Goal: Task Accomplishment & Management: Complete application form

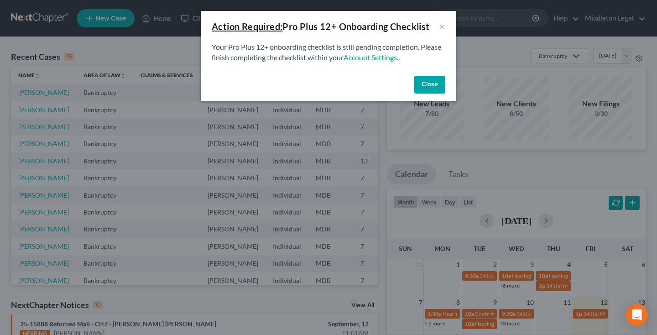
click at [434, 81] on button "Close" at bounding box center [429, 85] width 31 height 18
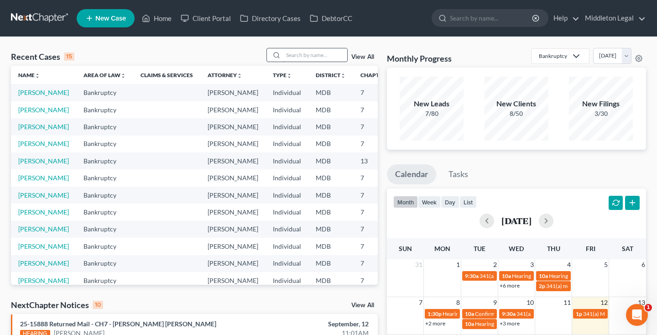
click at [335, 58] on input "search" at bounding box center [315, 54] width 64 height 13
type input "[PERSON_NAME]"
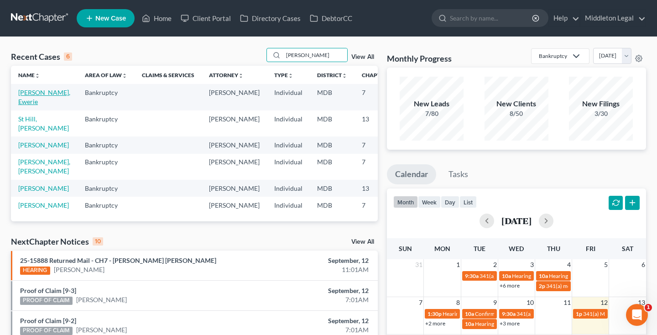
click at [28, 102] on link "[PERSON_NAME], Ewerie" at bounding box center [44, 97] width 52 height 17
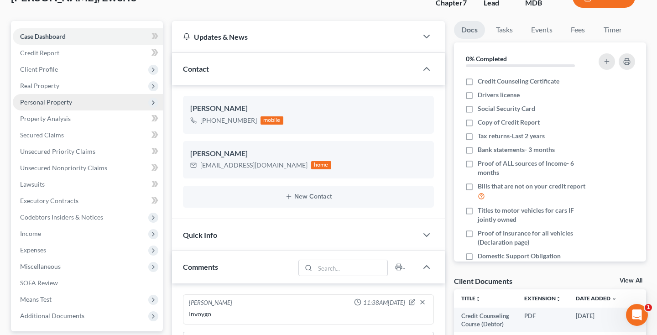
scroll to position [61, 0]
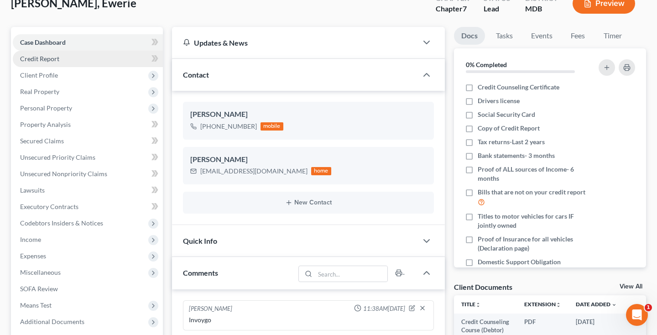
click at [48, 60] on span "Credit Report" at bounding box center [39, 59] width 39 height 8
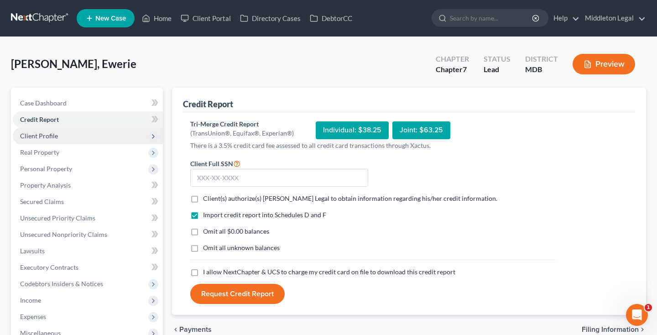
click at [66, 138] on span "Client Profile" at bounding box center [88, 136] width 150 height 16
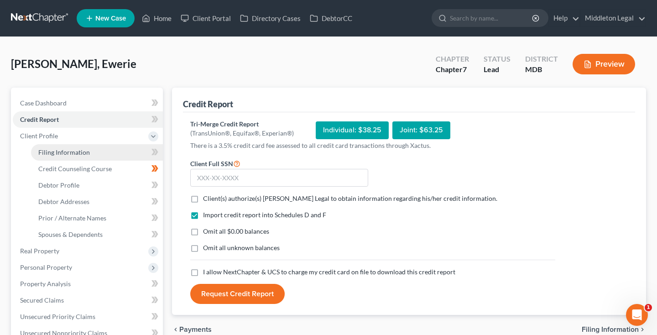
click at [66, 155] on span "Filing Information" at bounding box center [64, 152] width 52 height 8
select select "1"
select select "0"
select select "21"
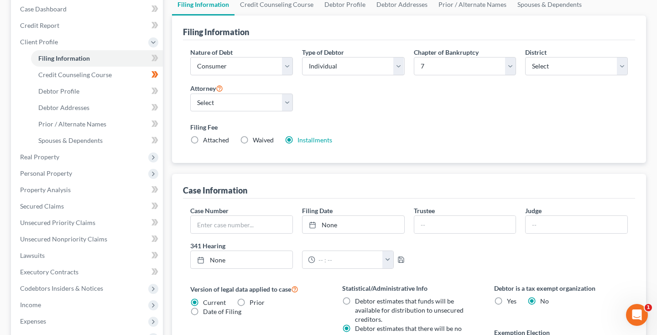
scroll to position [95, 0]
click at [203, 138] on label "Attached" at bounding box center [216, 139] width 26 height 9
click at [207, 138] on input "Attached" at bounding box center [210, 138] width 6 height 6
radio input "true"
radio input "false"
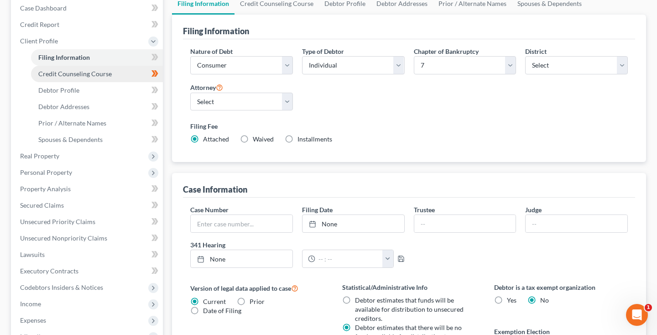
click at [107, 75] on span "Credit Counseling Course" at bounding box center [74, 74] width 73 height 8
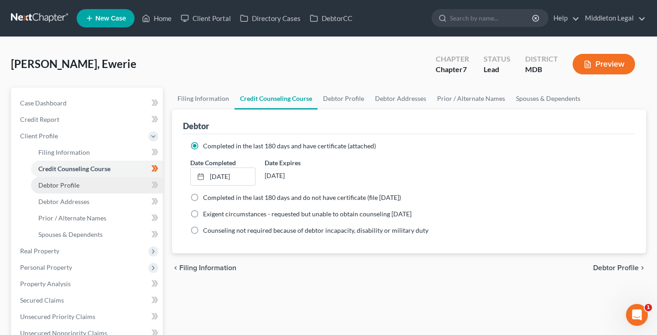
click at [77, 189] on link "Debtor Profile" at bounding box center [97, 185] width 132 height 16
select select "0"
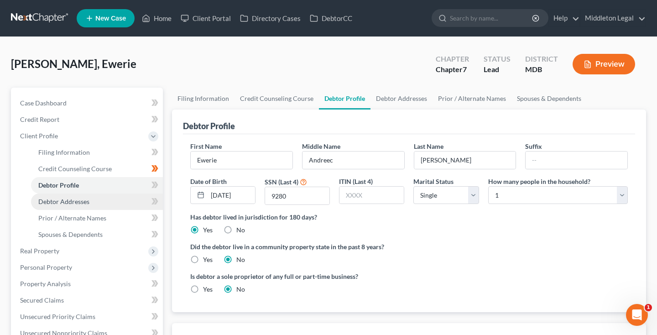
click at [68, 206] on link "Debtor Addresses" at bounding box center [97, 202] width 132 height 16
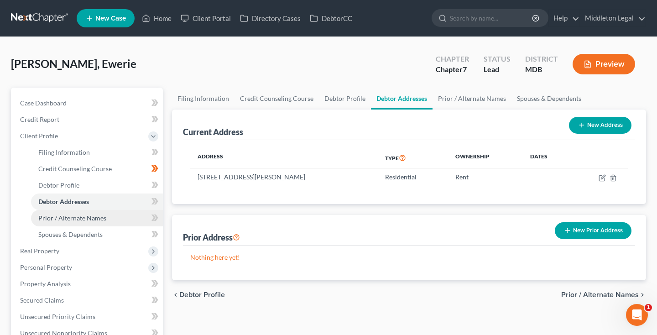
click at [68, 218] on span "Prior / Alternate Names" at bounding box center [72, 218] width 68 height 8
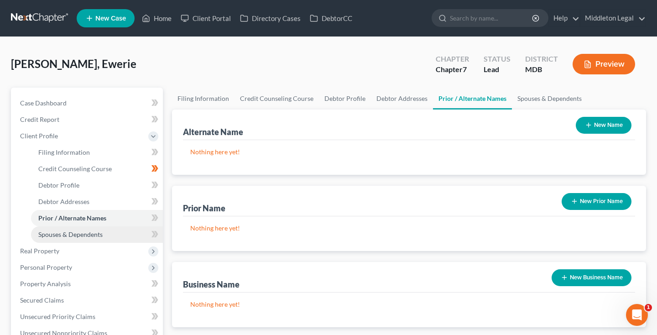
click at [69, 231] on span "Spouses & Dependents" at bounding box center [70, 235] width 64 height 8
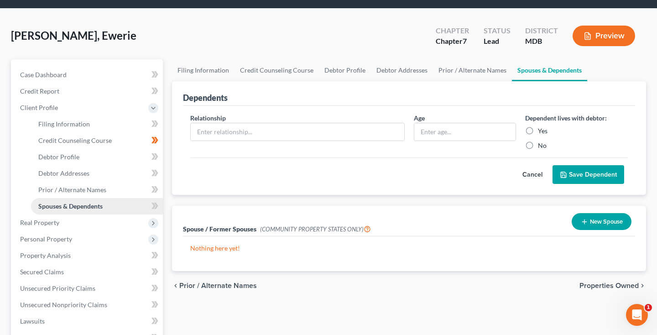
scroll to position [42, 0]
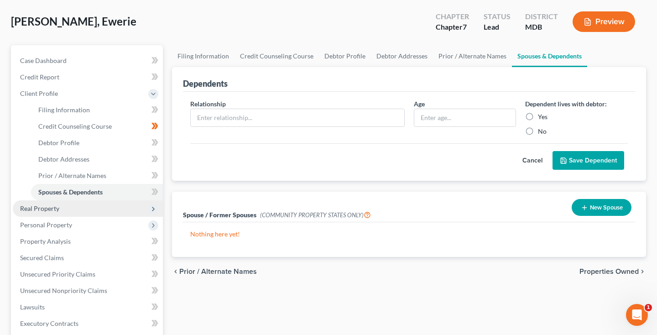
click at [60, 213] on span "Real Property" at bounding box center [88, 208] width 150 height 16
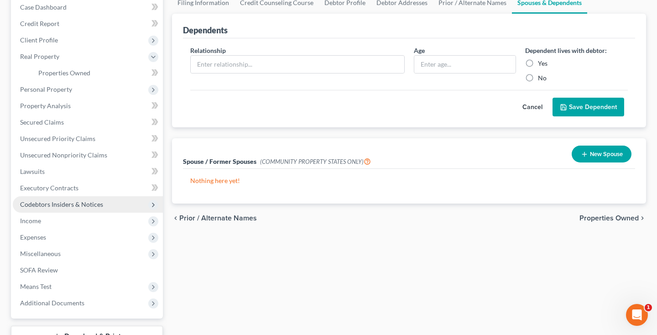
scroll to position [104, 0]
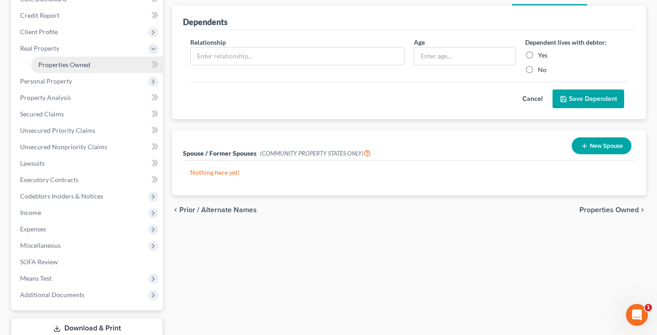
click at [85, 68] on span "Properties Owned" at bounding box center [64, 65] width 52 height 8
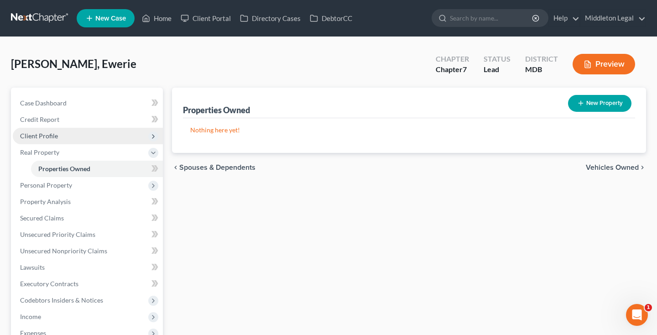
scroll to position [41, 0]
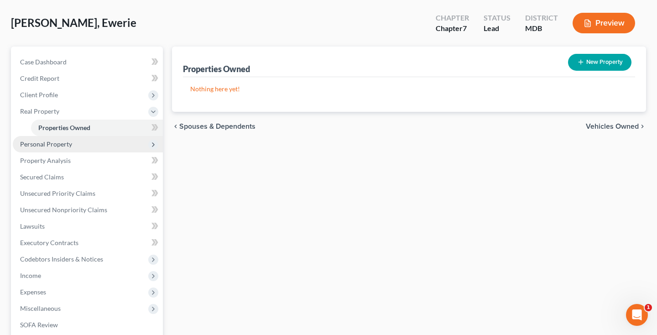
click at [63, 147] on span "Personal Property" at bounding box center [46, 144] width 52 height 8
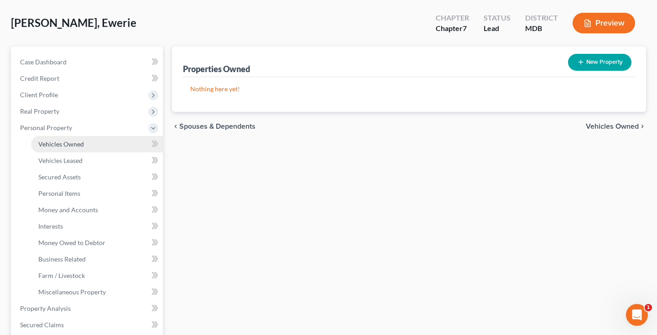
click at [67, 145] on span "Vehicles Owned" at bounding box center [61, 144] width 46 height 8
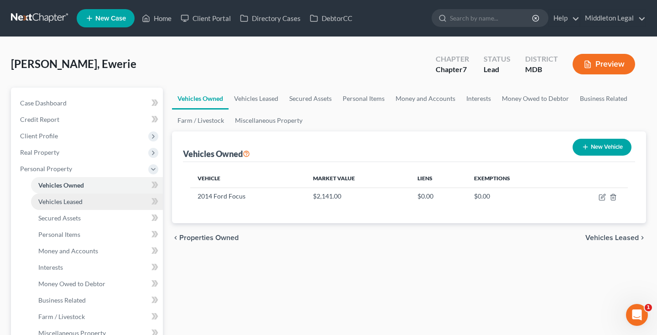
click at [58, 200] on span "Vehicles Leased" at bounding box center [60, 202] width 44 height 8
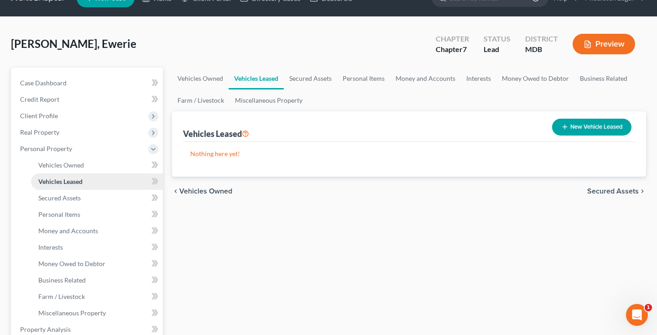
scroll to position [21, 0]
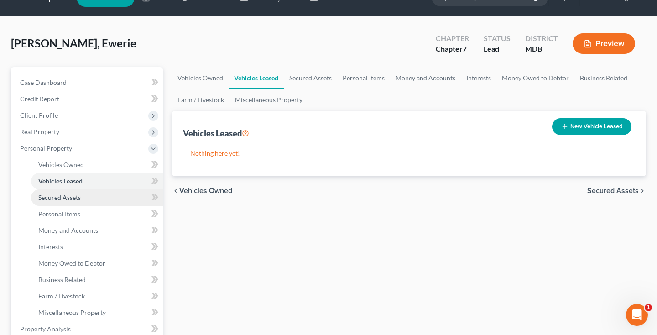
click at [58, 200] on span "Secured Assets" at bounding box center [59, 198] width 42 height 8
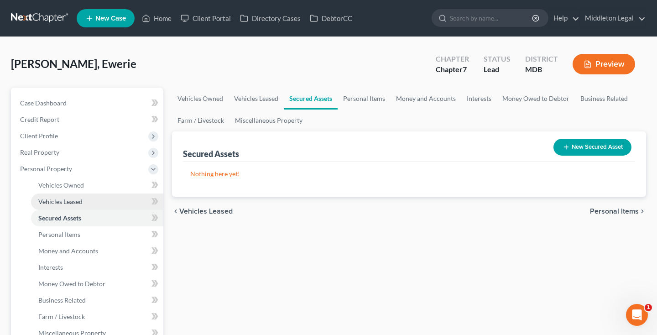
scroll to position [17, 0]
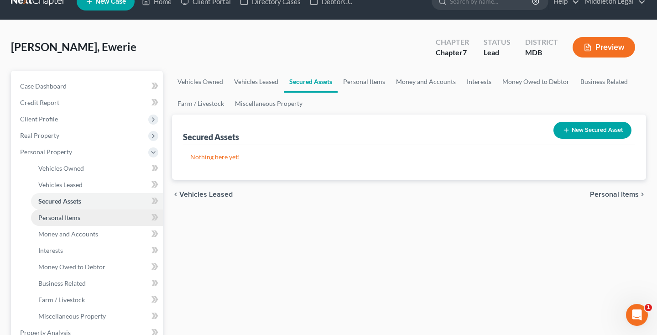
click at [56, 221] on span "Personal Items" at bounding box center [59, 218] width 42 height 8
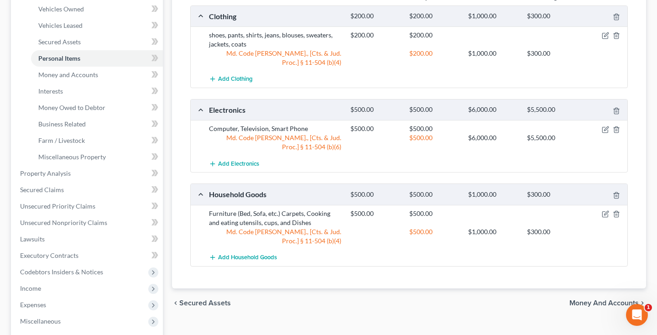
scroll to position [182, 0]
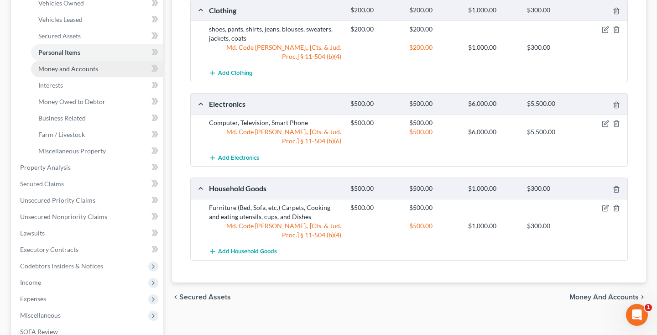
click at [99, 73] on link "Money and Accounts" at bounding box center [97, 69] width 132 height 16
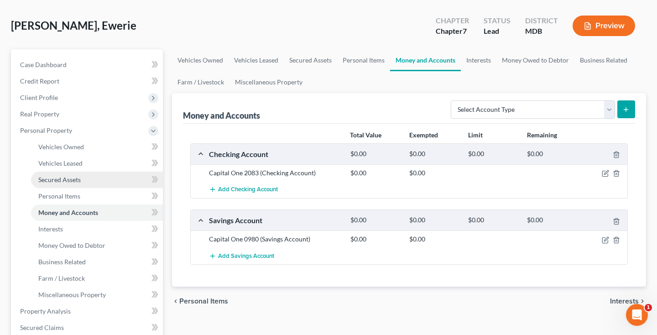
scroll to position [48, 0]
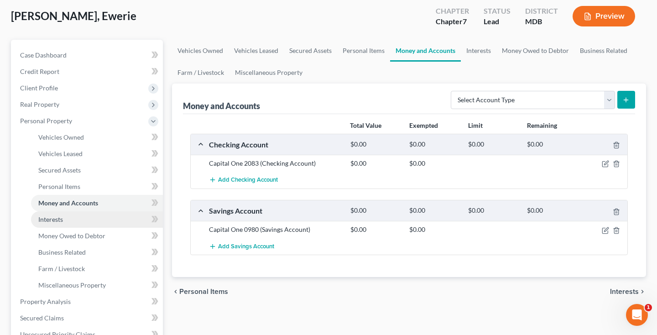
click at [67, 222] on link "Interests" at bounding box center [97, 219] width 132 height 16
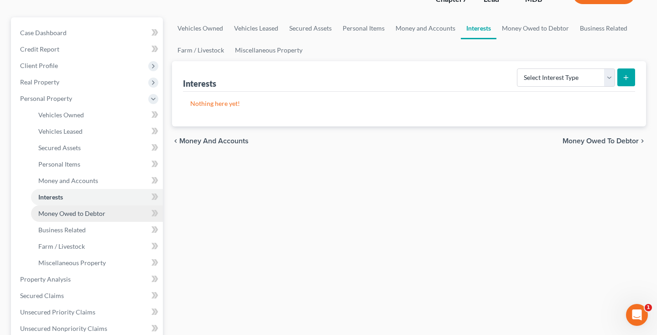
click at [66, 220] on link "Money Owed to Debtor" at bounding box center [97, 213] width 132 height 16
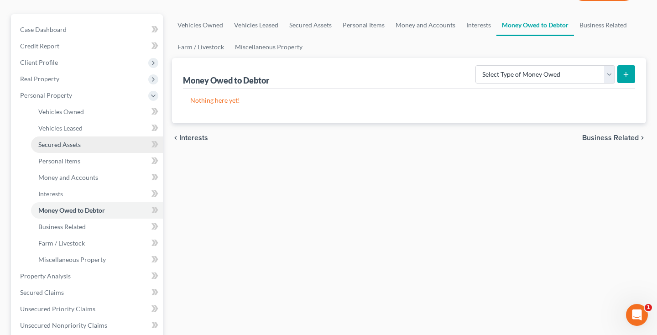
scroll to position [74, 0]
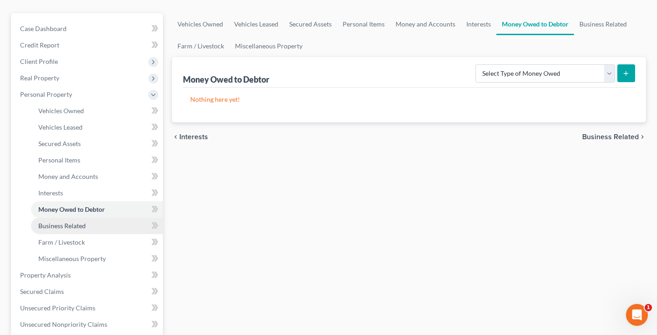
click at [65, 228] on span "Business Related" at bounding box center [61, 226] width 47 height 8
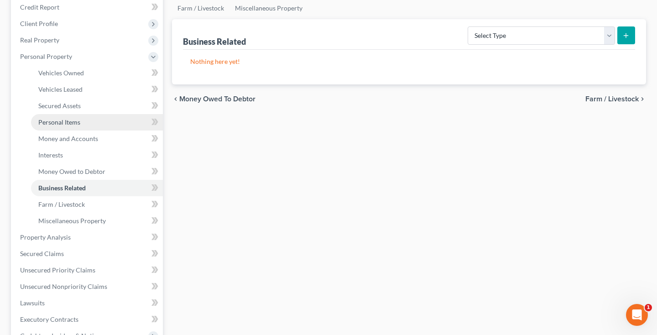
scroll to position [119, 0]
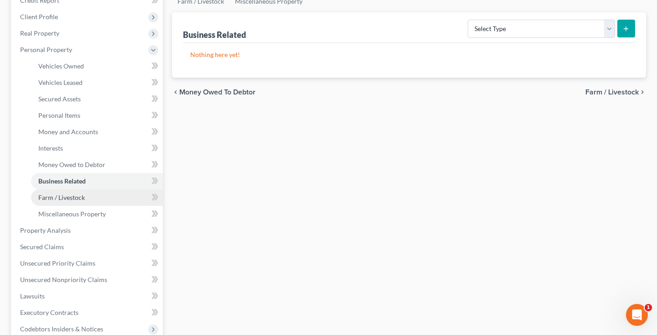
click at [70, 201] on link "Farm / Livestock" at bounding box center [97, 197] width 132 height 16
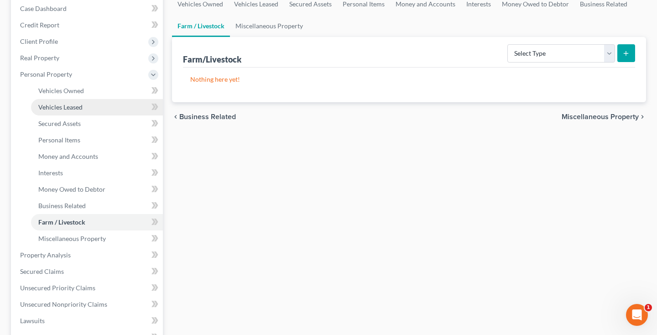
scroll to position [101, 0]
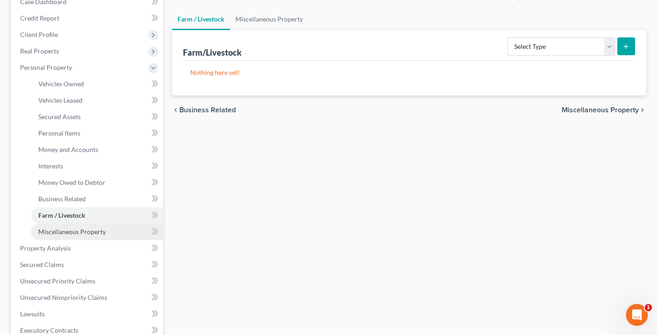
click at [67, 228] on span "Miscellaneous Property" at bounding box center [72, 232] width 68 height 8
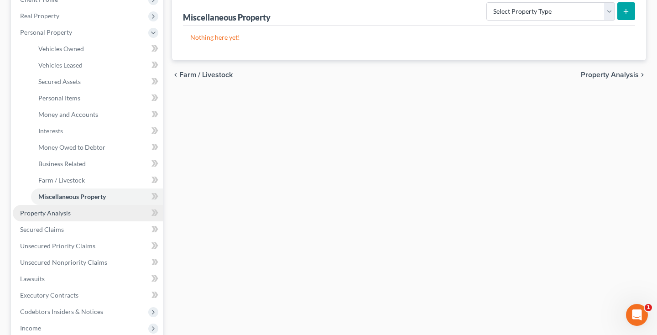
click at [60, 215] on span "Property Analysis" at bounding box center [45, 213] width 51 height 8
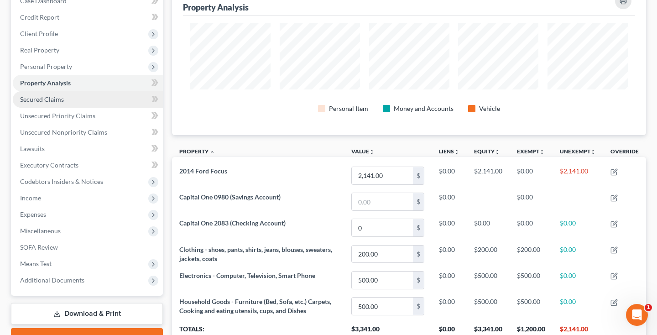
click at [60, 105] on link "Secured Claims" at bounding box center [88, 99] width 150 height 16
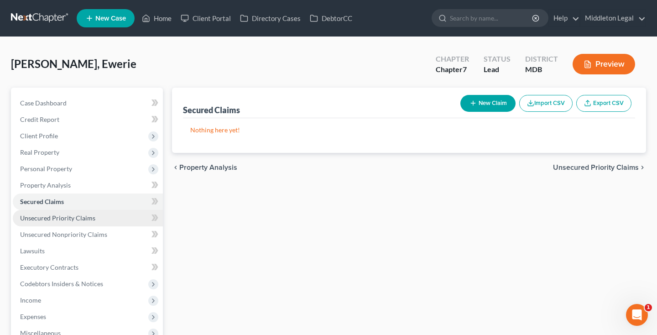
click at [56, 219] on span "Unsecured Priority Claims" at bounding box center [57, 218] width 75 height 8
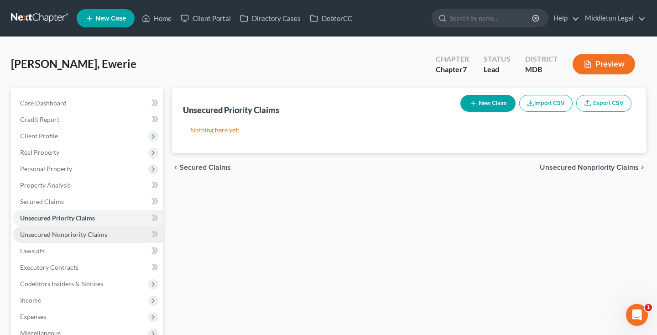
click at [54, 236] on span "Unsecured Nonpriority Claims" at bounding box center [63, 235] width 87 height 8
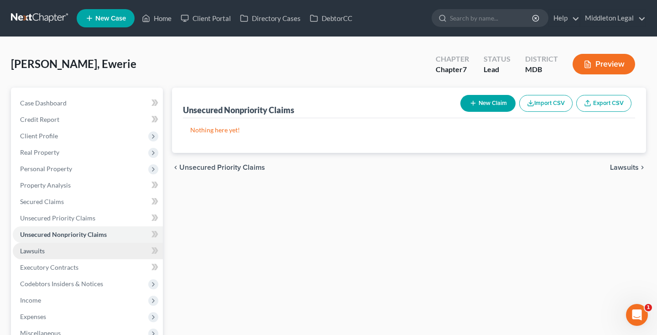
click at [82, 250] on link "Lawsuits" at bounding box center [88, 251] width 150 height 16
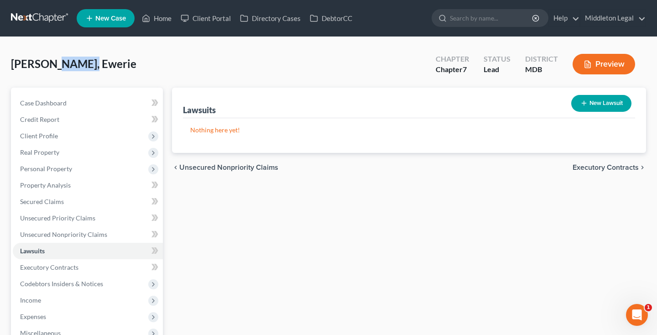
drag, startPoint x: 52, startPoint y: 66, endPoint x: 84, endPoint y: 66, distance: 32.9
click at [84, 66] on div "Wilson, Ewerie Upgraded Chapter Chapter 7 Status Lead District MDB Preview" at bounding box center [328, 68] width 635 height 40
copy span "Ewerie"
click at [603, 100] on button "New Lawsuit" at bounding box center [602, 103] width 60 height 17
select select "0"
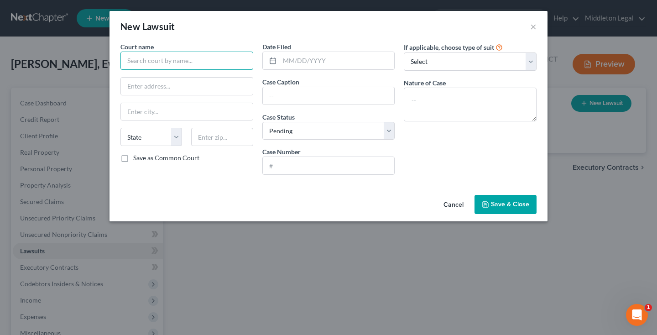
click at [202, 67] on input "text" at bounding box center [187, 61] width 133 height 18
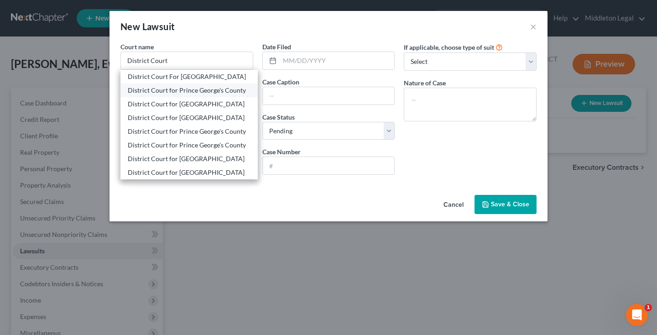
click at [211, 90] on div "District Court for Prince George's County" at bounding box center [189, 90] width 123 height 9
type input "District Court for Prince George's County"
type input "14735 Main Street"
type input "Upper Marlboro"
select select "21"
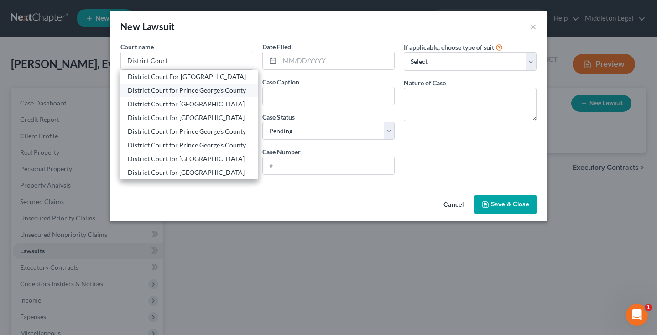
type input "20772"
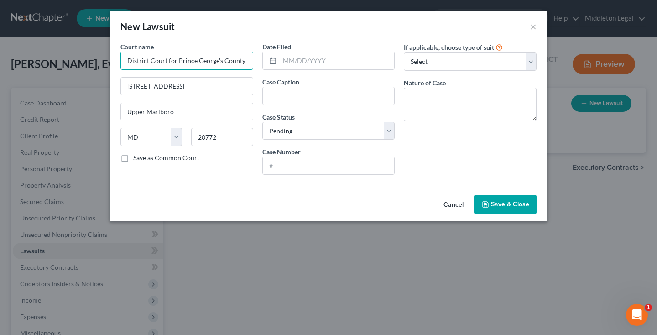
click at [233, 61] on input "District Court for Prince George's County" at bounding box center [187, 61] width 133 height 18
click at [247, 60] on input "District Court for Prince George's County" at bounding box center [187, 61] width 133 height 18
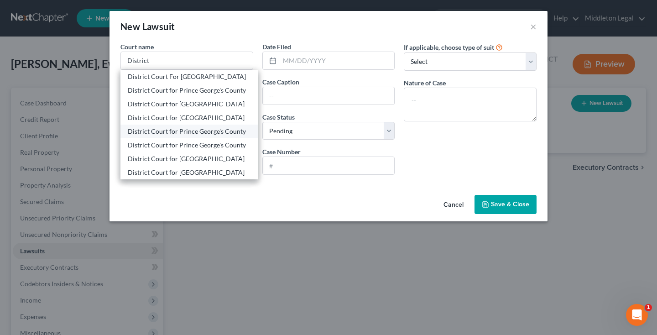
click at [205, 132] on div "District Court for Prince George's County" at bounding box center [189, 131] width 123 height 9
type input "District Court for Prince George's County"
type input "Hyattsville"
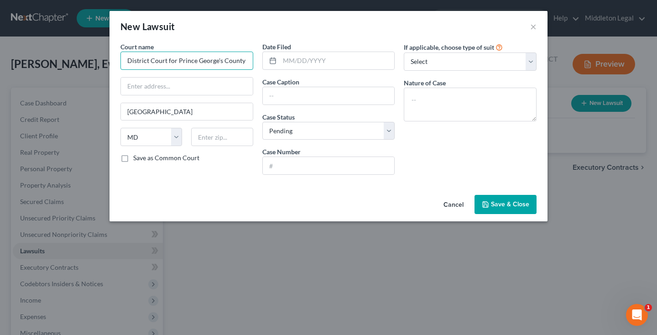
click at [218, 59] on input "District Court for Prince George's County" at bounding box center [187, 61] width 133 height 18
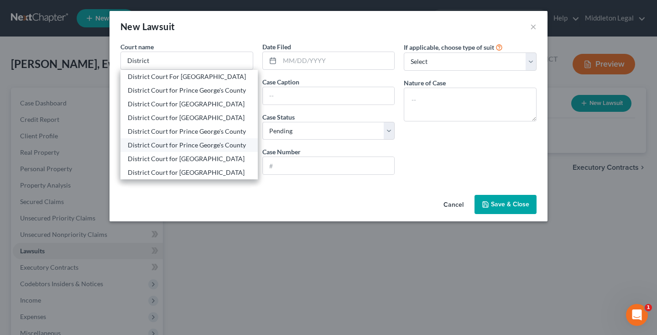
click at [195, 143] on div "District Court for Prince George's County" at bounding box center [189, 145] width 123 height 9
type input "District Court for Prince George's County"
type input "4990 Rhode Island Avenue"
type input "20781"
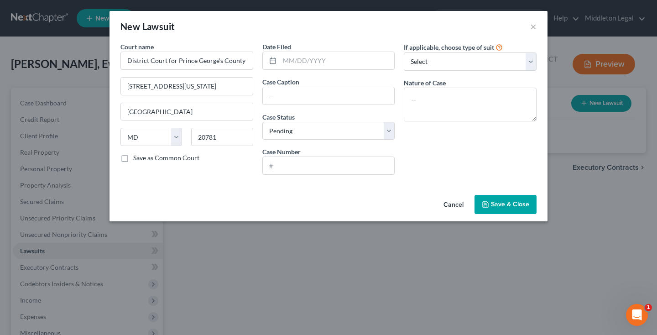
click at [318, 70] on div "Date Filed Case Caption Case Status * Select Pending On Appeal Concluded Case N…" at bounding box center [329, 112] width 142 height 140
click at [316, 63] on input "text" at bounding box center [337, 60] width 115 height 17
paste input "07/31/2025"
type input "07/31/2025"
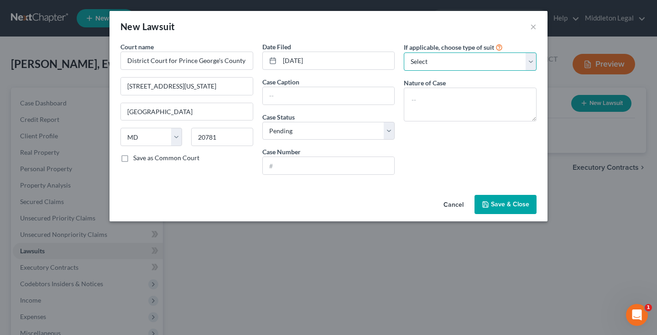
select select "4"
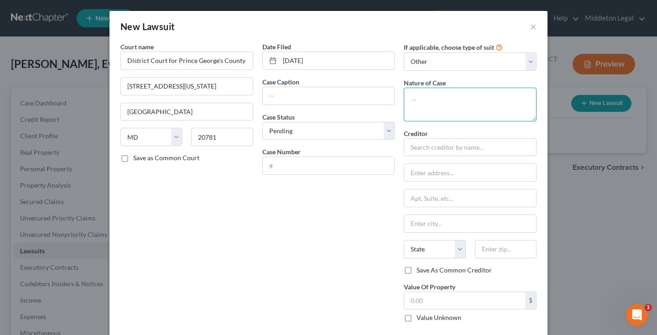
click at [437, 106] on textarea at bounding box center [470, 105] width 133 height 34
paste textarea "Failure to Pay Rent"
type textarea "Failure to Pay Rent"
click at [435, 157] on div "Creditor * State AL AK AR AZ CA CO CT DE DC FL GA GU HI ID IL IN IA KS KY LA ME…" at bounding box center [470, 197] width 133 height 137
click at [348, 103] on input "text" at bounding box center [329, 95] width 132 height 17
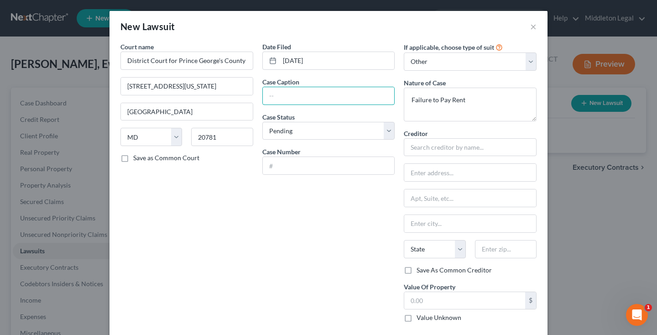
paste input "Walker Mill Apts LLC vs."
type input "Walker Mill Apts LLC vs. Ewerie Wilson"
click at [330, 166] on input "text" at bounding box center [329, 165] width 132 height 17
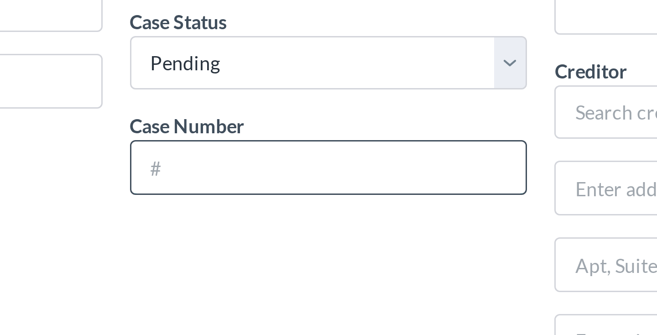
paste input "D-05-LT-25-69665-017"
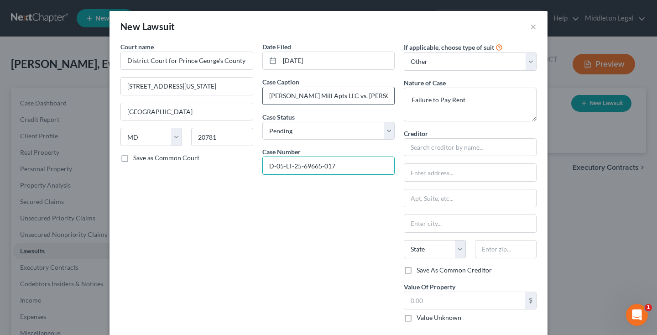
type input "D-05-LT-25-69665-017"
drag, startPoint x: 269, startPoint y: 94, endPoint x: 325, endPoint y: 94, distance: 56.1
click at [326, 95] on input "Walker Mill Apts LLC vs. Ewerie Wilson" at bounding box center [329, 95] width 132 height 17
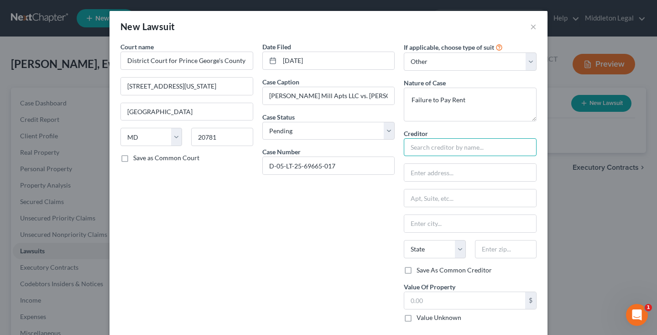
click at [431, 149] on input "text" at bounding box center [470, 147] width 133 height 18
paste input "Walker Mill Apts LLC"
type input "Walker Mill Apts LLC"
paste input "1926 Rochell Avenue"
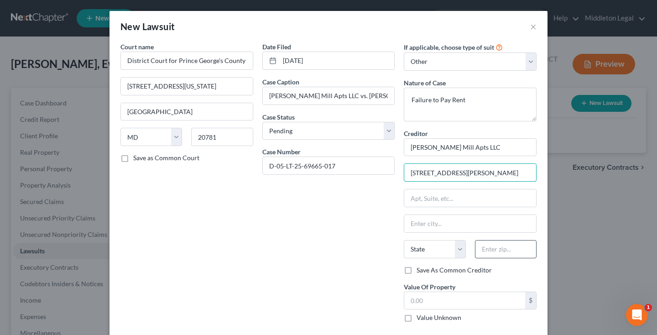
type input "1926 Rochell Avenue"
type input "20747"
type input "District Heights"
select select "21"
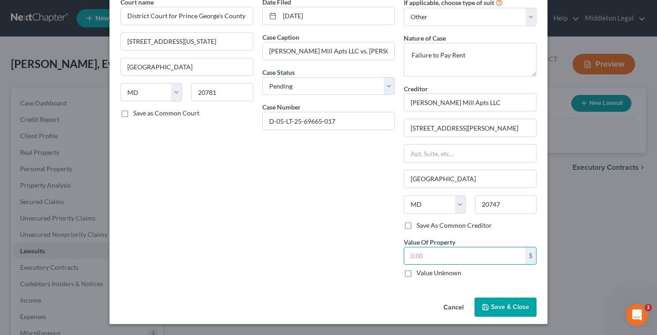
scroll to position [44, 0]
click at [503, 309] on span "Save & Close" at bounding box center [510, 308] width 38 height 8
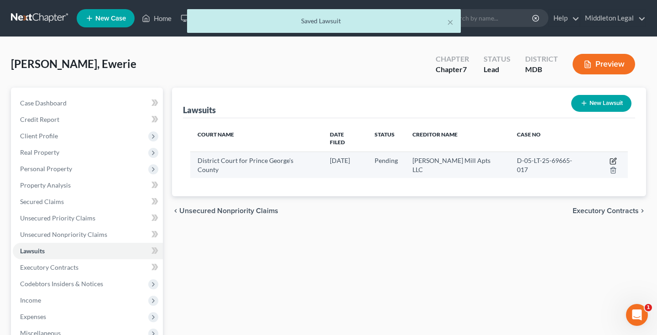
click at [612, 158] on icon "button" at bounding box center [614, 160] width 4 height 4
select select "21"
select select "0"
select select "4"
select select "21"
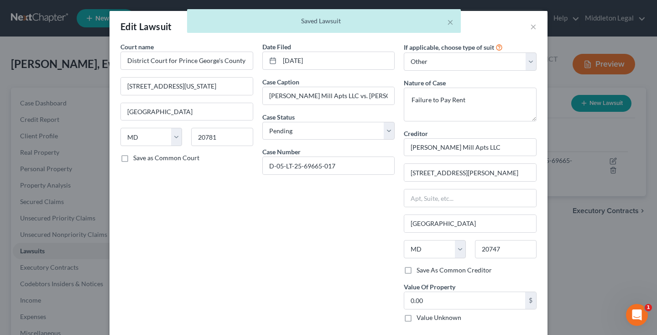
click at [417, 270] on label "Save As Common Creditor" at bounding box center [454, 270] width 75 height 9
click at [420, 270] on input "Save As Common Creditor" at bounding box center [423, 269] width 6 height 6
checkbox input "true"
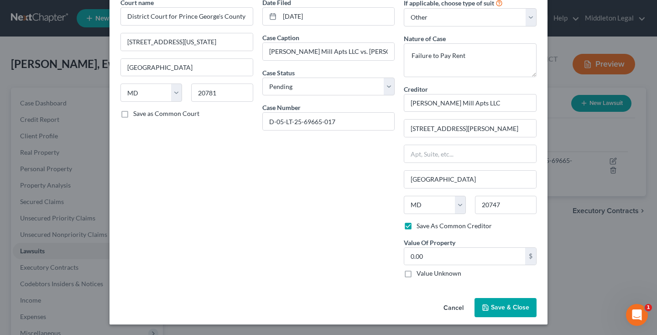
click at [493, 306] on span "Save & Close" at bounding box center [510, 308] width 38 height 8
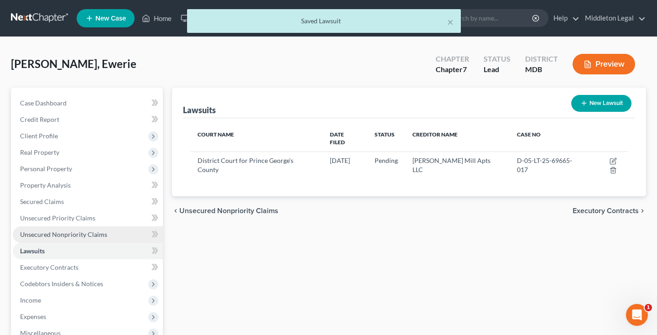
click at [91, 238] on link "Unsecured Nonpriority Claims" at bounding box center [88, 234] width 150 height 16
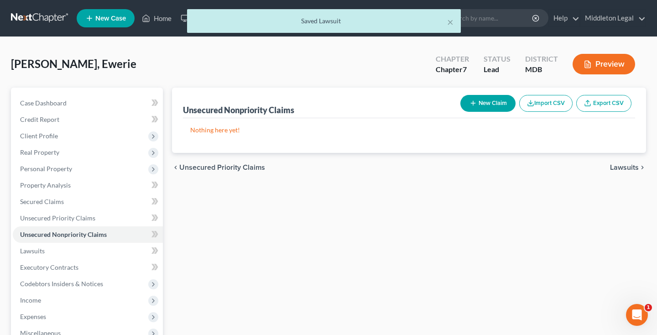
click at [477, 100] on button "New Claim" at bounding box center [488, 103] width 55 height 17
select select "0"
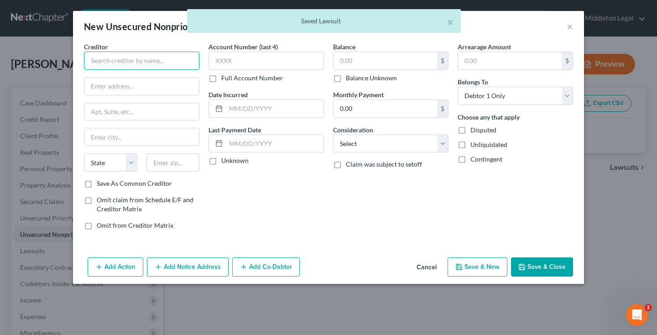
click at [165, 65] on input "text" at bounding box center [141, 61] width 115 height 18
paste input "1926 Rochell Avenue"
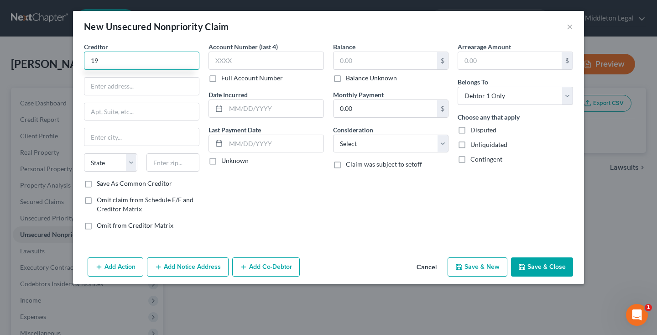
type input "1"
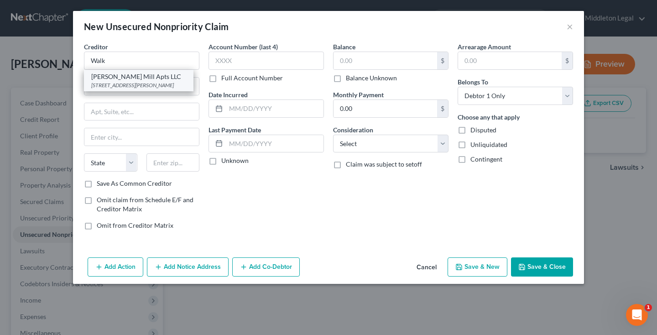
click at [133, 89] on div "1926 Rochell Avenue, District Heights, MD 20747" at bounding box center [138, 85] width 95 height 8
type input "Walker Mill Apts LLC"
type input "1926 Rochell Avenue"
type input "District Heights"
select select "21"
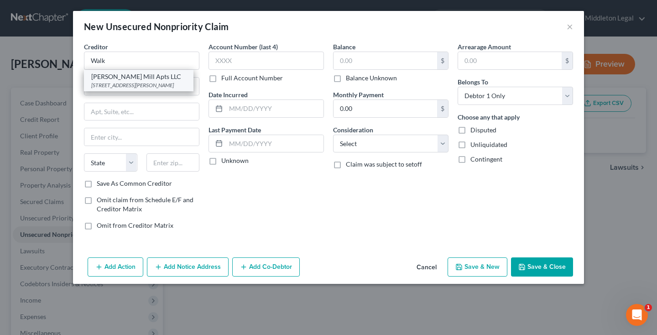
type input "20747"
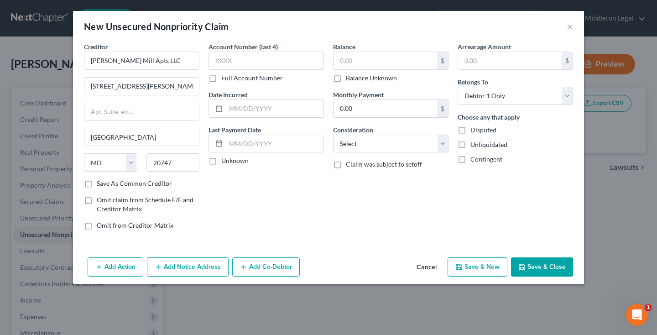
click at [186, 269] on button "Add Notice Address" at bounding box center [188, 266] width 82 height 19
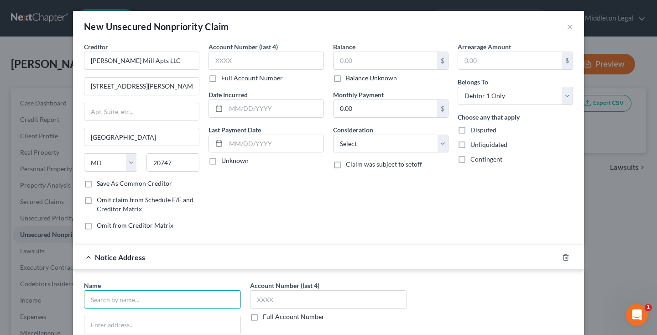
click at [126, 302] on input "text" at bounding box center [162, 299] width 157 height 18
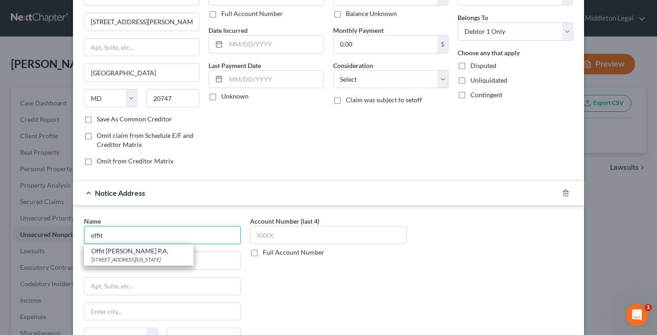
scroll to position [79, 0]
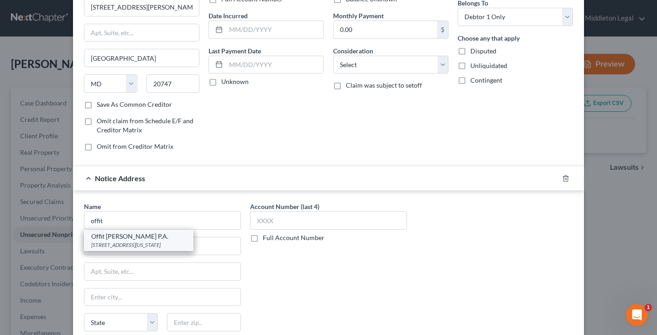
click at [182, 247] on div "7501 Wisconsin Avenue, Suite 1000W, Bethesda, MD 20814" at bounding box center [138, 245] width 95 height 8
type input "Offit Kurman P.A."
type input "7501 Wisconsin Avenue, Suite 1000W"
type input "Bethesda"
select select "21"
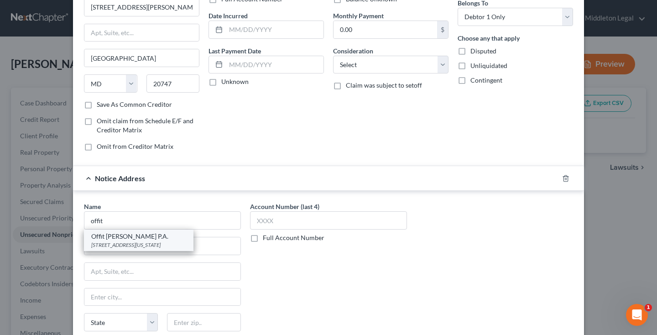
type input "20814"
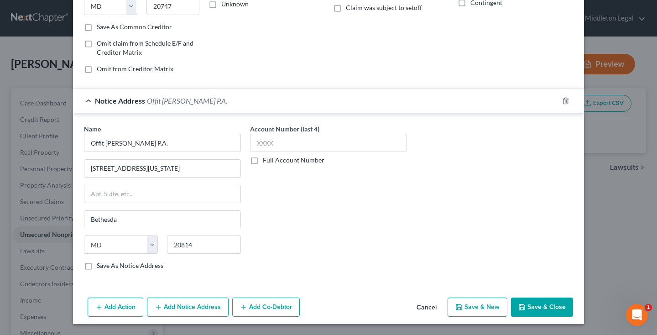
scroll to position [156, 0]
click at [540, 306] on button "Save & Close" at bounding box center [542, 307] width 62 height 19
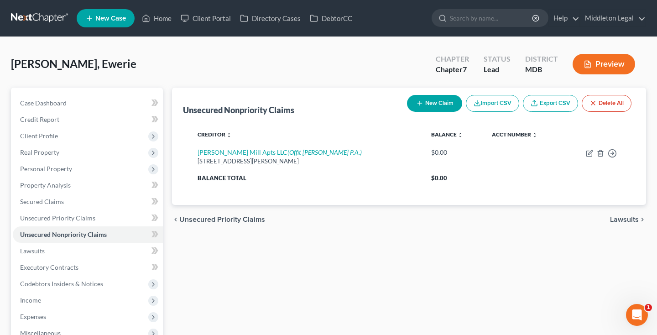
click at [422, 107] on button "New Claim" at bounding box center [434, 103] width 55 height 17
select select "0"
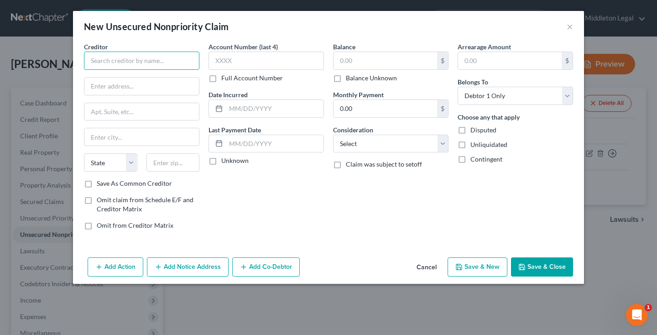
click at [160, 63] on input "text" at bounding box center [141, 61] width 115 height 18
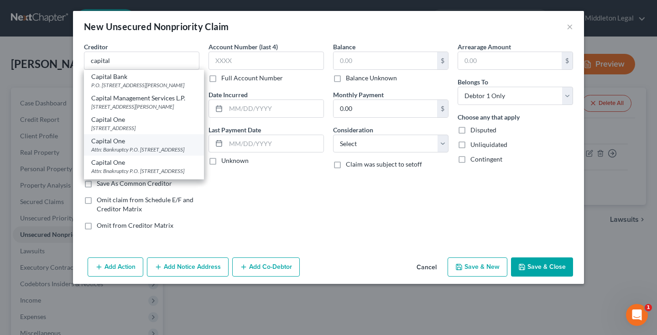
click at [120, 146] on div "Attn: Bankruptcy P.O. Box 30285, Salt Lake City, UT 84130" at bounding box center [143, 150] width 105 height 8
type input "Capital One"
type input "Attn: Bankruptcy P.O. Box 30285"
type input "Salt Lake City"
select select "46"
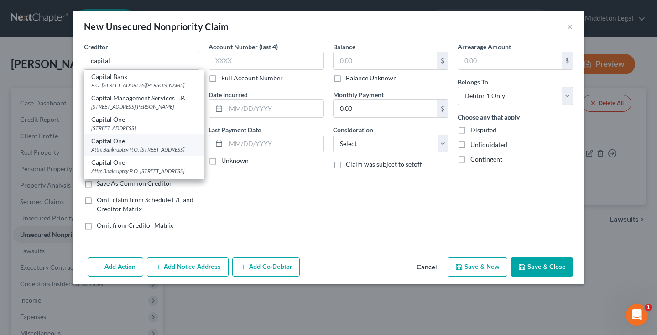
type input "84130"
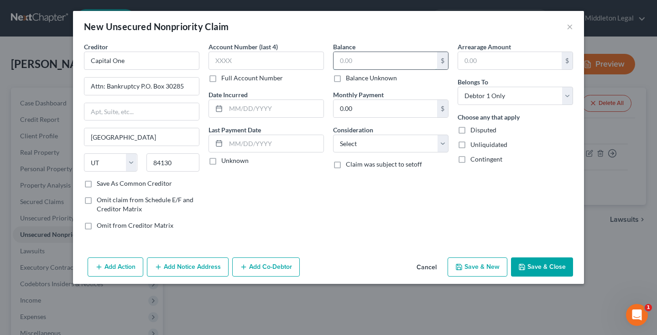
click at [340, 65] on input "text" at bounding box center [386, 60] width 104 height 17
type input "146"
select select "2"
click at [269, 110] on input "text" at bounding box center [275, 108] width 98 height 17
type input "09/01/2021"
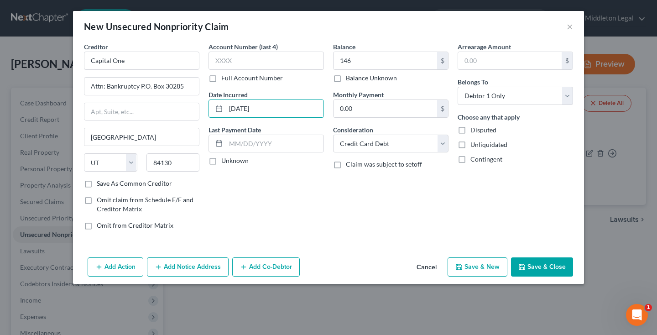
click at [538, 267] on button "Save & Close" at bounding box center [542, 266] width 62 height 19
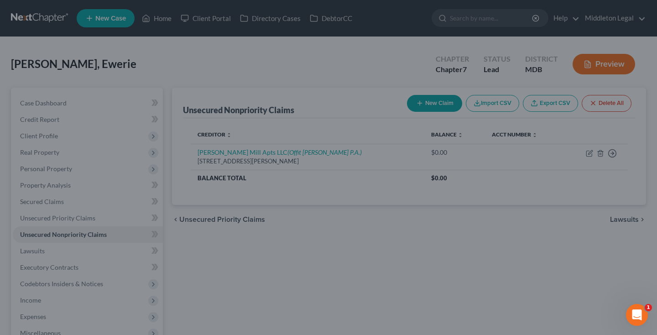
type input "146.00"
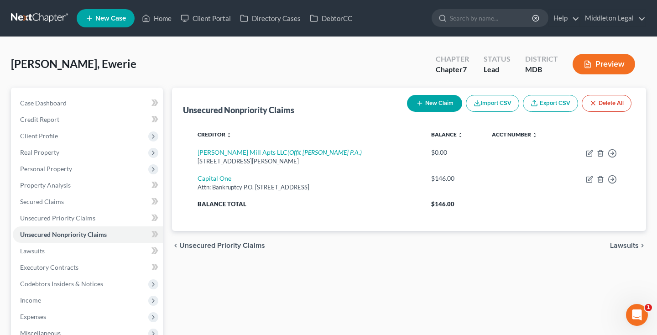
click at [423, 105] on button "New Claim" at bounding box center [434, 103] width 55 height 17
select select "0"
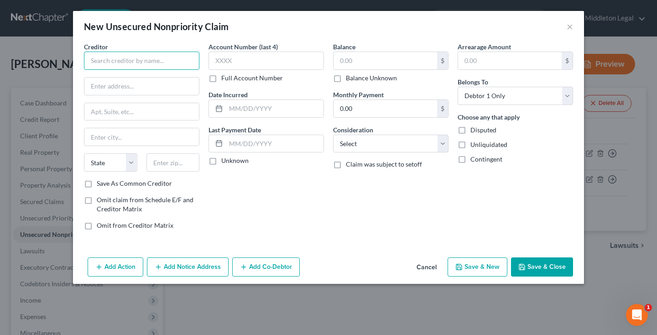
click at [157, 61] on input "text" at bounding box center [141, 61] width 115 height 18
type input "Sezzle Inc."
click at [373, 58] on input "text" at bounding box center [386, 60] width 104 height 17
type input "379"
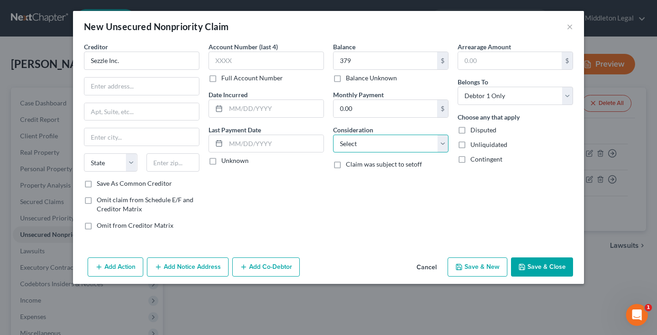
select select "2"
click at [232, 118] on div "Account Number (last 4) Full Account Number Date Incurred Last Payment Date Unk…" at bounding box center [266, 139] width 125 height 195
click at [233, 111] on input "text" at bounding box center [275, 108] width 98 height 17
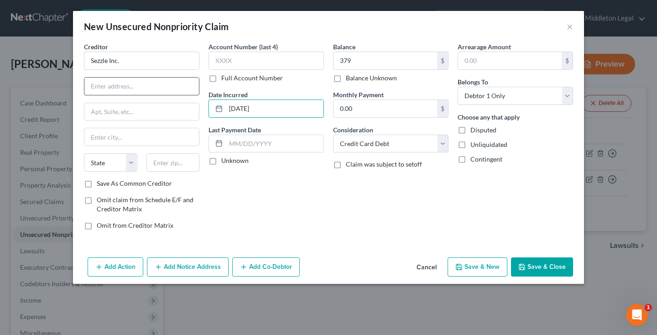
type input "08/01/2020"
click at [156, 88] on input "text" at bounding box center [141, 86] width 115 height 17
click at [628, 4] on div "New Unsecured Nonpriority Claim × Creditor * Sezzle Inc. State AL AK AR AZ CA C…" at bounding box center [328, 167] width 657 height 335
click at [625, 0] on div "New Unsecured Nonpriority Claim × Creditor * Sezzle Inc. State AL AK AR AZ CA C…" at bounding box center [328, 167] width 657 height 335
click at [174, 88] on input "text" at bounding box center [141, 86] width 115 height 17
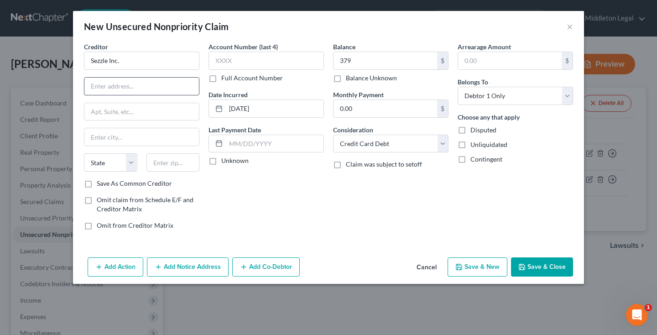
paste input "700 Nicollet Mall, Suite 640, Minneapolis, MN 55402, United States"
drag, startPoint x: 168, startPoint y: 85, endPoint x: 216, endPoint y: 84, distance: 47.9
click at [216, 84] on div "Creditor * Sezzle Inc. 700 Nicollet Mall, Suite 640, Minneapolis, MN 55402, Uni…" at bounding box center [328, 139] width 498 height 195
type input "700 Nicollet Mall, Suite 640"
click at [176, 165] on input "text" at bounding box center [173, 162] width 53 height 18
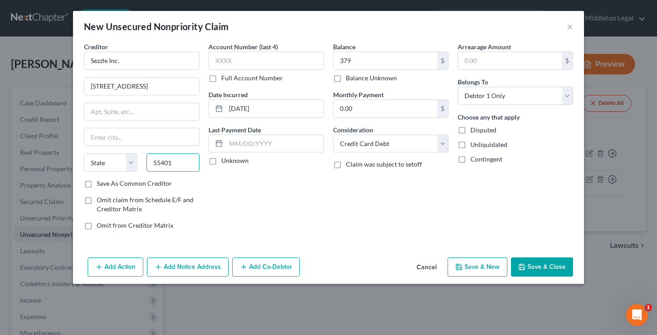
type input "55401"
type input "Minneapolis"
select select "24"
click at [173, 165] on input "55401" at bounding box center [173, 162] width 53 height 18
type input "55402"
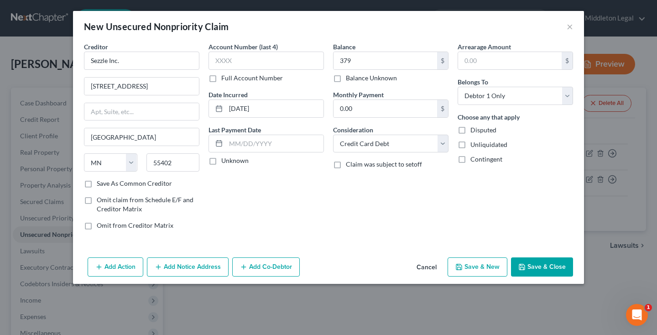
click at [488, 262] on button "Save & New" at bounding box center [478, 266] width 60 height 19
select select "0"
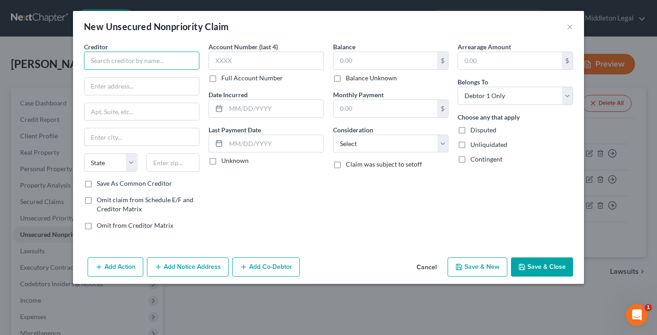
click at [189, 59] on input "text" at bounding box center [141, 61] width 115 height 18
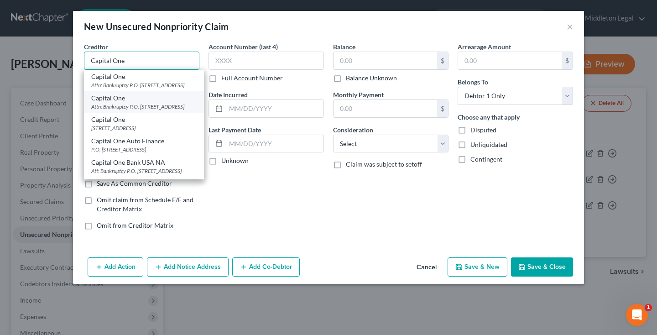
type input "Capital One"
click at [148, 110] on div "Attn: Bnakruptcy P.O. Box 30285, Salt Lake City, UT 84130" at bounding box center [143, 107] width 105 height 8
type input "Attn: Bnakruptcy P.O. Box 30285"
type input "Salt Lake City"
select select "46"
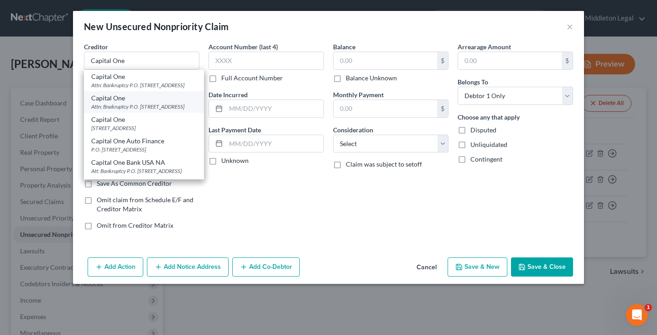
type input "84130"
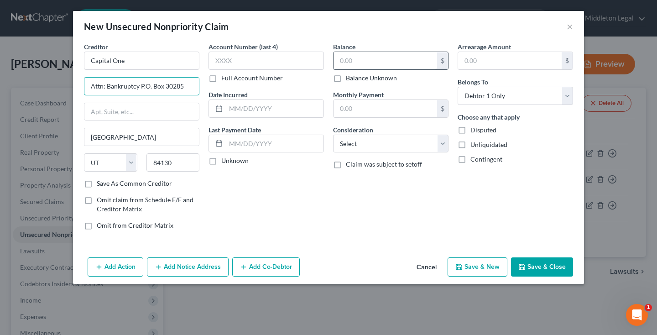
type input "Attn: Bankruptcy P.O. Box 30285"
click at [361, 56] on input "text" at bounding box center [386, 60] width 104 height 17
click at [525, 265] on icon "button" at bounding box center [522, 266] width 7 height 7
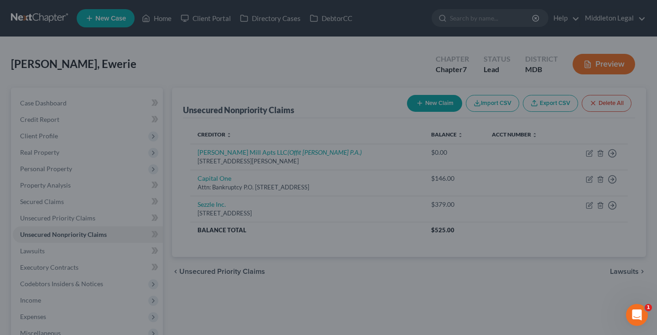
type input "440.00"
type input "0.00"
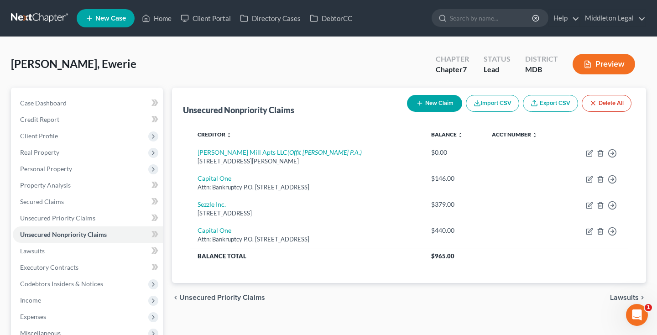
click at [426, 103] on button "New Claim" at bounding box center [434, 103] width 55 height 17
select select "0"
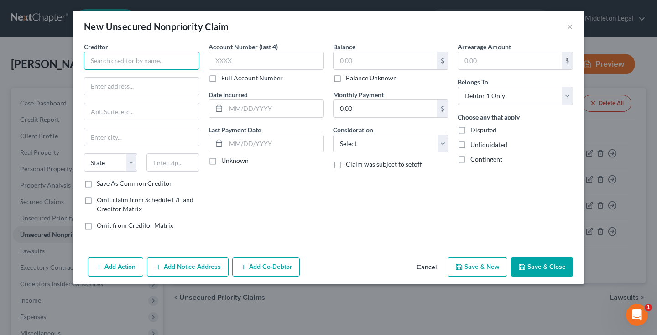
click at [153, 67] on input "text" at bounding box center [141, 61] width 115 height 18
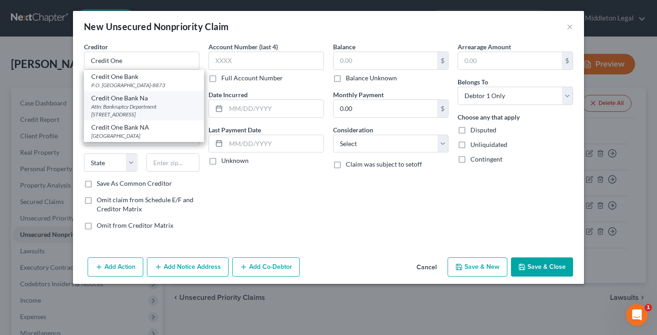
click at [135, 114] on div "Attn: Bankruptcy Department PO Box 98873, Las Vegas, NV 89193" at bounding box center [143, 111] width 105 height 16
type input "Credit One Bank Na"
type input "Attn: Bankruptcy Department PO Box 98873"
type input "Las Vegas"
select select "31"
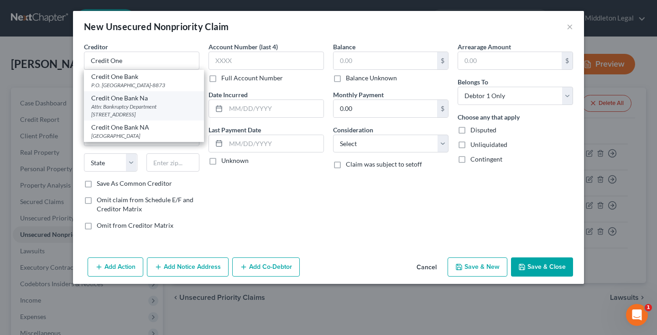
type input "89193"
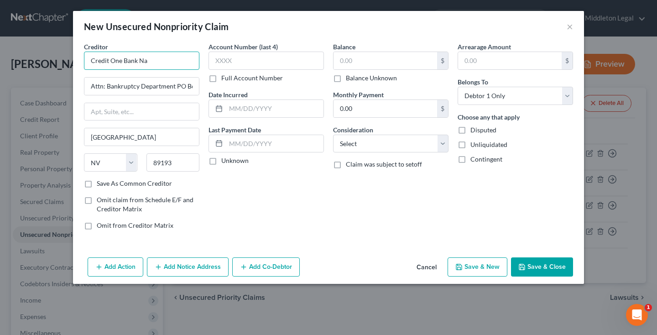
drag, startPoint x: 142, startPoint y: 62, endPoint x: 152, endPoint y: 61, distance: 10.1
click at [153, 61] on input "Credit One Bank Na" at bounding box center [141, 61] width 115 height 18
type input "Credit One Bank NA"
click at [357, 58] on input "text" at bounding box center [386, 60] width 104 height 17
type input "844"
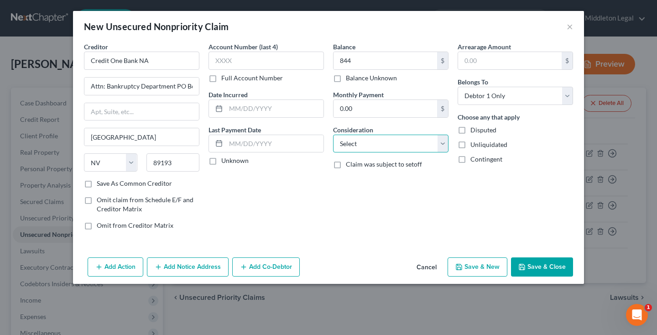
select select "2"
click at [253, 107] on input "text" at bounding box center [275, 108] width 98 height 17
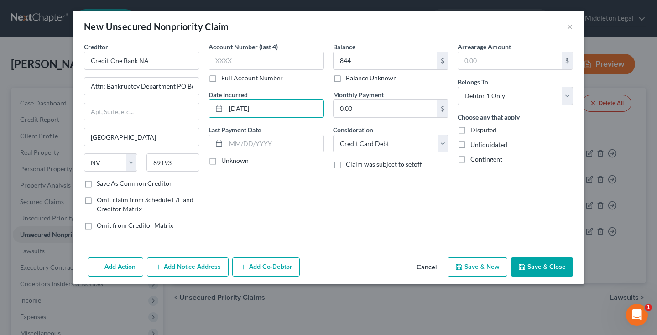
type input "03/01/2024"
click at [483, 267] on button "Save & New" at bounding box center [478, 266] width 60 height 19
select select "0"
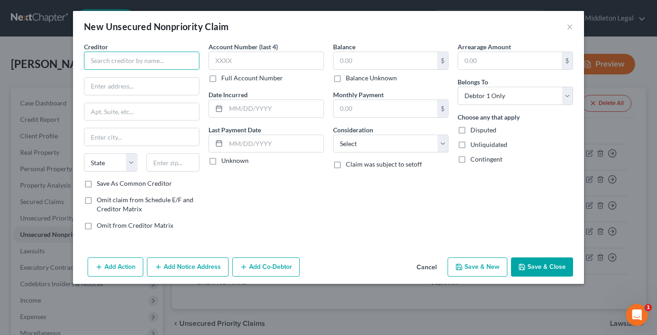
click at [179, 58] on input "text" at bounding box center [141, 61] width 115 height 18
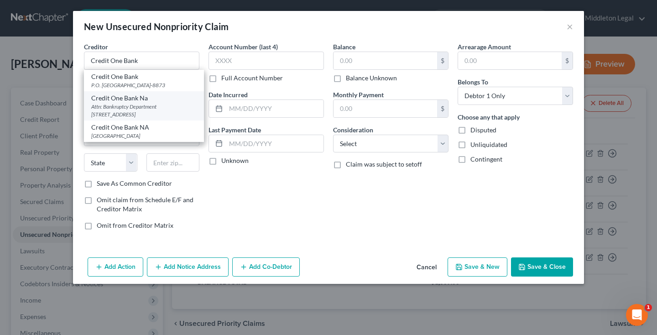
click at [125, 106] on div "Attn: Bankruptcy Department PO Box 98873, Las Vegas, NV 89193" at bounding box center [143, 111] width 105 height 16
type input "Credit One Bank Na"
type input "Attn: Bankruptcy Department PO Box 98873"
type input "Las Vegas"
select select "31"
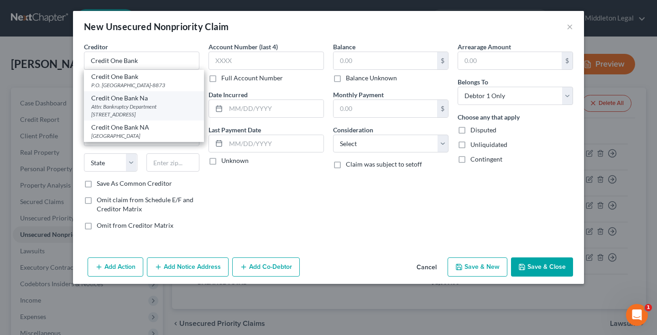
type input "89193"
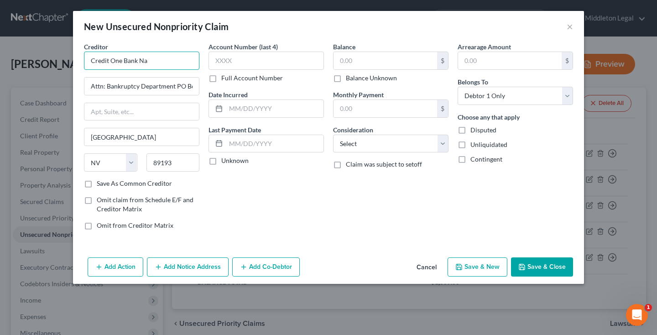
click at [147, 62] on input "Credit One Bank Na" at bounding box center [141, 61] width 115 height 18
type input "Credit One Bank NA"
click at [359, 59] on input "text" at bounding box center [386, 60] width 104 height 17
type input "1,404"
select select "2"
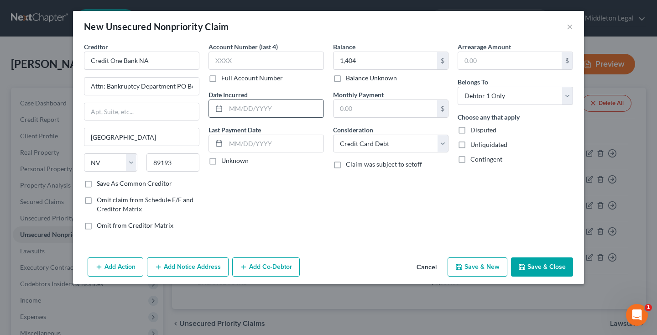
click at [248, 106] on input "text" at bounding box center [275, 108] width 98 height 17
type input "11/01/2022"
click at [490, 269] on button "Save & New" at bounding box center [478, 266] width 60 height 19
select select "0"
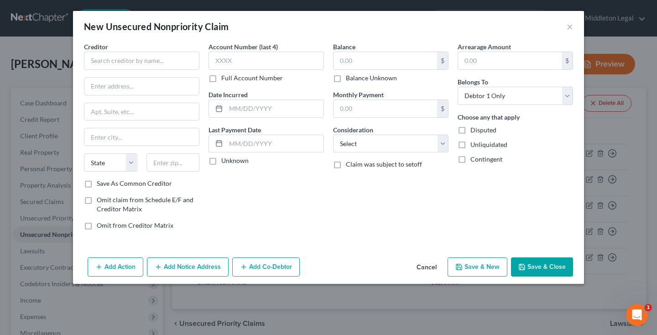
type input "1,404.00"
type input "0.00"
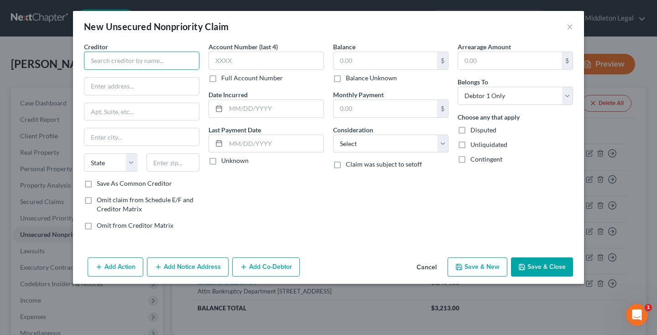
click at [184, 55] on input "text" at bounding box center [141, 61] width 115 height 18
type input "Cleo/Webbank"
click at [372, 55] on input "text" at bounding box center [386, 60] width 104 height 17
type input "353"
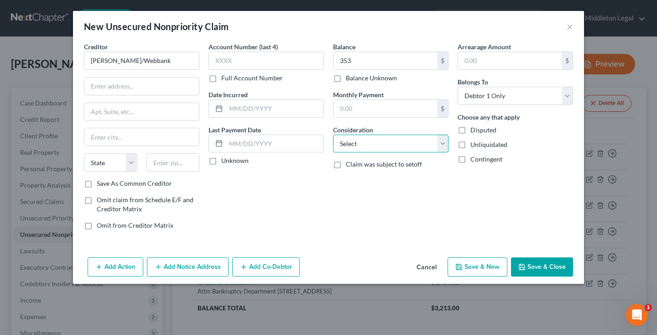
select select "2"
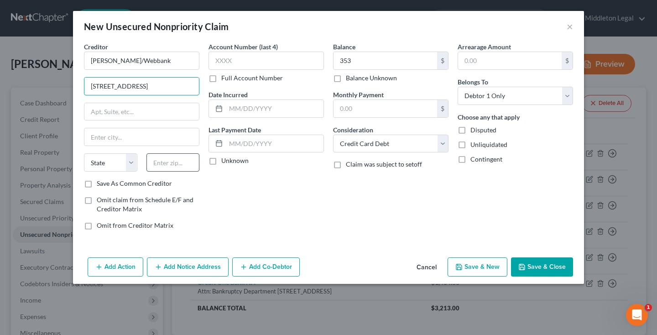
type input "215 S State St, Suite 1000"
type input "84111"
type input "Salt Lake City"
select select "46"
click at [524, 262] on button "Save & Close" at bounding box center [542, 266] width 62 height 19
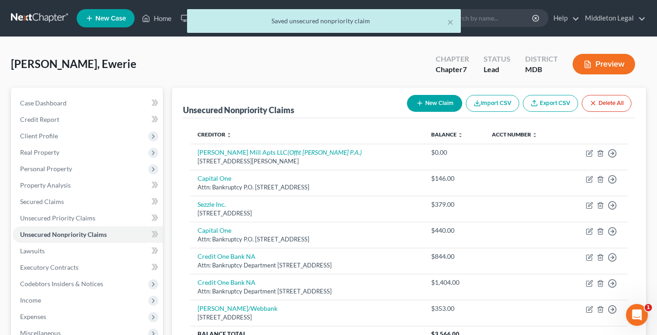
click at [434, 99] on button "New Claim" at bounding box center [434, 103] width 55 height 17
select select "0"
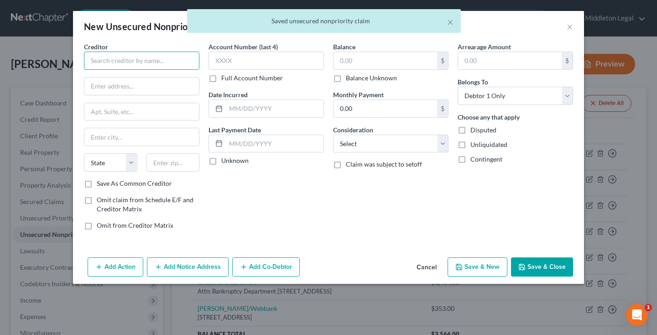
click at [167, 52] on input "text" at bounding box center [141, 61] width 115 height 18
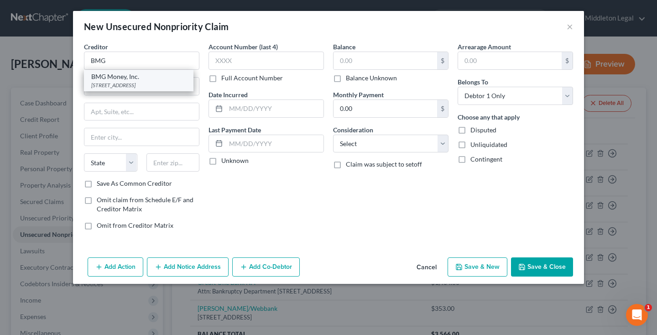
click at [155, 76] on div "BMG Money, Inc." at bounding box center [138, 76] width 95 height 9
type input "BMG Money, Inc."
type input "444 Brickell Ave, Suite 250"
type input "Miami"
select select "9"
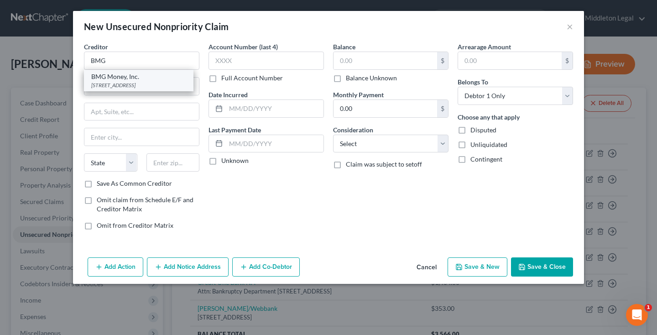
type input "33131-2404"
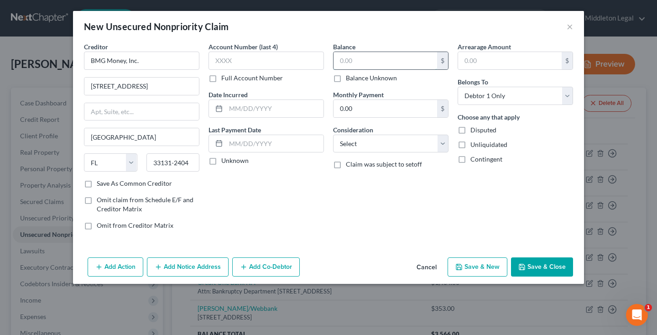
click at [368, 63] on input "text" at bounding box center [386, 60] width 104 height 17
type input "7,485"
select select "10"
click at [236, 113] on input "text" at bounding box center [275, 108] width 98 height 17
type input "10/01/2024"
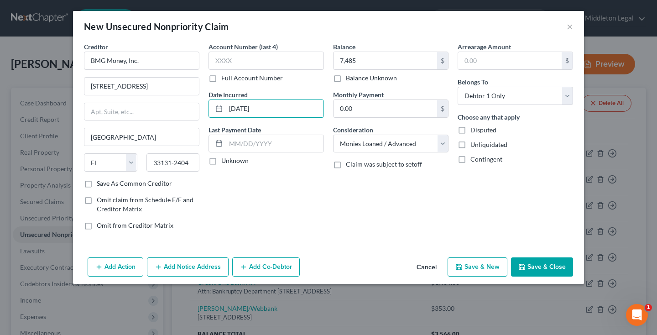
click at [496, 268] on button "Save & New" at bounding box center [478, 266] width 60 height 19
select select "0"
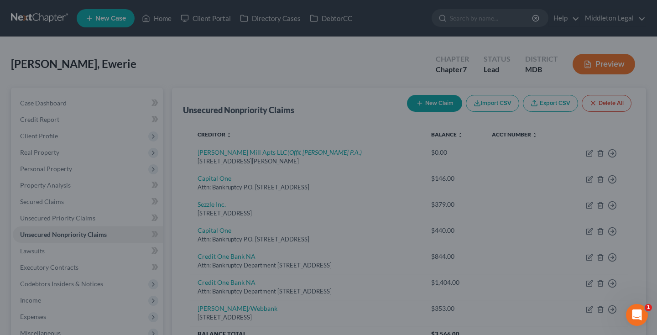
type input "7,485.00"
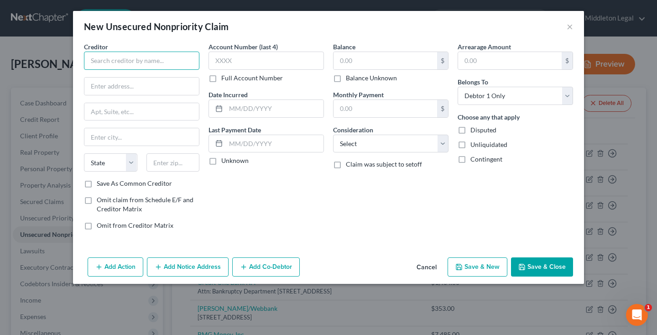
click at [187, 57] on input "text" at bounding box center [141, 61] width 115 height 18
type input "a"
type input "ACA"
click at [339, 57] on input "text" at bounding box center [386, 60] width 104 height 17
type input "12,657"
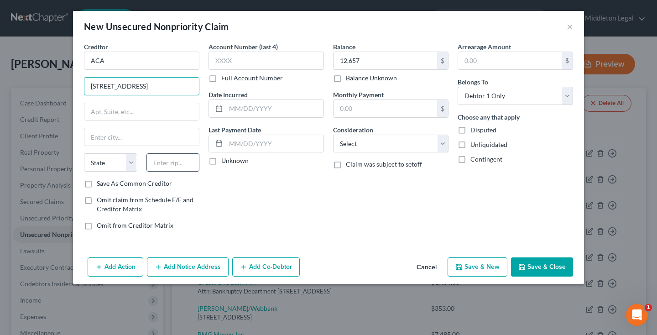
type input "340 East Main St, Suite 400"
type input "29302"
type input "Spartanburg"
select select "42"
click at [533, 272] on button "Save & Close" at bounding box center [542, 266] width 62 height 19
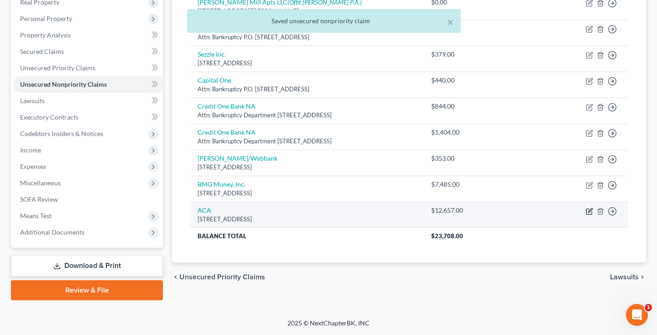
scroll to position [150, 0]
click at [614, 210] on polyline "button" at bounding box center [613, 211] width 1 height 3
click at [579, 215] on link "Move to D" at bounding box center [571, 218] width 76 height 16
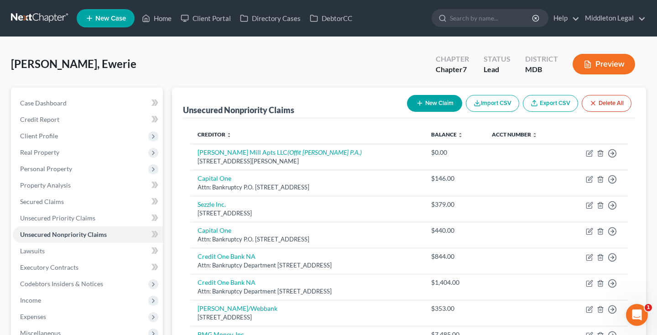
scroll to position [0, 0]
click at [430, 104] on button "New Claim" at bounding box center [434, 103] width 55 height 17
select select "0"
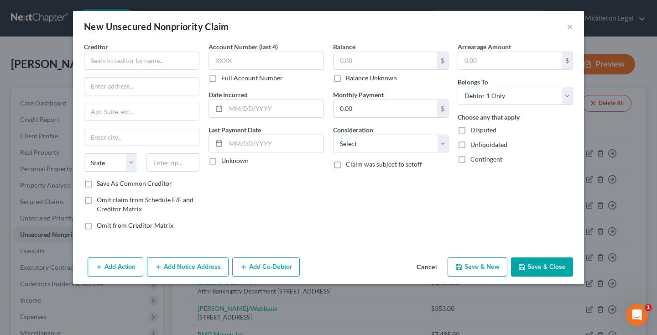
click at [158, 51] on div "Creditor *" at bounding box center [141, 56] width 115 height 28
click at [157, 62] on input "text" at bounding box center [141, 61] width 115 height 18
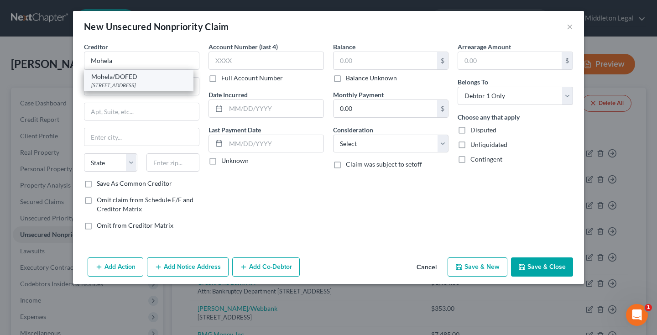
click at [131, 84] on div "633 Spirit Dr., Chesterfield, MO 633005" at bounding box center [138, 85] width 95 height 8
type input "Mohela/DOFED"
type input "633 Spirit Dr."
type input "Chesterfield"
select select "26"
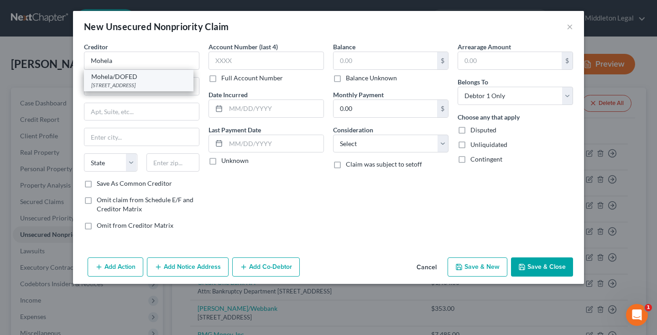
type input "633005"
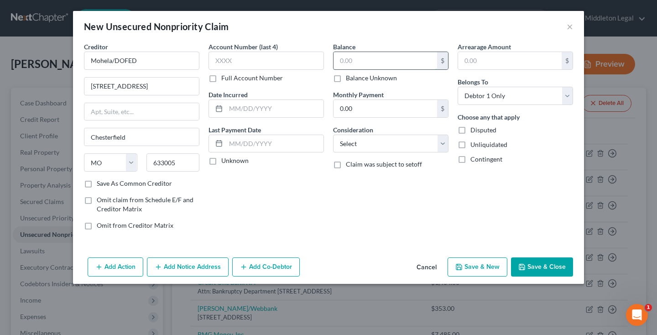
click at [347, 64] on input "text" at bounding box center [386, 60] width 104 height 17
type input "15,776"
select select "17"
click at [246, 113] on input "text" at bounding box center [275, 108] width 98 height 17
type input "10/01/2003"
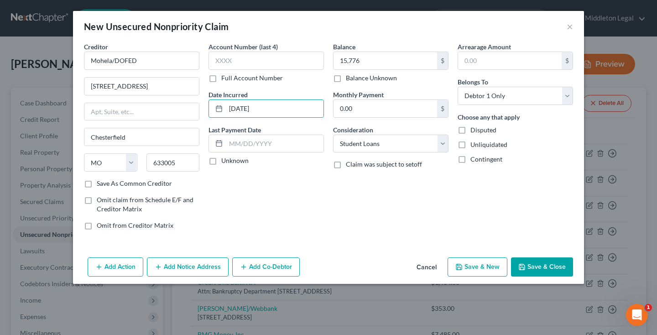
click at [493, 265] on button "Save & New" at bounding box center [478, 266] width 60 height 19
select select "0"
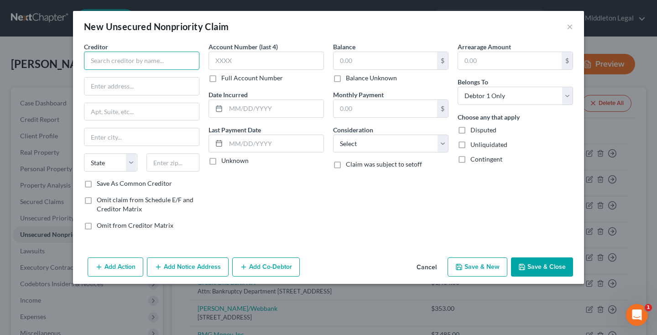
click at [188, 67] on input "text" at bounding box center [141, 61] width 115 height 18
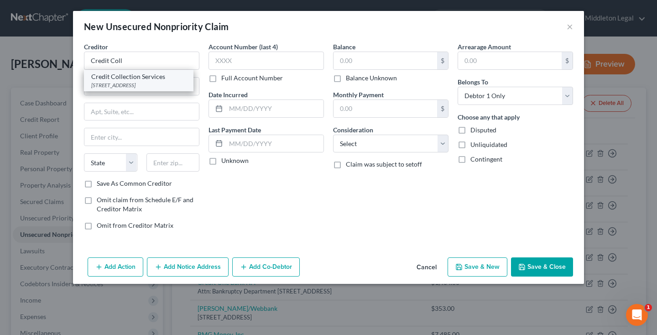
click at [183, 84] on div "725 Canton Street, Norwood, MA 02062" at bounding box center [138, 85] width 95 height 8
type input "Credit Collection Services"
type input "725 Canton Street"
type input "Norwood"
select select "22"
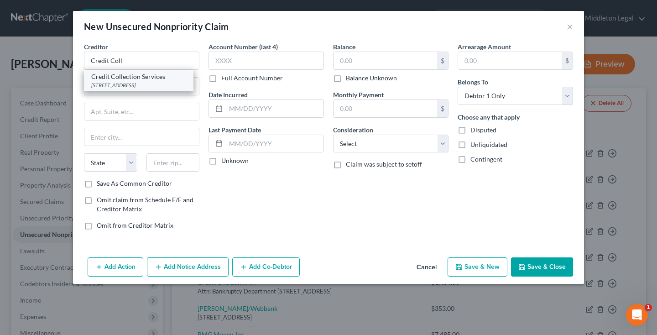
type input "02062"
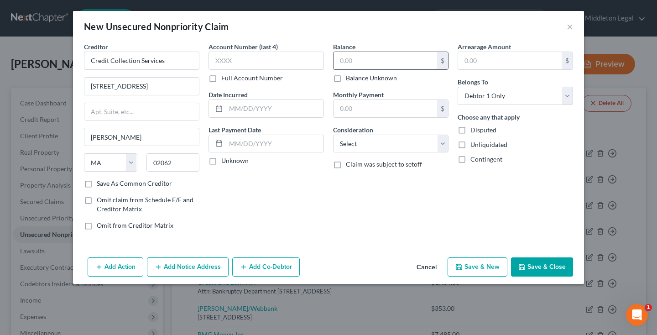
click at [359, 66] on input "text" at bounding box center [386, 60] width 104 height 17
type input "75"
click at [356, 134] on label "Consideration" at bounding box center [353, 130] width 40 height 10
select select "1"
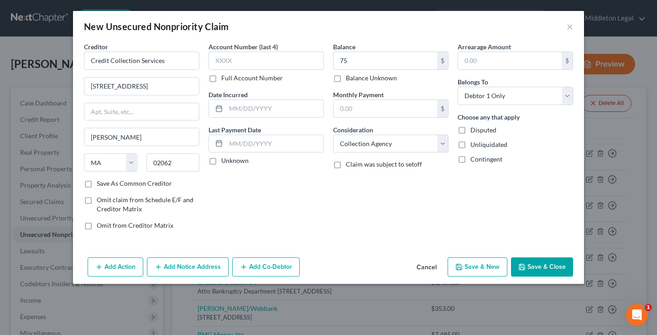
click at [491, 263] on button "Save & New" at bounding box center [478, 266] width 60 height 19
type input "75.00"
type input "0.00"
select select "0"
click at [165, 72] on div "Creditor * State AL AK AR AZ CA CO CT DE DC FL GA GU HI ID IL IN IA KS KY LA ME…" at bounding box center [141, 110] width 115 height 137
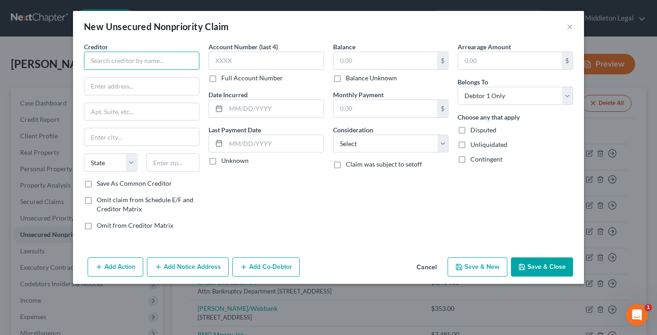
click at [165, 67] on input "text" at bounding box center [141, 61] width 115 height 18
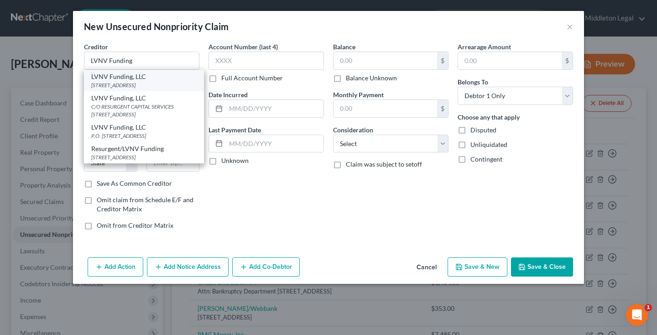
click at [155, 82] on div "355 S Main Street, Suite 300-D, Greenville, SC 29601" at bounding box center [143, 85] width 105 height 8
type input "LVNV Funding, LLC"
type input "355 S Main Street, Suite 300-D"
type input "Greenville"
select select "42"
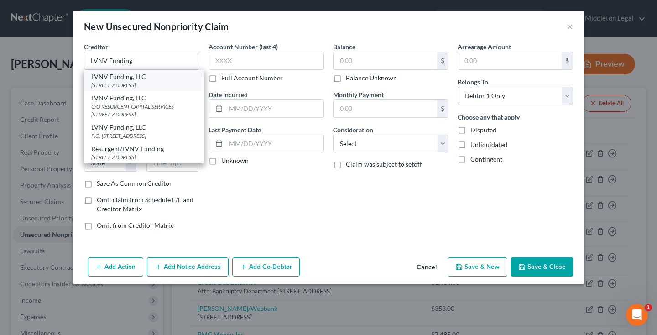
type input "29601"
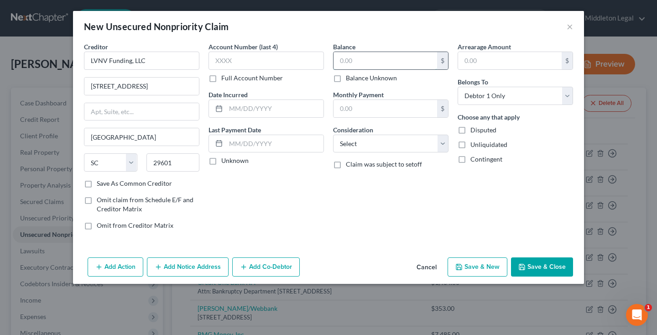
click at [350, 56] on input "text" at bounding box center [386, 60] width 104 height 17
type input "383"
select select "1"
click at [486, 267] on button "Save & New" at bounding box center [478, 266] width 60 height 19
select select "0"
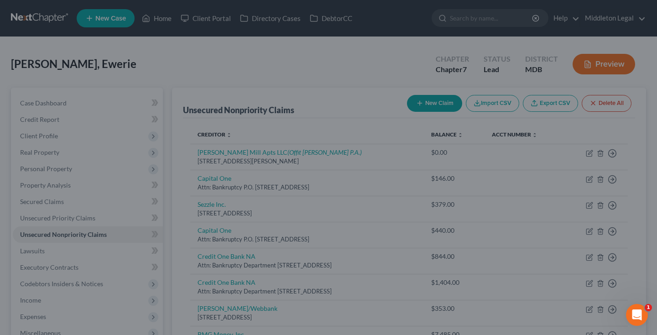
type input "383.00"
type input "0.00"
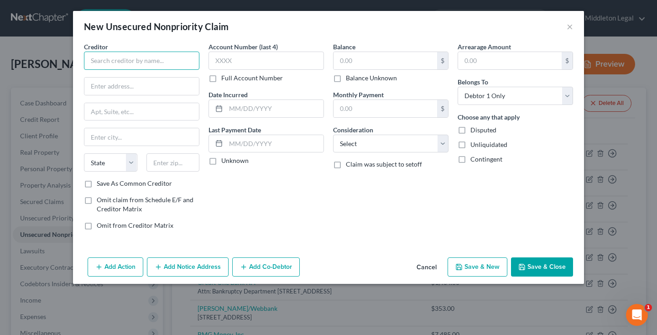
click at [170, 57] on input "text" at bounding box center [141, 61] width 115 height 18
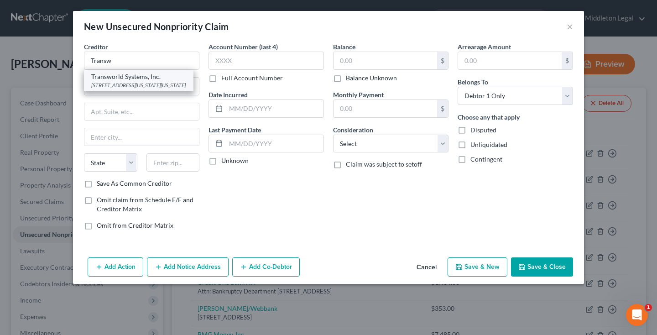
click at [136, 85] on div "500 Virginia Drive, Suite 514, Fort Washington, PA 19034" at bounding box center [138, 85] width 95 height 8
type input "Transworld Systems, Inc."
type input "500 Virginia Drive, Suite 514"
type input "Fort Washington"
select select "39"
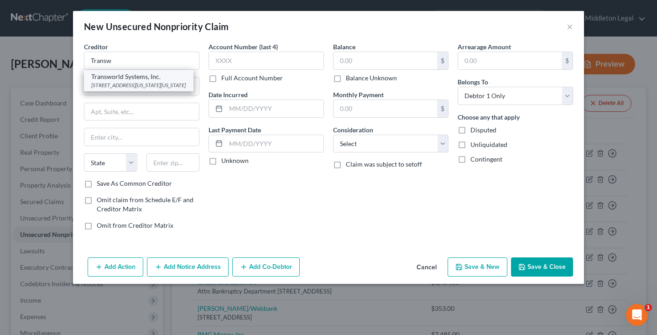
type input "19034"
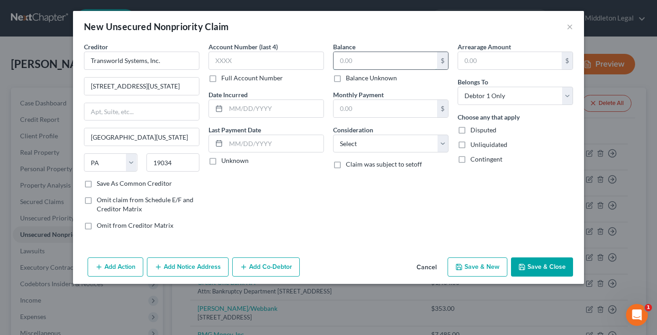
click at [354, 54] on input "text" at bounding box center [386, 60] width 104 height 17
type input "424"
select select "1"
click at [492, 268] on button "Save & New" at bounding box center [478, 266] width 60 height 19
select select "0"
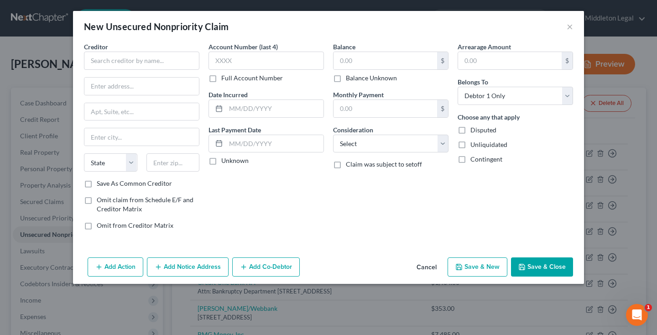
type input "424.00"
type input "0.00"
click at [173, 64] on input "text" at bounding box center [141, 61] width 115 height 18
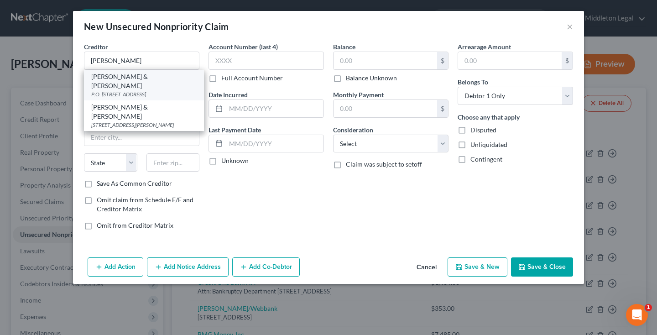
click at [144, 90] on div "P.O. Box 55848, Van Nuys, CA 91411" at bounding box center [143, 94] width 105 height 8
type input "Caine & Weiner"
type input "P.O. Box 55848"
type input "Van Nuys"
select select "4"
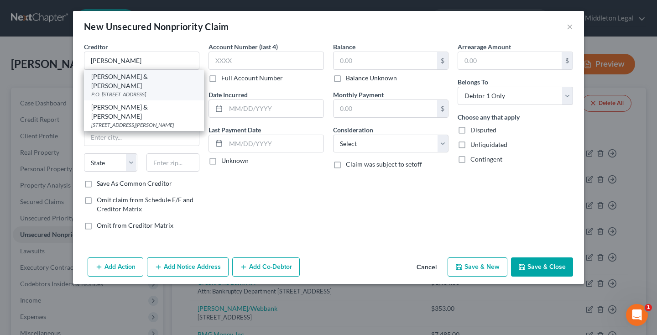
type input "91411"
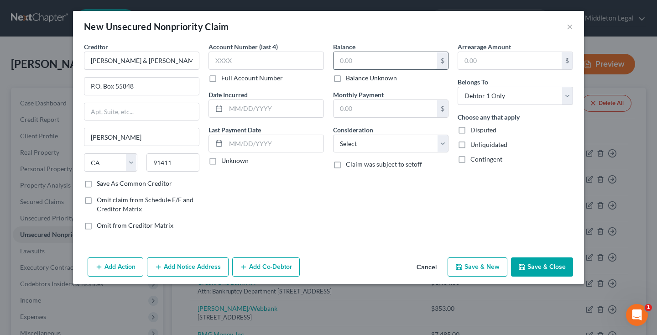
click at [348, 67] on input "text" at bounding box center [386, 60] width 104 height 17
type input "954"
select select "1"
click at [469, 272] on button "Save & New" at bounding box center [478, 266] width 60 height 19
select select "0"
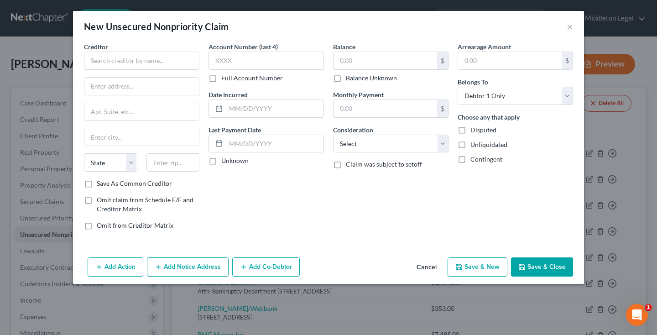
type input "954.00"
type input "0.00"
click at [157, 61] on input "text" at bounding box center [141, 61] width 115 height 18
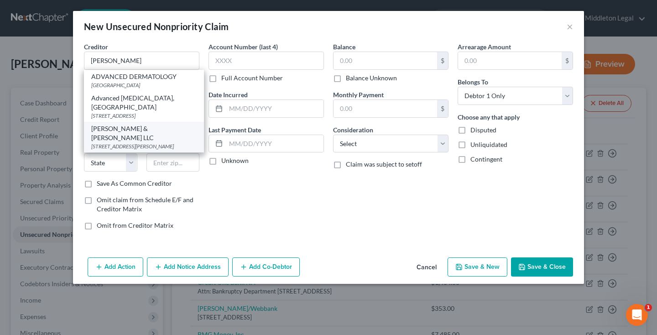
click at [151, 142] on div "55 Monette Pkwy, Suite 100, Smithfield, VA 23430" at bounding box center [143, 146] width 105 height 8
type input "Vance & Huffman LLC"
type input "55 Monette Pkwy, Suite 100"
type input "Smithfield"
select select "48"
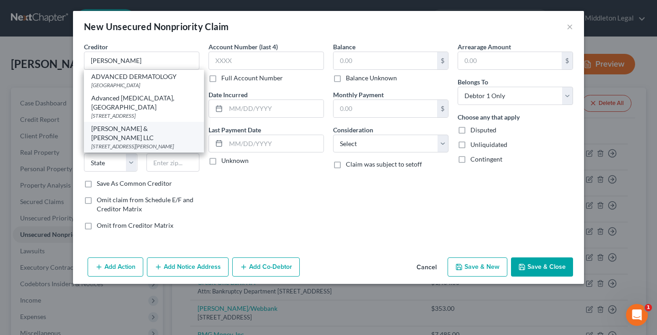
type input "23430"
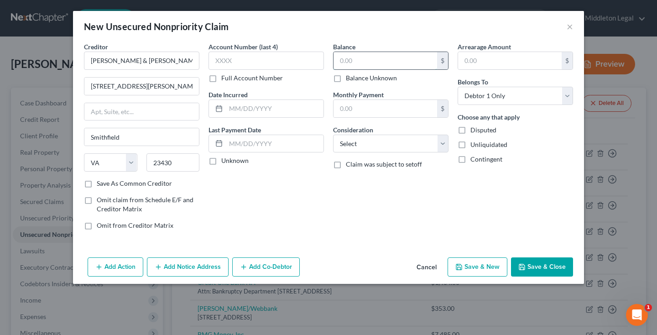
click at [345, 56] on input "text" at bounding box center [386, 60] width 104 height 17
type input "6,154"
select select "1"
click at [520, 272] on button "Save & Close" at bounding box center [542, 266] width 62 height 19
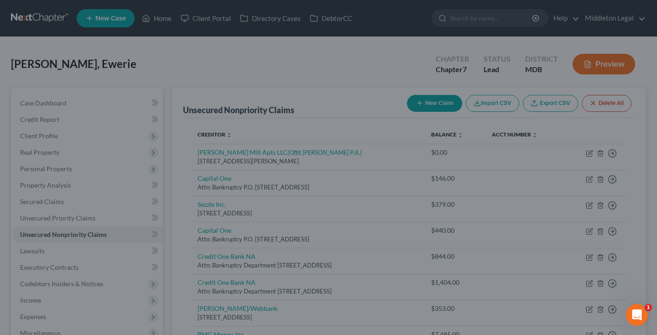
type input "6,154.00"
type input "0.00"
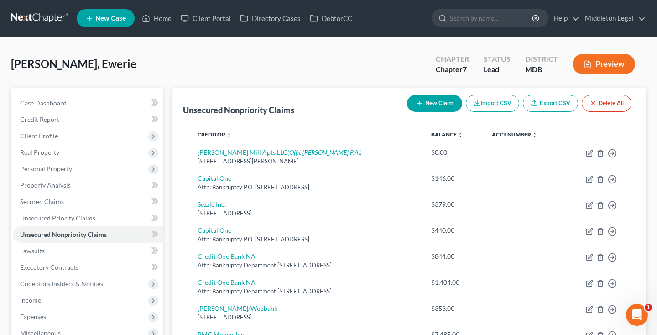
click at [432, 95] on button "New Claim" at bounding box center [434, 103] width 55 height 17
select select "0"
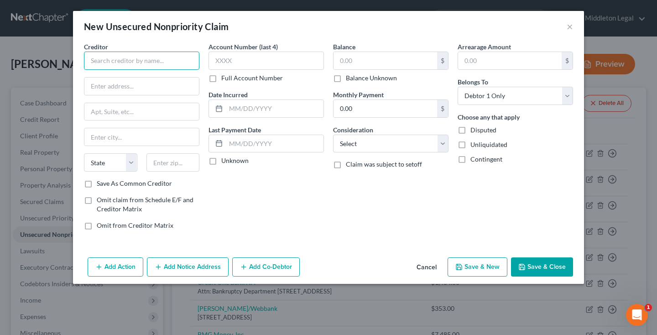
click at [174, 61] on input "text" at bounding box center [141, 61] width 115 height 18
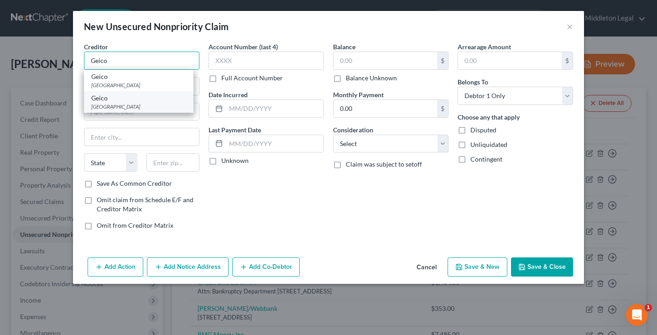
type input "Geico"
click at [111, 103] on div "One Geico Plaza, Bethesda, MD 20811" at bounding box center [138, 107] width 95 height 8
type input "One Geico Plaza"
type input "Bethesda"
select select "21"
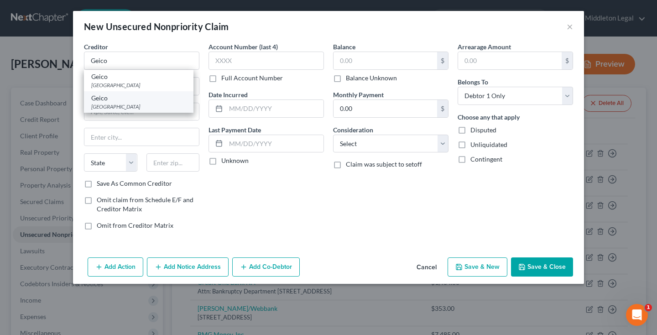
type input "20811"
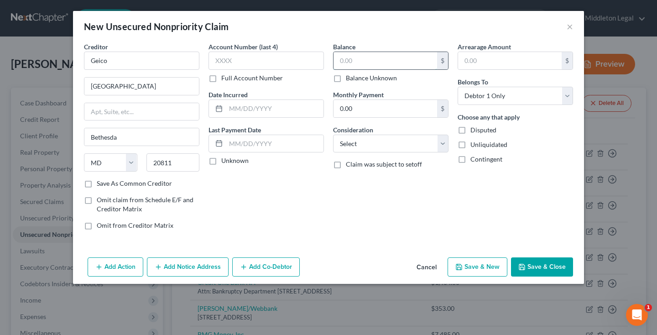
click at [351, 62] on input "text" at bounding box center [386, 60] width 104 height 17
type input "75"
click at [483, 272] on button "Save & New" at bounding box center [478, 266] width 60 height 19
select select "0"
type input "75.00"
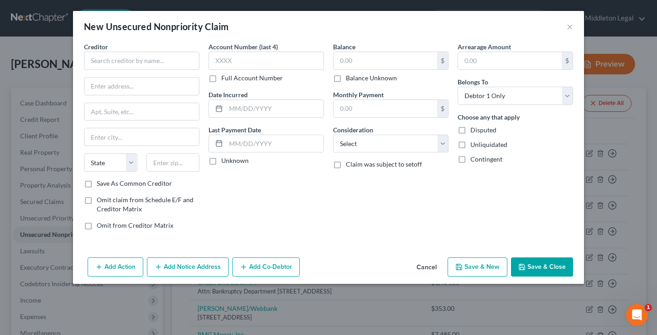
click at [426, 270] on button "Cancel" at bounding box center [426, 267] width 35 height 18
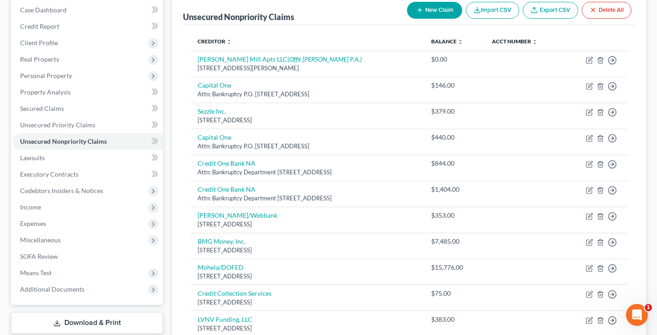
scroll to position [53, 0]
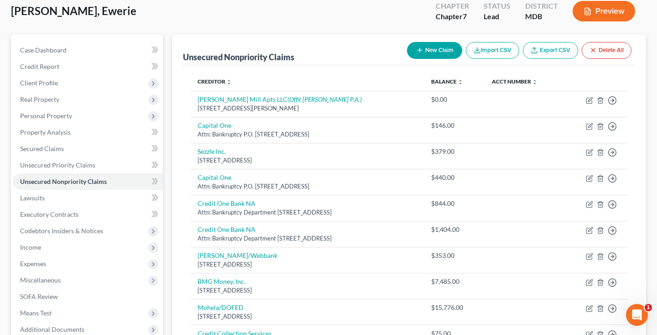
click at [433, 47] on button "New Claim" at bounding box center [434, 50] width 55 height 17
select select "0"
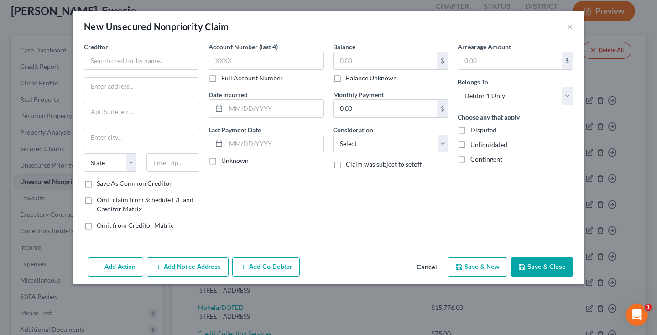
click at [167, 72] on div "Creditor * State AL AK AR AZ CA CO CT DE DC FL GA GU HI ID IL IN IA KS KY LA ME…" at bounding box center [141, 110] width 115 height 137
click at [168, 68] on input "text" at bounding box center [141, 61] width 115 height 18
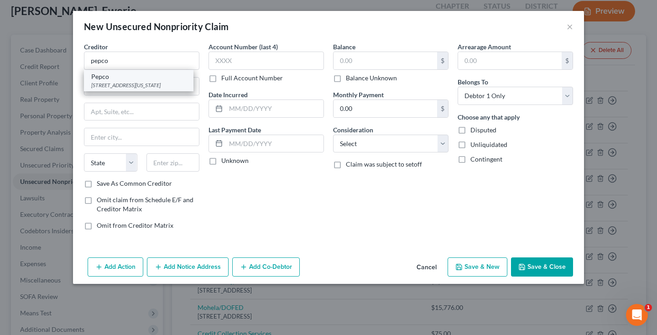
click at [104, 74] on div "Pepco" at bounding box center [138, 76] width 95 height 9
type input "Pepco"
type input "701 9th NW"
type input "Washington"
select select "8"
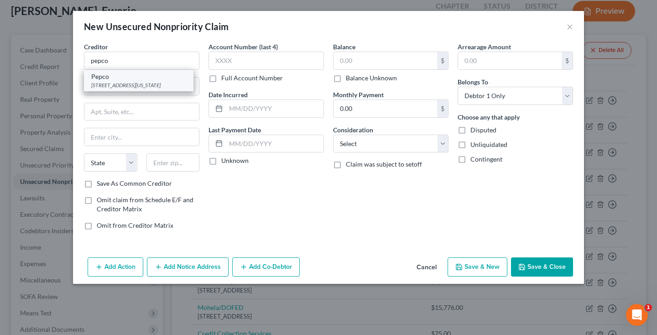
type input "20001"
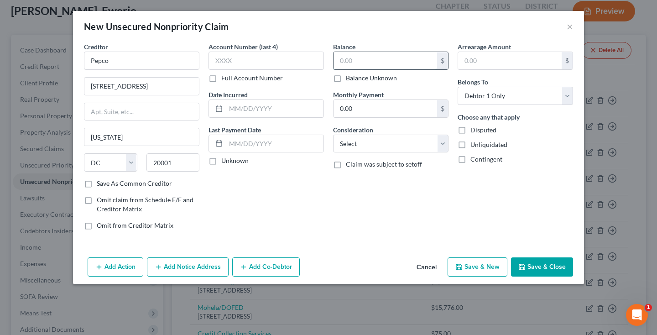
click at [349, 58] on input "text" at bounding box center [386, 60] width 104 height 17
click at [525, 266] on icon "button" at bounding box center [521, 266] width 5 height 5
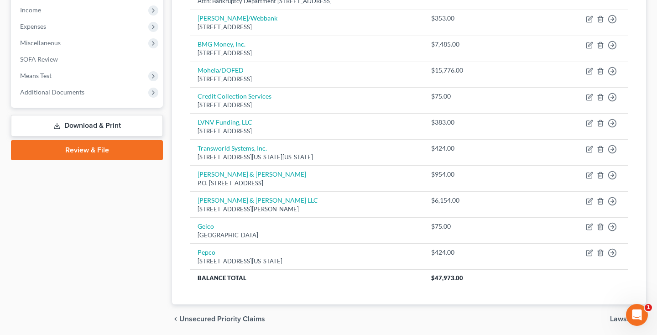
scroll to position [292, 0]
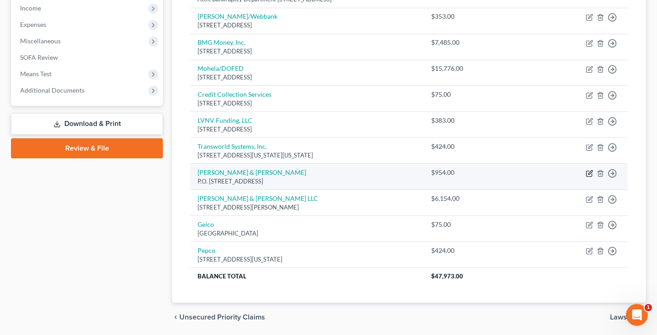
click at [588, 170] on icon "button" at bounding box center [589, 173] width 7 height 7
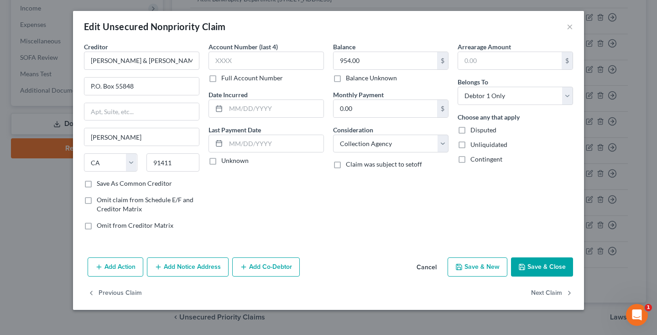
click at [211, 265] on button "Add Notice Address" at bounding box center [188, 266] width 82 height 19
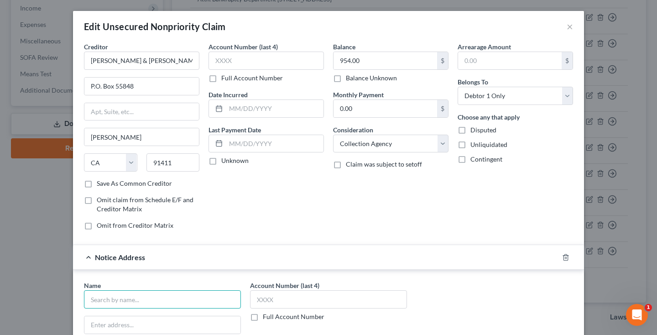
click at [190, 294] on input "text" at bounding box center [162, 299] width 157 height 18
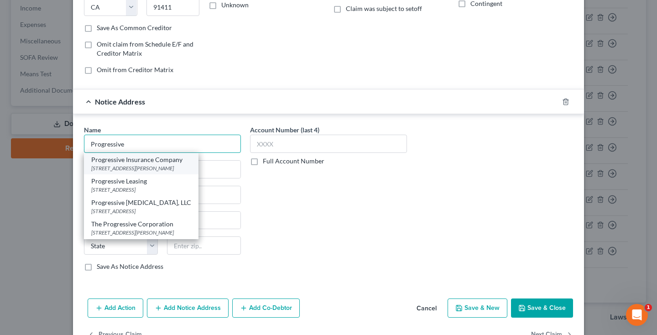
scroll to position [163, 0]
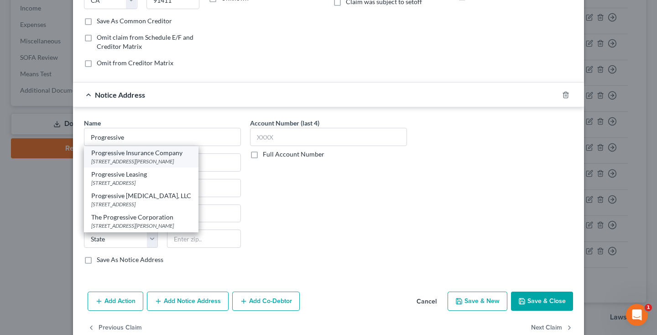
click at [176, 162] on div "6300 Wilson Mills Rd, Cleveland, OH 44143-2109" at bounding box center [141, 161] width 100 height 8
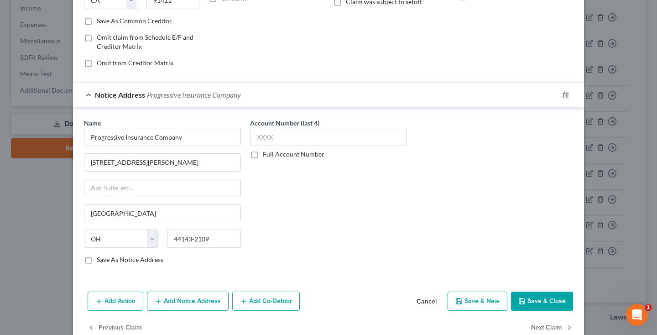
click at [540, 297] on button "Save & Close" at bounding box center [542, 301] width 62 height 19
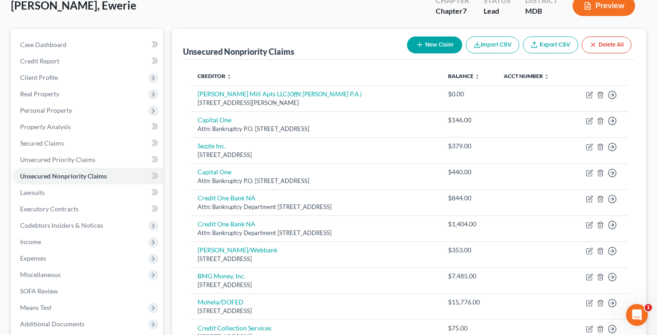
scroll to position [58, 0]
click at [430, 44] on button "New Claim" at bounding box center [434, 45] width 55 height 17
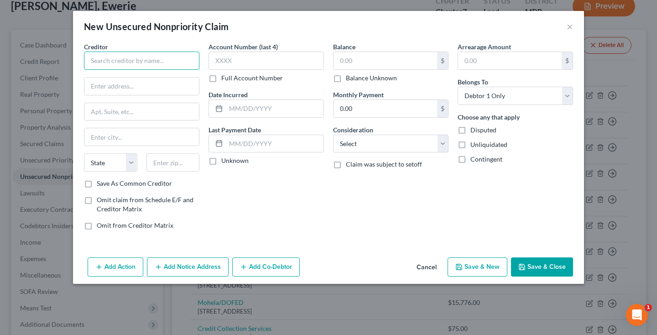
click at [174, 61] on input "text" at bounding box center [141, 61] width 115 height 18
click at [397, 61] on input "text" at bounding box center [386, 60] width 104 height 17
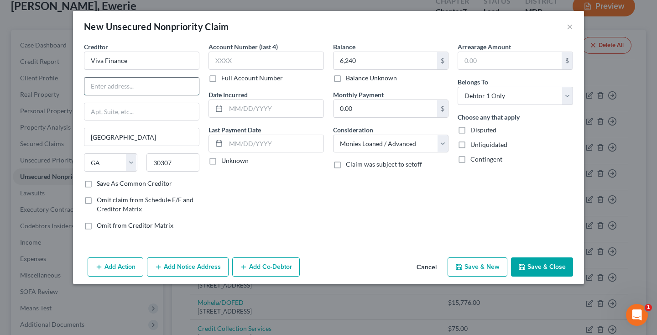
paste input "112 Krog St NE Suite D145"
click at [545, 272] on button "Save & Close" at bounding box center [542, 266] width 62 height 19
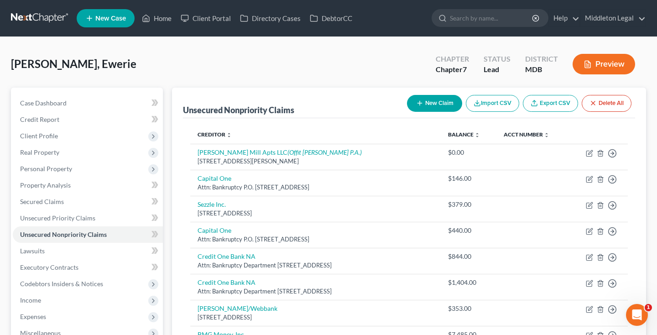
scroll to position [0, 0]
click at [425, 108] on button "New Claim" at bounding box center [434, 103] width 55 height 17
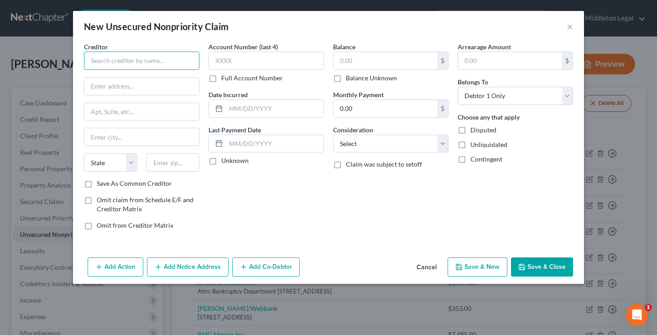
click at [196, 65] on input "text" at bounding box center [141, 61] width 115 height 18
click at [351, 64] on input "text" at bounding box center [386, 60] width 104 height 17
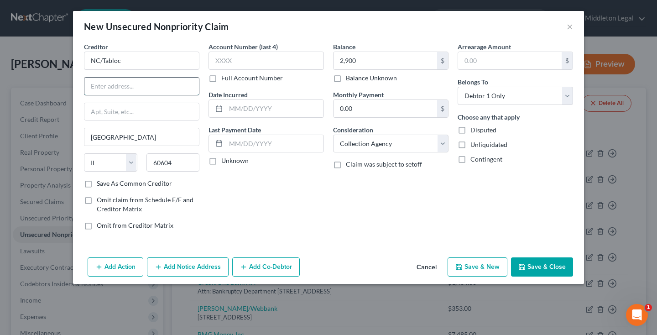
paste input "175 W. Jackson Blvd., Suite 600"
click at [493, 264] on button "Save & New" at bounding box center [478, 266] width 60 height 19
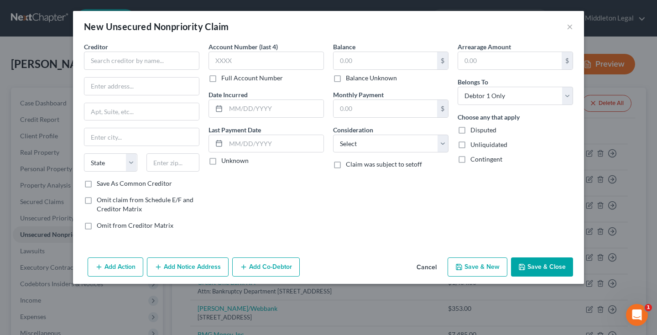
click at [430, 262] on button "Cancel" at bounding box center [426, 267] width 35 height 18
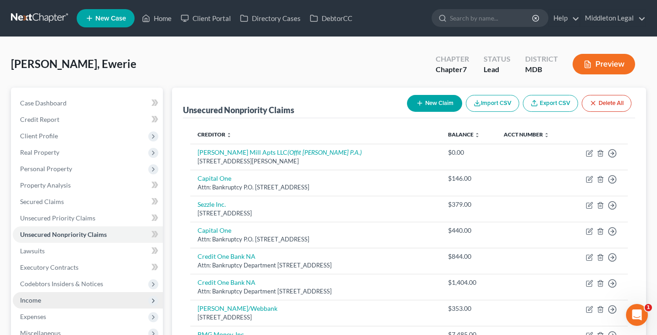
click at [39, 298] on span "Income" at bounding box center [30, 300] width 21 height 8
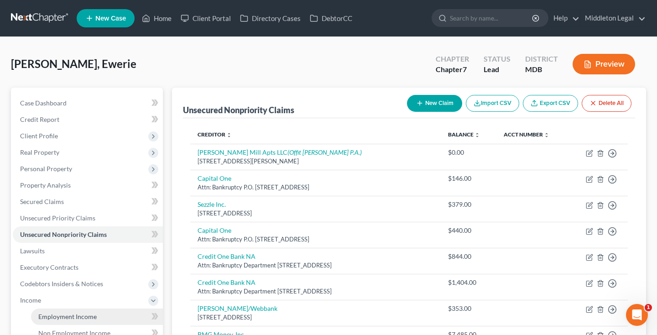
click at [92, 313] on span "Employment Income" at bounding box center [67, 317] width 58 height 8
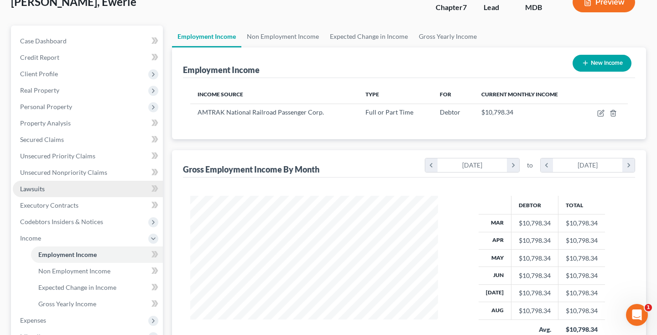
scroll to position [91, 0]
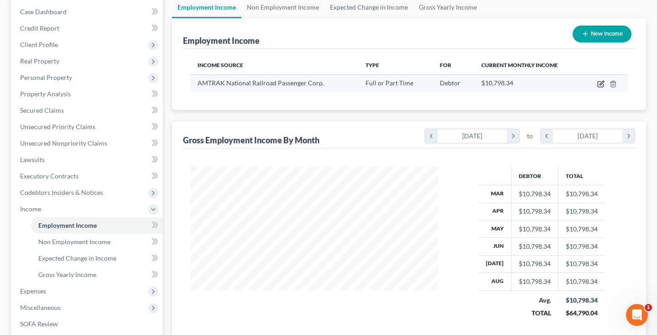
click at [599, 87] on icon "button" at bounding box center [600, 84] width 5 height 5
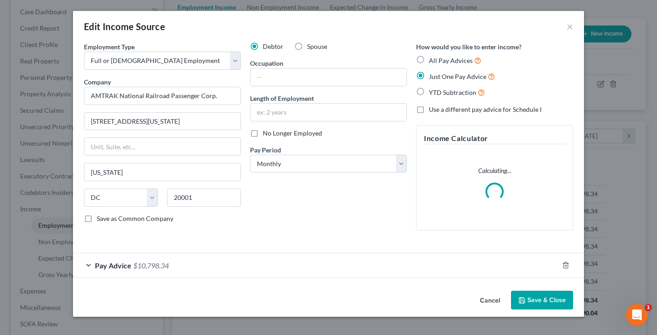
click at [162, 265] on span "$10,798.34" at bounding box center [151, 265] width 36 height 9
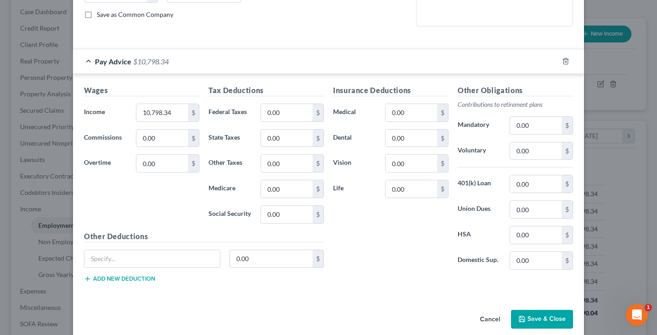
scroll to position [205, 0]
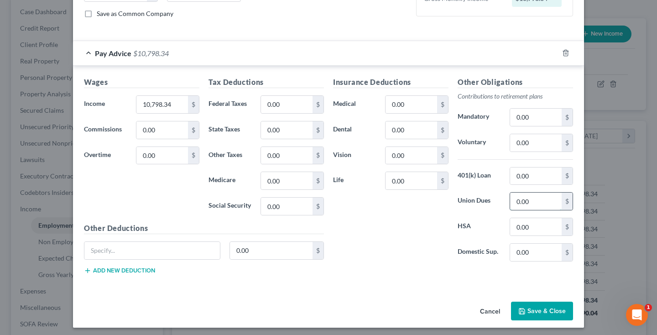
click at [543, 201] on input "0.00" at bounding box center [536, 201] width 52 height 17
click at [278, 103] on input "0.00" at bounding box center [287, 104] width 52 height 17
click at [309, 185] on input "0.00" at bounding box center [287, 180] width 52 height 17
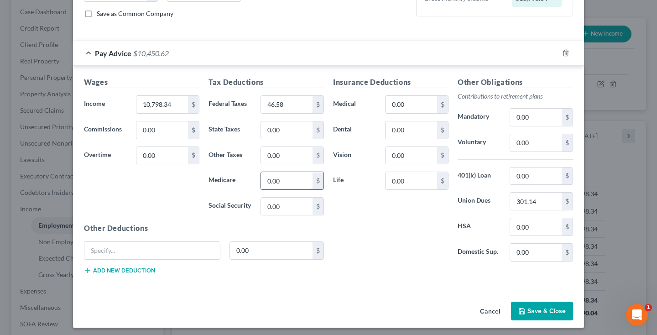
click at [304, 182] on input "0.00" at bounding box center [287, 180] width 52 height 17
click at [288, 125] on input "0.00" at bounding box center [287, 129] width 52 height 17
click at [288, 159] on input "0.00" at bounding box center [287, 155] width 52 height 17
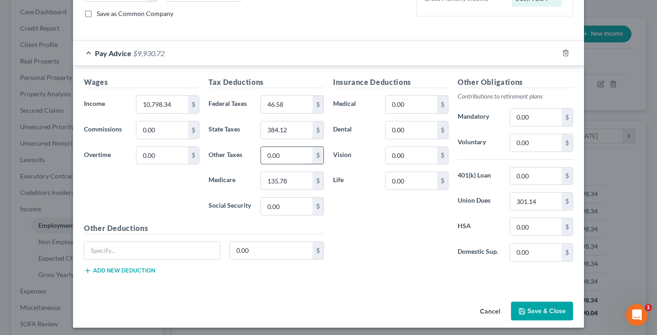
click at [288, 159] on input "0.00" at bounding box center [287, 155] width 52 height 17
click at [543, 314] on button "Save & Close" at bounding box center [542, 311] width 62 height 19
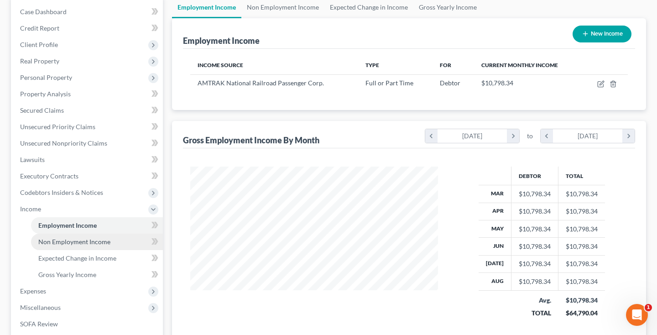
click at [70, 244] on span "Non Employment Income" at bounding box center [74, 242] width 72 height 8
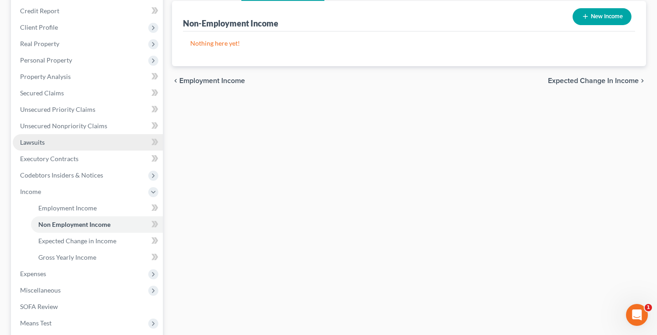
scroll to position [116, 0]
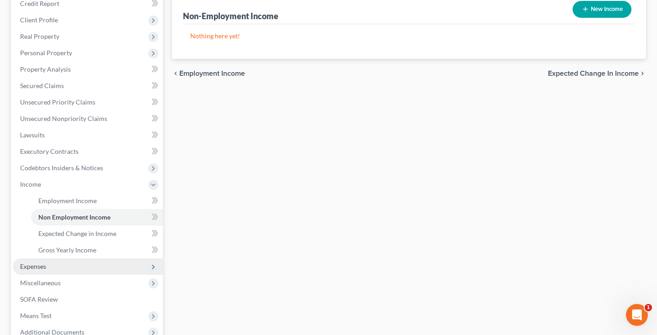
click at [61, 265] on span "Expenses" at bounding box center [88, 266] width 150 height 16
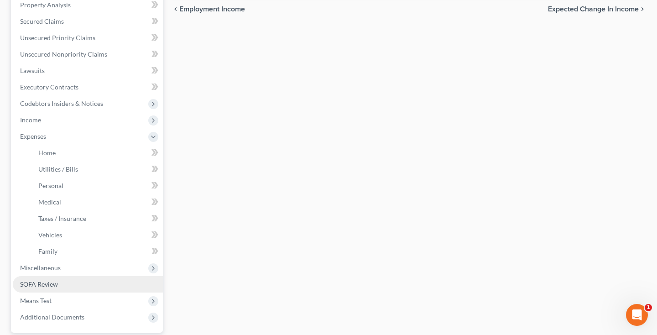
scroll to position [181, 0]
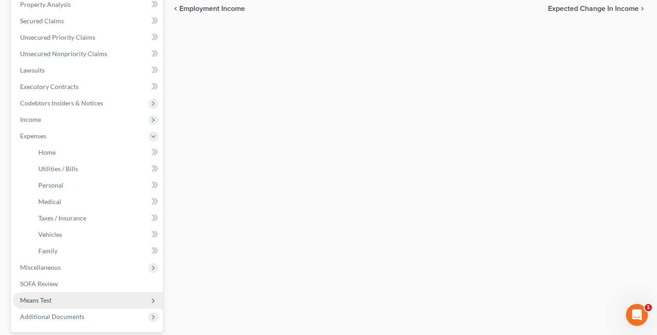
click at [50, 301] on span "Means Test" at bounding box center [35, 300] width 31 height 8
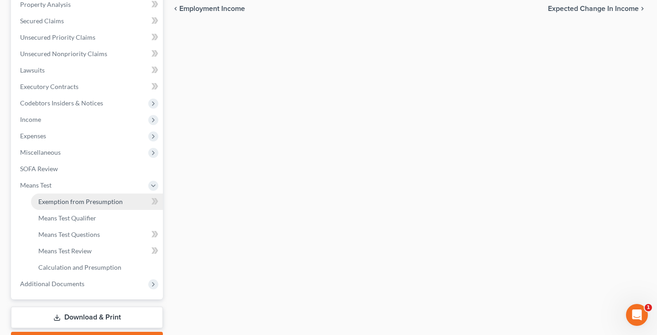
click at [73, 201] on span "Exemption from Presumption" at bounding box center [80, 202] width 84 height 8
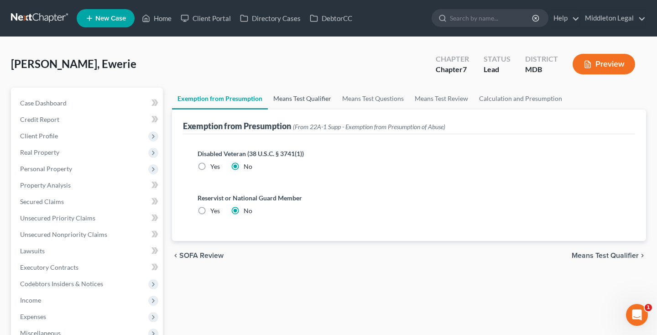
click at [295, 96] on link "Means Test Qualifier" at bounding box center [302, 99] width 69 height 22
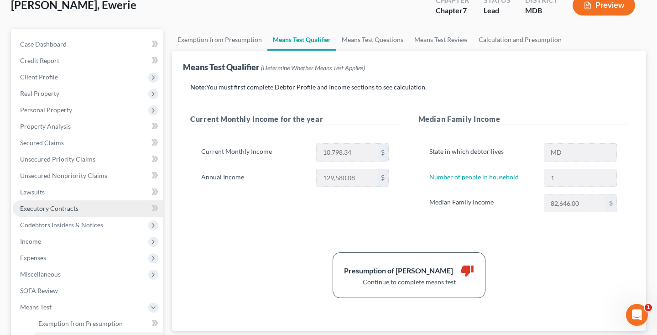
scroll to position [62, 0]
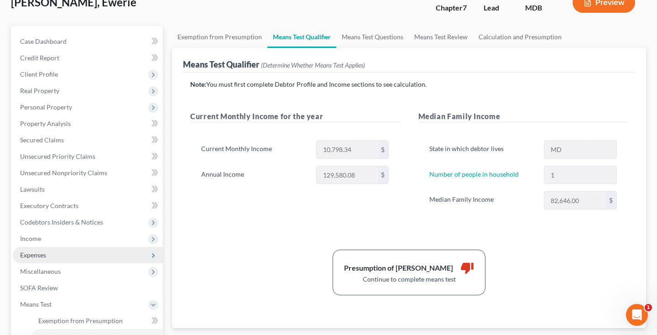
click at [42, 257] on span "Expenses" at bounding box center [33, 255] width 26 height 8
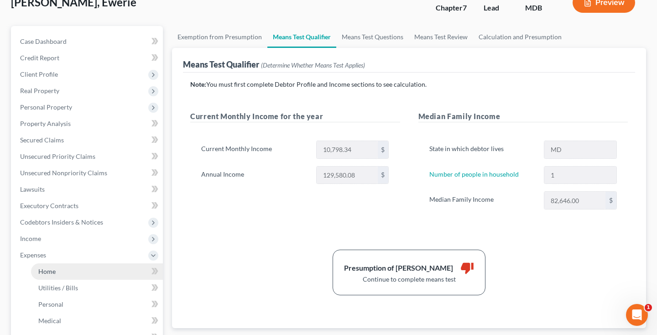
click at [48, 269] on span "Home" at bounding box center [46, 271] width 17 height 8
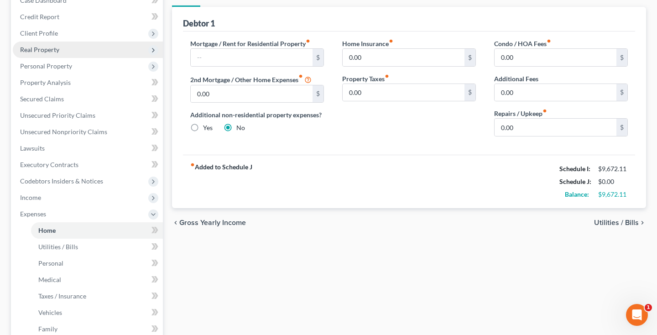
scroll to position [103, 0]
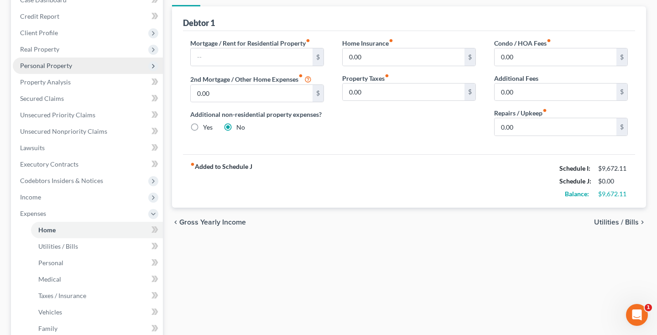
click at [79, 70] on span "Personal Property" at bounding box center [88, 66] width 150 height 16
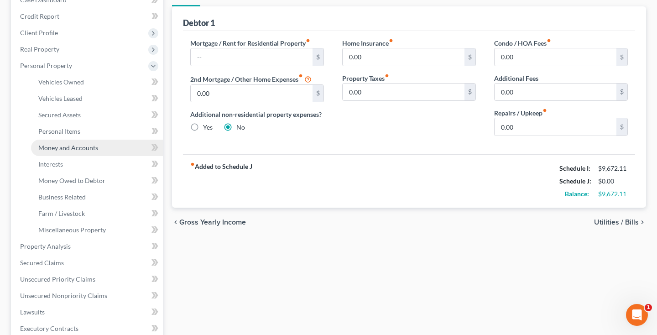
click at [74, 148] on span "Money and Accounts" at bounding box center [68, 148] width 60 height 8
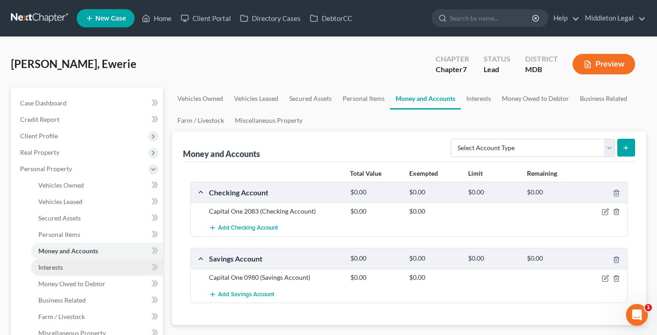
click at [72, 272] on link "Interests" at bounding box center [97, 267] width 132 height 16
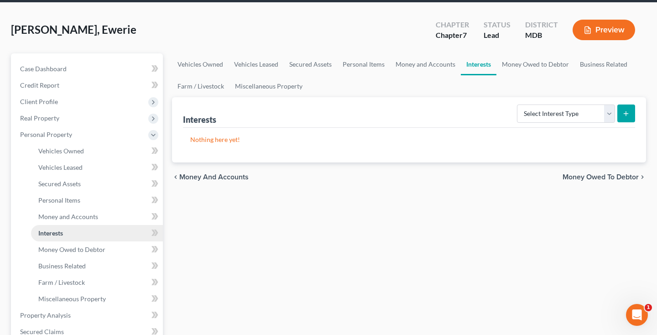
scroll to position [35, 0]
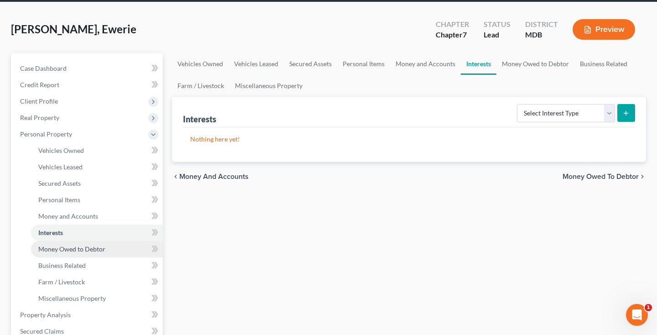
click at [75, 254] on link "Money Owed to Debtor" at bounding box center [97, 249] width 132 height 16
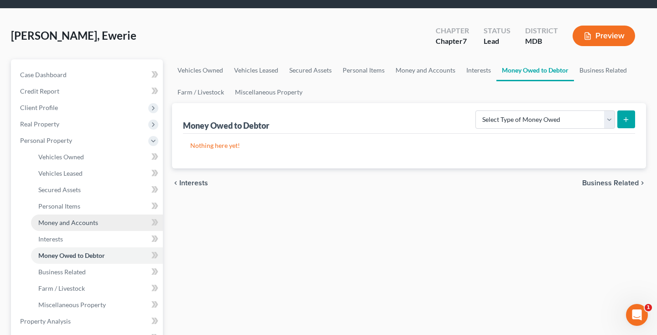
scroll to position [31, 0]
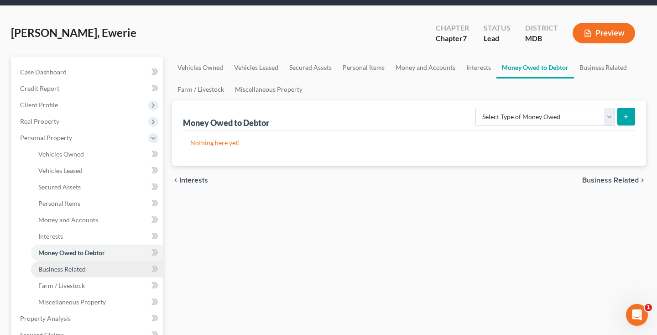
click at [70, 269] on span "Business Related" at bounding box center [61, 269] width 47 height 8
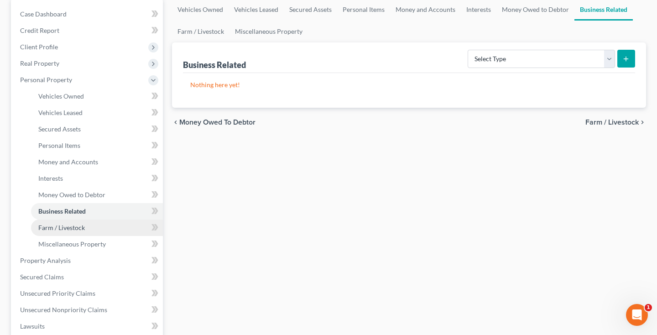
click at [68, 234] on link "Farm / Livestock" at bounding box center [97, 228] width 132 height 16
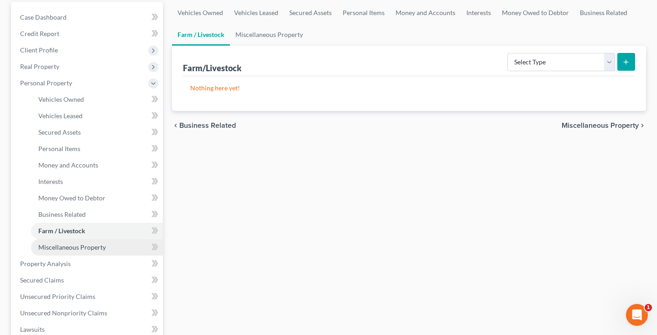
click at [66, 246] on span "Miscellaneous Property" at bounding box center [72, 247] width 68 height 8
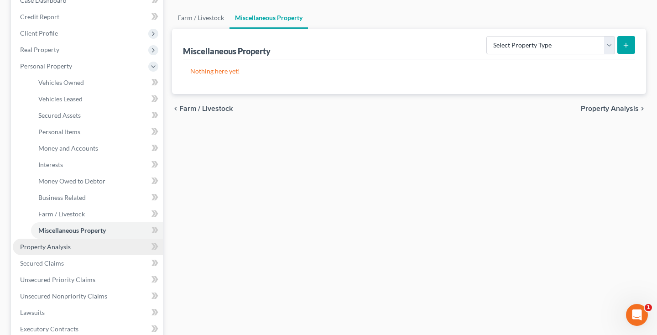
click at [63, 245] on span "Property Analysis" at bounding box center [45, 247] width 51 height 8
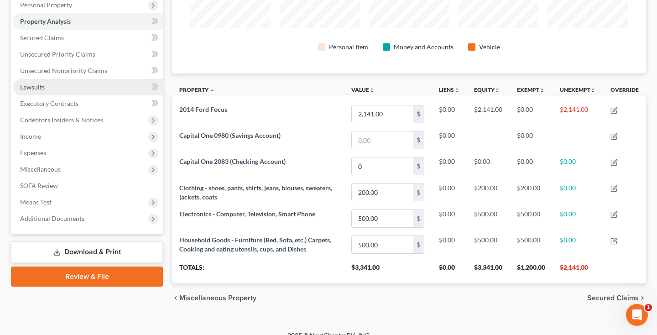
scroll to position [168, 0]
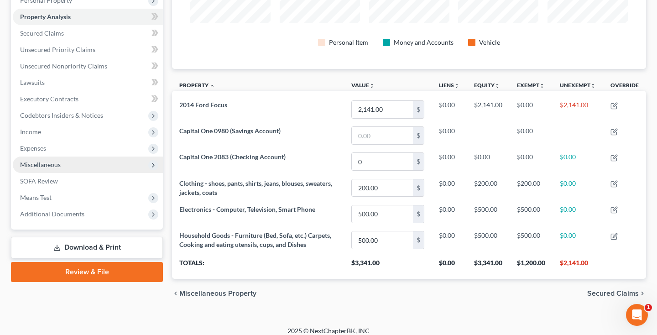
click at [66, 170] on span "Miscellaneous" at bounding box center [88, 165] width 150 height 16
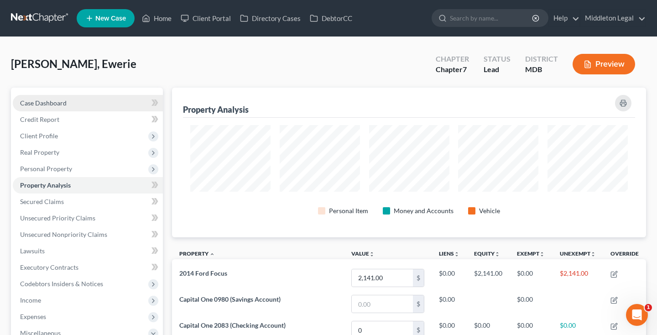
scroll to position [0, 0]
click at [75, 104] on link "Case Dashboard" at bounding box center [88, 103] width 150 height 16
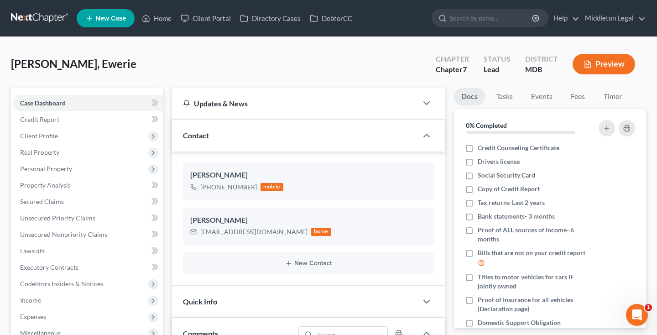
click at [38, 20] on link at bounding box center [40, 18] width 58 height 16
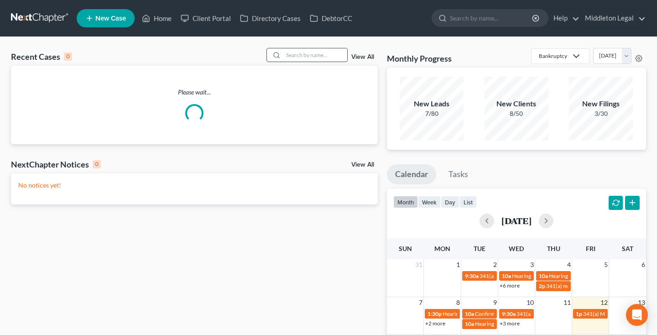
click at [305, 52] on input "search" at bounding box center [315, 54] width 64 height 13
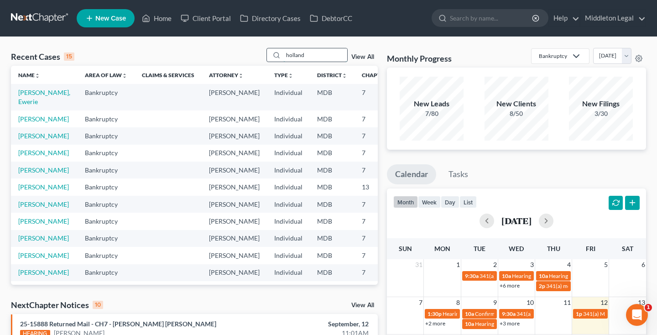
type input "holland"
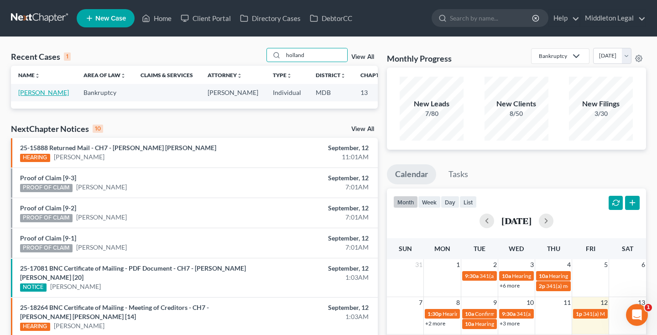
click at [31, 96] on link "[PERSON_NAME]" at bounding box center [43, 93] width 51 height 8
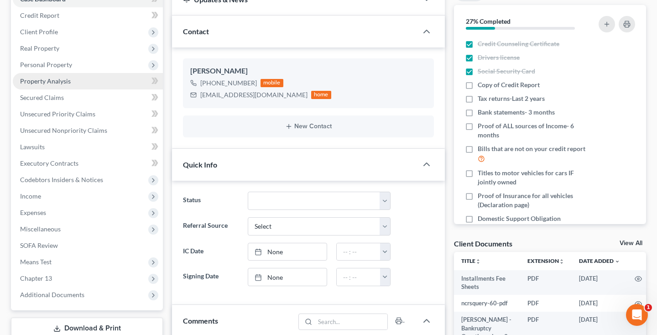
scroll to position [105, 0]
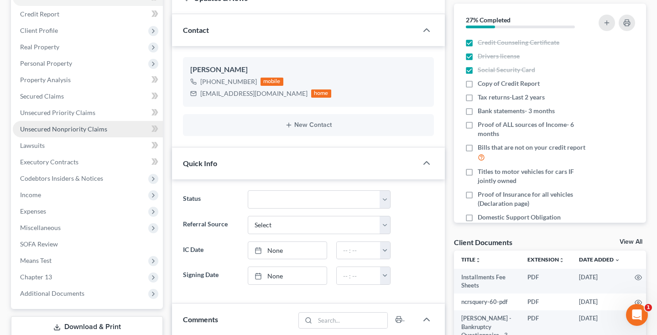
click at [88, 132] on span "Unsecured Nonpriority Claims" at bounding box center [63, 129] width 87 height 8
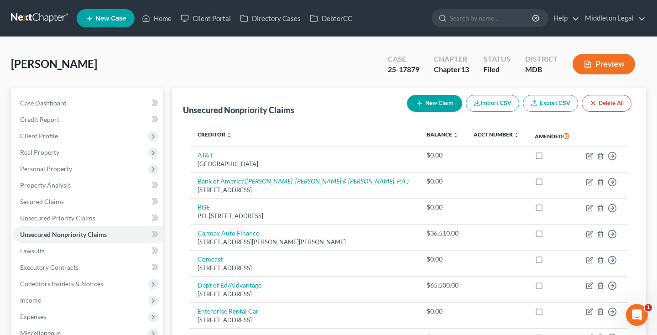
click at [446, 102] on button "New Claim" at bounding box center [434, 103] width 55 height 17
select select "0"
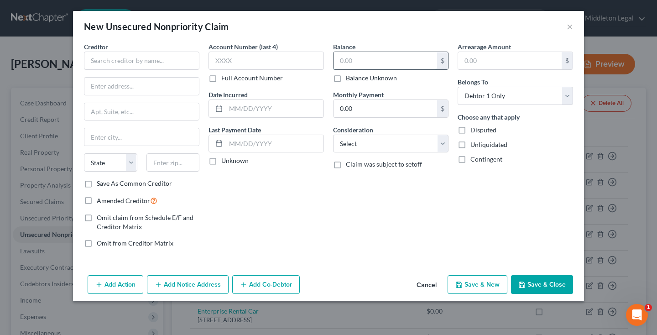
click at [376, 58] on input "text" at bounding box center [386, 60] width 104 height 17
paste input "31,166.00"
type input "31,166.00"
click at [192, 56] on input "text" at bounding box center [141, 61] width 115 height 18
type input "Radio One Inc."
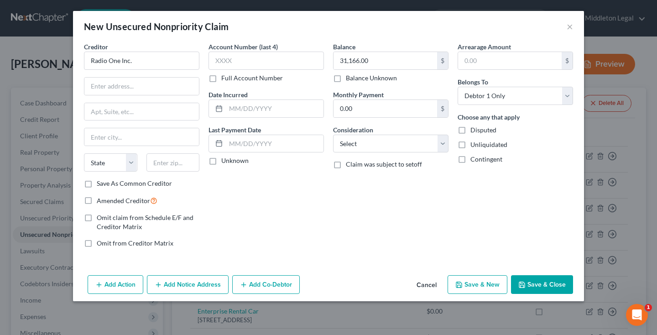
click at [530, 281] on button "Save & Close" at bounding box center [542, 284] width 62 height 19
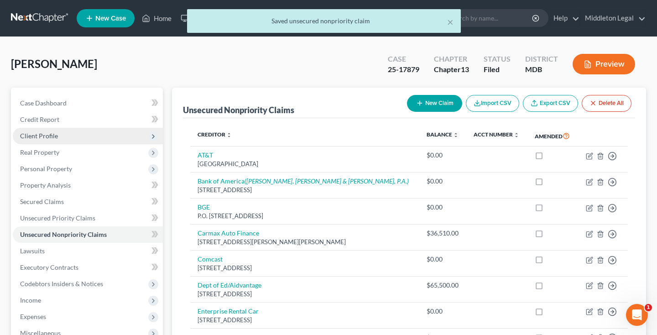
click at [64, 136] on span "Client Profile" at bounding box center [88, 136] width 150 height 16
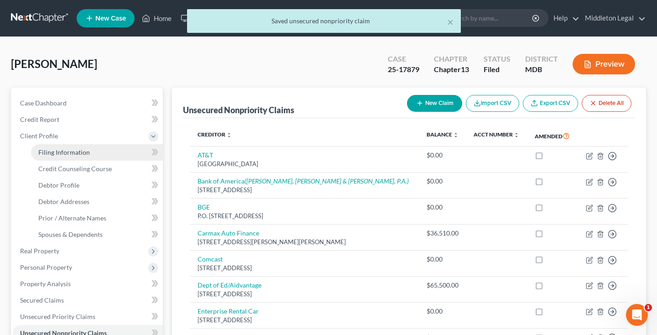
click at [64, 152] on span "Filing Information" at bounding box center [64, 152] width 52 height 8
select select "1"
select select "0"
select select "3"
select select "21"
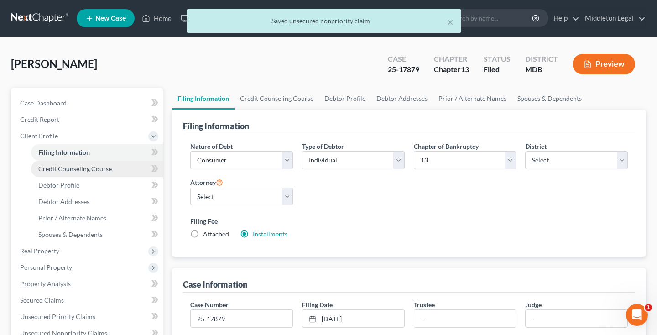
click at [68, 170] on span "Credit Counseling Course" at bounding box center [74, 169] width 73 height 8
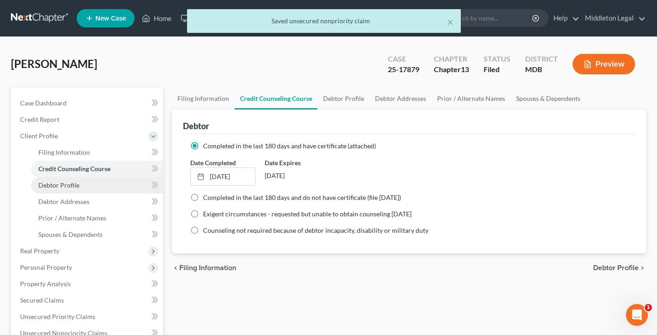
click at [66, 187] on span "Debtor Profile" at bounding box center [58, 185] width 41 height 8
select select "0"
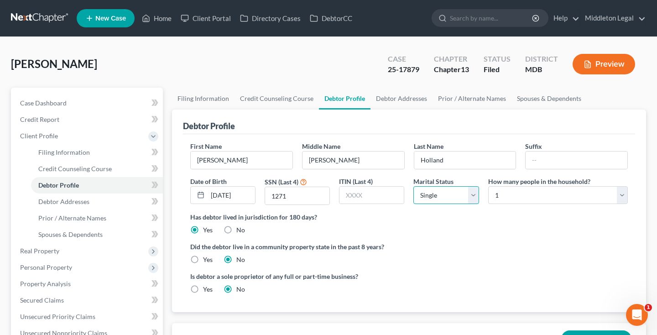
select select "3"
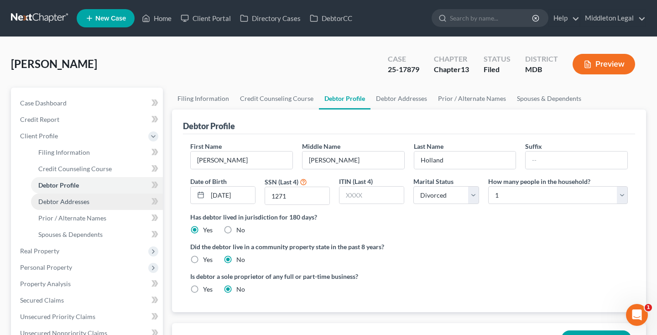
click at [68, 205] on link "Debtor Addresses" at bounding box center [97, 202] width 132 height 16
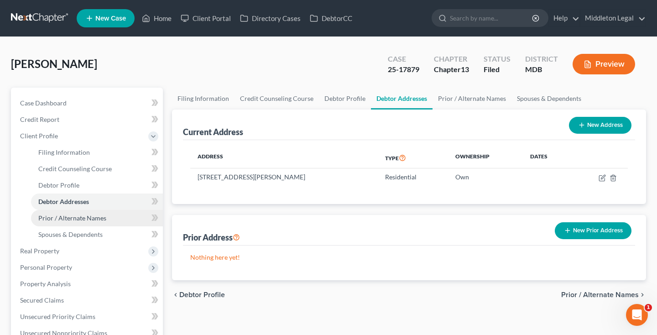
click at [68, 215] on span "Prior / Alternate Names" at bounding box center [72, 218] width 68 height 8
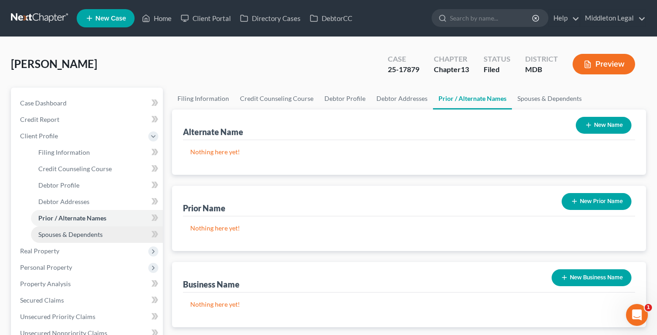
click at [68, 229] on link "Spouses & Dependents" at bounding box center [97, 234] width 132 height 16
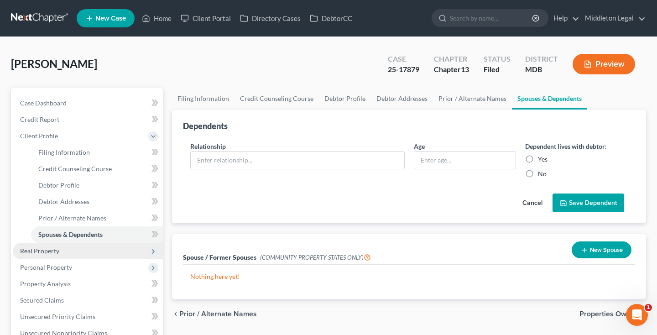
click at [60, 245] on span "Real Property" at bounding box center [88, 251] width 150 height 16
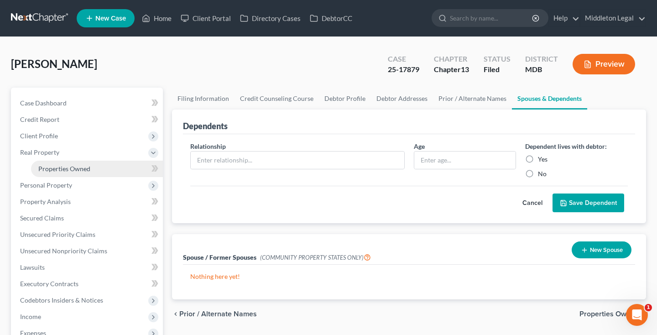
click at [77, 169] on span "Properties Owned" at bounding box center [64, 169] width 52 height 8
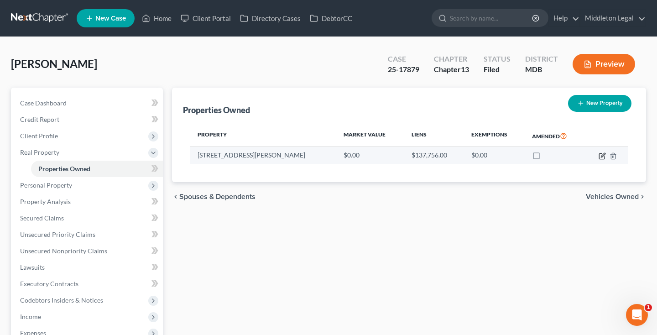
click at [602, 156] on icon "button" at bounding box center [603, 155] width 4 height 4
select select "21"
select select "16"
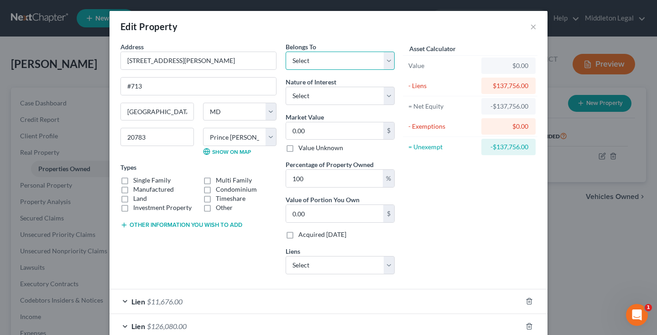
select select "0"
click at [347, 136] on input "0.00" at bounding box center [334, 130] width 97 height 17
click at [216, 189] on label "Condominium" at bounding box center [236, 189] width 41 height 9
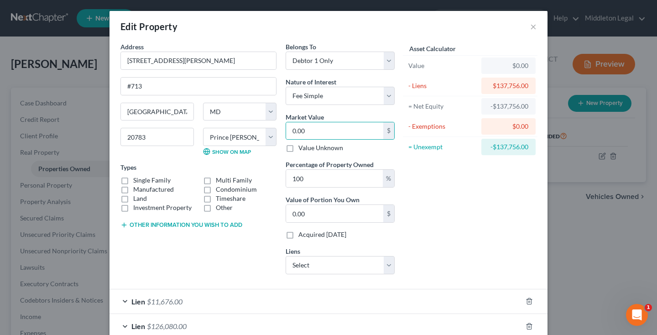
click at [220, 189] on input "Condominium" at bounding box center [223, 188] width 6 height 6
checkbox input "true"
click at [310, 134] on input "0.00" at bounding box center [334, 130] width 97 height 17
type input "8"
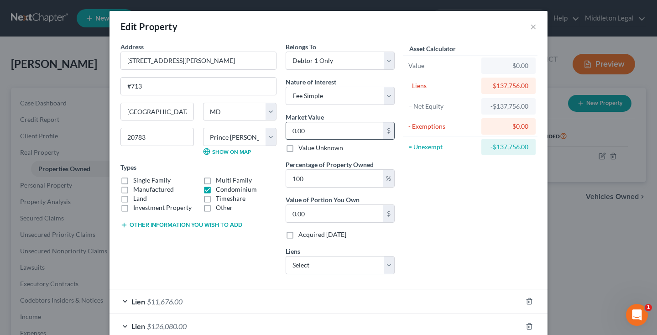
type input "8.00"
type input "80"
type input "80.00"
type input "800"
type input "800.00"
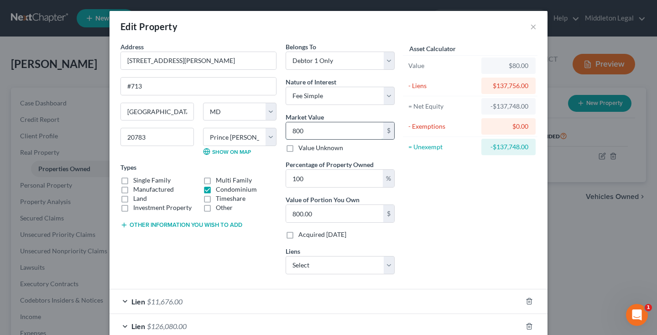
type input "8000"
type input "8,000.00"
type input "8,0000"
type input "80,000.00"
type input "80,000"
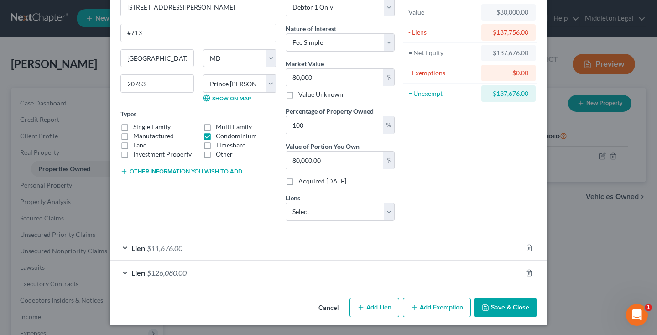
click at [177, 247] on span "$11,676.00" at bounding box center [165, 248] width 36 height 9
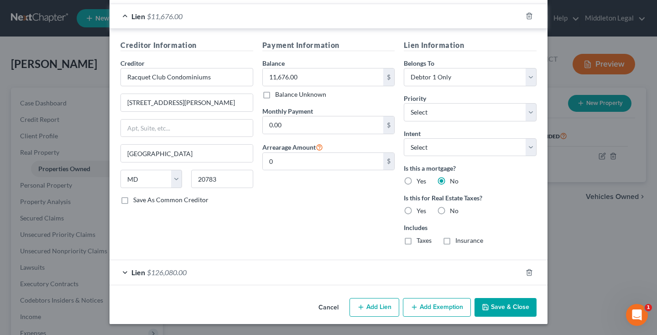
scroll to position [285, 0]
click at [172, 277] on div "Lien $126,080.00" at bounding box center [316, 272] width 413 height 24
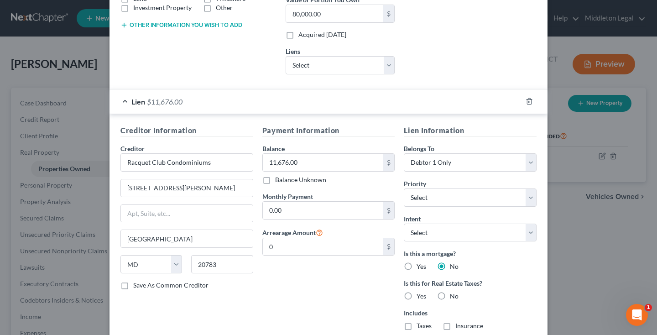
scroll to position [211, 0]
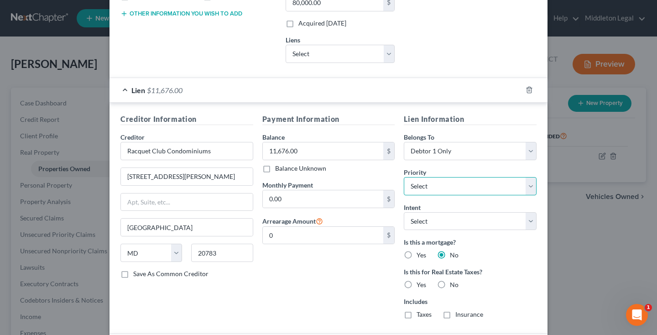
select select "0"
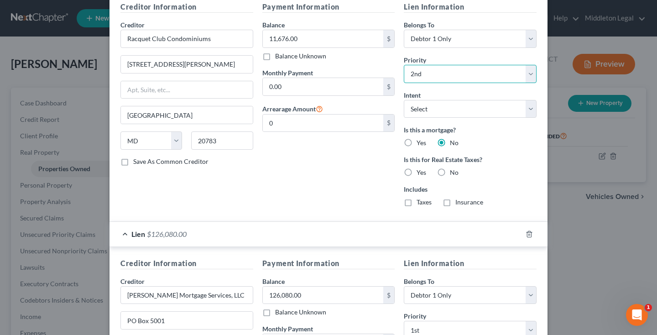
scroll to position [334, 0]
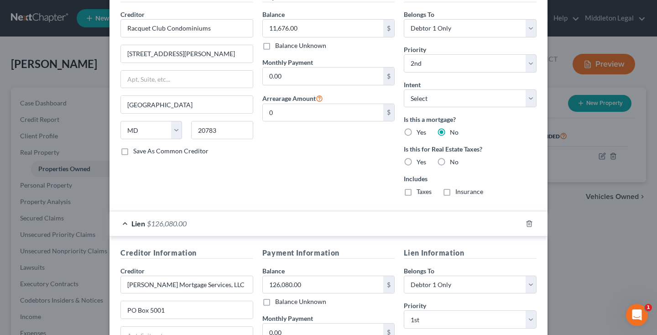
click at [450, 164] on label "No" at bounding box center [454, 161] width 9 height 9
click at [454, 163] on input "No" at bounding box center [457, 160] width 6 height 6
radio input "true"
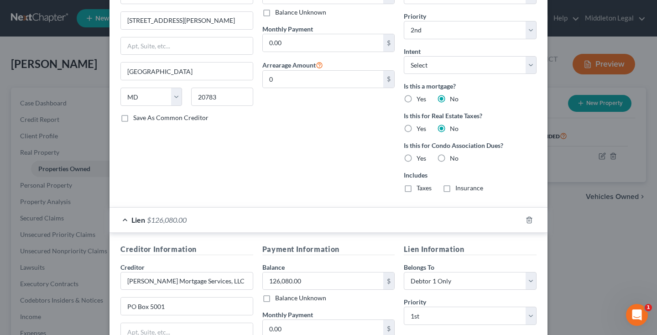
scroll to position [376, 0]
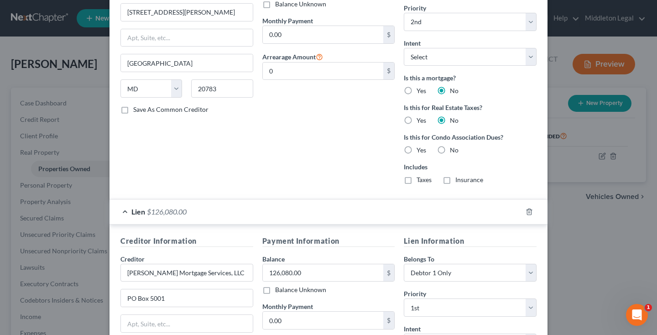
click at [417, 150] on label "Yes" at bounding box center [422, 150] width 10 height 9
click at [420, 150] on input "Yes" at bounding box center [423, 149] width 6 height 6
radio input "true"
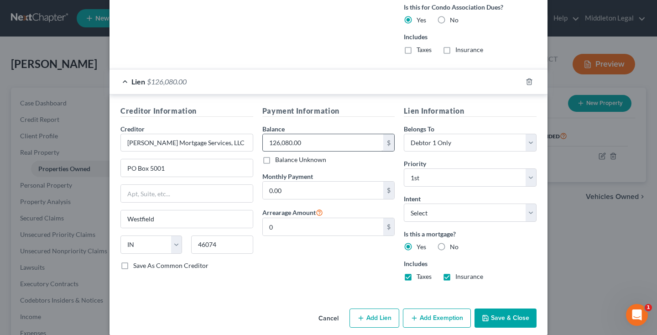
scroll to position [516, 0]
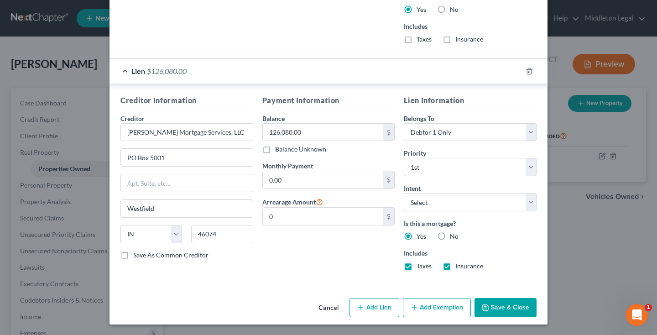
click at [321, 226] on div "Payment Information Balance 126,080.00 $ Balance Unknown Balance Undetermined 1…" at bounding box center [329, 186] width 142 height 183
click at [318, 218] on input "0" at bounding box center [323, 216] width 121 height 17
type input "20,000"
click at [284, 183] on input "0.00" at bounding box center [323, 179] width 121 height 17
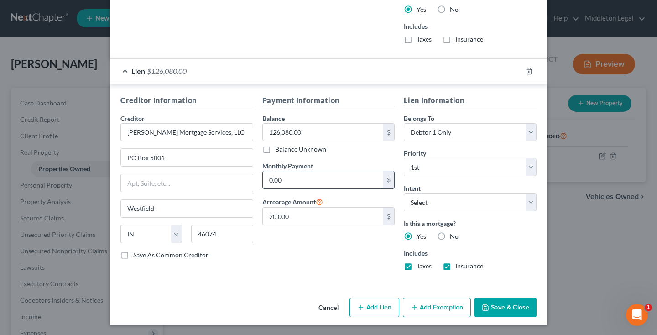
click at [284, 183] on input "0.00" at bounding box center [323, 179] width 121 height 17
type input "800"
click at [525, 305] on button "Save & Close" at bounding box center [506, 307] width 62 height 19
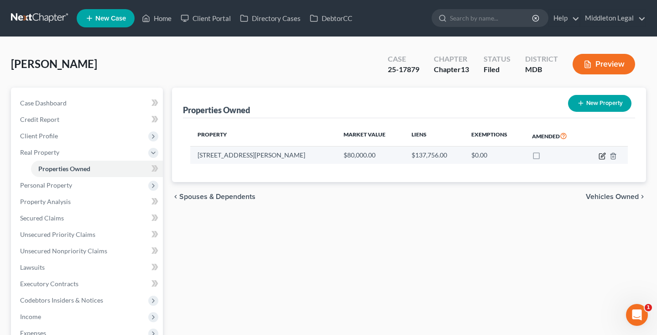
click at [602, 157] on icon "button" at bounding box center [602, 155] width 7 height 7
select select "21"
select select "16"
select select "0"
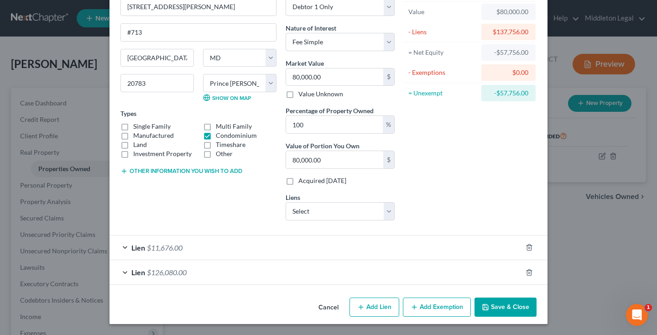
scroll to position [53, 0]
click at [492, 302] on button "Save & Close" at bounding box center [506, 307] width 62 height 19
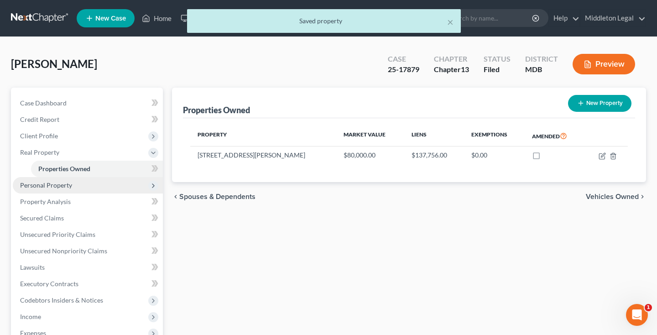
click at [71, 188] on span "Personal Property" at bounding box center [88, 185] width 150 height 16
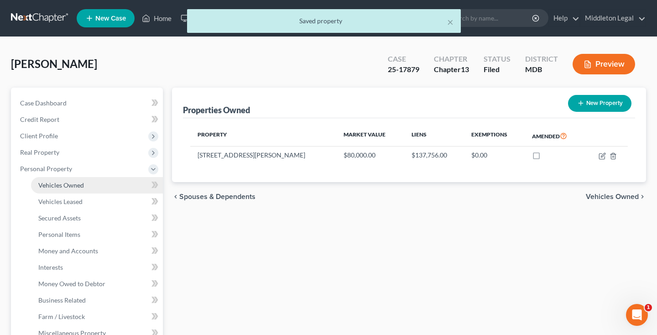
click at [70, 188] on span "Vehicles Owned" at bounding box center [61, 185] width 46 height 8
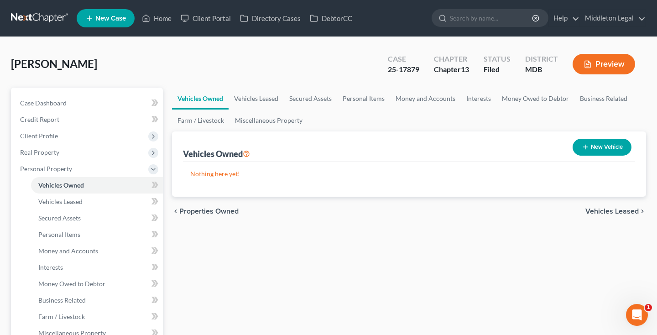
click at [598, 149] on button "New Vehicle" at bounding box center [602, 147] width 59 height 17
select select "0"
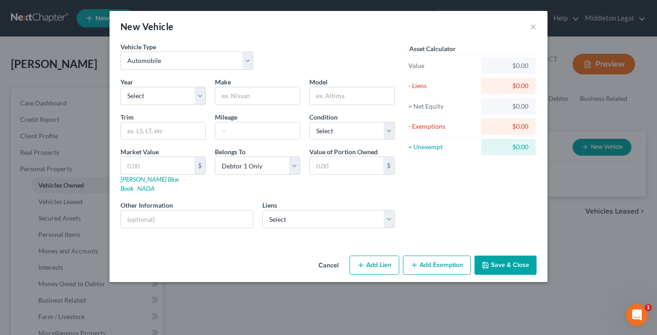
click at [333, 257] on button "Cancel" at bounding box center [328, 266] width 35 height 18
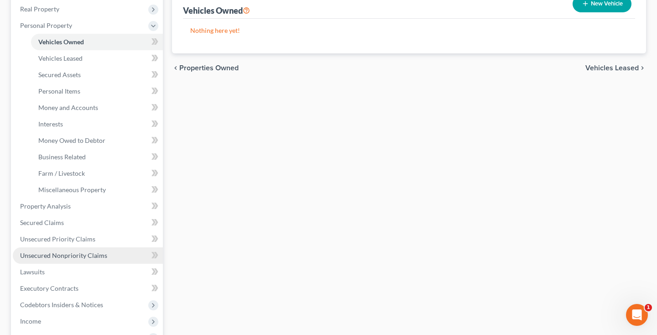
click at [51, 257] on span "Unsecured Nonpriority Claims" at bounding box center [63, 256] width 87 height 8
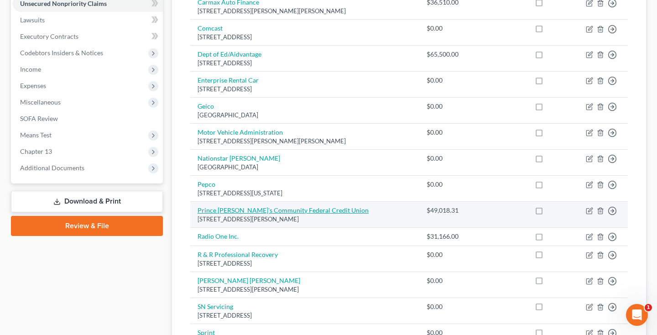
scroll to position [253, 0]
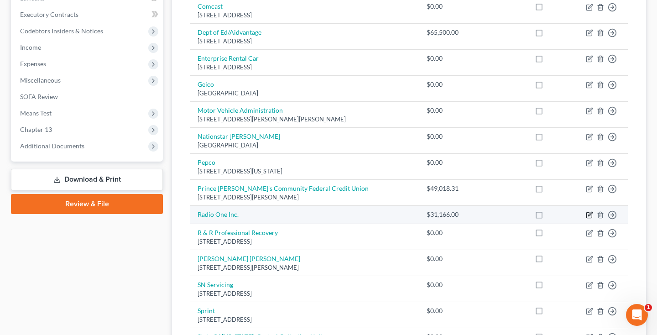
click at [589, 219] on icon "button" at bounding box center [589, 214] width 7 height 7
select select "0"
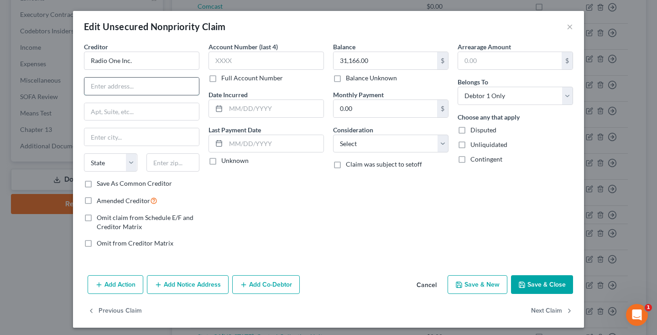
paste input "8515 Georgia Avenue"
type input "8515 Georgia Avenue"
type input "20910"
type input "Silver Spring"
select select "21"
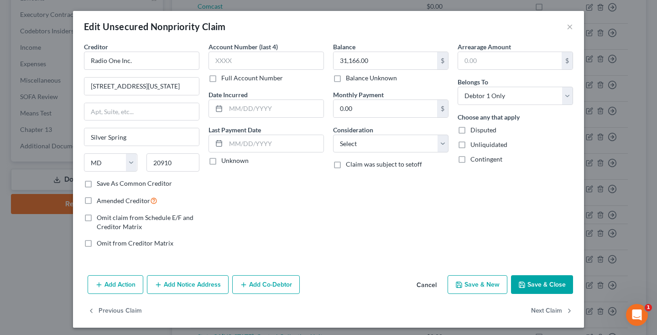
click at [173, 285] on button "Add Notice Address" at bounding box center [188, 284] width 82 height 19
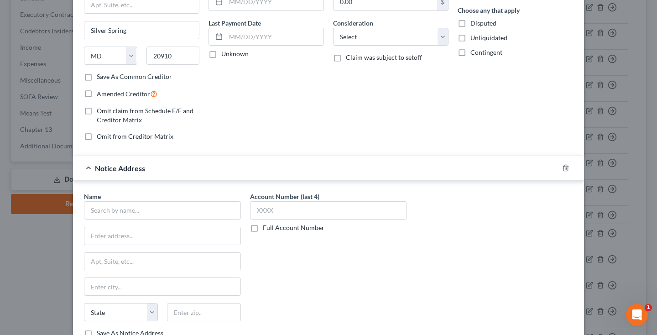
scroll to position [165, 0]
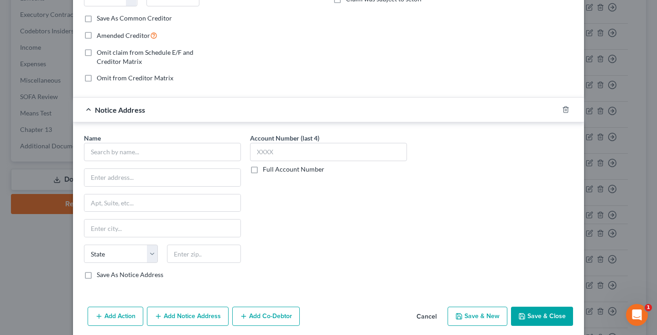
click at [542, 314] on button "Save & Close" at bounding box center [542, 316] width 62 height 19
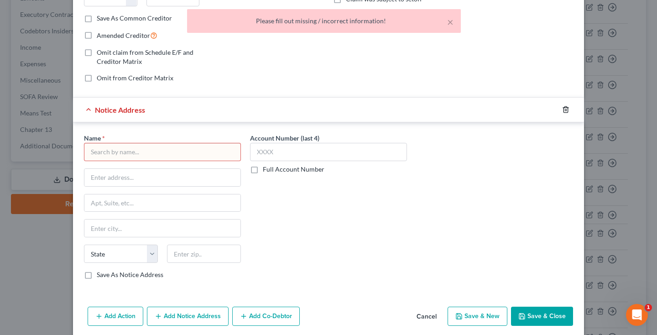
click at [564, 110] on icon "button" at bounding box center [566, 110] width 4 height 6
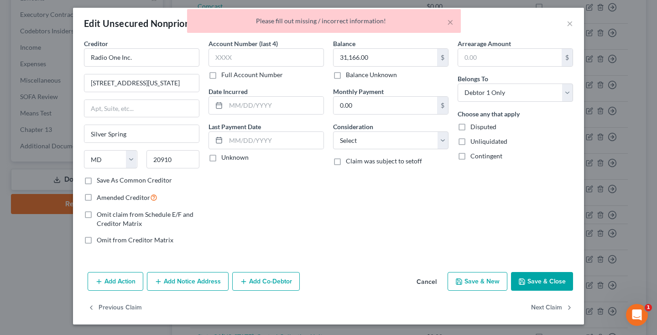
click at [550, 283] on button "Save & Close" at bounding box center [542, 281] width 62 height 19
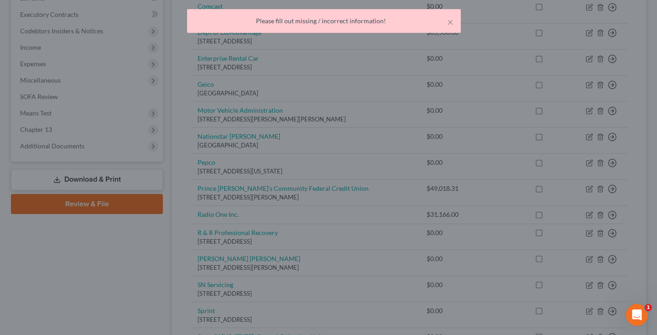
type input "0"
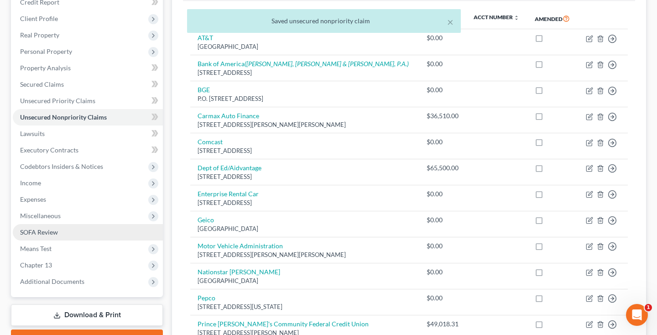
scroll to position [116, 0]
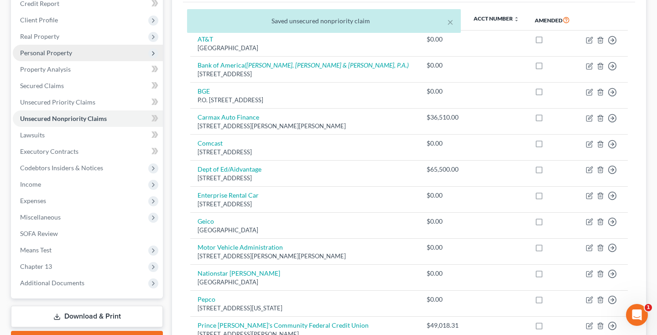
click at [53, 52] on span "Personal Property" at bounding box center [46, 53] width 52 height 8
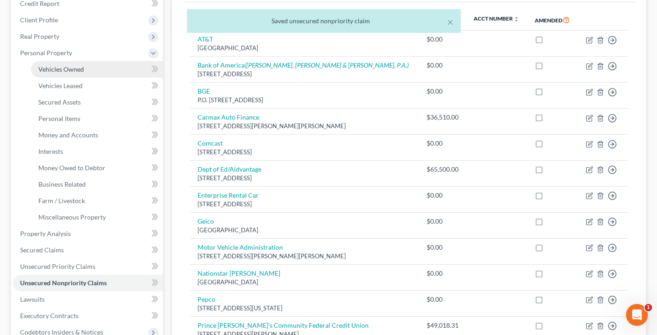
click at [82, 67] on span "Vehicles Owned" at bounding box center [61, 69] width 46 height 8
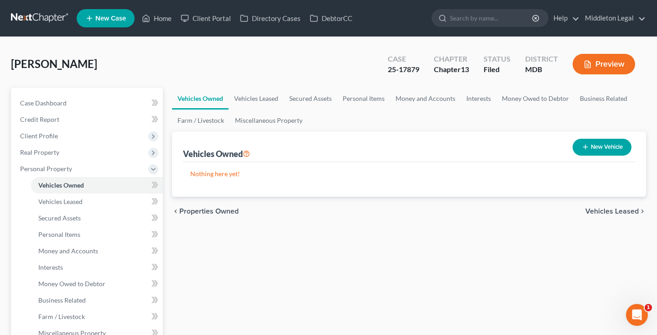
click at [579, 147] on button "New Vehicle" at bounding box center [602, 147] width 59 height 17
select select "0"
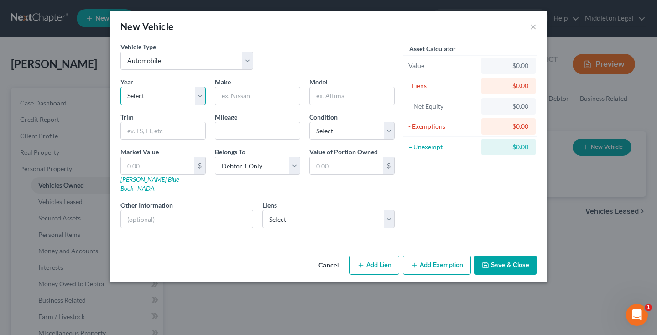
select select "6"
click at [253, 98] on input "text" at bounding box center [257, 95] width 84 height 17
type input "Hyundai"
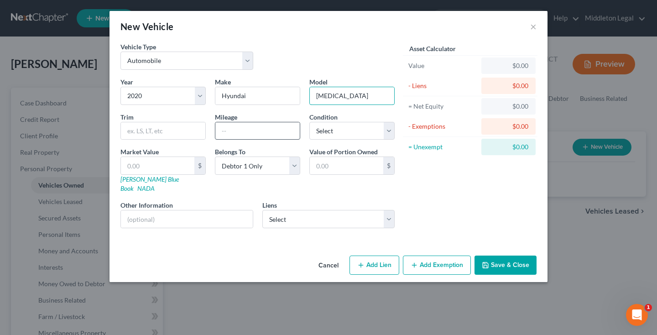
type input "Sonata"
click at [263, 135] on input "text" at bounding box center [257, 130] width 84 height 17
select select "3"
click at [281, 130] on input "text" at bounding box center [257, 130] width 84 height 17
type input "68000"
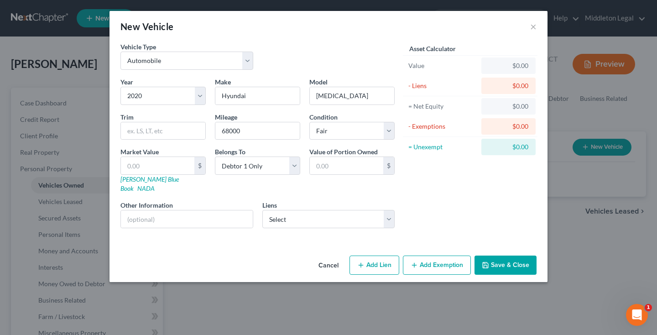
select select "45"
select select "0"
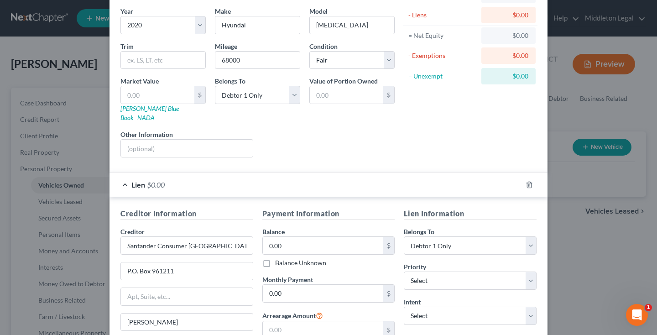
scroll to position [83, 0]
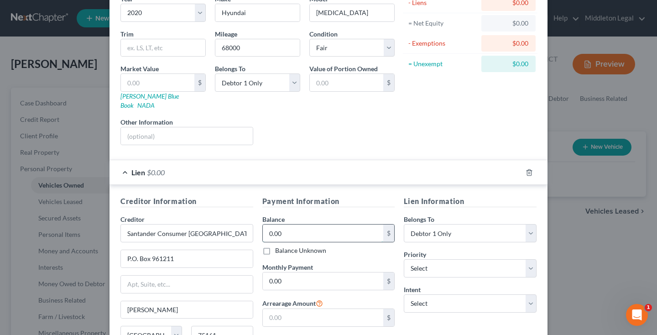
click at [287, 225] on input "0.00" at bounding box center [323, 233] width 121 height 17
type input "21,000"
select select "0"
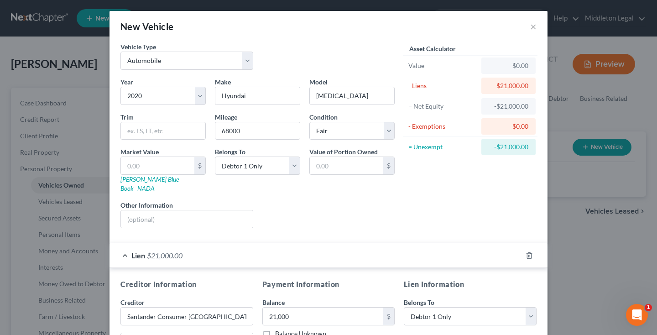
scroll to position [0, 0]
click at [143, 210] on input "text" at bounding box center [187, 218] width 132 height 17
type input "V"
click at [144, 164] on input "text" at bounding box center [157, 165] width 73 height 17
type input "1"
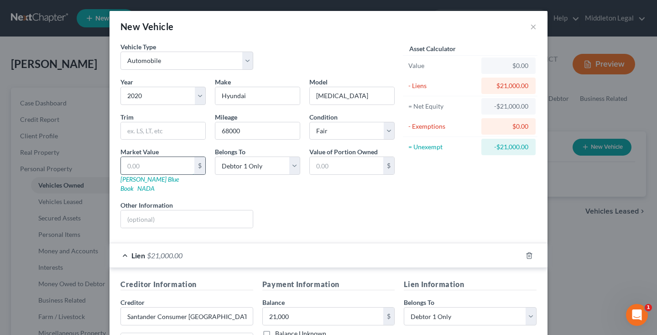
type input "1.00"
type input "16"
type input "16.00"
type input "160"
type input "160.00"
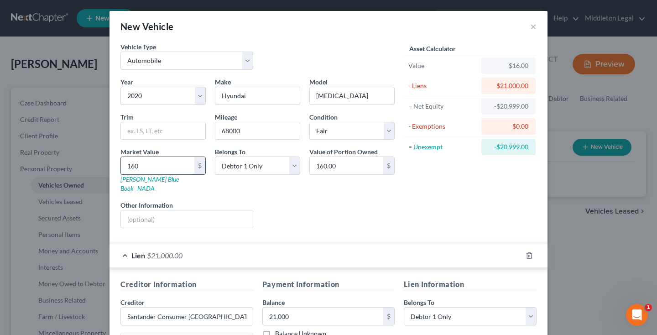
type input "1600"
type input "1,600.00"
type input "1,6000"
type input "16,000.00"
type input "16,000"
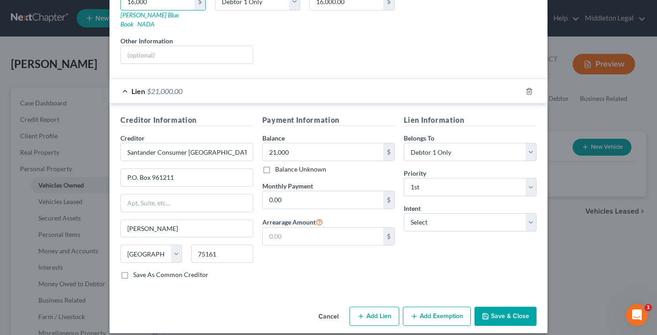
scroll to position [164, 0]
click at [300, 228] on input "text" at bounding box center [323, 236] width 121 height 17
type input "9,800"
click at [509, 307] on button "Save & Close" at bounding box center [506, 316] width 62 height 19
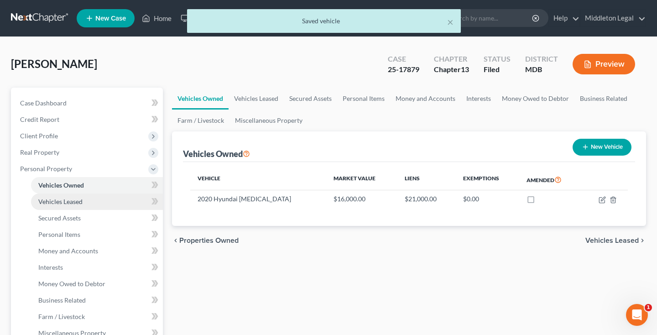
click at [87, 202] on link "Vehicles Leased" at bounding box center [97, 202] width 132 height 16
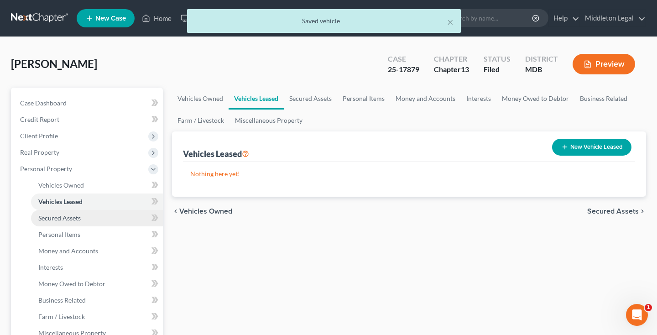
click at [79, 213] on link "Secured Assets" at bounding box center [97, 218] width 132 height 16
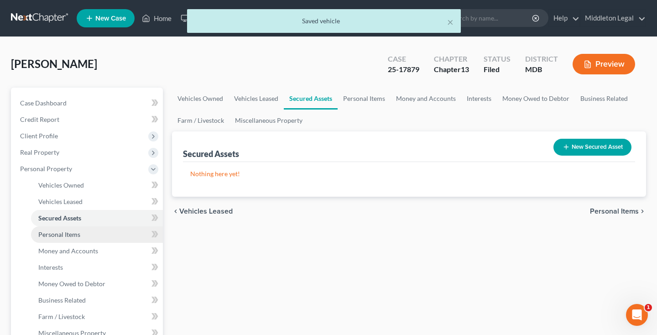
click at [76, 233] on span "Personal Items" at bounding box center [59, 235] width 42 height 8
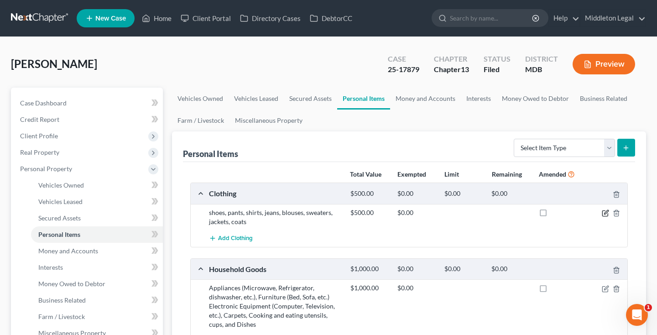
click at [606, 213] on icon "button" at bounding box center [605, 213] width 7 height 7
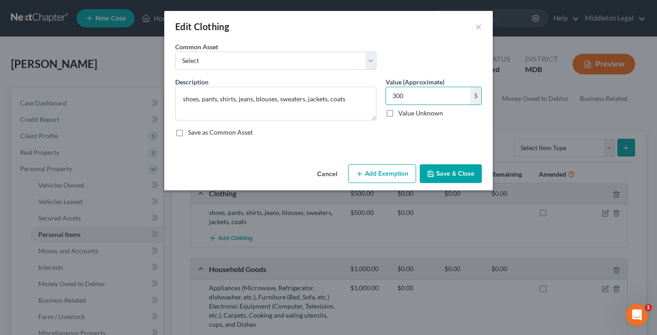
type input "300"
click at [397, 179] on button "Add Exemption" at bounding box center [382, 173] width 68 height 19
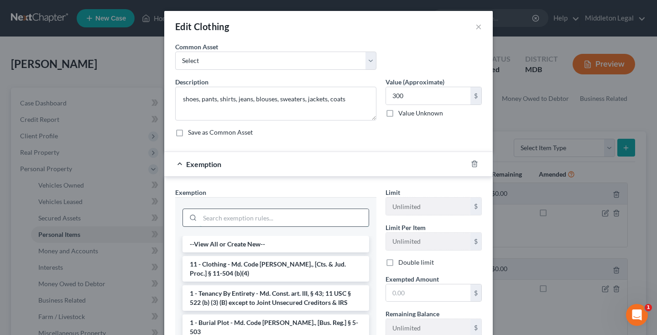
click at [297, 220] on input "search" at bounding box center [284, 217] width 169 height 17
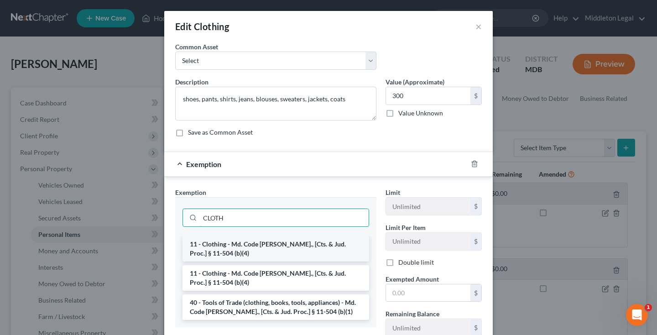
type input "CLOTH"
click at [304, 252] on li "11 - Clothing - Md. Code Ann., [Cts. & Jud. Proc.] § 11-504 (b)(4)" at bounding box center [276, 249] width 187 height 26
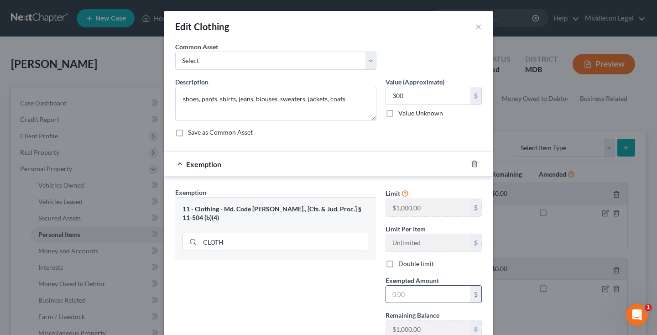
click at [407, 291] on input "text" at bounding box center [428, 294] width 84 height 17
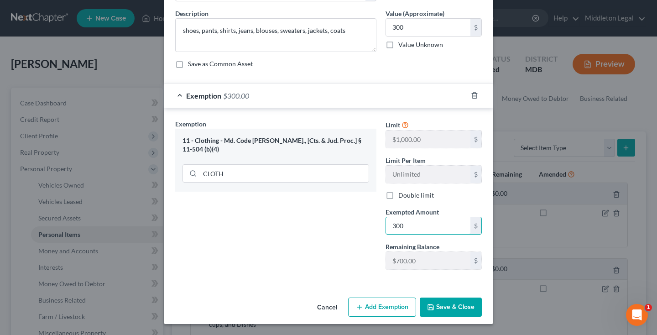
type input "300"
click at [443, 310] on button "Save & Close" at bounding box center [451, 307] width 62 height 19
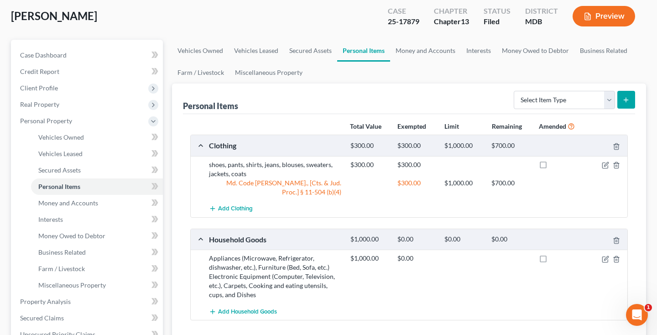
scroll to position [57, 0]
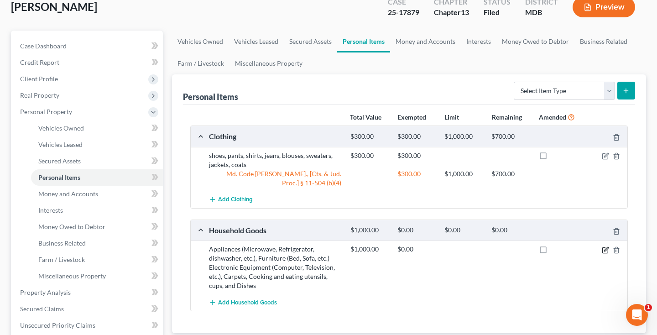
click at [606, 250] on icon "button" at bounding box center [606, 249] width 4 height 4
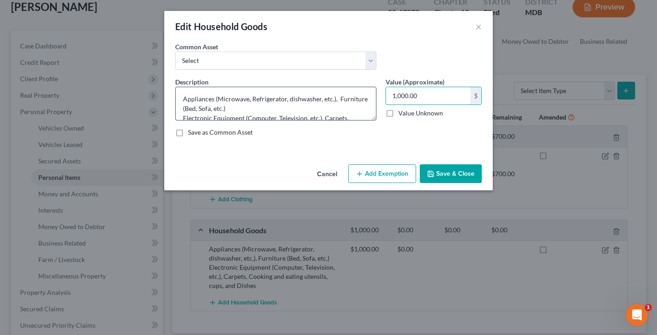
drag, startPoint x: 432, startPoint y: 96, endPoint x: 369, endPoint y: 95, distance: 63.0
click at [369, 95] on div "Description * Appliances (Microwave, Refrigerator, dishwasher, etc.), Furniture…" at bounding box center [329, 110] width 316 height 67
type input "700"
click at [385, 174] on button "Add Exemption" at bounding box center [382, 173] width 68 height 19
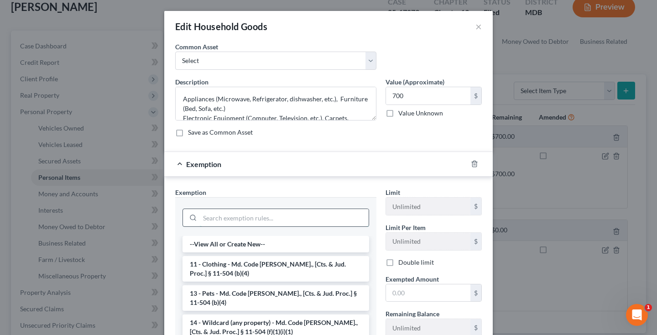
click at [313, 219] on input "search" at bounding box center [284, 217] width 169 height 17
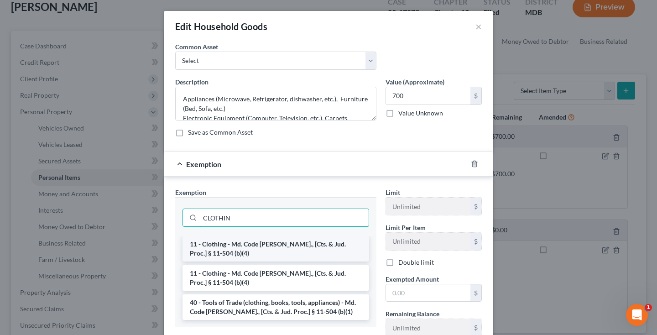
type input "CLOTHIN"
click at [321, 244] on li "11 - Clothing - Md. Code Ann., [Cts. & Jud. Proc.] § 11-504 (b)(4)" at bounding box center [276, 249] width 187 height 26
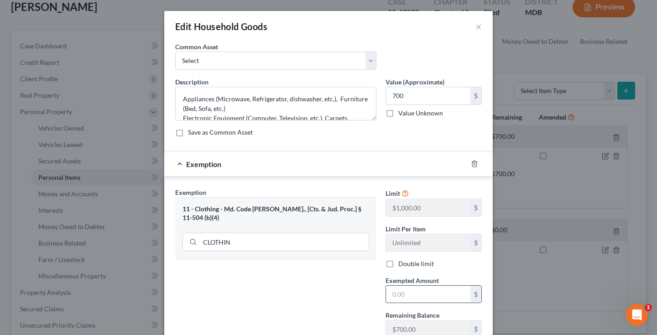
click at [402, 292] on input "text" at bounding box center [428, 294] width 84 height 17
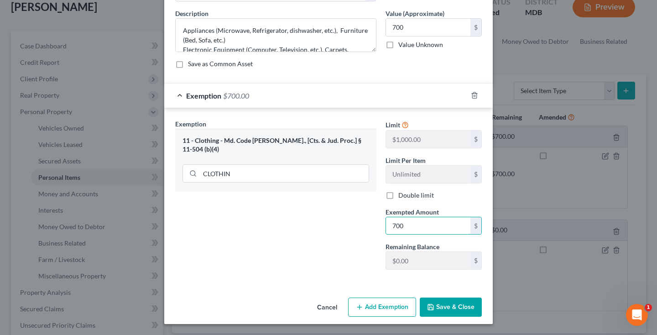
type input "700"
click at [451, 304] on button "Save & Close" at bounding box center [451, 307] width 62 height 19
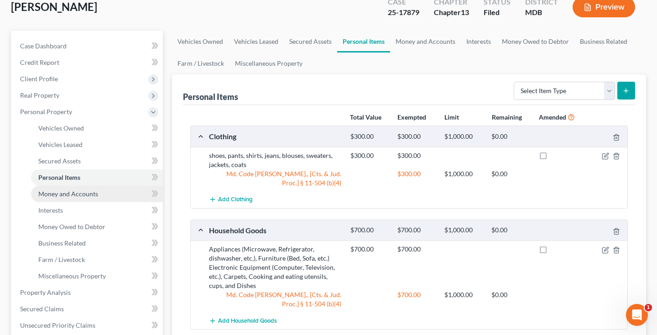
click at [91, 199] on link "Money and Accounts" at bounding box center [97, 194] width 132 height 16
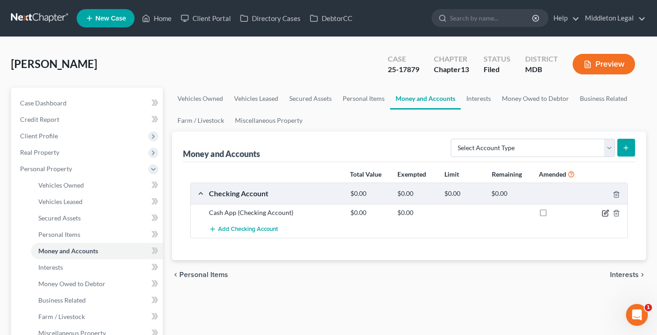
click at [606, 214] on icon "button" at bounding box center [605, 213] width 7 height 7
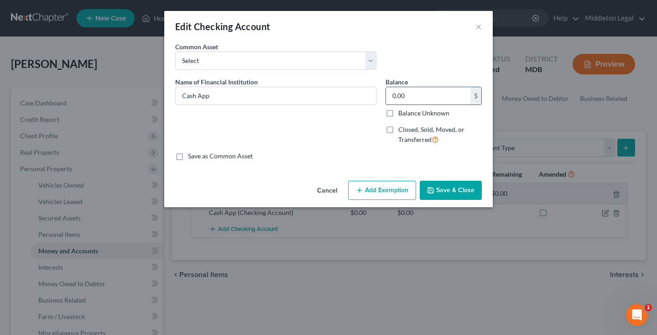
click at [405, 99] on input "0.00" at bounding box center [428, 95] width 84 height 17
type input "0"
type input "30"
click at [393, 190] on button "Add Exemption" at bounding box center [382, 190] width 68 height 19
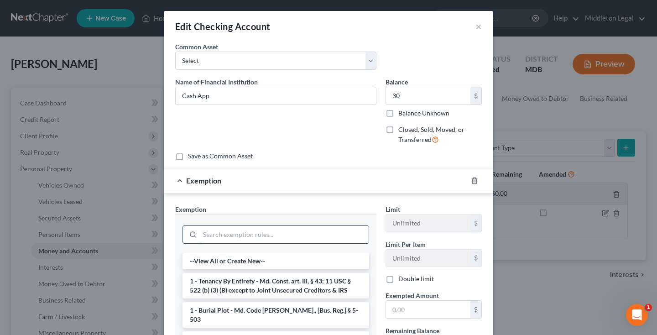
click at [307, 232] on input "search" at bounding box center [284, 234] width 169 height 17
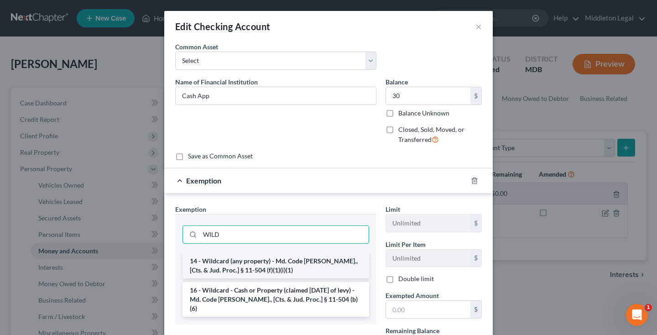
type input "WILD"
click at [279, 264] on li "14 - Wildcard (any property) - Md. Code Ann., [Cts. & Jud. Proc.] § 11-504 (f)(…" at bounding box center [276, 266] width 187 height 26
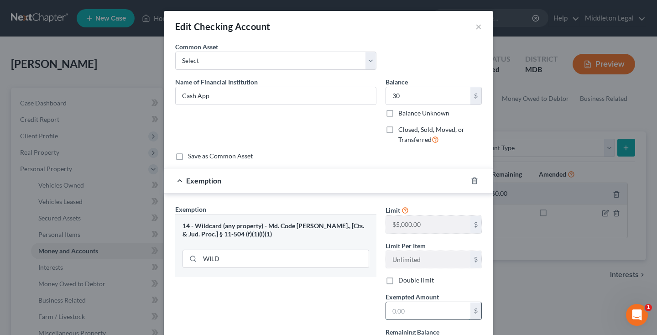
click at [410, 314] on input "text" at bounding box center [428, 310] width 84 height 17
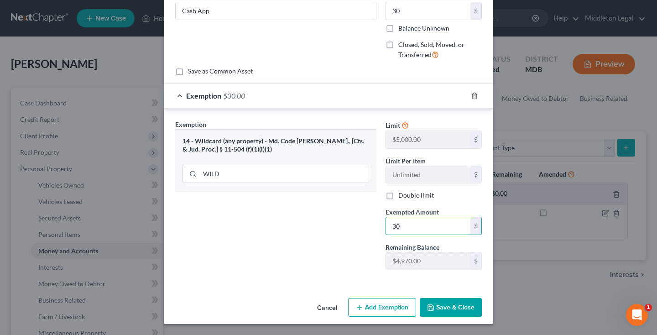
scroll to position [84, 0]
type input "30"
click at [444, 307] on button "Save & Close" at bounding box center [451, 308] width 62 height 19
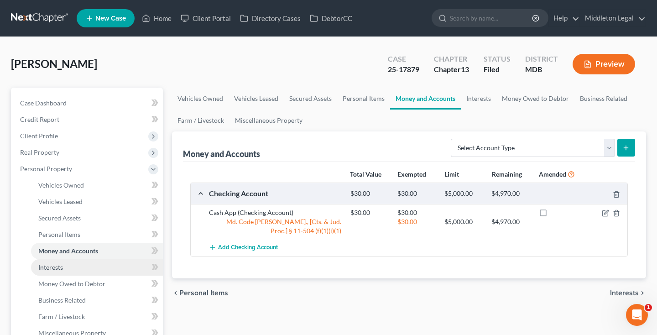
click at [89, 268] on link "Interests" at bounding box center [97, 267] width 132 height 16
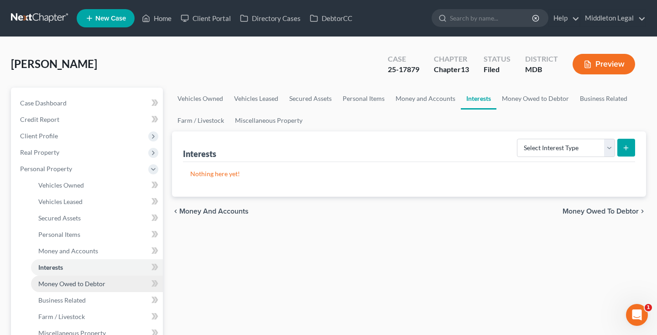
click at [88, 280] on span "Money Owed to Debtor" at bounding box center [71, 284] width 67 height 8
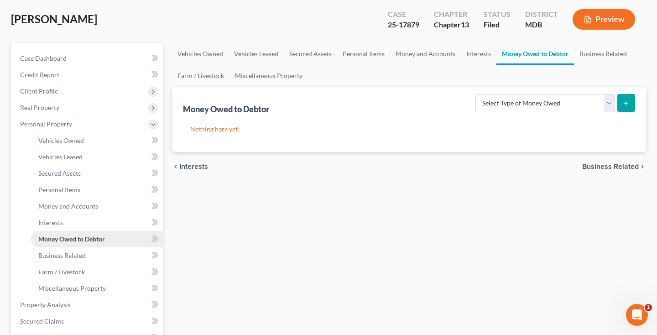
scroll to position [52, 0]
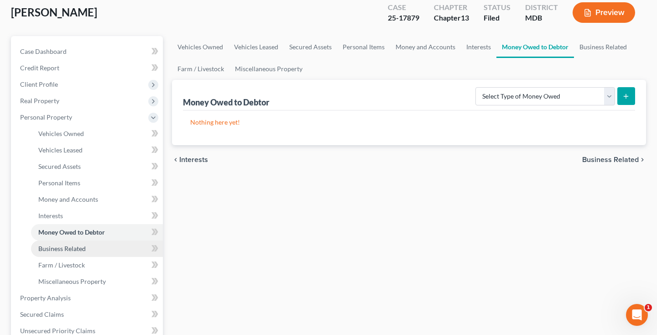
click at [78, 252] on span "Business Related" at bounding box center [61, 249] width 47 height 8
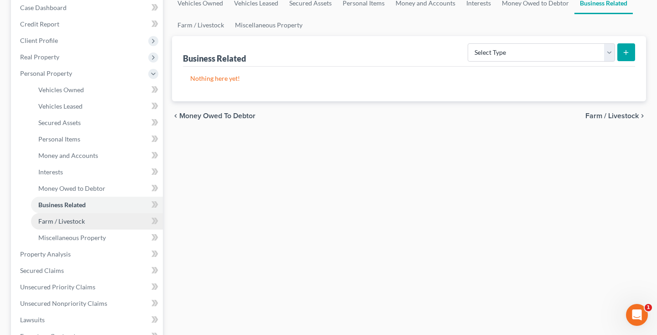
click at [68, 224] on span "Farm / Livestock" at bounding box center [61, 221] width 47 height 8
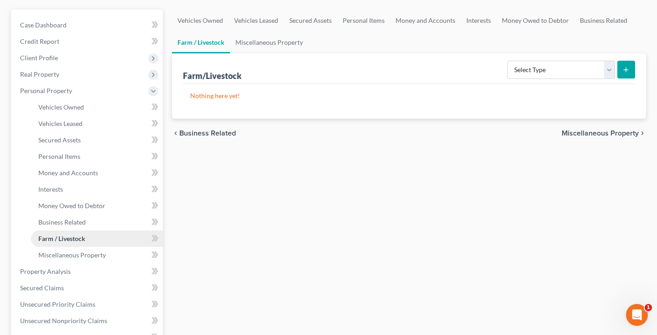
scroll to position [101, 0]
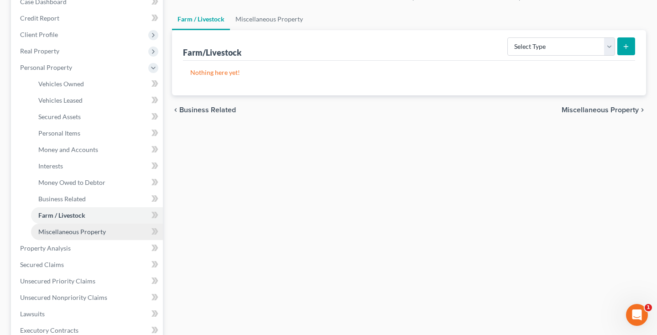
click at [68, 231] on span "Miscellaneous Property" at bounding box center [72, 232] width 68 height 8
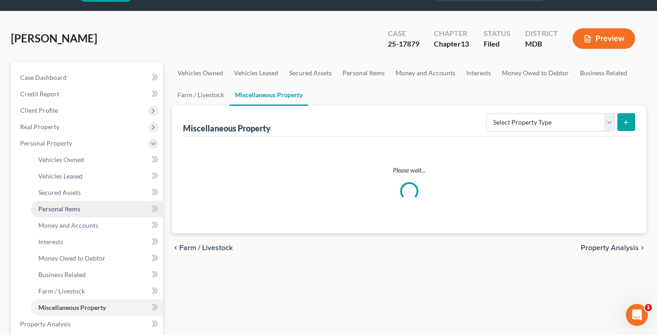
scroll to position [27, 0]
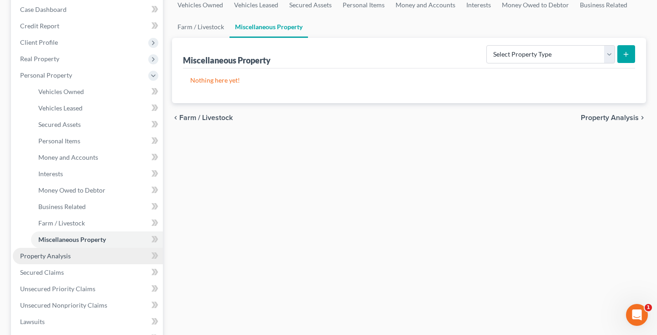
click at [57, 252] on span "Property Analysis" at bounding box center [45, 256] width 51 height 8
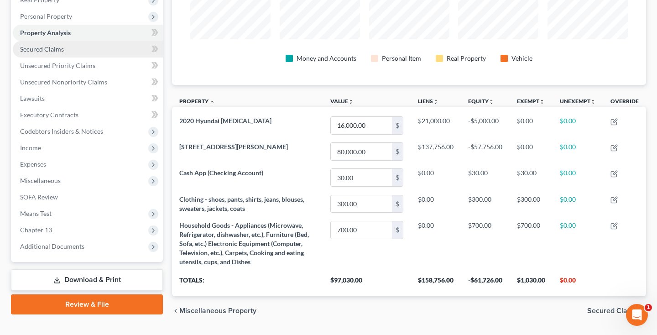
click at [55, 51] on span "Secured Claims" at bounding box center [42, 49] width 44 height 8
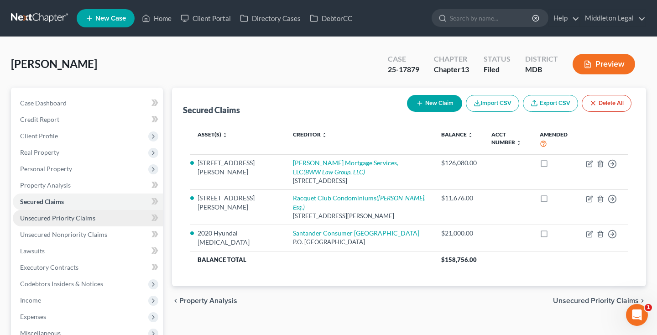
click at [76, 219] on span "Unsecured Priority Claims" at bounding box center [57, 218] width 75 height 8
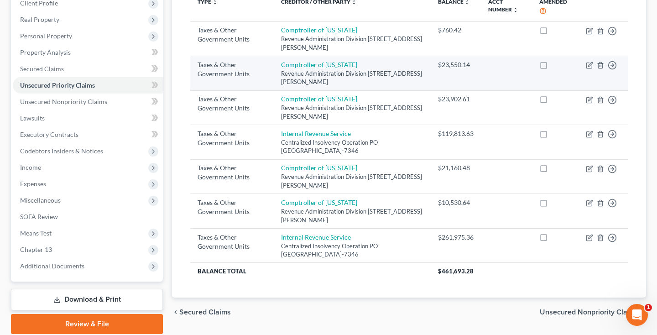
scroll to position [134, 0]
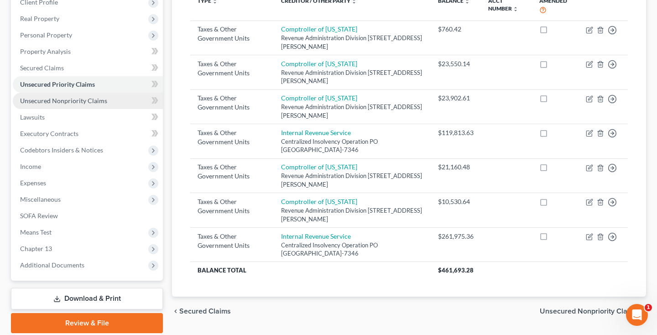
click at [91, 103] on span "Unsecured Nonpriority Claims" at bounding box center [63, 101] width 87 height 8
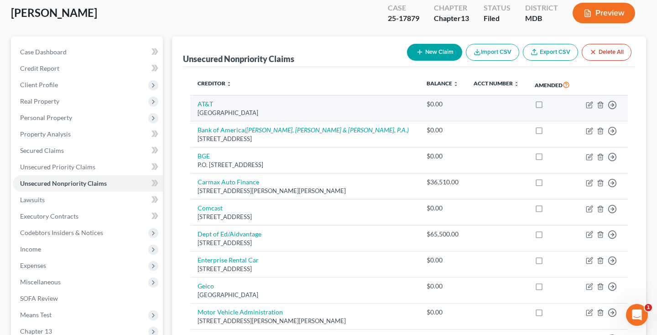
scroll to position [31, 0]
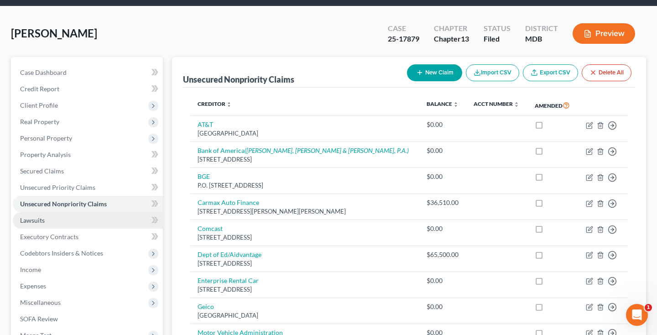
click at [35, 218] on span "Lawsuits" at bounding box center [32, 220] width 25 height 8
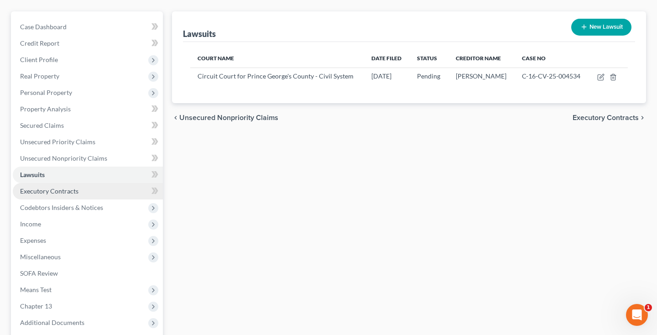
click at [68, 191] on span "Executory Contracts" at bounding box center [49, 191] width 58 height 8
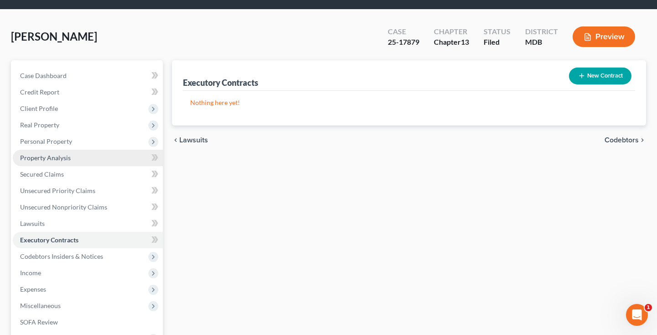
scroll to position [43, 0]
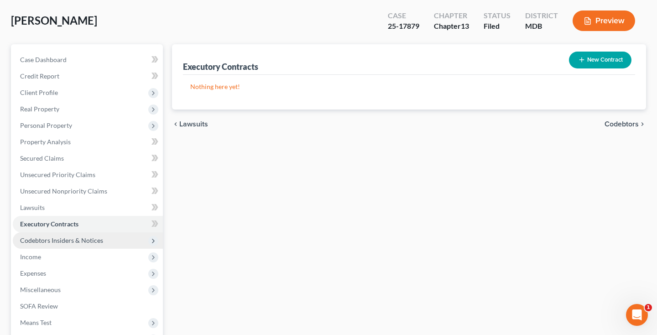
click at [61, 240] on span "Codebtors Insiders & Notices" at bounding box center [61, 240] width 83 height 8
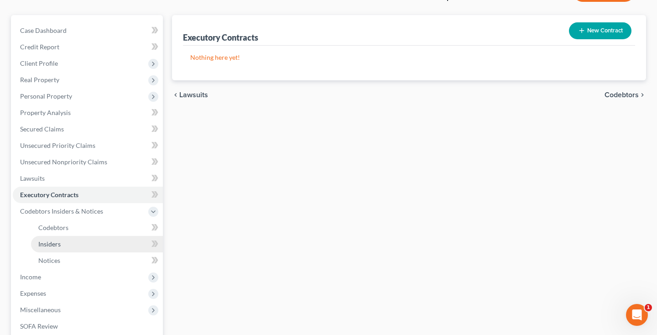
click at [59, 244] on span "Insiders" at bounding box center [49, 244] width 22 height 8
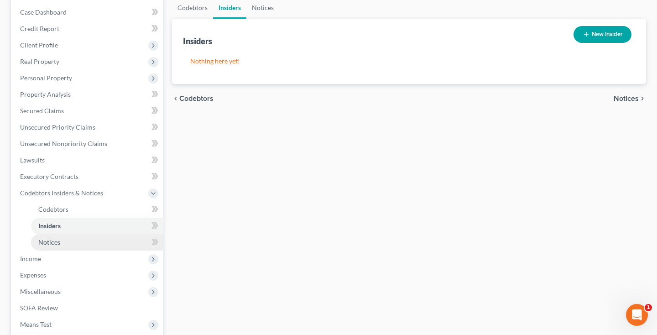
scroll to position [92, 0]
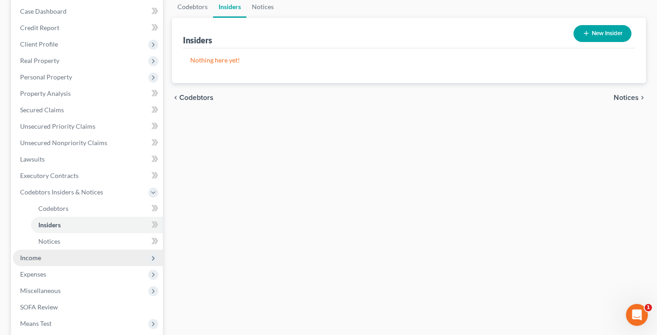
click at [50, 259] on span "Income" at bounding box center [88, 258] width 150 height 16
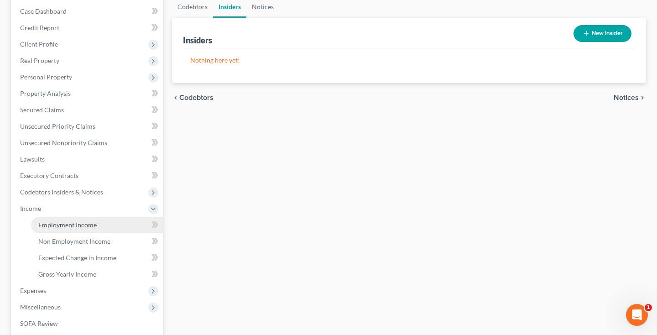
click at [58, 226] on span "Employment Income" at bounding box center [67, 225] width 58 height 8
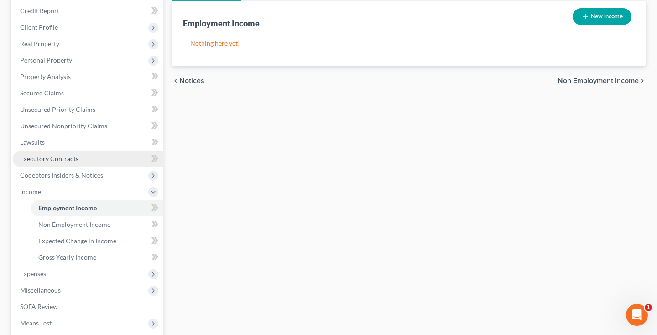
scroll to position [115, 0]
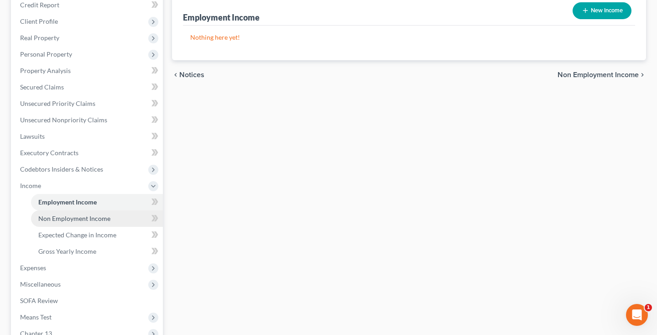
click at [73, 216] on span "Non Employment Income" at bounding box center [74, 219] width 72 height 8
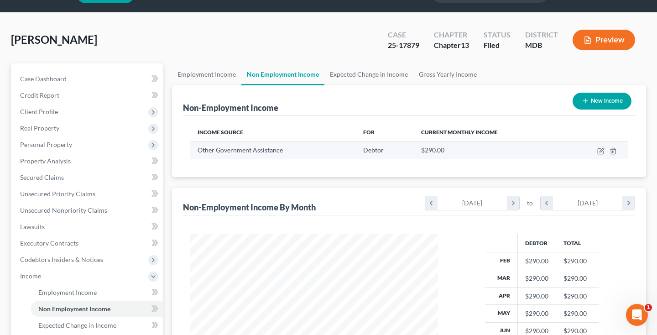
scroll to position [34, 0]
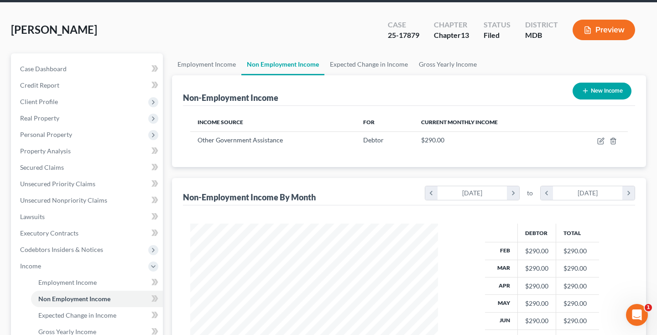
click at [604, 91] on button "New Income" at bounding box center [602, 91] width 59 height 17
select select "0"
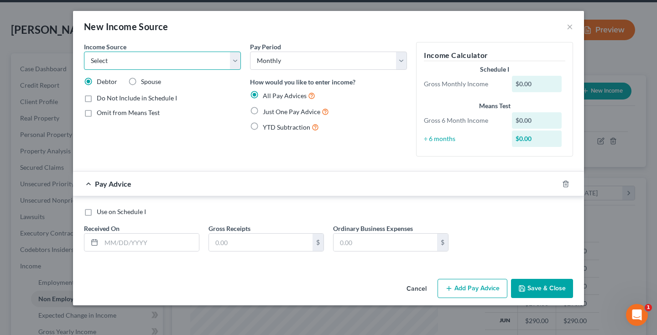
select select "8"
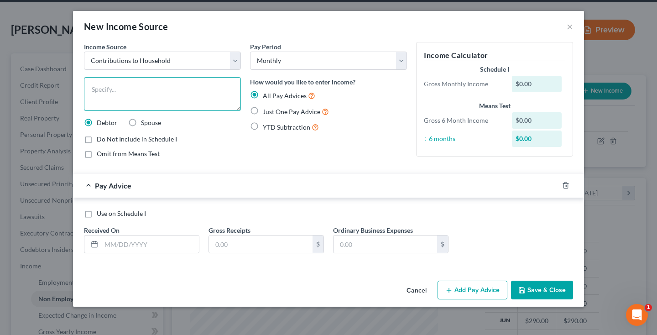
click at [143, 102] on textarea at bounding box center [162, 94] width 157 height 34
type textarea "Son helping out with expenses"
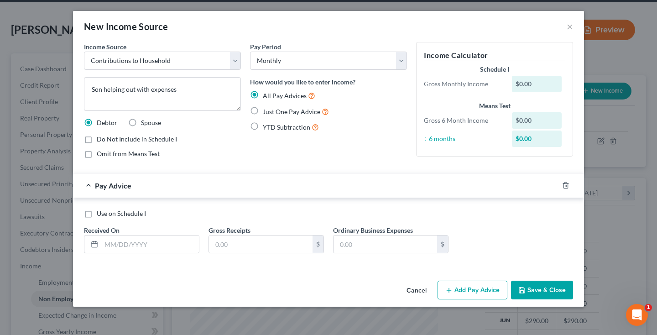
click at [263, 111] on label "Just One Pay Advice" at bounding box center [296, 111] width 66 height 10
click at [267, 111] on input "Just One Pay Advice" at bounding box center [270, 109] width 6 height 6
radio input "true"
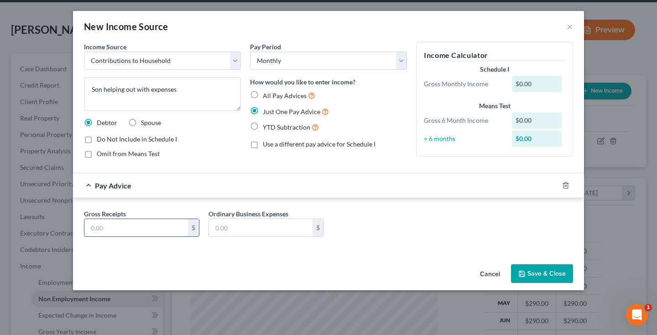
click at [138, 225] on input "text" at bounding box center [136, 227] width 104 height 17
type input "1,000"
click at [557, 279] on button "Save & Close" at bounding box center [542, 273] width 62 height 19
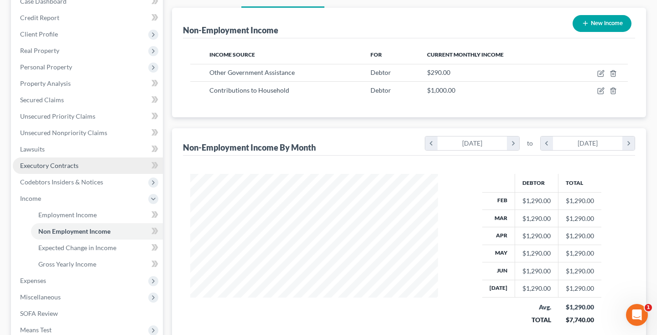
scroll to position [99, 0]
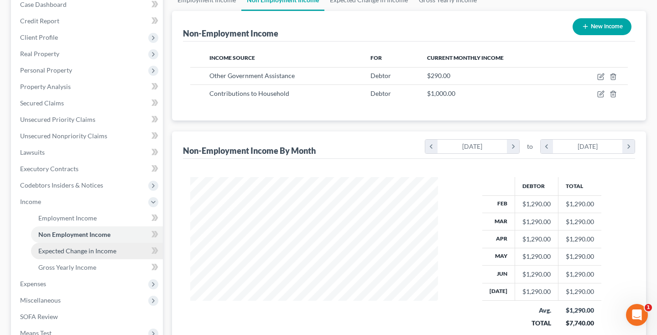
click at [66, 251] on span "Expected Change in Income" at bounding box center [77, 251] width 78 height 8
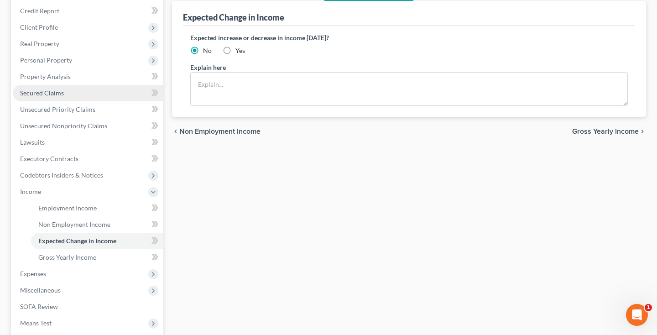
scroll to position [119, 0]
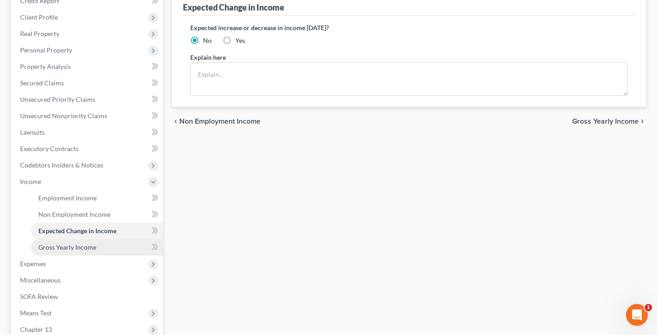
click at [87, 250] on span "Gross Yearly Income" at bounding box center [67, 247] width 58 height 8
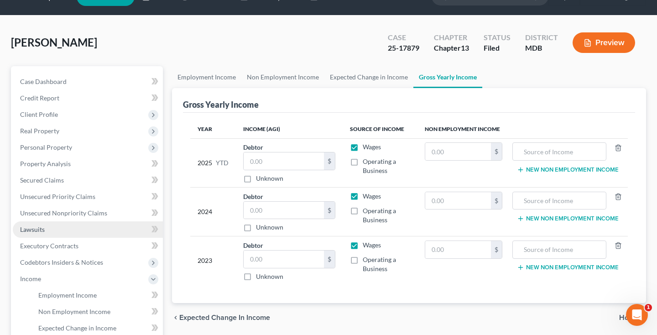
scroll to position [39, 0]
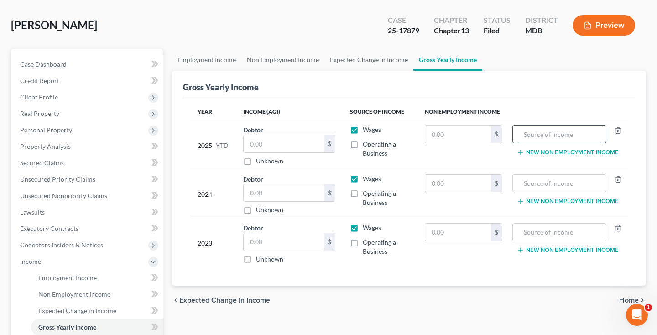
click at [560, 135] on input "text" at bounding box center [560, 134] width 84 height 17
type input "Household Contribution"
click at [461, 137] on input "text" at bounding box center [458, 134] width 66 height 17
type input "9,000"
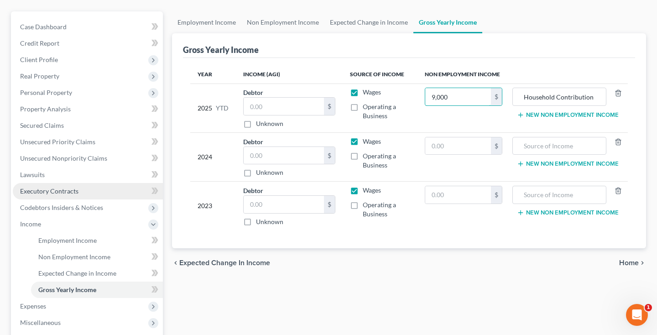
scroll to position [84, 0]
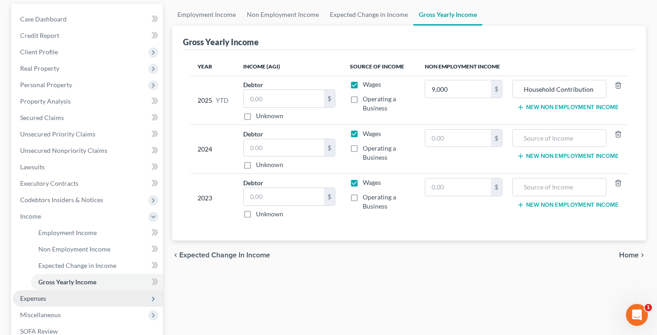
click at [36, 297] on span "Expenses" at bounding box center [33, 298] width 26 height 8
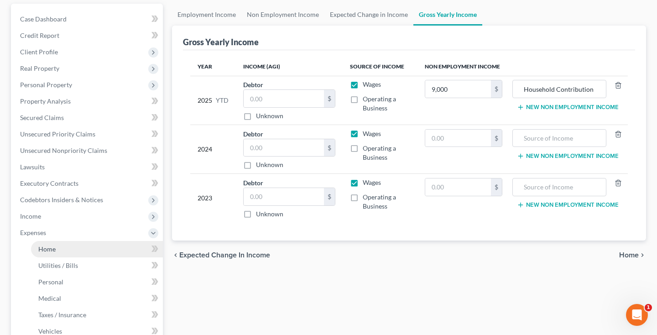
click at [50, 253] on link "Home" at bounding box center [97, 249] width 132 height 16
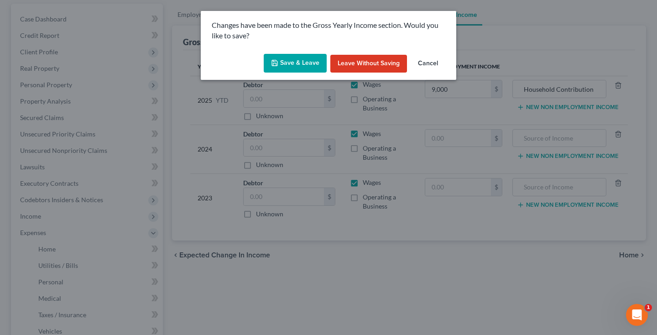
click at [301, 64] on button "Save & Leave" at bounding box center [295, 63] width 63 height 19
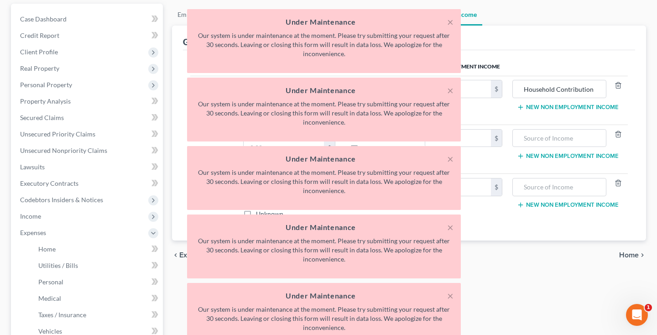
click at [519, 44] on div "× Under Maintenance Our system is under maintenance at the moment. Please try s…" at bounding box center [323, 180] width 657 height 342
click at [451, 23] on button "×" at bounding box center [450, 21] width 6 height 11
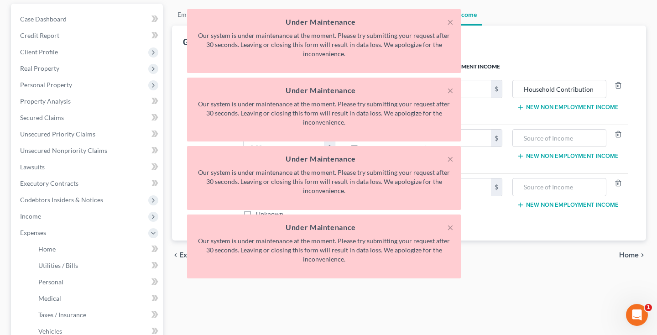
click at [451, 23] on button "×" at bounding box center [450, 21] width 6 height 11
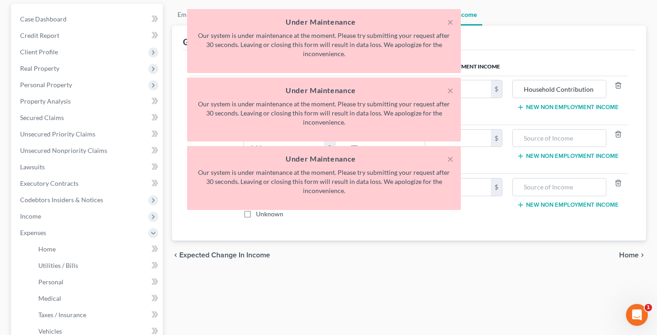
click at [451, 23] on button "×" at bounding box center [450, 21] width 6 height 11
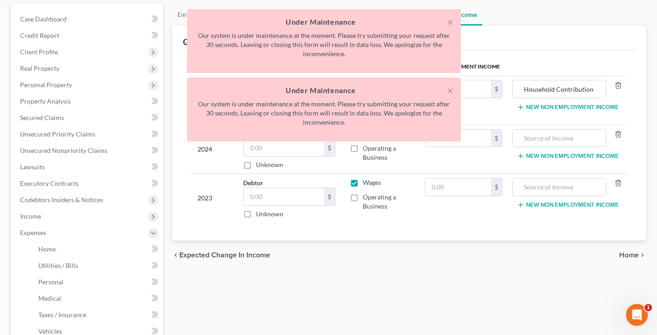
click at [451, 23] on button "×" at bounding box center [450, 21] width 6 height 11
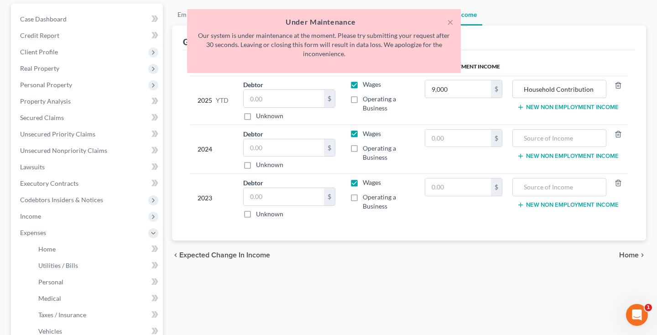
click at [451, 23] on button "×" at bounding box center [450, 21] width 6 height 11
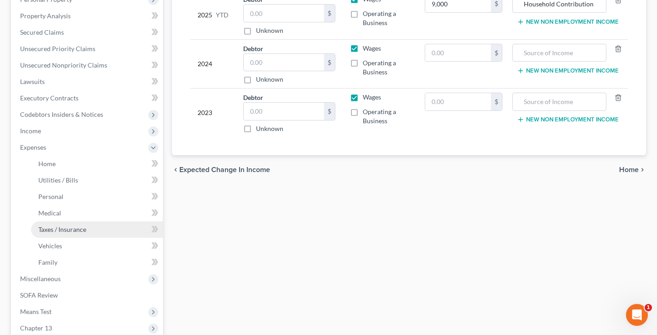
scroll to position [172, 0]
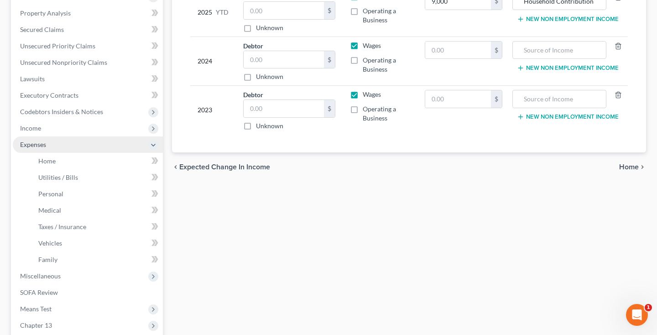
click at [75, 147] on span "Expenses" at bounding box center [88, 144] width 150 height 16
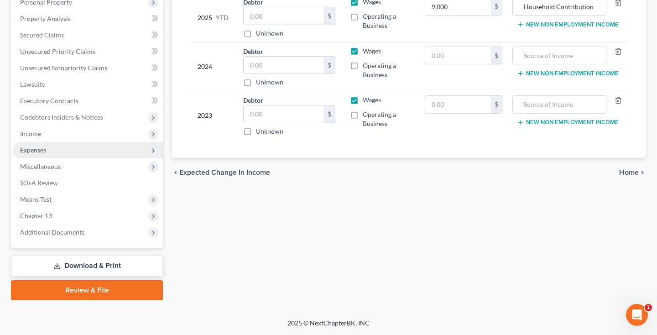
scroll to position [167, 0]
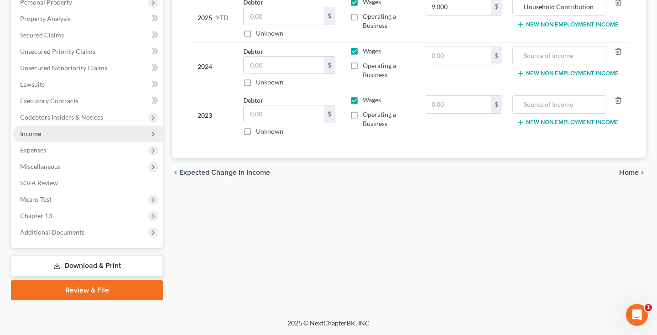
click at [69, 136] on span "Income" at bounding box center [88, 134] width 150 height 16
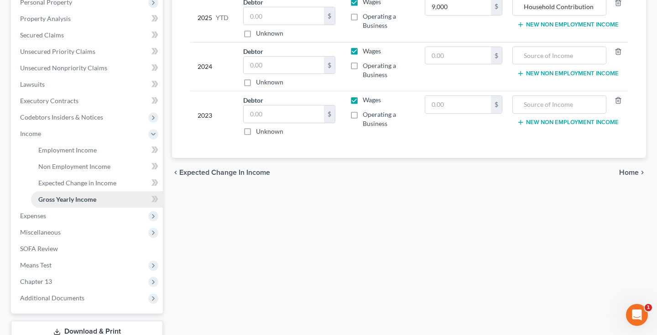
click at [73, 199] on span "Gross Yearly Income" at bounding box center [67, 199] width 58 height 8
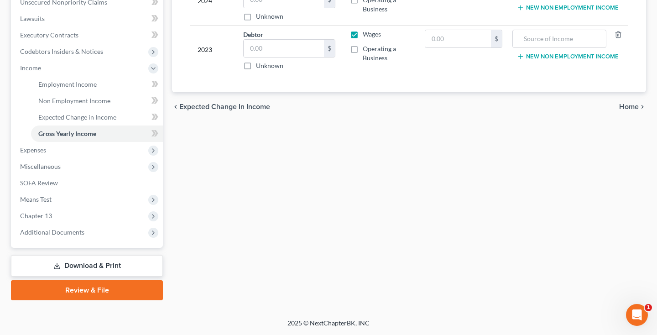
scroll to position [232, 0]
click at [59, 153] on span "Expenses" at bounding box center [88, 150] width 150 height 16
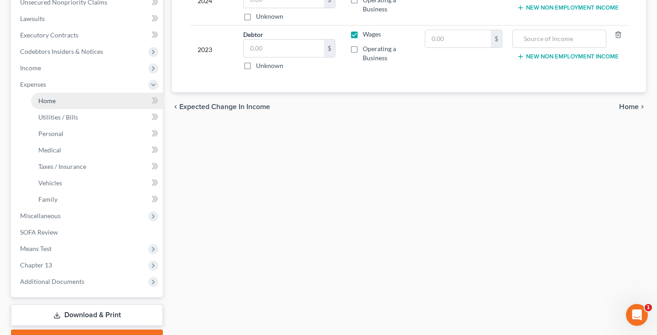
click at [58, 105] on link "Home" at bounding box center [97, 101] width 132 height 16
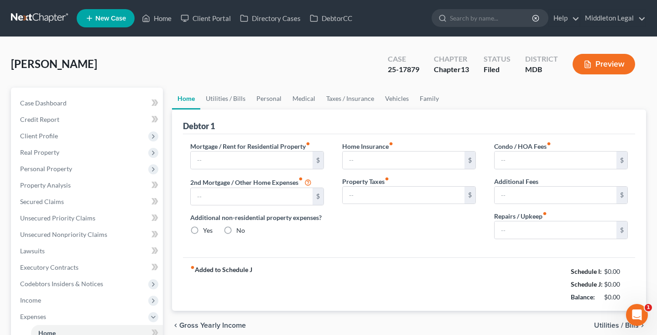
type input "0.00"
radio input "true"
type input "0.00"
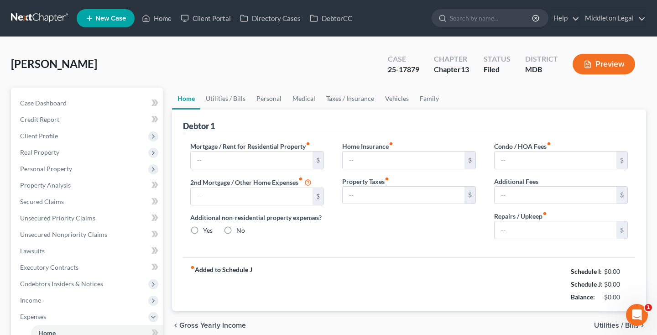
type input "0.00"
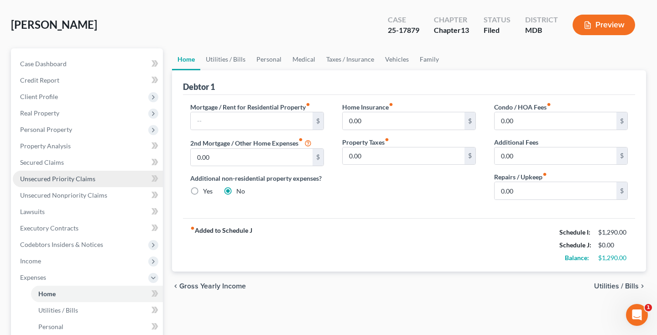
scroll to position [38, 0]
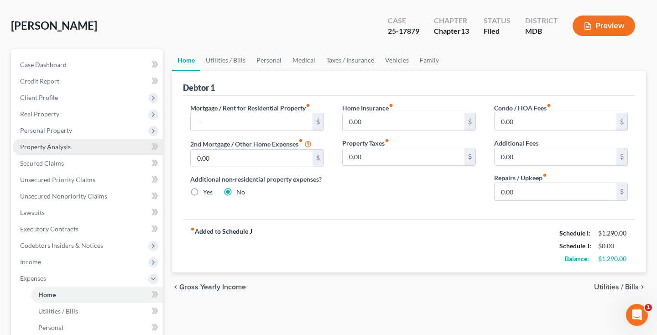
click at [63, 149] on span "Property Analysis" at bounding box center [45, 147] width 51 height 8
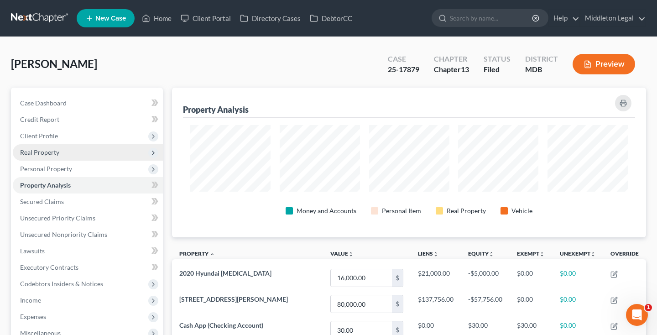
scroll to position [456328, 456003]
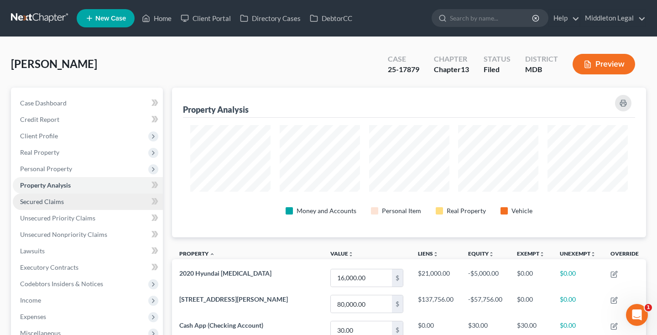
click at [43, 204] on span "Secured Claims" at bounding box center [42, 202] width 44 height 8
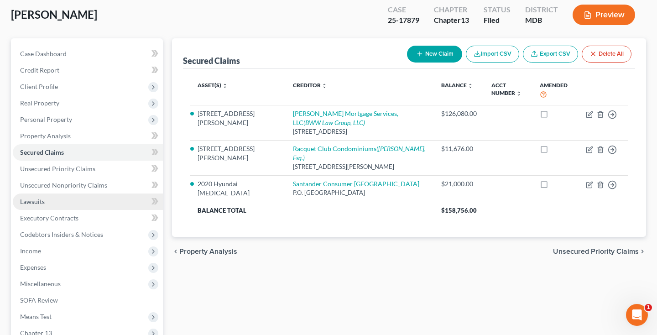
scroll to position [51, 0]
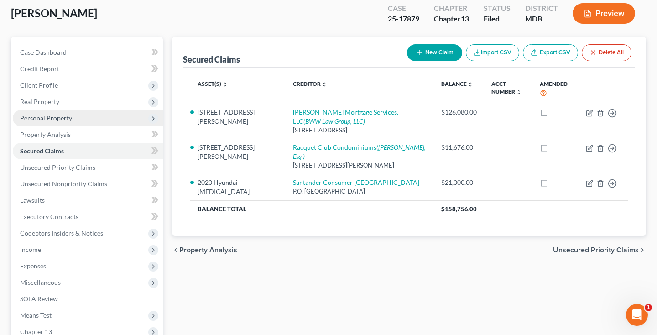
click at [45, 121] on span "Personal Property" at bounding box center [46, 118] width 52 height 8
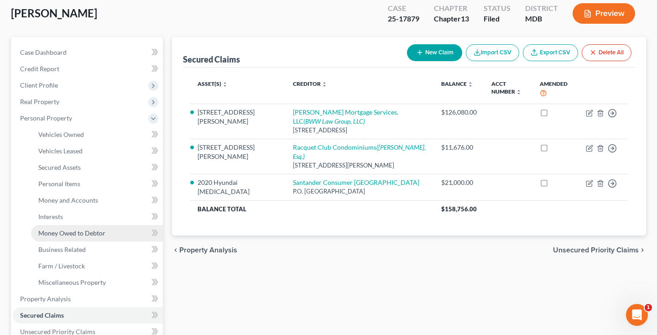
click at [54, 231] on span "Money Owed to Debtor" at bounding box center [71, 233] width 67 height 8
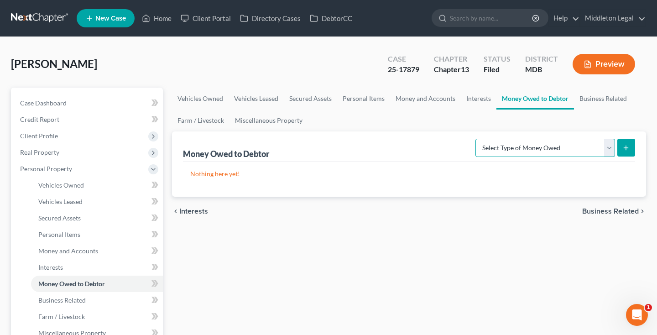
select select "claims_against_third_parties"
click at [625, 151] on icon "submit" at bounding box center [626, 147] width 7 height 7
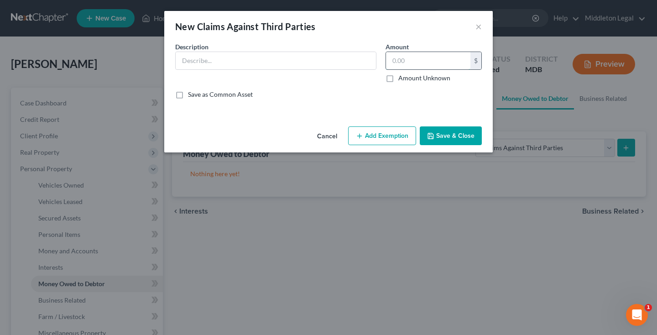
click at [424, 61] on input "text" at bounding box center [428, 60] width 84 height 17
type input "6,990"
click at [325, 58] on input "text" at bounding box center [276, 60] width 200 height 17
type input "Money Loaned to Sabrina Tate"
click at [453, 138] on button "Save & Close" at bounding box center [451, 135] width 62 height 19
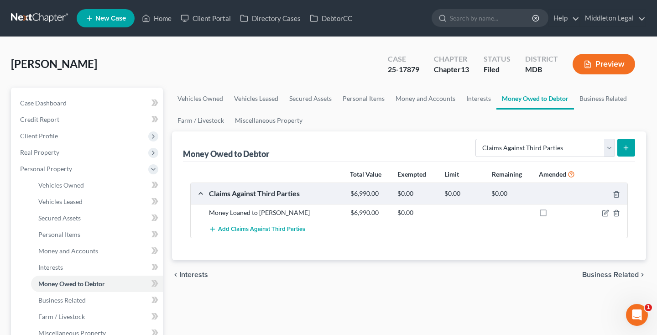
click at [629, 148] on icon "submit" at bounding box center [626, 147] width 7 height 7
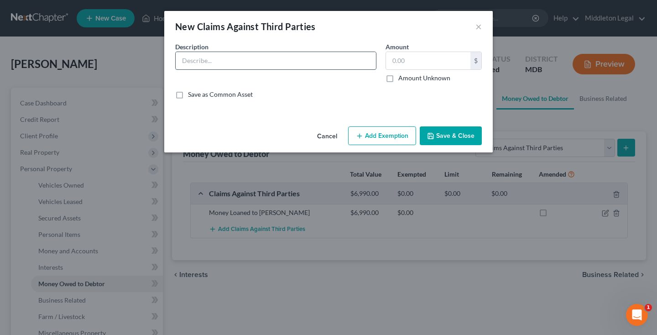
click at [350, 59] on input "text" at bounding box center [276, 60] width 200 height 17
type input "Damages by Santander"
click at [446, 64] on input "text" at bounding box center [428, 60] width 84 height 17
click at [287, 60] on input "Damages by Santander" at bounding box center [276, 60] width 200 height 17
click at [408, 59] on input "text" at bounding box center [428, 60] width 84 height 17
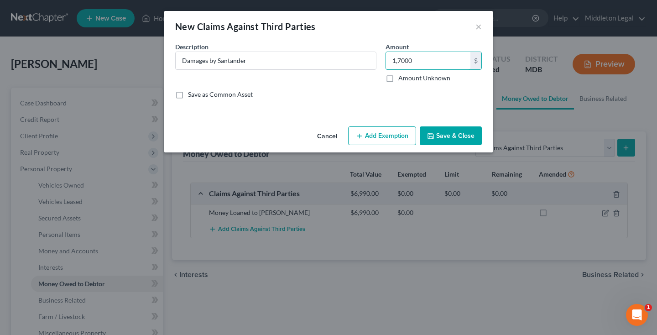
type input "17,000"
click at [452, 138] on button "Save & Close" at bounding box center [451, 135] width 62 height 19
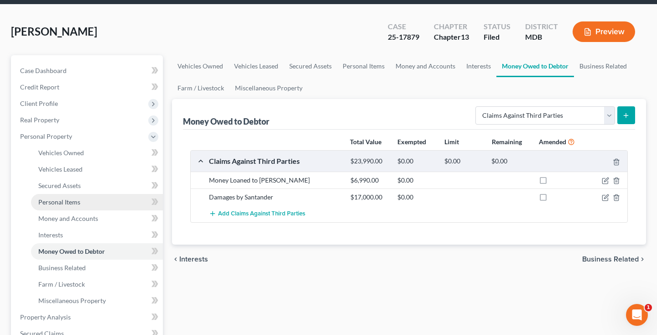
scroll to position [46, 0]
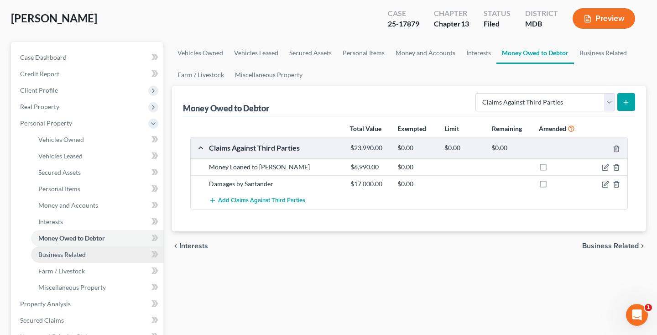
click at [79, 257] on span "Business Related" at bounding box center [61, 255] width 47 height 8
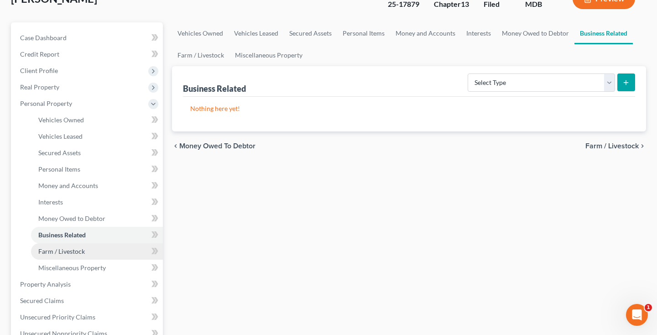
click at [75, 256] on link "Farm / Livestock" at bounding box center [97, 251] width 132 height 16
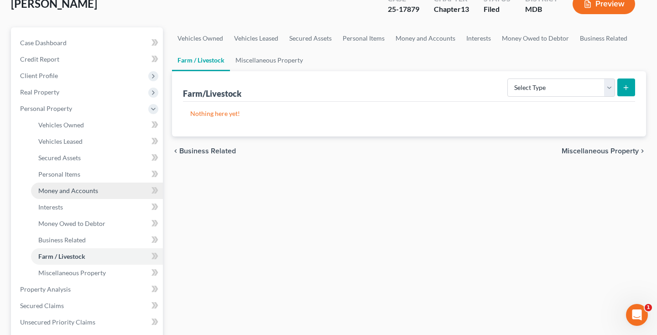
scroll to position [73, 0]
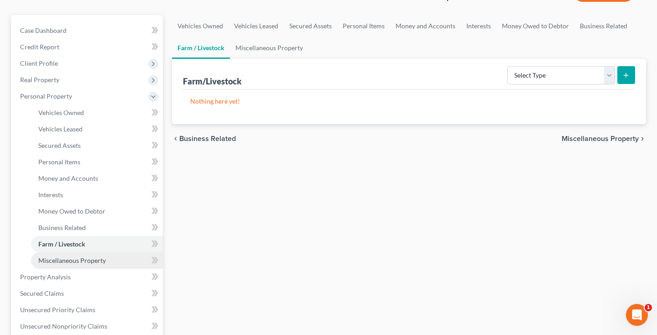
click at [75, 260] on span "Miscellaneous Property" at bounding box center [72, 261] width 68 height 8
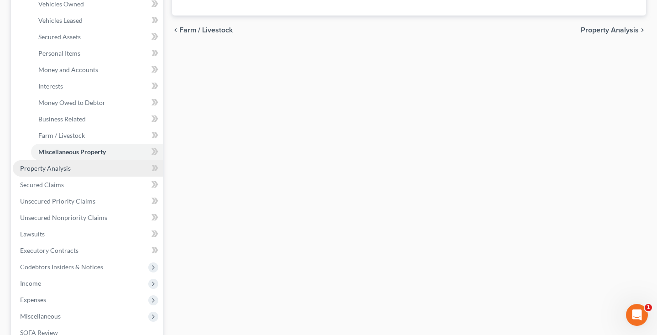
click at [56, 168] on span "Property Analysis" at bounding box center [45, 168] width 51 height 8
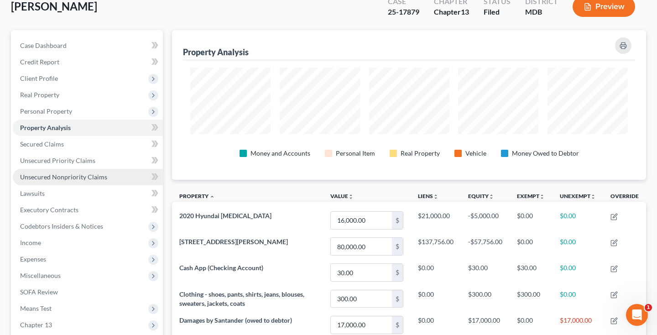
scroll to position [61, 0]
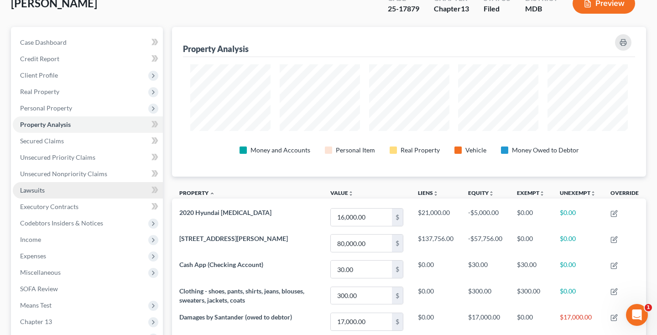
click at [58, 192] on link "Lawsuits" at bounding box center [88, 190] width 150 height 16
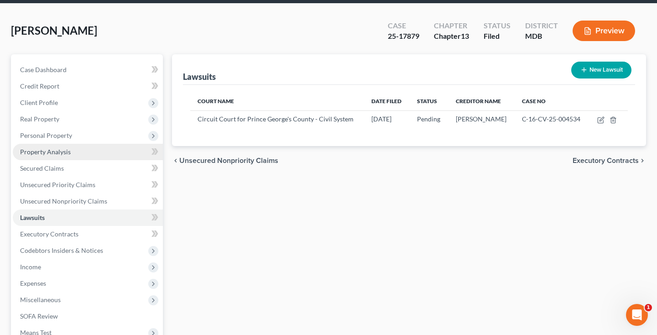
scroll to position [39, 0]
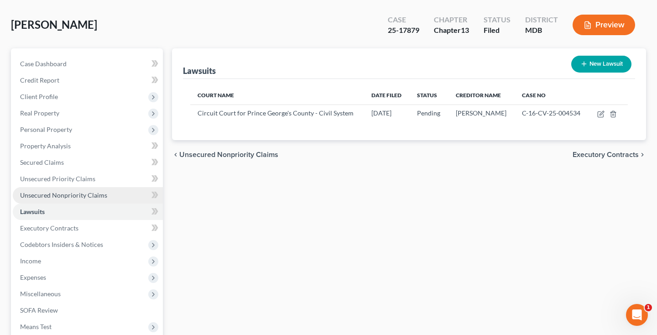
click at [58, 195] on span "Unsecured Nonpriority Claims" at bounding box center [63, 195] width 87 height 8
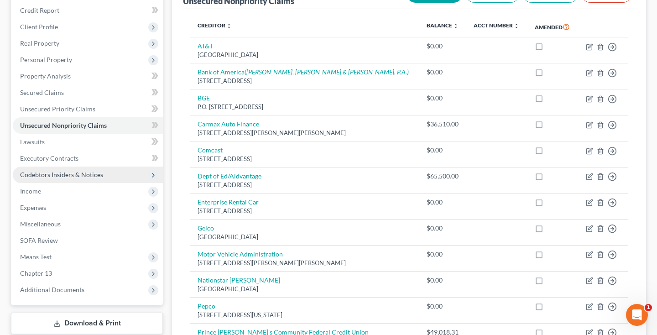
scroll to position [110, 0]
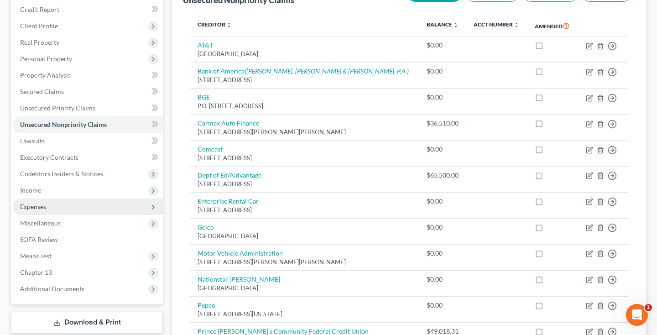
click at [41, 208] on span "Expenses" at bounding box center [33, 207] width 26 height 8
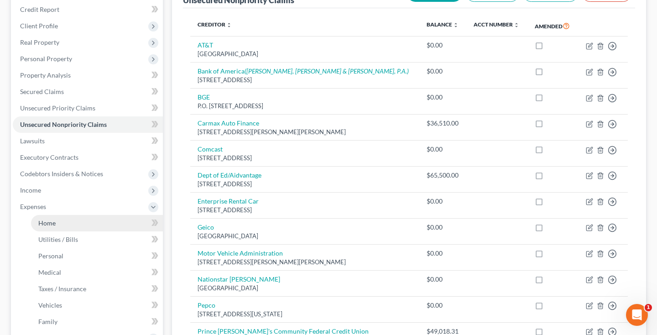
click at [51, 223] on span "Home" at bounding box center [46, 223] width 17 height 8
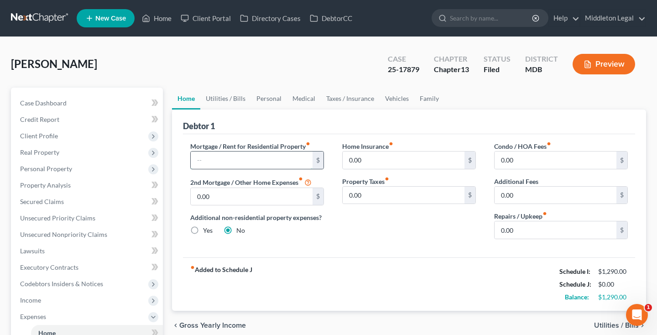
click at [236, 162] on input "text" at bounding box center [252, 160] width 122 height 17
type input "800"
click at [232, 102] on link "Utilities / Bills" at bounding box center [225, 99] width 51 height 22
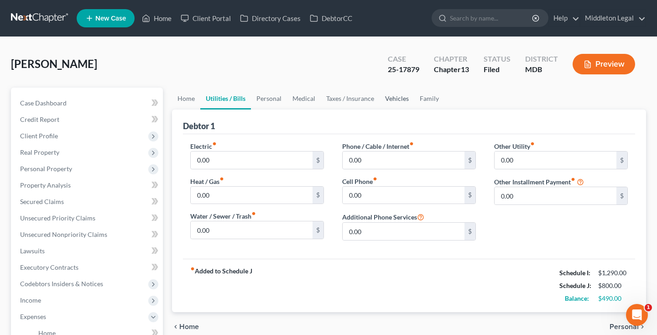
click at [400, 98] on link "Vehicles" at bounding box center [397, 99] width 35 height 22
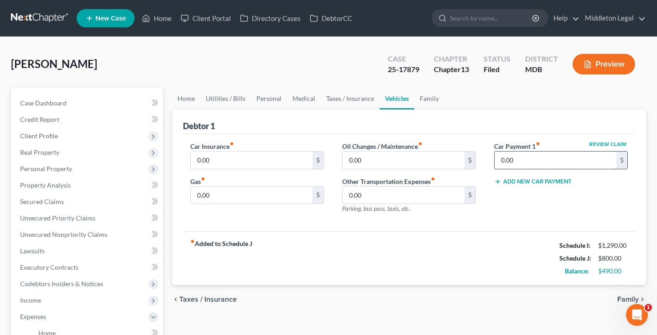
click at [521, 161] on input "0.00" at bounding box center [556, 160] width 122 height 17
click at [225, 195] on input "0.00" at bounding box center [252, 195] width 122 height 17
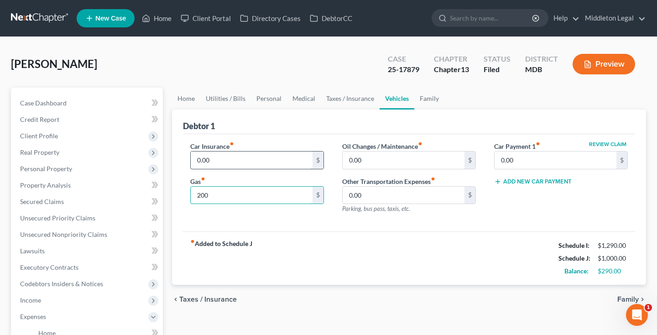
type input "200"
click at [197, 158] on input "0.00" at bounding box center [252, 160] width 122 height 17
drag, startPoint x: 213, startPoint y: 159, endPoint x: 192, endPoint y: 159, distance: 21.5
click at [192, 159] on input "0.00" at bounding box center [252, 160] width 122 height 17
type input "389"
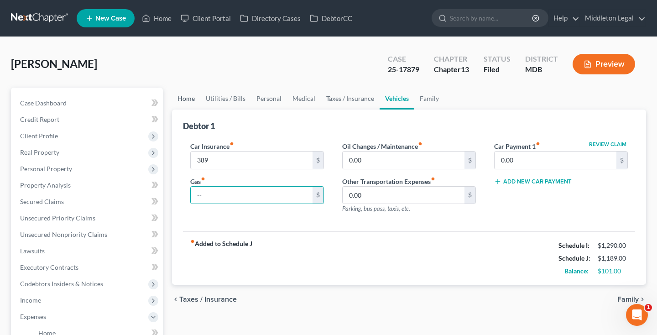
click at [191, 101] on link "Home" at bounding box center [186, 99] width 28 height 22
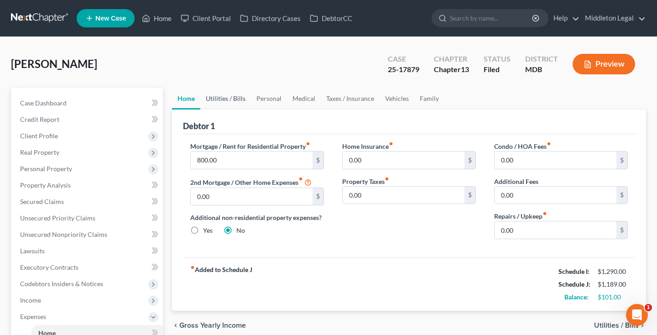
click at [217, 103] on link "Utilities / Bills" at bounding box center [225, 99] width 51 height 22
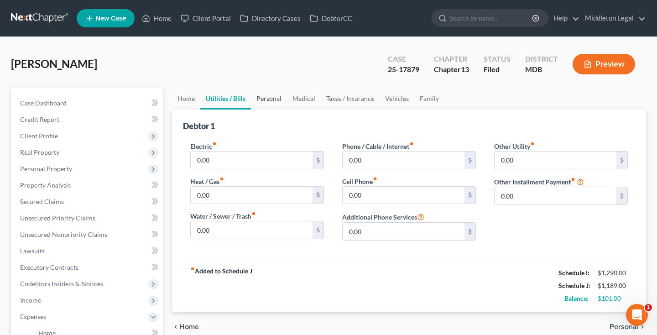
click at [276, 102] on link "Personal" at bounding box center [269, 99] width 36 height 22
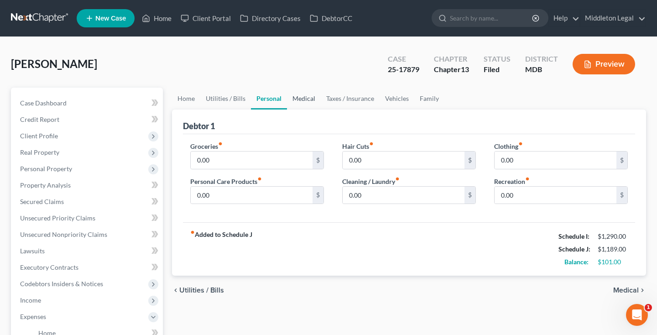
click at [308, 100] on link "Medical" at bounding box center [304, 99] width 34 height 22
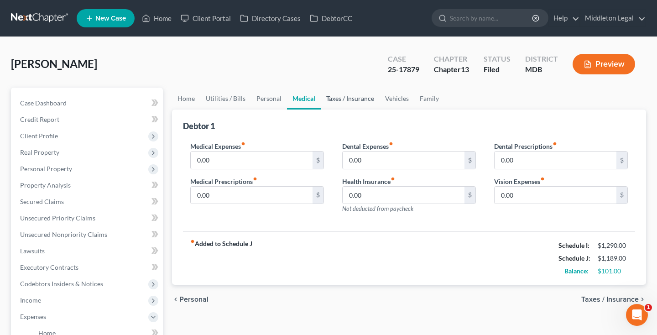
click at [338, 102] on link "Taxes / Insurance" at bounding box center [350, 99] width 59 height 22
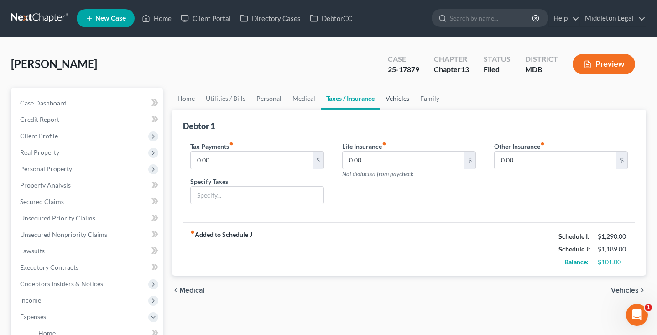
click at [392, 105] on link "Vehicles" at bounding box center [397, 99] width 35 height 22
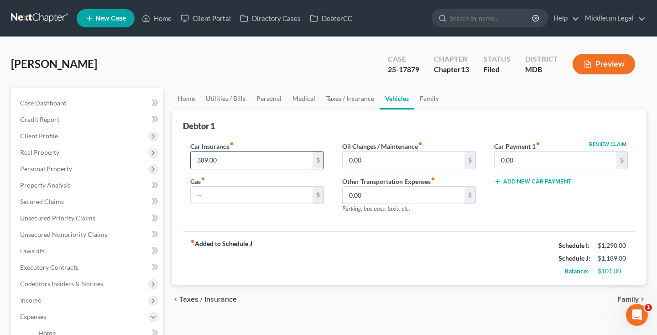
click at [243, 157] on input "389.00" at bounding box center [252, 160] width 122 height 17
click at [223, 195] on input "text" at bounding box center [252, 195] width 122 height 17
click at [518, 158] on input "0.00" at bounding box center [556, 160] width 122 height 17
type input "0"
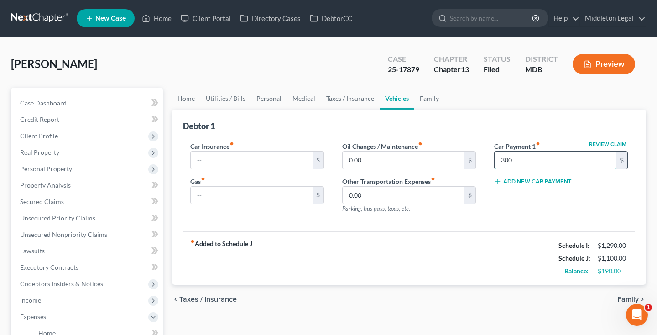
drag, startPoint x: 512, startPoint y: 161, endPoint x: 495, endPoint y: 161, distance: 17.3
click at [495, 161] on input "300" at bounding box center [556, 160] width 122 height 17
type input "280"
click at [347, 161] on input "0.00" at bounding box center [404, 160] width 122 height 17
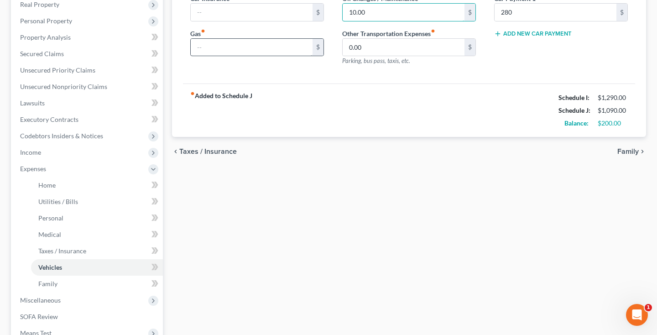
scroll to position [153, 0]
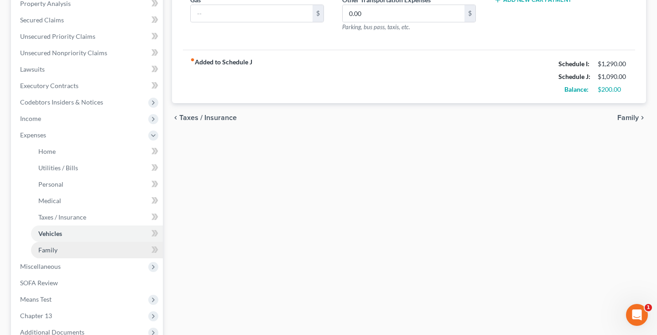
type input "10.00"
click at [62, 252] on link "Family" at bounding box center [97, 250] width 132 height 16
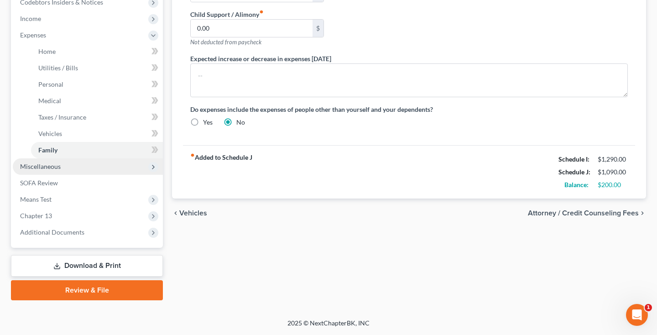
click at [50, 167] on span "Miscellaneous" at bounding box center [40, 167] width 41 height 8
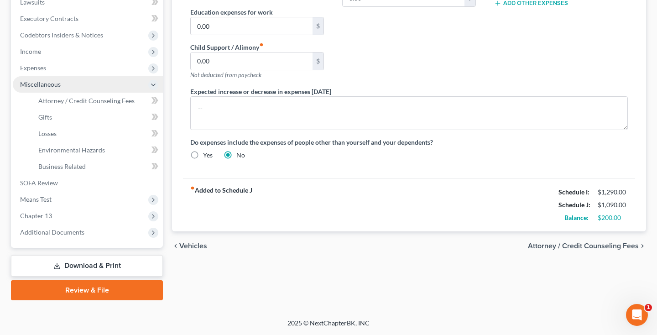
scroll to position [249, 0]
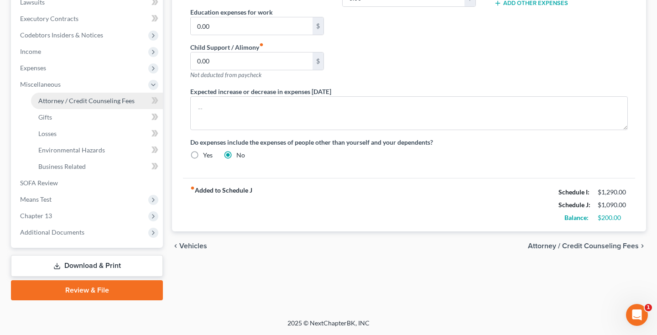
click at [79, 103] on span "Attorney / Credit Counseling Fees" at bounding box center [86, 101] width 96 height 8
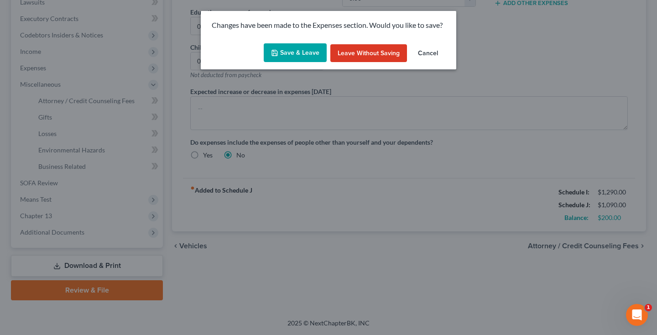
click at [297, 48] on button "Save & Leave" at bounding box center [295, 52] width 63 height 19
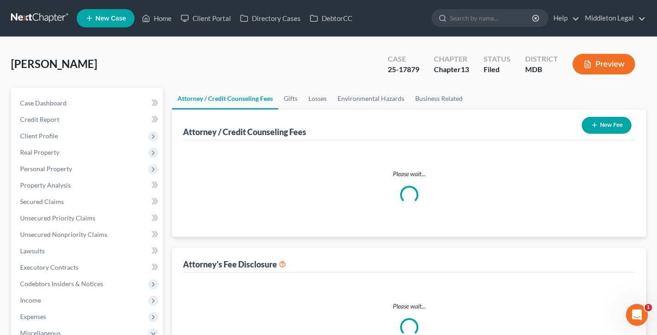
select select "3"
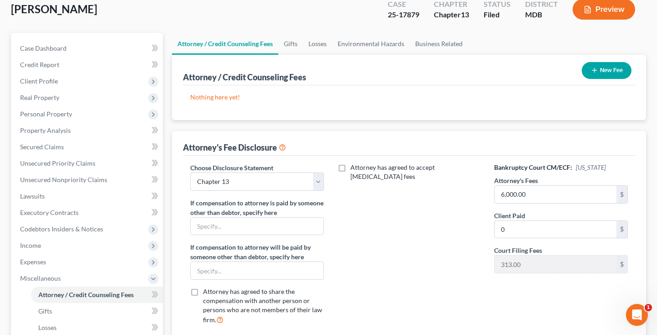
scroll to position [37, 0]
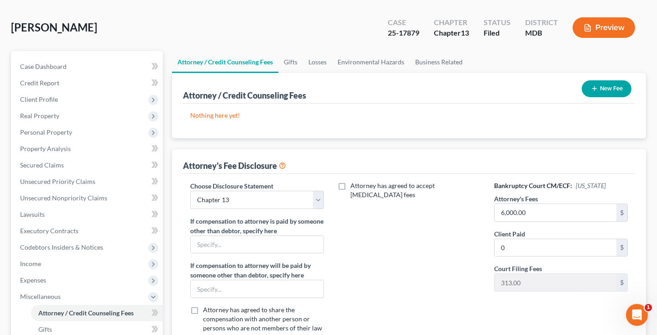
click at [612, 89] on button "New Fee" at bounding box center [607, 88] width 50 height 17
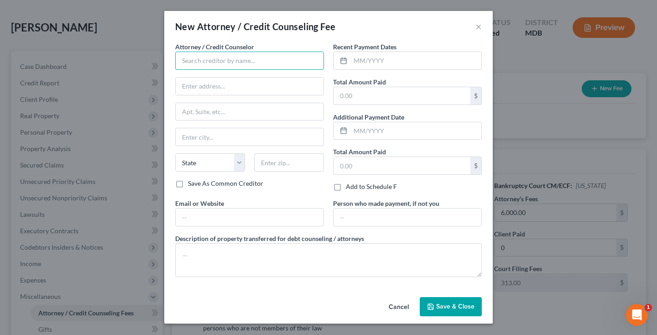
click at [274, 63] on input "text" at bounding box center [249, 61] width 149 height 18
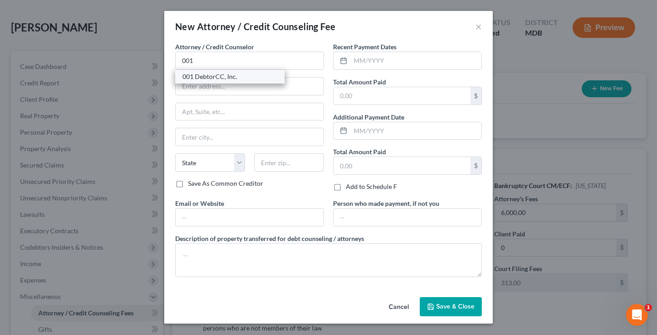
click at [232, 78] on div "001 DebtorCC, Inc." at bounding box center [230, 76] width 95 height 9
type input "001 DebtorCC, Inc."
type input "378 Summit Avenue"
type input "Jersey City"
select select "33"
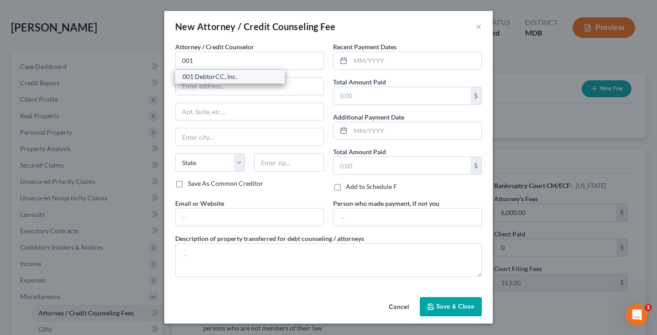
type input "07306"
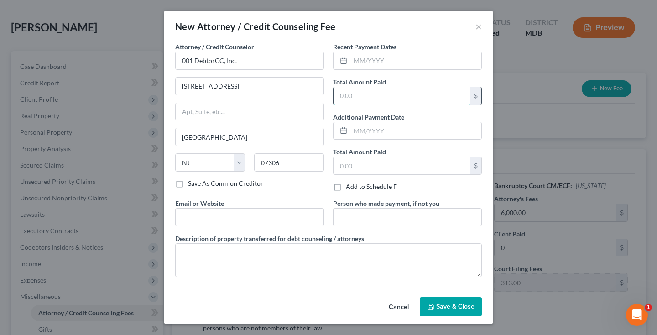
click at [371, 94] on input "text" at bounding box center [402, 95] width 137 height 17
type input "19.95"
click at [456, 306] on span "Save & Close" at bounding box center [455, 307] width 38 height 8
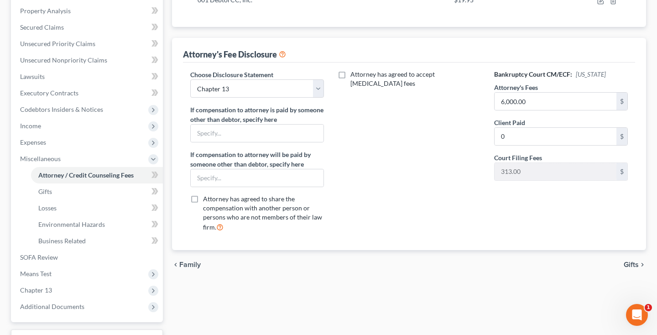
scroll to position [192, 0]
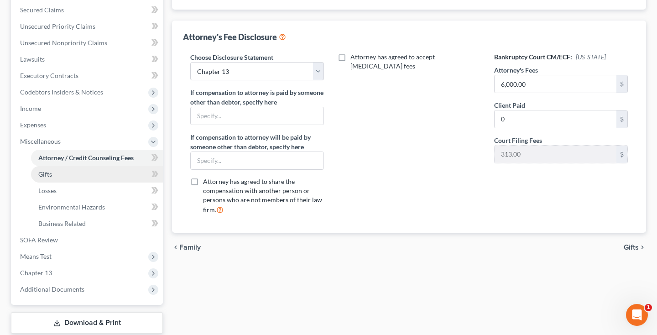
click at [89, 177] on link "Gifts" at bounding box center [97, 174] width 132 height 16
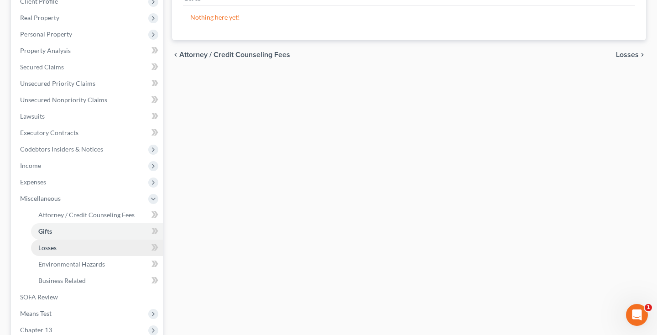
click at [58, 246] on link "Losses" at bounding box center [97, 248] width 132 height 16
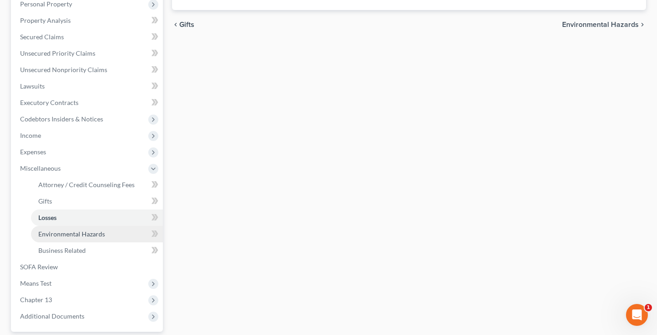
click at [57, 240] on link "Environmental Hazards" at bounding box center [97, 234] width 132 height 16
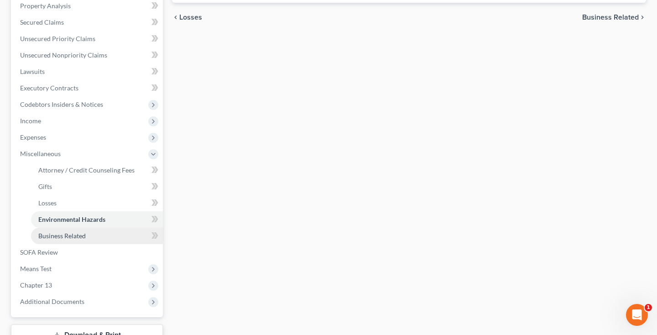
click at [57, 238] on span "Business Related" at bounding box center [61, 236] width 47 height 8
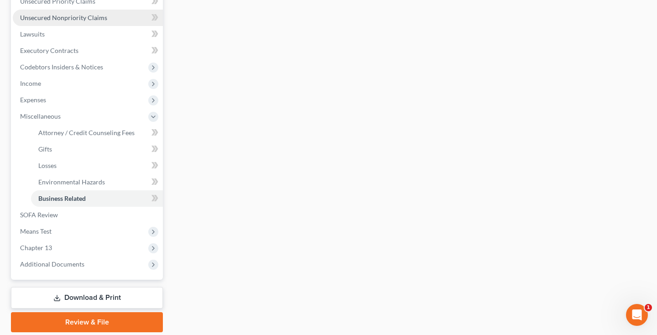
scroll to position [236, 0]
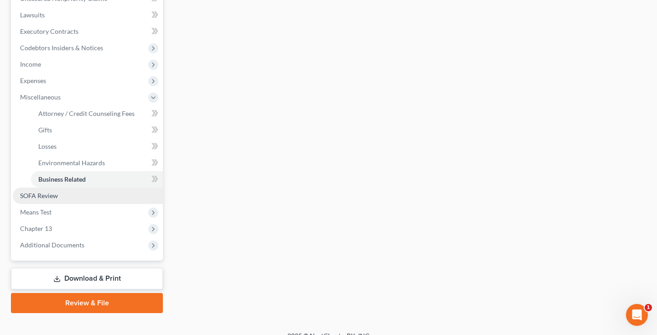
click at [42, 195] on span "SOFA Review" at bounding box center [39, 196] width 38 height 8
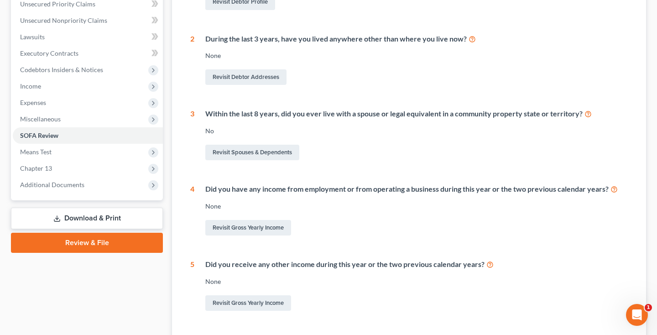
scroll to position [237, 0]
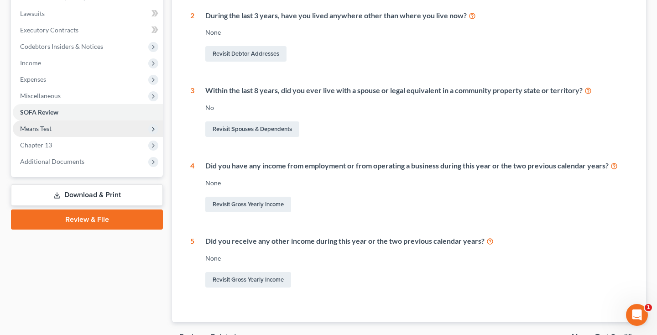
click at [64, 132] on span "Means Test" at bounding box center [88, 129] width 150 height 16
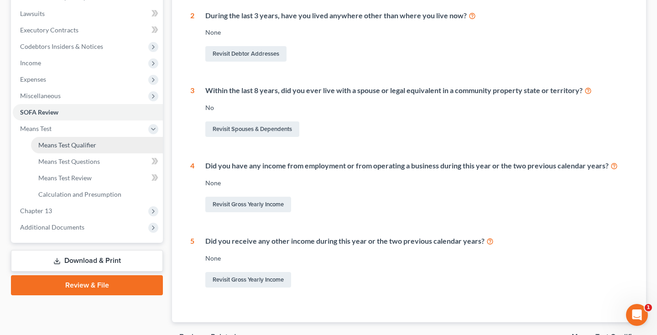
click at [67, 141] on span "Means Test Qualifier" at bounding box center [67, 145] width 58 height 8
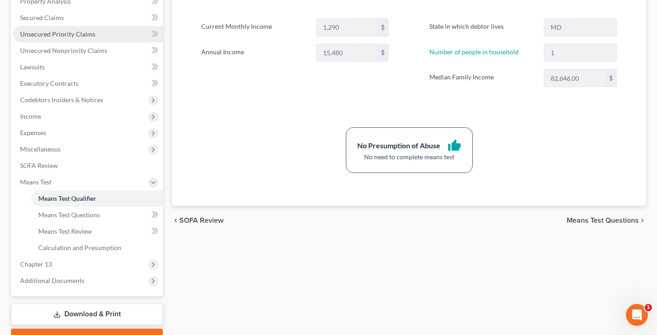
scroll to position [232, 0]
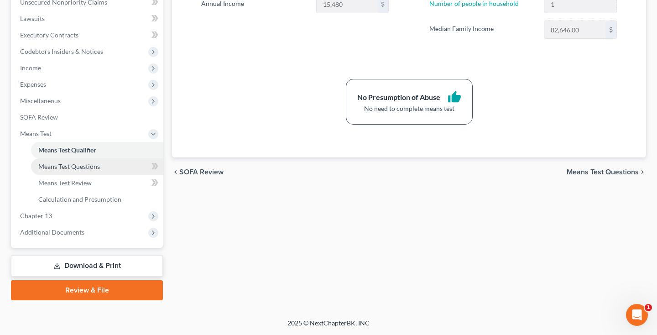
click at [64, 166] on span "Means Test Questions" at bounding box center [69, 167] width 62 height 8
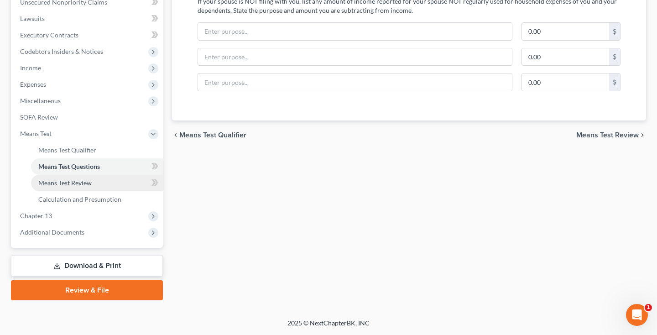
click at [66, 184] on span "Means Test Review" at bounding box center [64, 183] width 53 height 8
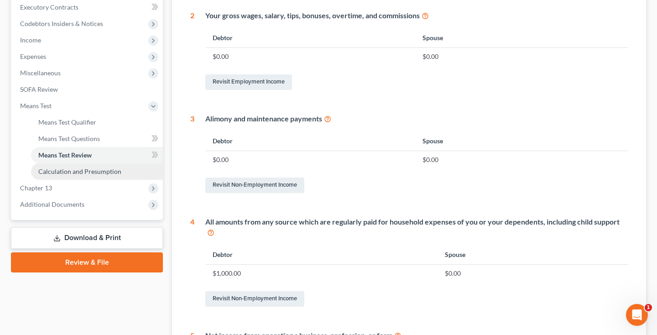
click at [63, 175] on link "Calculation and Presumption" at bounding box center [97, 171] width 132 height 16
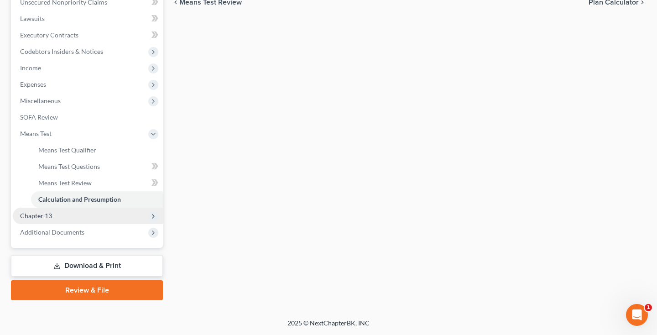
scroll to position [232, 0]
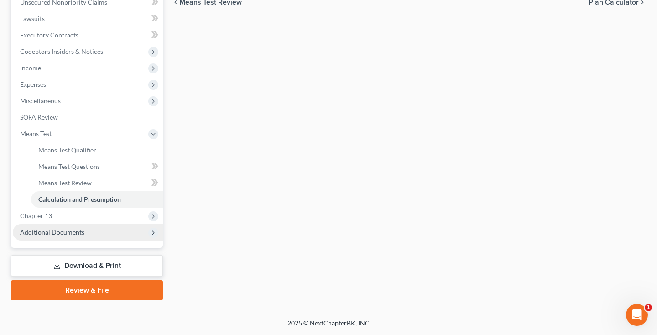
click at [52, 233] on span "Additional Documents" at bounding box center [52, 232] width 64 height 8
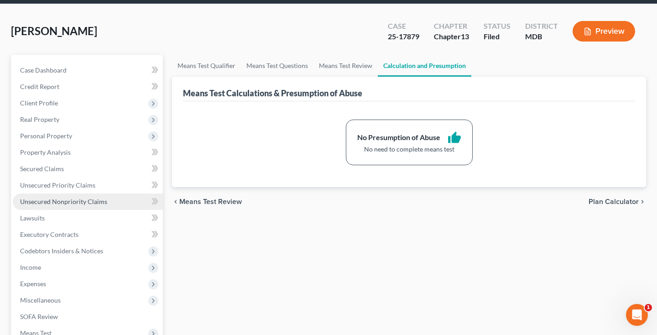
scroll to position [39, 0]
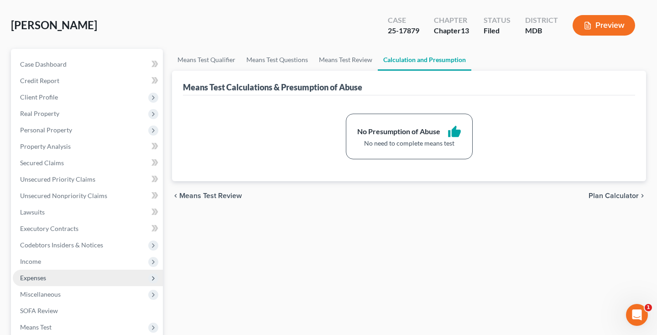
click at [30, 277] on span "Expenses" at bounding box center [33, 278] width 26 height 8
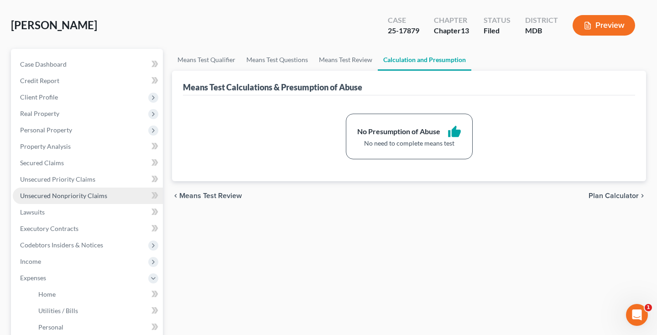
click at [74, 196] on span "Unsecured Nonpriority Claims" at bounding box center [63, 196] width 87 height 8
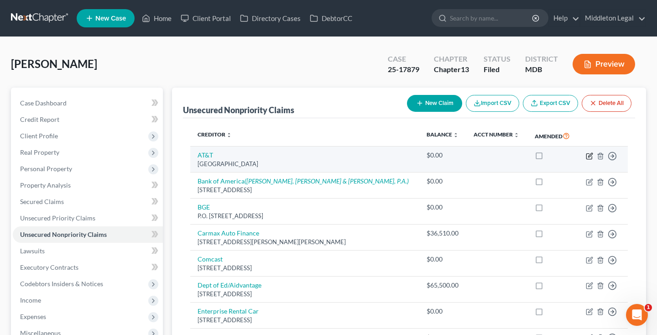
click at [588, 160] on icon "button" at bounding box center [589, 155] width 7 height 7
select select "10"
select select "0"
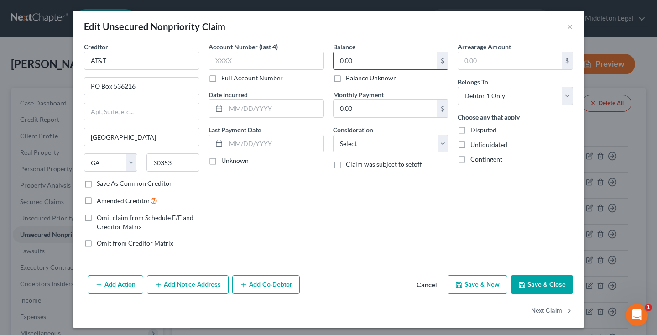
click at [423, 68] on input "0.00" at bounding box center [386, 60] width 104 height 17
type input "0"
click at [538, 287] on button "Save & Close" at bounding box center [542, 284] width 62 height 19
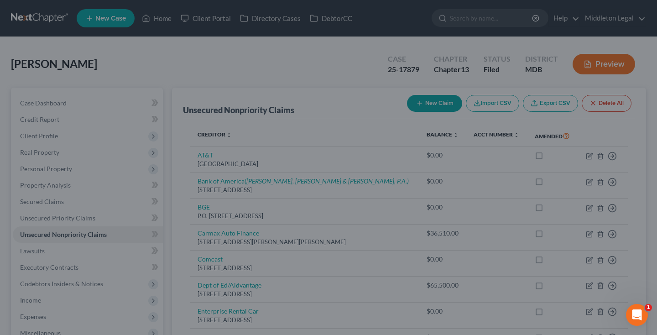
type input "400.00"
type input "0"
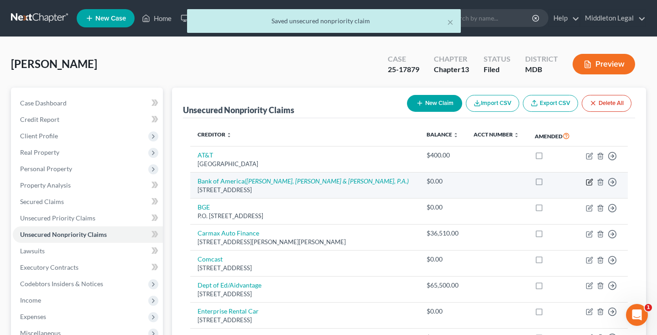
click at [588, 186] on icon "button" at bounding box center [589, 181] width 7 height 7
select select "45"
select select "0"
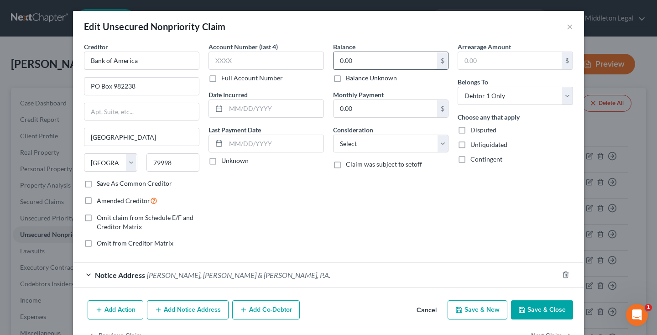
click at [366, 59] on input "0.00" at bounding box center [386, 60] width 104 height 17
type input "3,000"
select select "2"
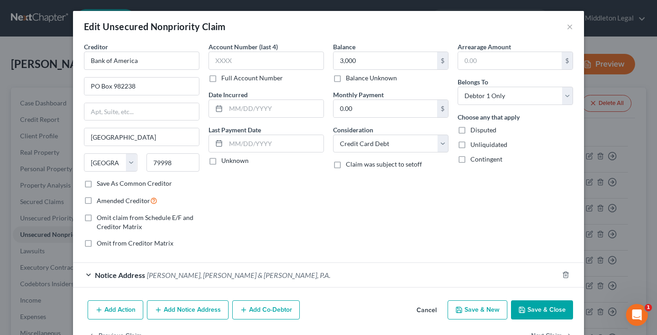
click at [544, 315] on button "Save & Close" at bounding box center [542, 309] width 62 height 19
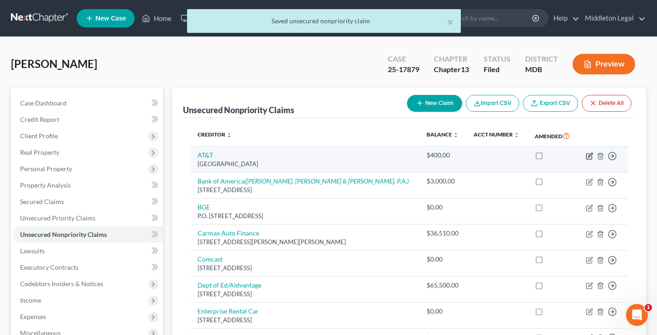
click at [591, 160] on icon "button" at bounding box center [589, 155] width 7 height 7
select select "10"
select select "0"
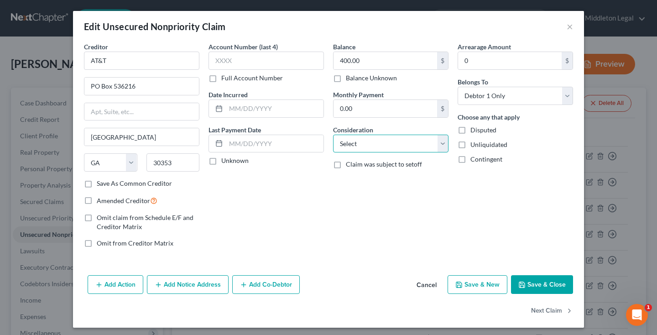
select select "19"
click at [542, 286] on button "Save & Close" at bounding box center [542, 284] width 62 height 19
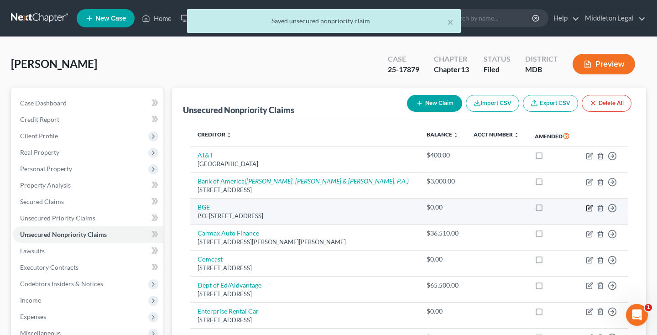
click at [589, 209] on icon "button" at bounding box center [590, 207] width 4 height 4
select select "21"
select select "0"
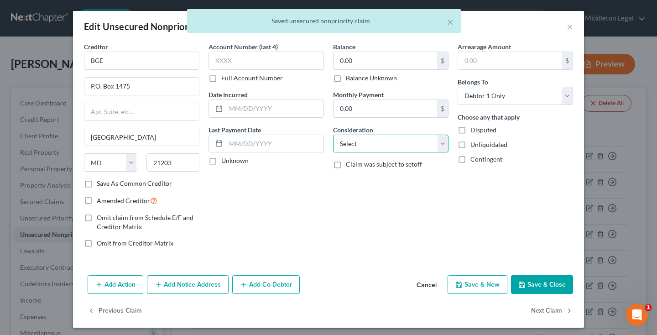
select select "20"
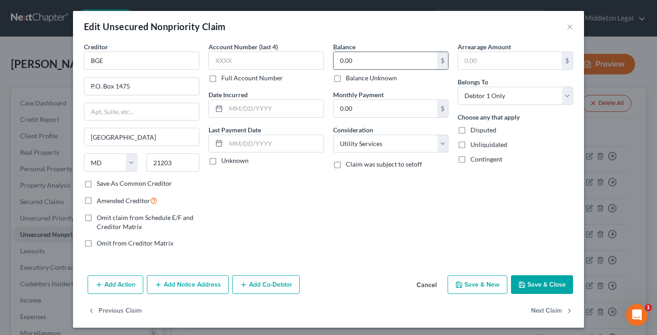
click at [357, 60] on input "0.00" at bounding box center [386, 60] width 104 height 17
click at [535, 282] on button "Save & Close" at bounding box center [542, 284] width 62 height 19
type input "1,000.00"
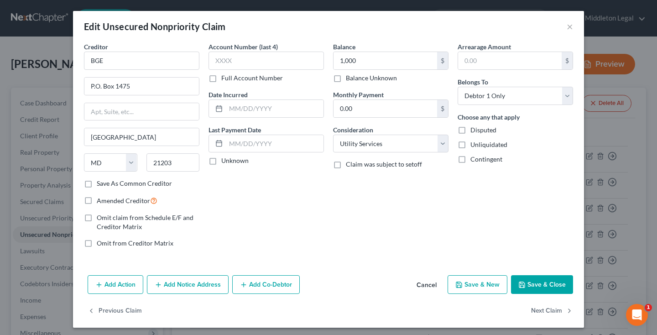
type input "0"
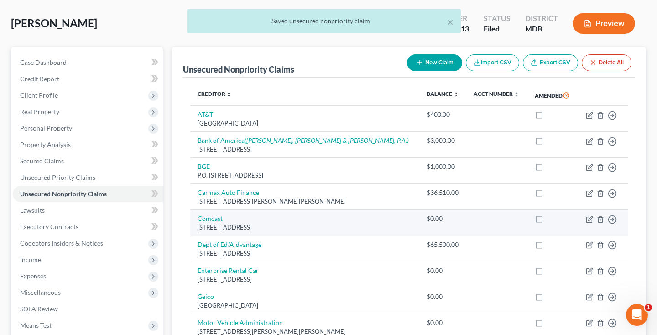
scroll to position [64, 0]
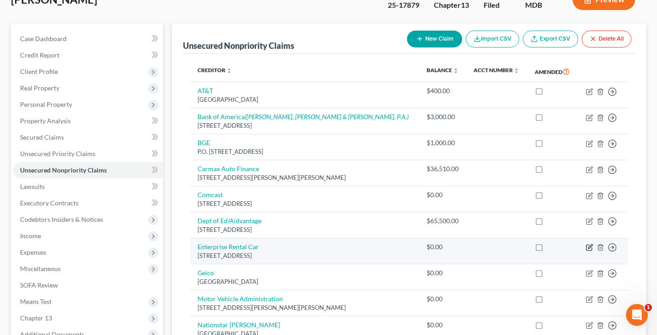
click at [589, 251] on icon "button" at bounding box center [589, 247] width 7 height 7
select select "26"
select select "0"
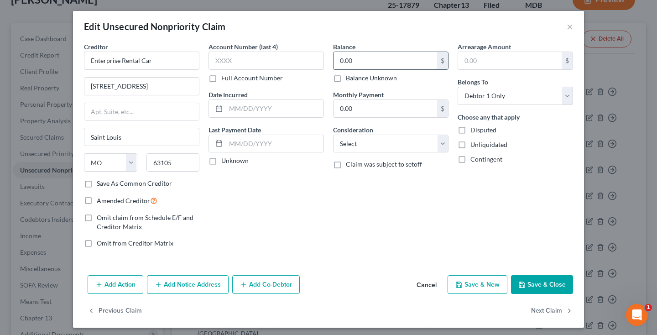
click at [367, 62] on input "0.00" at bounding box center [386, 60] width 104 height 17
type input "400"
select select "14"
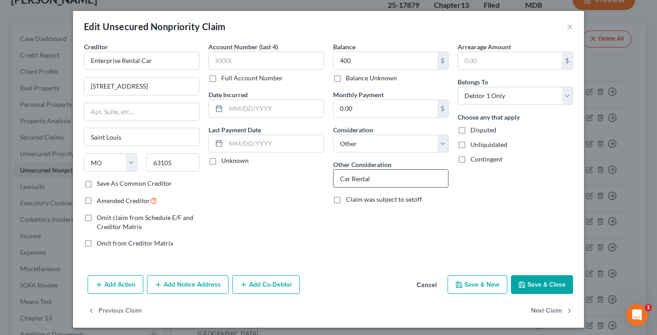
type input "Car Rental"
click at [537, 284] on button "Save & Close" at bounding box center [542, 284] width 62 height 19
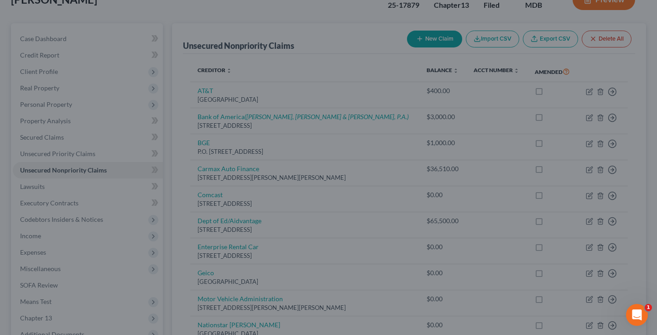
type input "400.00"
type input "0"
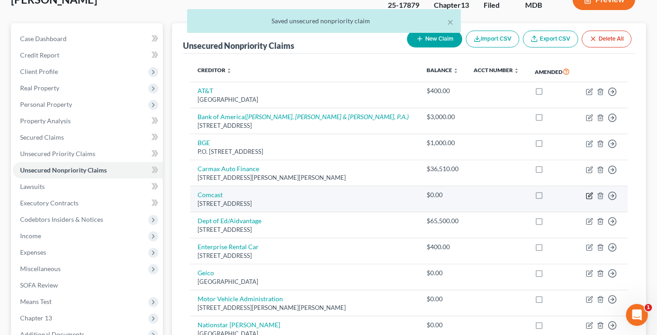
click at [590, 199] on icon "button" at bounding box center [589, 195] width 7 height 7
select select "32"
select select "0"
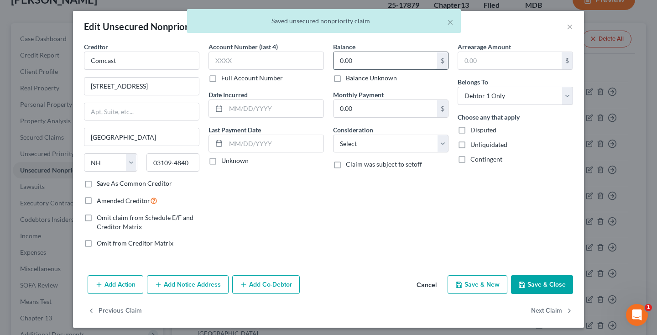
click at [374, 64] on input "0.00" at bounding box center [386, 60] width 104 height 17
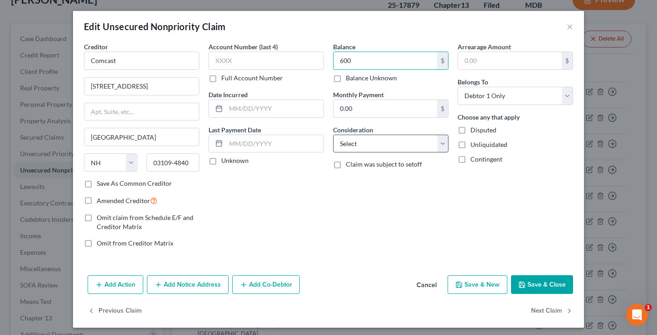
type input "600"
select select "0"
click at [536, 288] on button "Save & Close" at bounding box center [542, 284] width 62 height 19
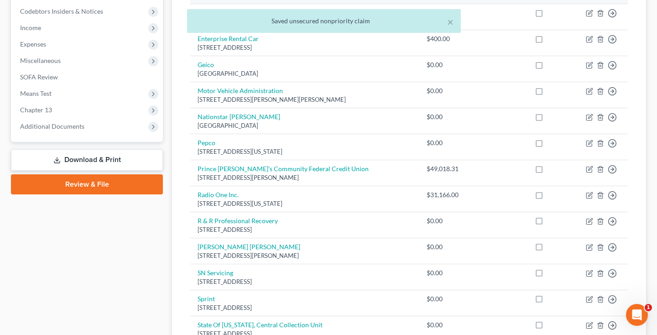
scroll to position [275, 0]
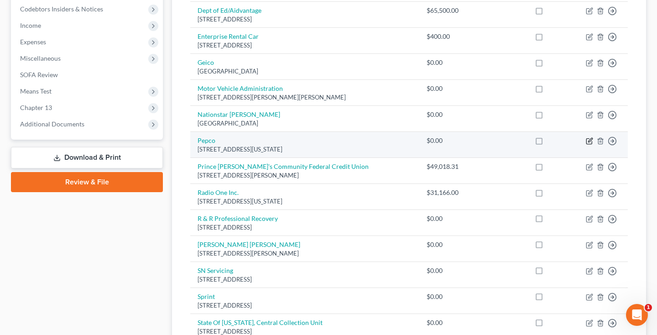
click at [587, 145] on icon "button" at bounding box center [589, 140] width 7 height 7
select select "8"
select select "0"
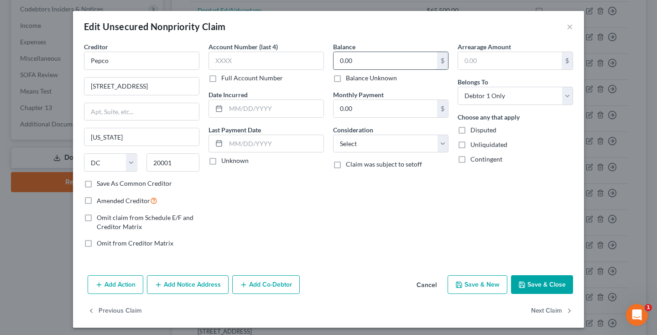
click at [372, 61] on input "0.00" at bounding box center [386, 60] width 104 height 17
type input "1,500"
select select "20"
click at [528, 273] on div "Add Action Add Notice Address Add Co-Debtor Cancel Save & New Save & Close" at bounding box center [328, 287] width 511 height 30
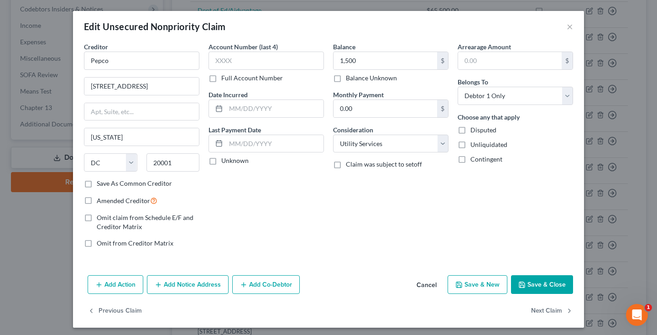
click at [530, 281] on button "Save & Close" at bounding box center [542, 284] width 62 height 19
type input "1,500.00"
type input "0"
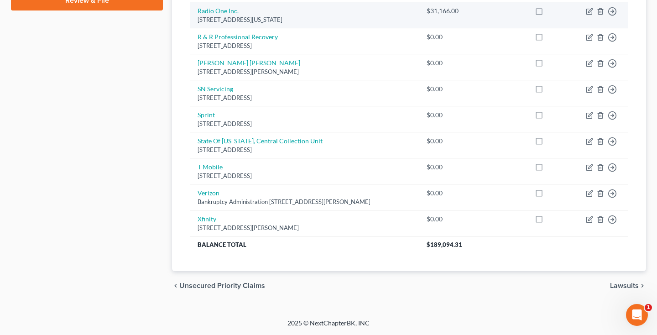
scroll to position [467, 0]
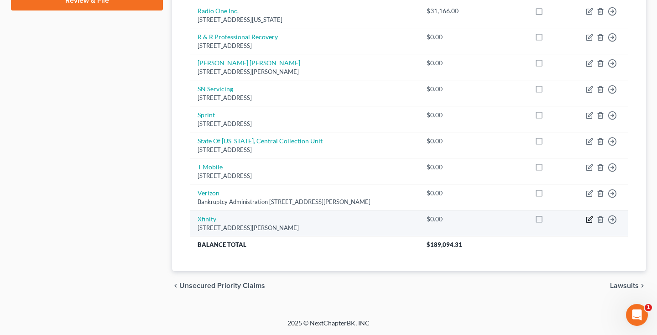
click at [588, 220] on icon "button" at bounding box center [589, 219] width 7 height 7
select select "39"
select select "0"
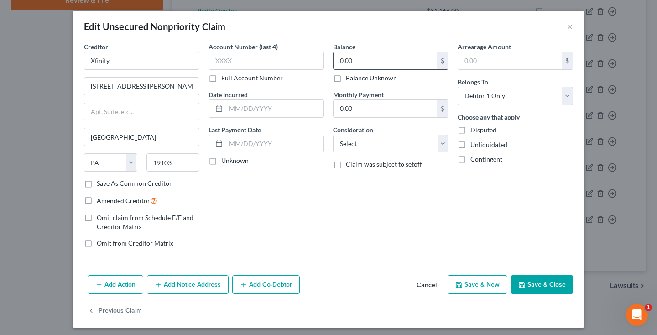
click at [401, 66] on input "0.00" at bounding box center [386, 60] width 104 height 17
type input "3,000"
select select "0"
click at [544, 287] on button "Save & Close" at bounding box center [542, 284] width 62 height 19
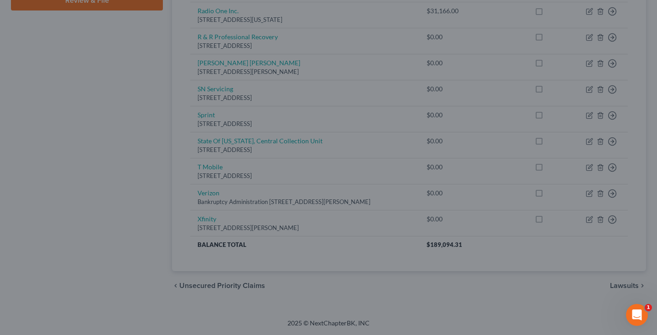
type input "3,000.00"
type input "0"
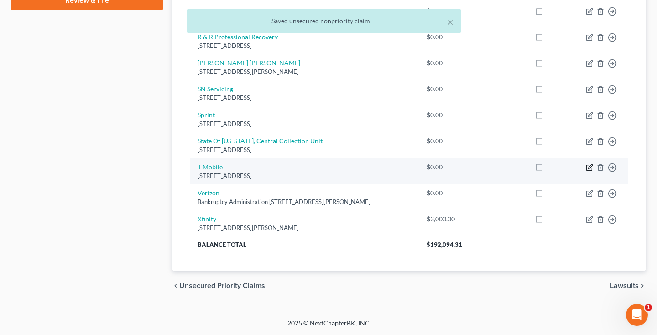
click at [589, 164] on icon "button" at bounding box center [589, 167] width 7 height 7
select select "50"
select select "0"
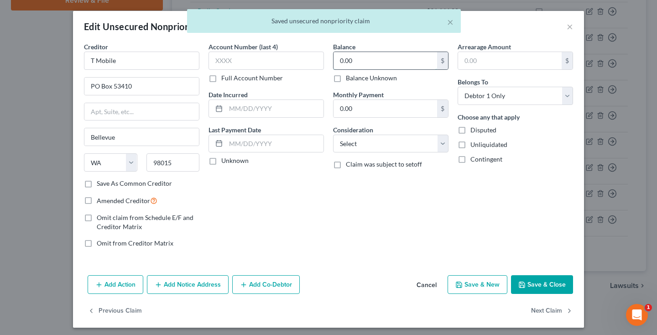
click at [384, 62] on input "0.00" at bounding box center [386, 60] width 104 height 17
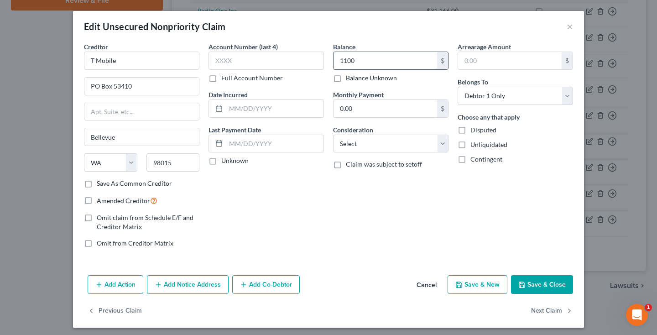
type input "1,100"
select select "19"
click at [544, 287] on button "Save & Close" at bounding box center [542, 284] width 62 height 19
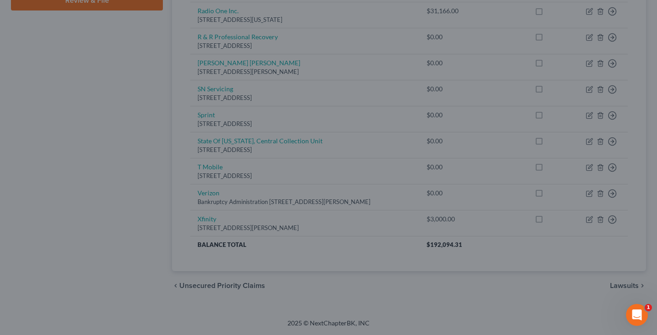
type input "1,100.00"
type input "0"
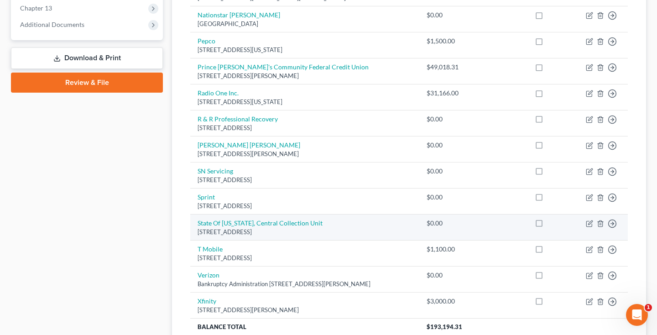
scroll to position [367, 0]
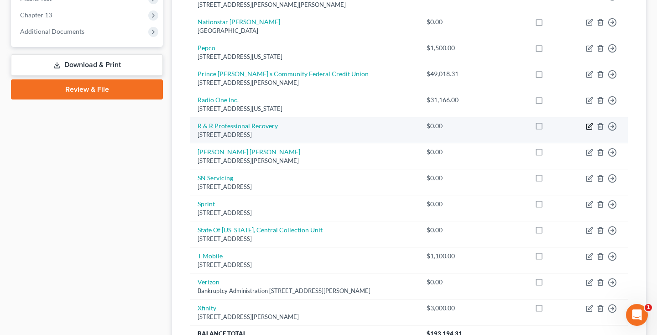
click at [589, 130] on icon "button" at bounding box center [589, 126] width 7 height 7
select select "21"
select select "0"
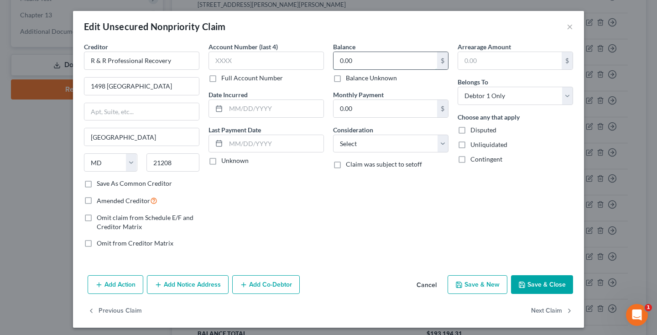
click at [408, 59] on input "0.00" at bounding box center [386, 60] width 104 height 17
type input "5"
type input "1,500"
select select "1"
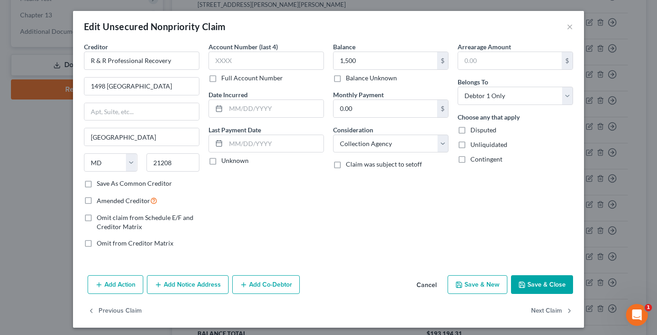
click at [547, 283] on button "Save & Close" at bounding box center [542, 284] width 62 height 19
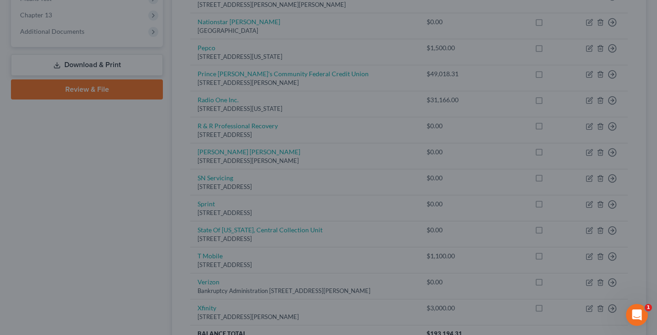
type input "1,500.00"
type input "0"
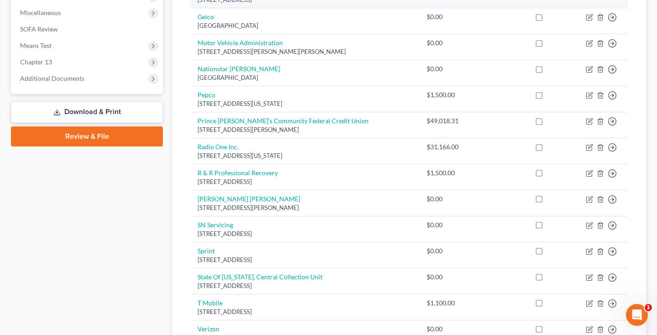
scroll to position [326, 0]
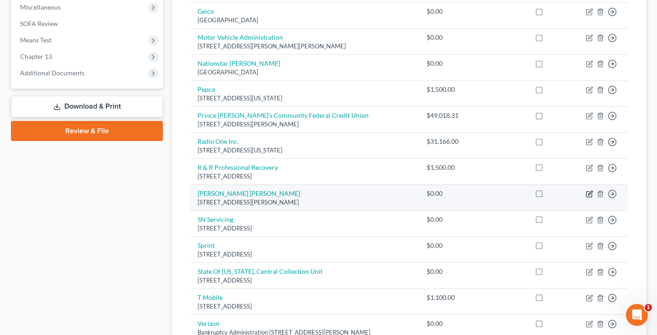
click at [589, 197] on icon "button" at bounding box center [589, 194] width 5 height 5
select select "39"
select select "0"
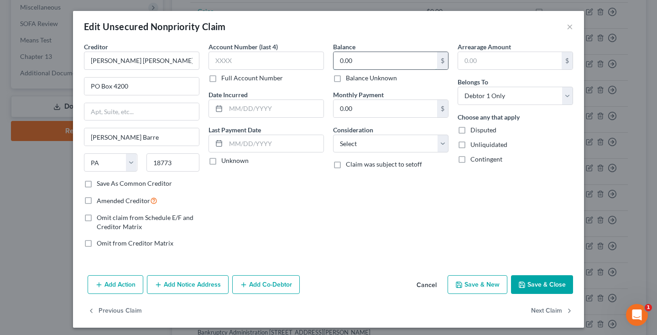
click at [386, 58] on input "0.00" at bounding box center [386, 60] width 104 height 17
type input "0"
type input "20,000"
select select "17"
click at [543, 287] on button "Save & Close" at bounding box center [542, 284] width 62 height 19
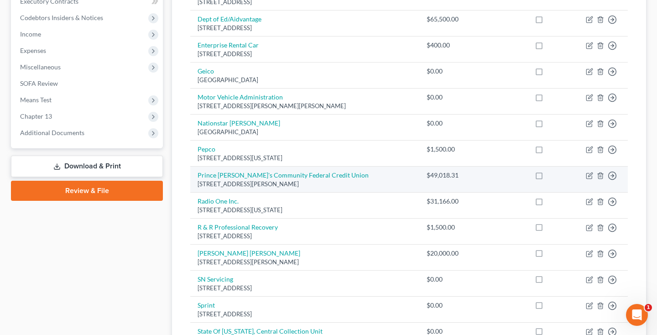
scroll to position [267, 0]
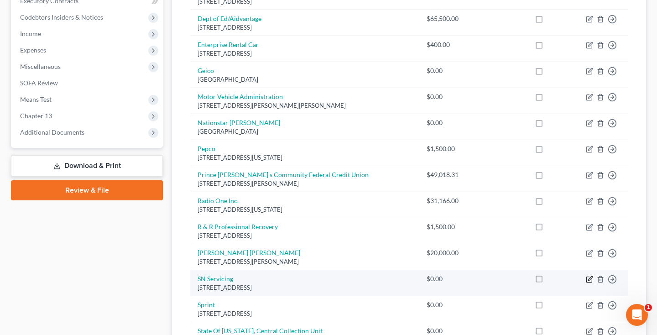
click at [589, 281] on icon "button" at bounding box center [589, 279] width 7 height 7
select select "4"
select select "0"
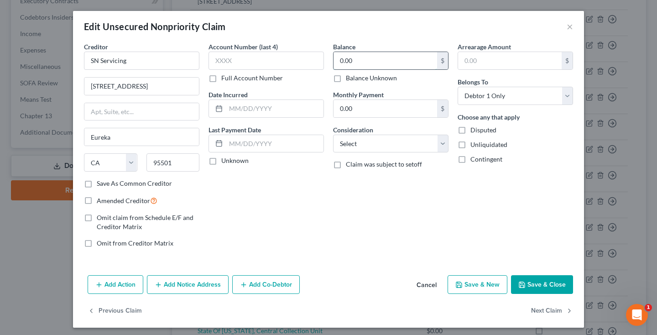
click at [360, 62] on input "0.00" at bounding box center [386, 60] width 104 height 17
type input "0"
type input "2,300"
select select "1"
click at [528, 286] on button "Save & Close" at bounding box center [542, 284] width 62 height 19
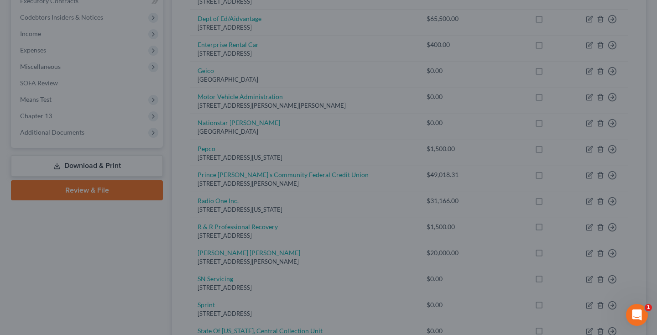
type input "2,300.00"
type input "0"
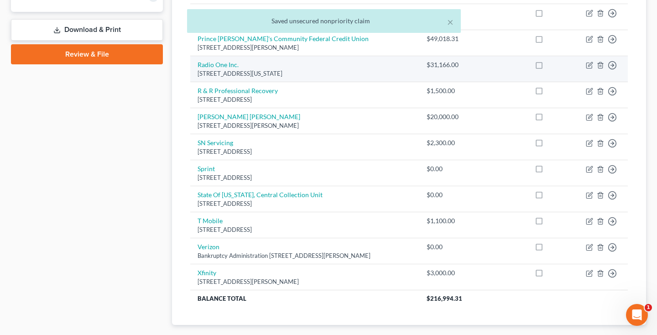
scroll to position [419, 0]
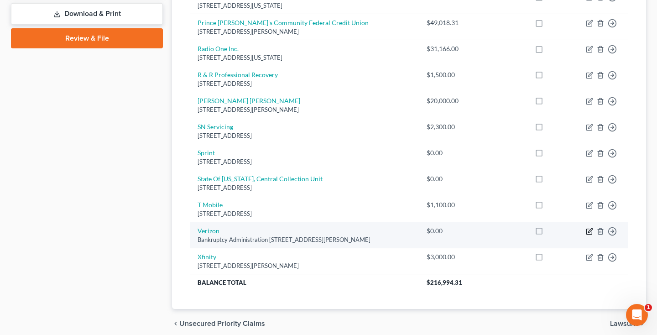
click at [589, 232] on icon "button" at bounding box center [590, 230] width 4 height 4
select select "26"
select select "0"
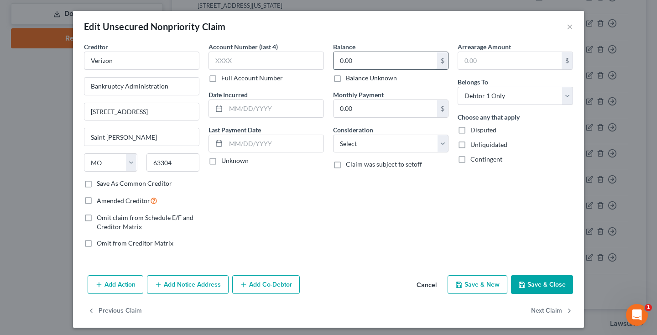
click at [369, 61] on input "0.00" at bounding box center [386, 60] width 104 height 17
type input "0"
type input "400"
select select "19"
click at [535, 281] on button "Save & Close" at bounding box center [542, 284] width 62 height 19
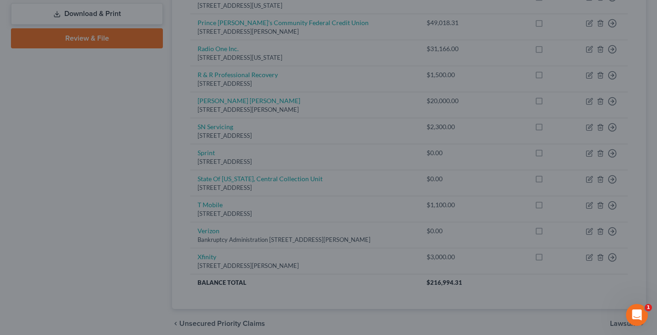
type input "400.00"
type input "0"
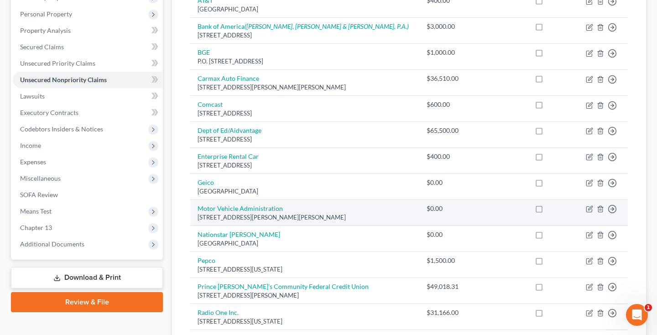
scroll to position [159, 0]
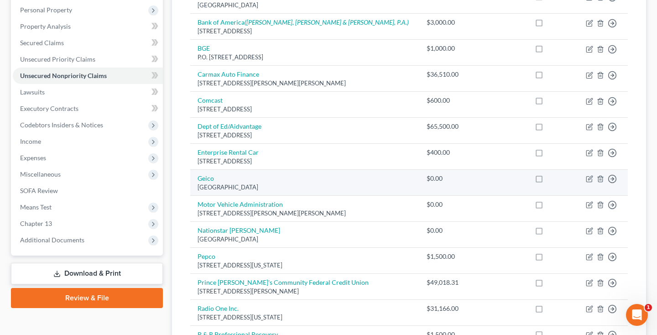
click at [548, 181] on label at bounding box center [548, 181] width 0 height 0
click at [551, 180] on input "checkbox" at bounding box center [554, 177] width 6 height 6
click at [548, 181] on label at bounding box center [548, 181] width 0 height 0
click at [551, 180] on input "checkbox" at bounding box center [554, 177] width 6 height 6
checkbox input "false"
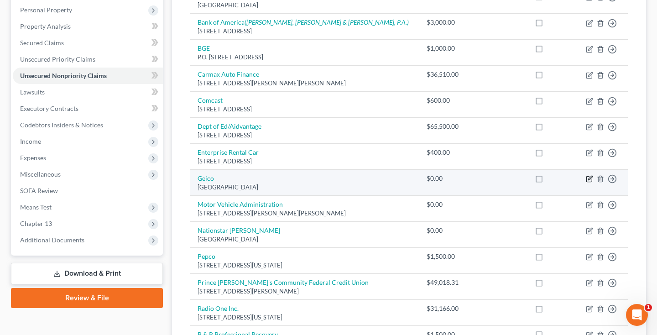
click at [590, 183] on icon "button" at bounding box center [589, 178] width 7 height 7
select select "21"
select select "0"
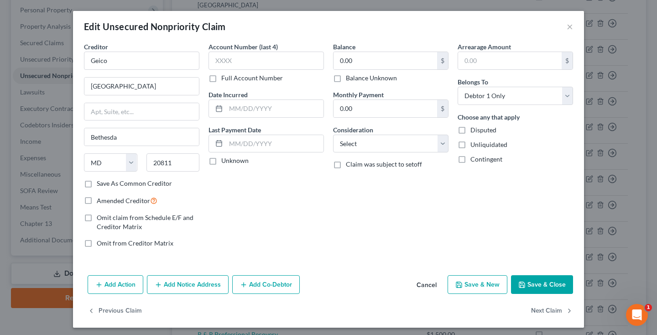
click at [346, 81] on label "Balance Unknown" at bounding box center [371, 77] width 51 height 9
click at [350, 79] on input "Balance Unknown" at bounding box center [353, 76] width 6 height 6
checkbox input "true"
click at [538, 286] on button "Save & Close" at bounding box center [542, 284] width 62 height 19
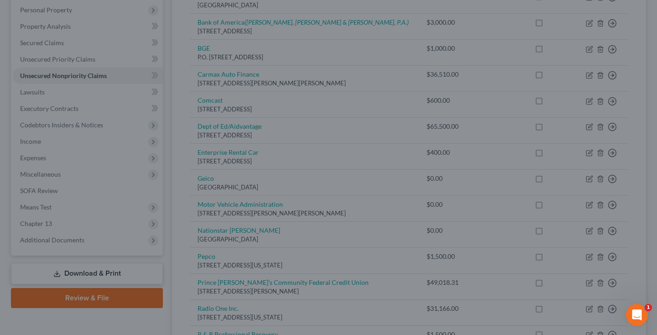
type input "0"
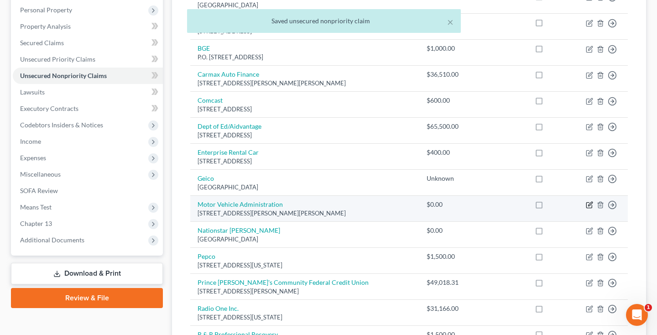
click at [589, 209] on icon "button" at bounding box center [589, 204] width 7 height 7
select select "21"
select select "0"
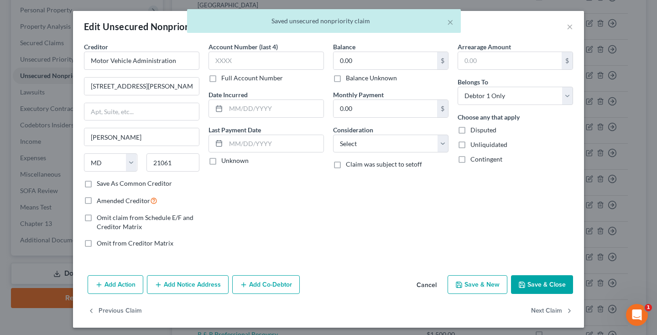
click at [346, 78] on label "Balance Unknown" at bounding box center [371, 77] width 51 height 9
click at [350, 78] on input "Balance Unknown" at bounding box center [353, 76] width 6 height 6
checkbox input "true"
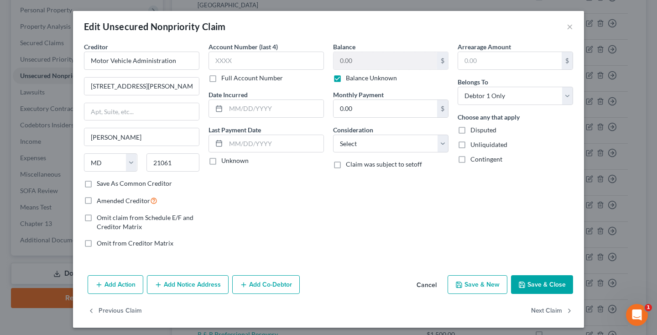
click at [535, 283] on button "Save & Close" at bounding box center [542, 284] width 62 height 19
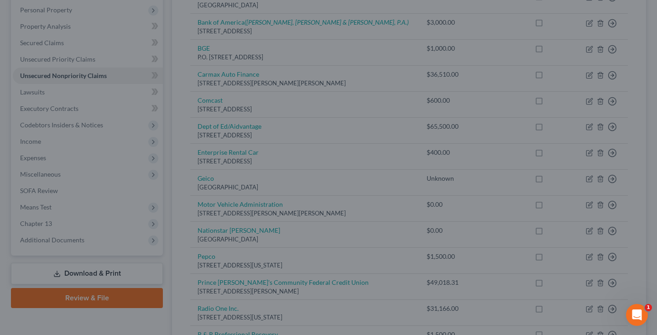
type input "0"
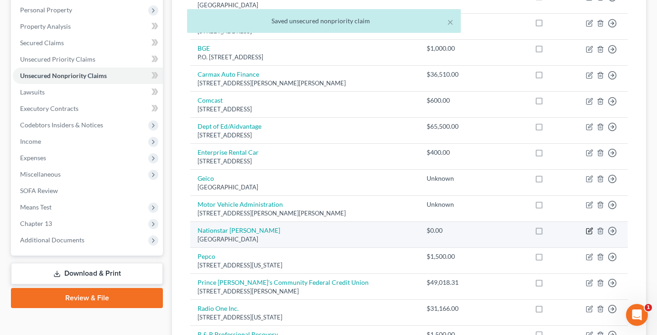
click at [590, 235] on icon "button" at bounding box center [589, 230] width 7 height 7
select select "45"
select select "0"
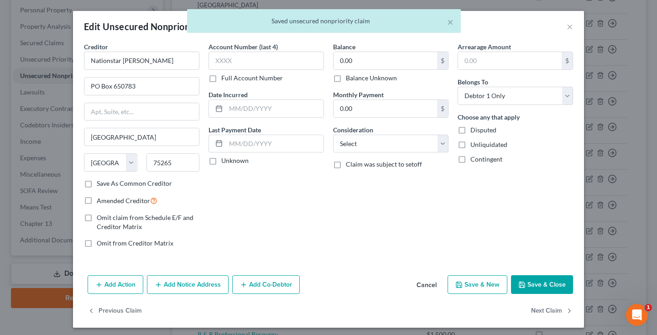
click at [346, 79] on label "Balance Unknown" at bounding box center [371, 77] width 51 height 9
click at [350, 79] on input "Balance Unknown" at bounding box center [353, 76] width 6 height 6
checkbox input "true"
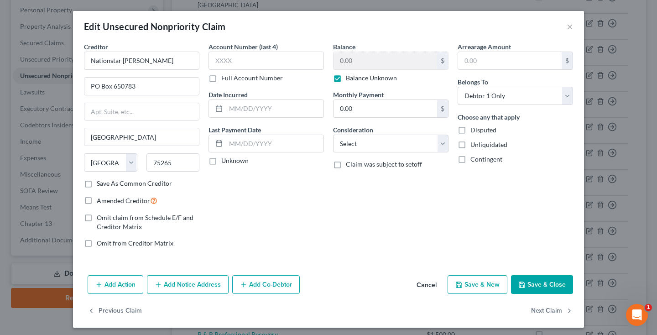
click at [530, 288] on button "Save & Close" at bounding box center [542, 284] width 62 height 19
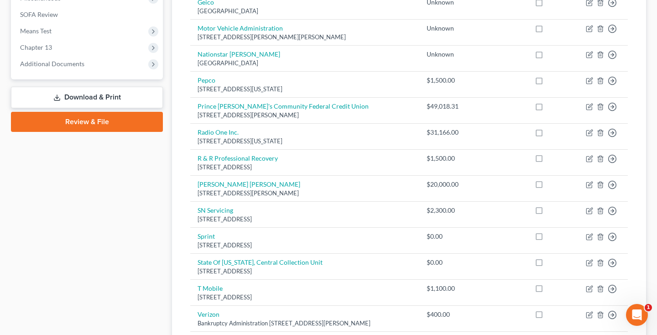
scroll to position [349, 0]
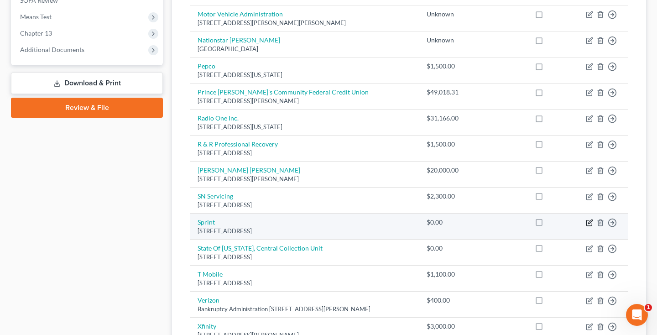
click at [589, 224] on icon "button" at bounding box center [590, 222] width 4 height 4
select select "18"
select select "0"
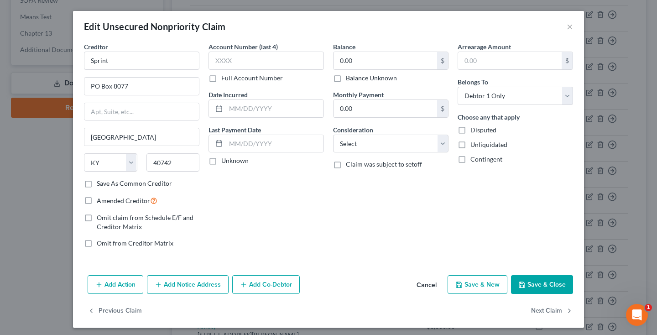
click at [346, 78] on label "Balance Unknown" at bounding box center [371, 77] width 51 height 9
click at [350, 78] on input "Balance Unknown" at bounding box center [353, 76] width 6 height 6
checkbox input "true"
click at [528, 283] on button "Save & Close" at bounding box center [542, 284] width 62 height 19
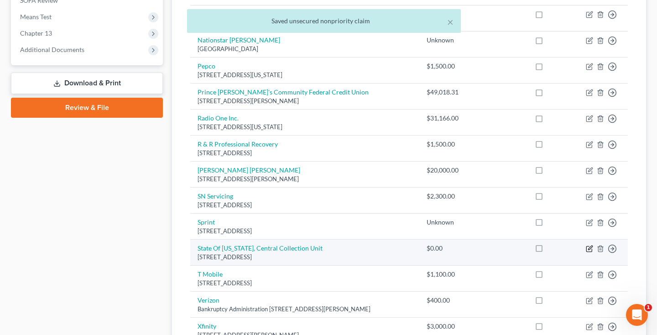
click at [592, 250] on icon "button" at bounding box center [590, 248] width 4 height 4
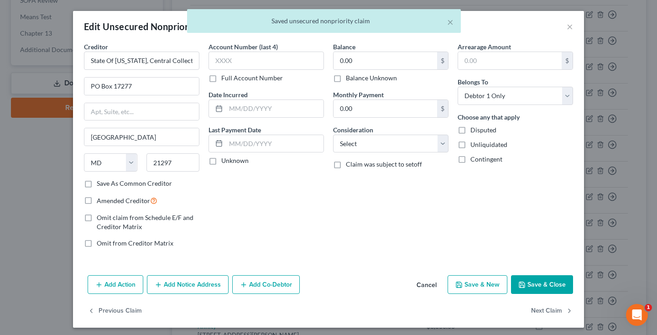
click at [346, 78] on label "Balance Unknown" at bounding box center [371, 77] width 51 height 9
click at [350, 78] on input "Balance Unknown" at bounding box center [353, 76] width 6 height 6
click at [553, 285] on button "Save & Close" at bounding box center [542, 284] width 62 height 19
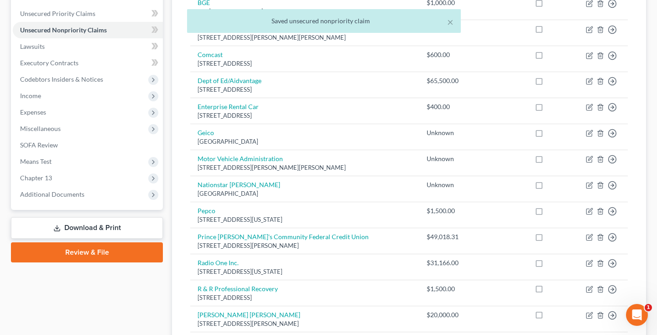
scroll to position [181, 0]
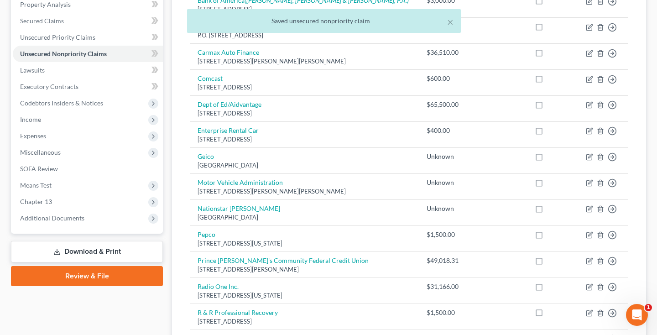
click at [83, 256] on link "Download & Print" at bounding box center [87, 251] width 152 height 21
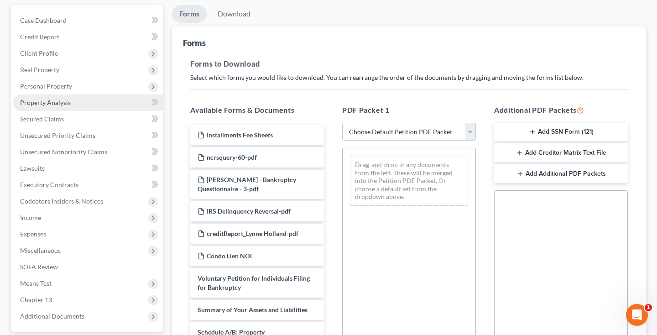
scroll to position [102, 0]
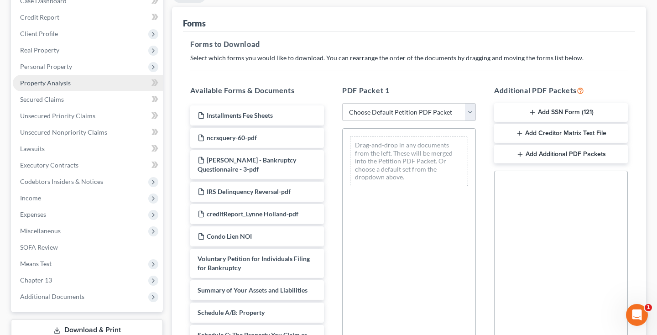
click at [60, 84] on span "Property Analysis" at bounding box center [45, 83] width 51 height 8
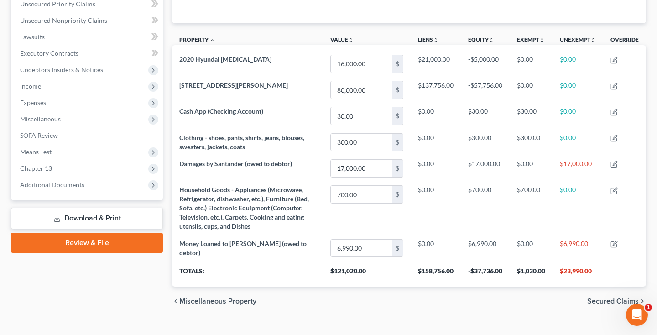
scroll to position [233, 0]
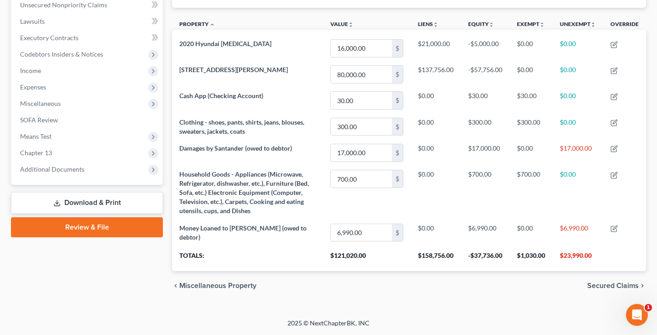
click at [94, 202] on link "Download & Print" at bounding box center [87, 202] width 152 height 21
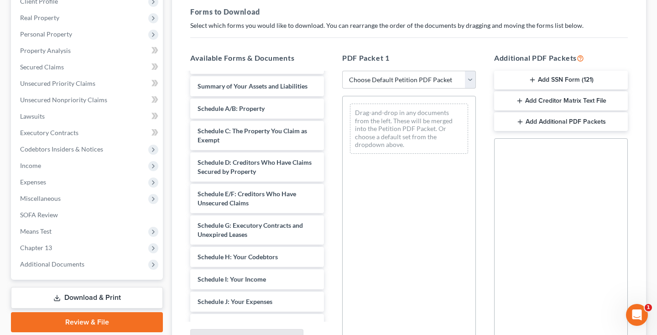
scroll to position [172, 0]
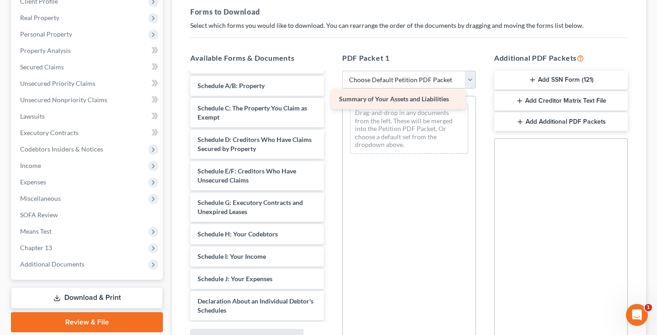
drag, startPoint x: 279, startPoint y: 84, endPoint x: 420, endPoint y: 98, distance: 142.2
click at [331, 98] on div "Summary of Your Assets and Liabilities Installments Fee Sheets ncrsquery-60-pdf…" at bounding box center [257, 191] width 148 height 581
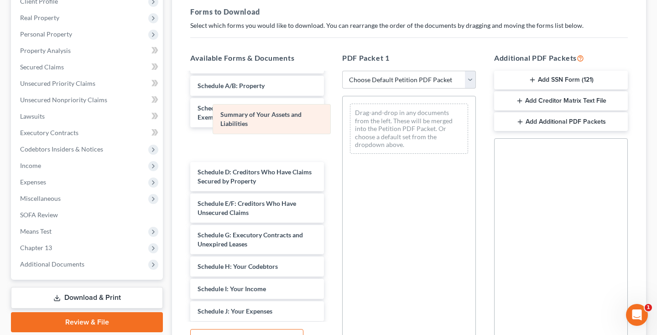
drag, startPoint x: 409, startPoint y: 120, endPoint x: 259, endPoint y: 119, distance: 150.2
click at [343, 119] on div "Summary of Your Assets and Liabilities Summary of Your Assets and Liabilities D…" at bounding box center [409, 128] width 133 height 65
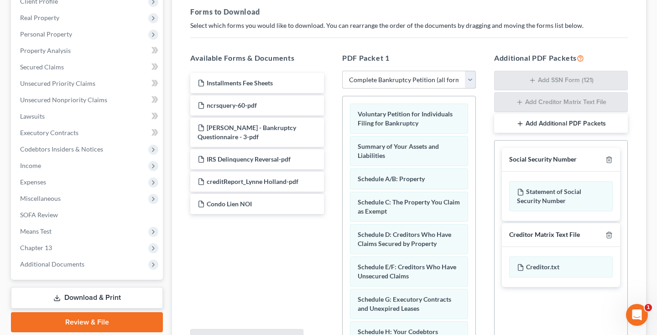
scroll to position [0, 0]
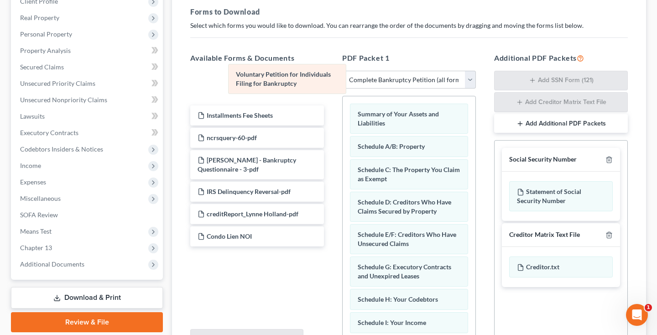
drag, startPoint x: 407, startPoint y: 113, endPoint x: 274, endPoint y: 68, distance: 140.0
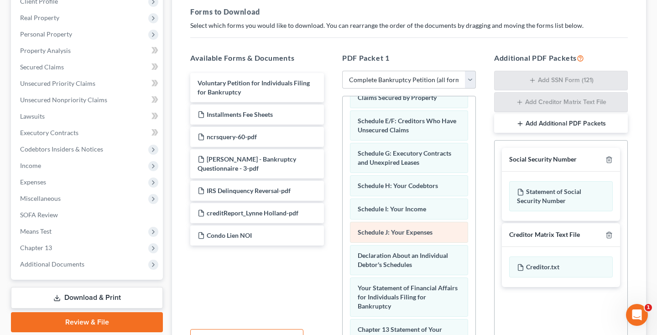
scroll to position [115, 0]
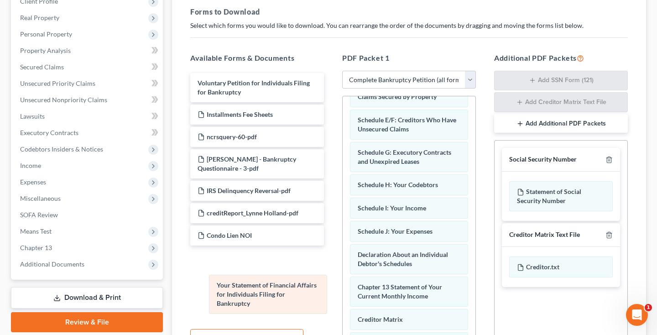
drag, startPoint x: 391, startPoint y: 289, endPoint x: 247, endPoint y: 285, distance: 143.8
click at [343, 285] on div "Your Statement of Financial Affairs for Individuals Filing for Bankruptcy Summa…" at bounding box center [409, 234] width 133 height 505
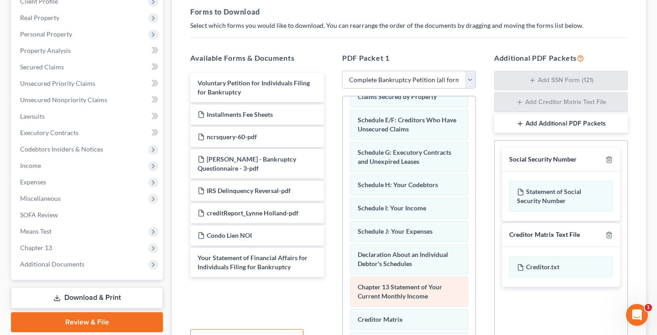
click at [343, 295] on div "Summary of Your Assets and Liabilities Schedule A/B: Property Schedule C: The P…" at bounding box center [409, 234] width 133 height 505
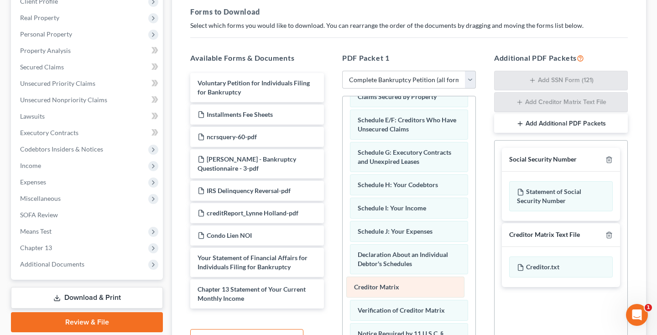
drag, startPoint x: 368, startPoint y: 291, endPoint x: 204, endPoint y: 294, distance: 164.4
click at [343, 294] on div "Creditor Matrix Summary of Your Assets and Liabilities Schedule A/B: Property S…" at bounding box center [409, 218] width 133 height 473
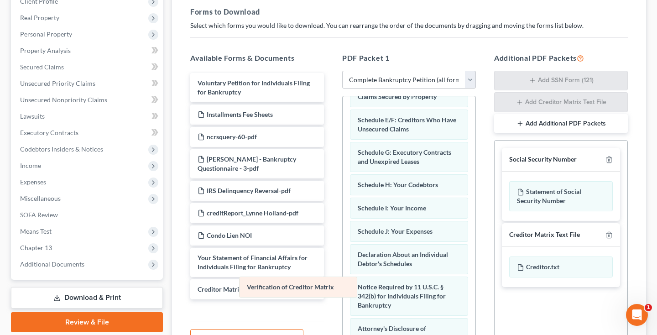
drag, startPoint x: 404, startPoint y: 291, endPoint x: 233, endPoint y: 290, distance: 170.7
click at [343, 290] on div "Verification of Creditor Matrix Summary of Your Assets and Liabilities Schedule…" at bounding box center [409, 195] width 133 height 426
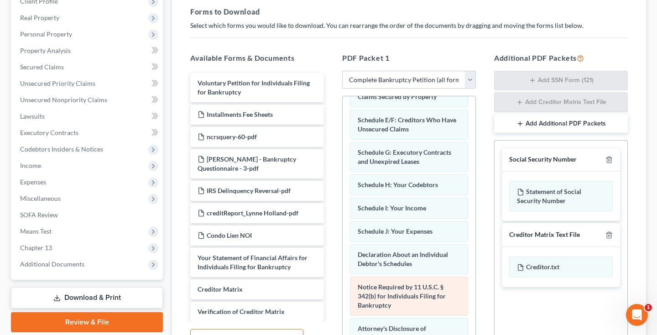
drag, startPoint x: 382, startPoint y: 296, endPoint x: 216, endPoint y: 294, distance: 166.2
click at [343, 294] on div "Notice Required by 11 U.S.C. § 342(b) for Individuals Filing for Bankruptcy Sum…" at bounding box center [409, 195] width 133 height 426
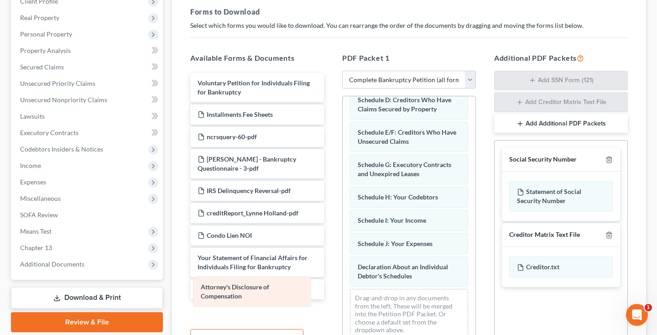
scroll to position [93, 0]
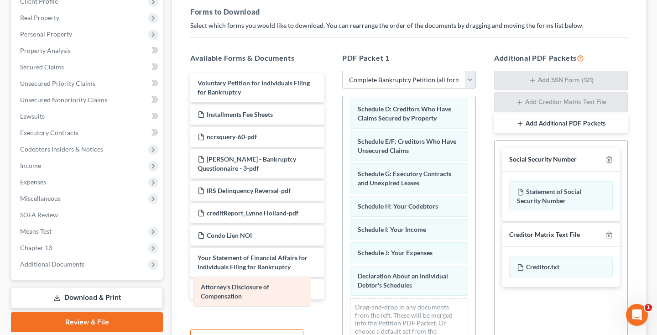
drag, startPoint x: 386, startPoint y: 292, endPoint x: 220, endPoint y: 288, distance: 165.7
click at [343, 288] on div "Attorney's Disclosure of Compensation Summary of Your Assets and Liabilities Sc…" at bounding box center [409, 179] width 133 height 352
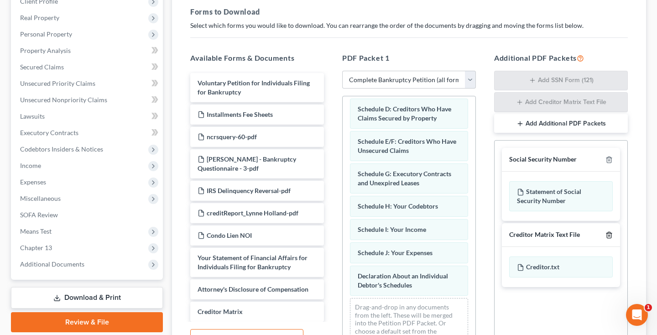
click at [611, 235] on icon "button" at bounding box center [609, 235] width 4 height 6
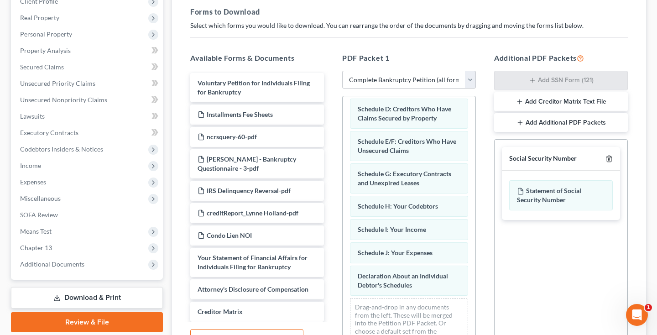
click at [611, 161] on icon "button" at bounding box center [609, 159] width 4 height 6
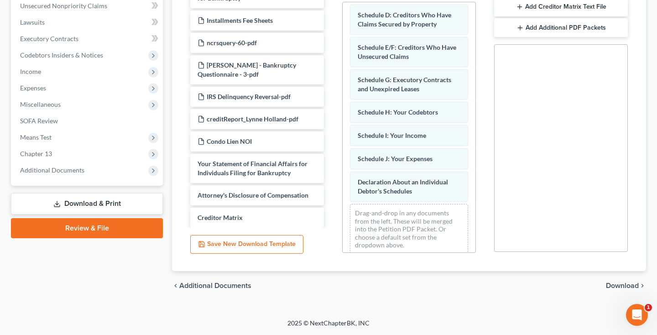
click at [623, 288] on span "Download" at bounding box center [622, 285] width 33 height 7
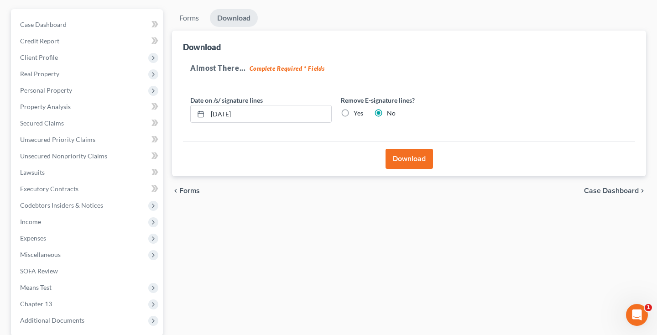
scroll to position [69, 0]
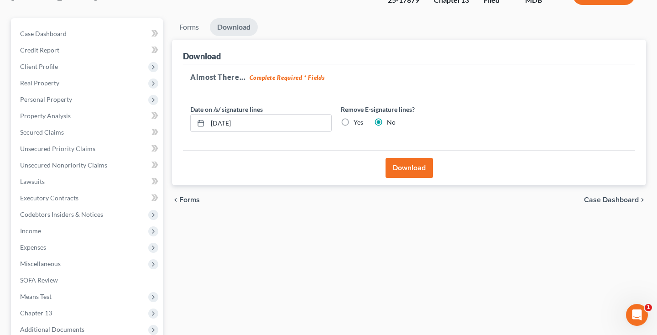
click at [416, 168] on button "Download" at bounding box center [409, 168] width 47 height 20
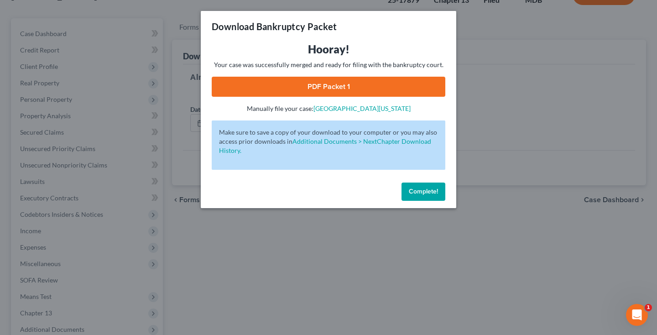
click at [364, 85] on link "PDF Packet 1" at bounding box center [329, 87] width 234 height 20
click at [430, 190] on span "Complete!" at bounding box center [423, 192] width 29 height 8
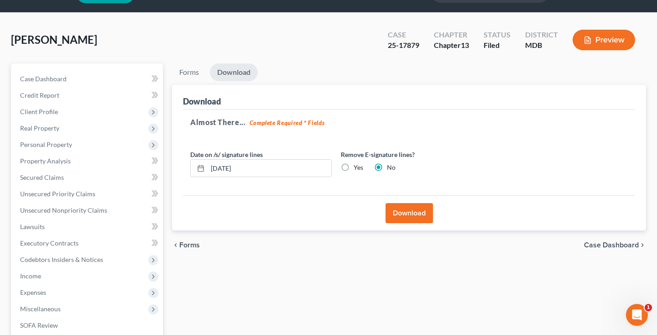
scroll to position [21, 0]
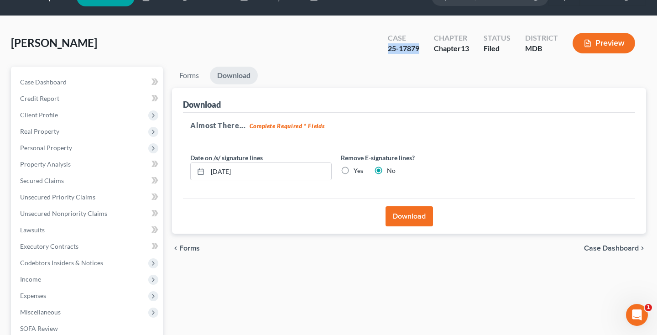
drag, startPoint x: 388, startPoint y: 47, endPoint x: 421, endPoint y: 48, distance: 32.9
click at [421, 48] on div "Case 25-17879" at bounding box center [404, 44] width 46 height 27
copy div "25-17879"
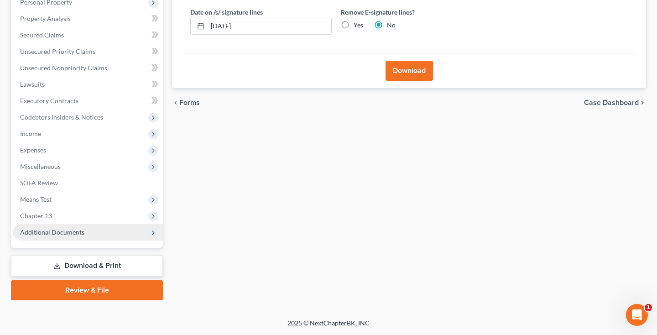
scroll to position [167, 0]
click at [59, 234] on span "Additional Documents" at bounding box center [52, 232] width 64 height 8
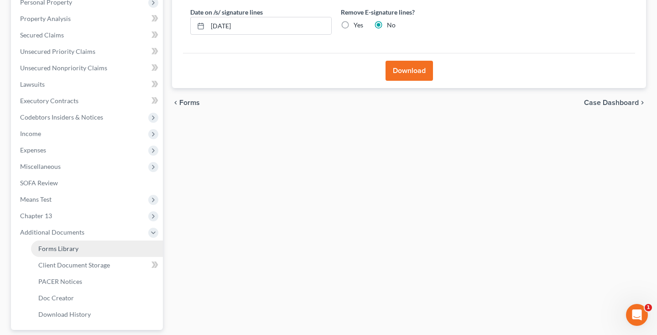
click at [59, 248] on span "Forms Library" at bounding box center [58, 249] width 40 height 8
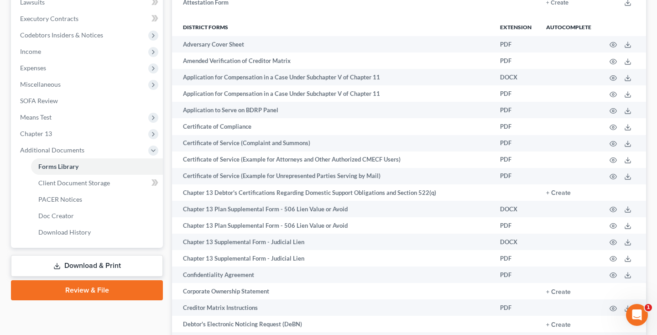
click at [63, 260] on link "Download & Print" at bounding box center [87, 265] width 152 height 21
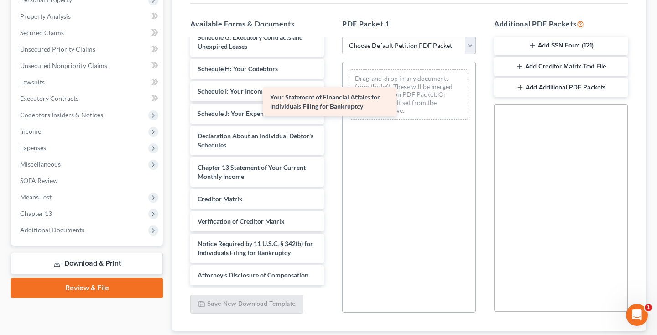
scroll to position [325, 0]
drag, startPoint x: 282, startPoint y: 147, endPoint x: 412, endPoint y: 82, distance: 145.8
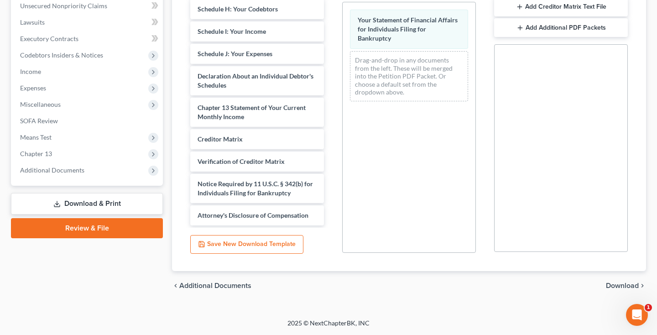
click at [610, 283] on span "Download" at bounding box center [622, 285] width 33 height 7
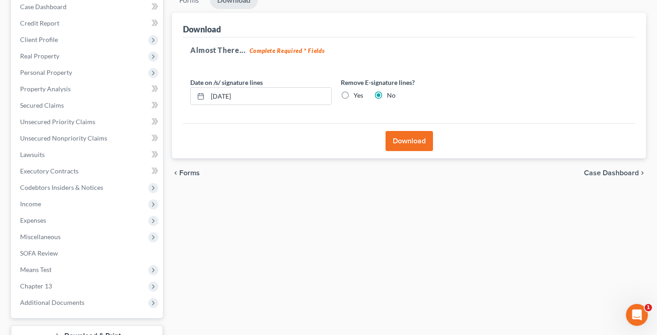
scroll to position [46, 0]
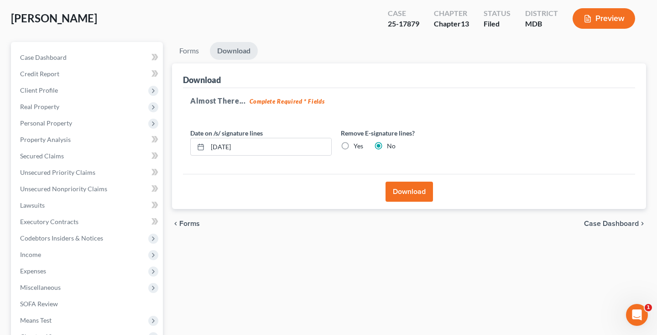
click at [416, 190] on button "Download" at bounding box center [409, 192] width 47 height 20
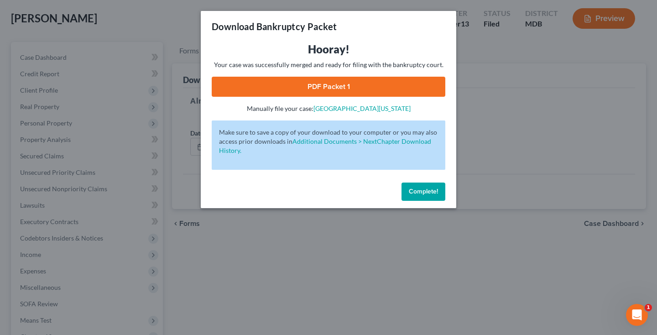
click at [269, 81] on link "PDF Packet 1" at bounding box center [329, 87] width 234 height 20
click at [426, 203] on div "Complete!" at bounding box center [329, 193] width 256 height 29
click at [424, 189] on span "Complete!" at bounding box center [423, 192] width 29 height 8
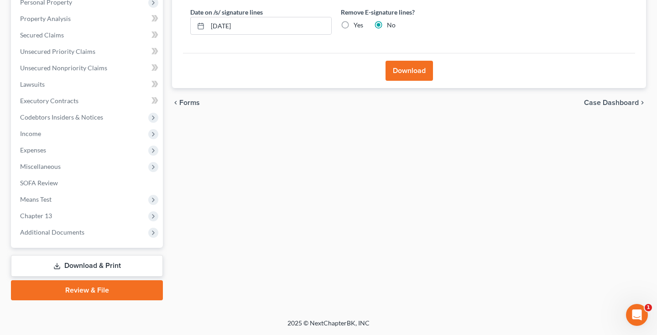
scroll to position [167, 0]
click at [91, 270] on link "Download & Print" at bounding box center [87, 265] width 152 height 21
click at [76, 244] on div "Case Dashboard Payments Invoices Payments Payments Credit Report Client Profile…" at bounding box center [87, 84] width 152 height 327
click at [76, 241] on div "Case Dashboard Payments Invoices Payments Payments Credit Report Client Profile…" at bounding box center [87, 84] width 152 height 327
click at [73, 236] on span "Additional Documents" at bounding box center [88, 232] width 150 height 16
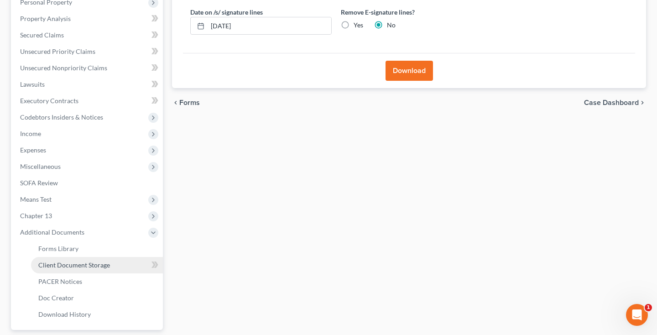
click at [80, 266] on span "Client Document Storage" at bounding box center [74, 265] width 72 height 8
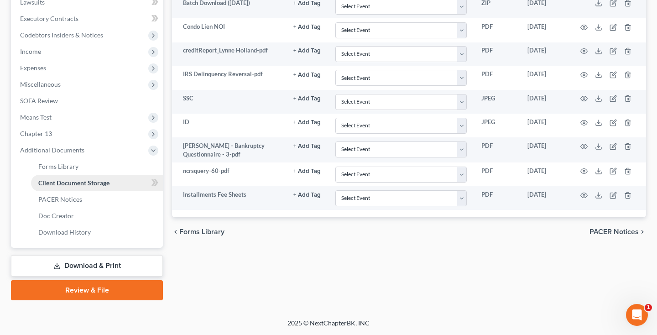
click at [80, 266] on link "Download & Print" at bounding box center [87, 265] width 152 height 21
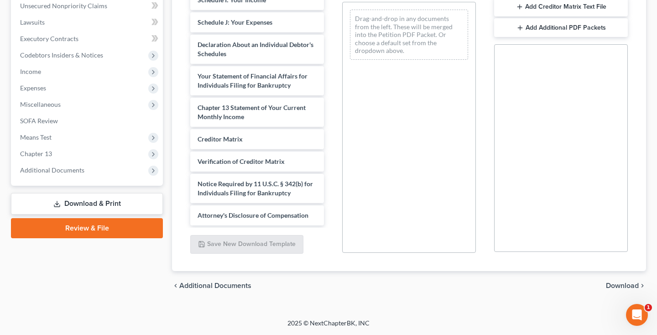
scroll to position [357, 0]
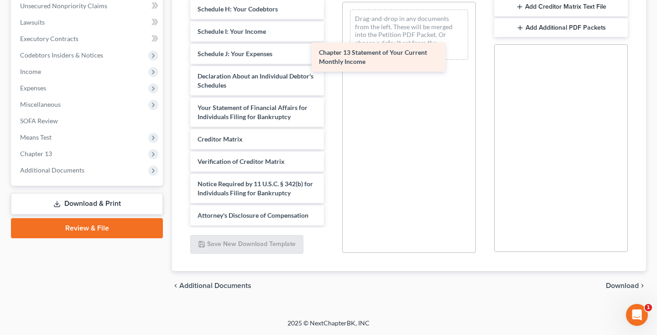
drag, startPoint x: 270, startPoint y: 112, endPoint x: 394, endPoint y: 56, distance: 136.1
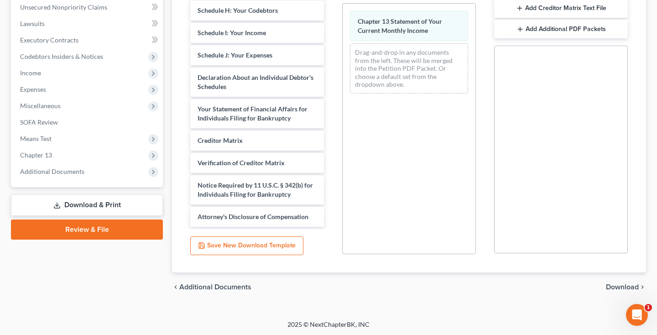
scroll to position [229, 0]
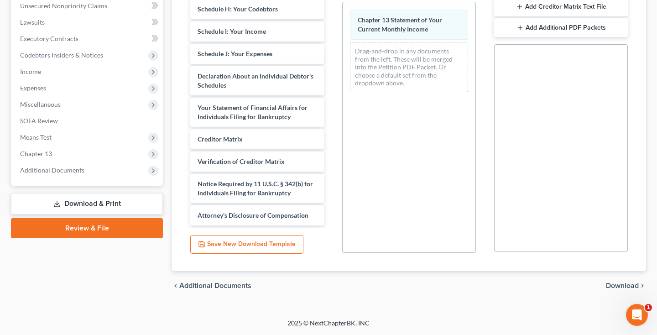
click at [612, 287] on span "Download" at bounding box center [622, 285] width 33 height 7
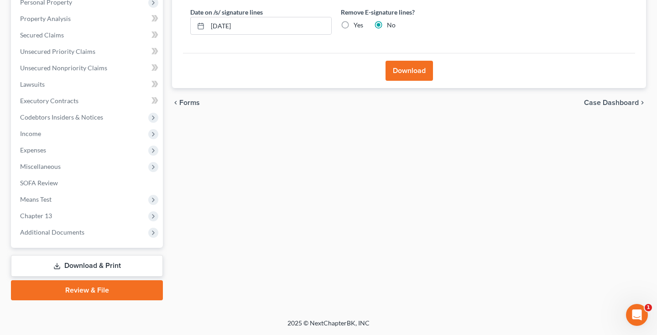
scroll to position [167, 0]
click at [421, 77] on button "Download" at bounding box center [409, 71] width 47 height 20
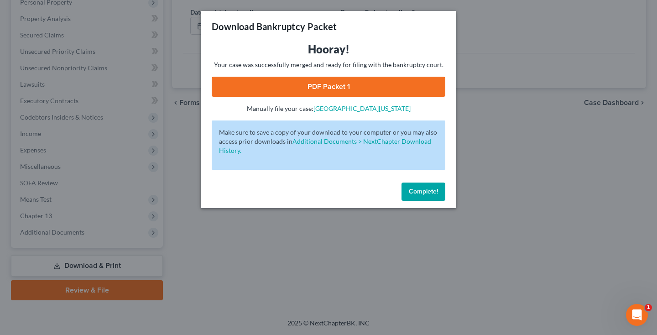
click at [333, 84] on link "PDF Packet 1" at bounding box center [329, 87] width 234 height 20
click at [419, 189] on span "Complete!" at bounding box center [423, 192] width 29 height 8
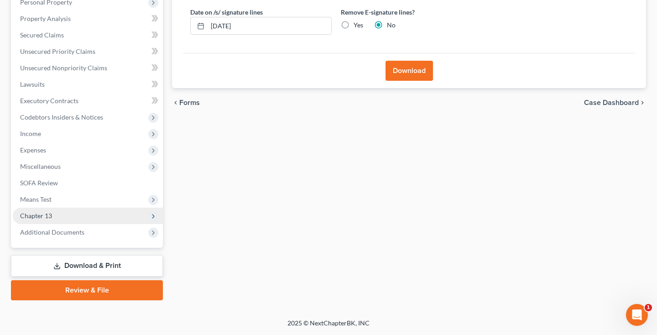
click at [47, 218] on span "Chapter 13" at bounding box center [36, 216] width 32 height 8
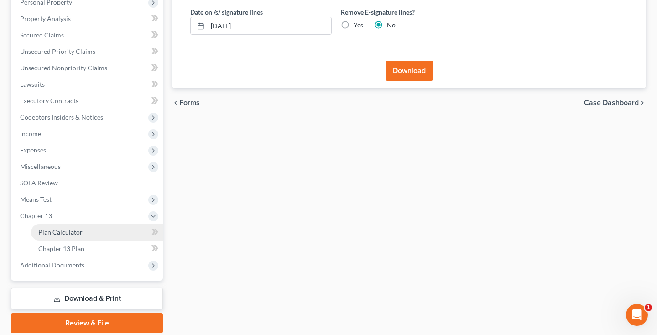
click at [49, 230] on span "Plan Calculator" at bounding box center [60, 232] width 44 height 8
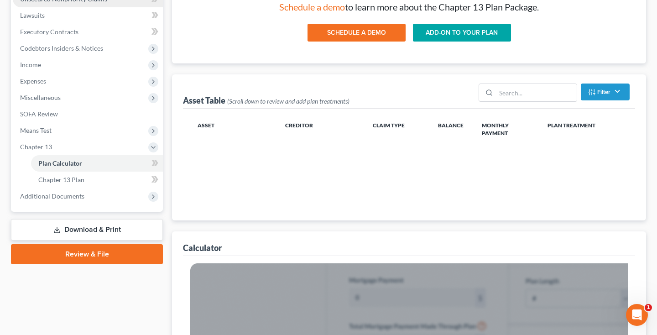
scroll to position [283, 0]
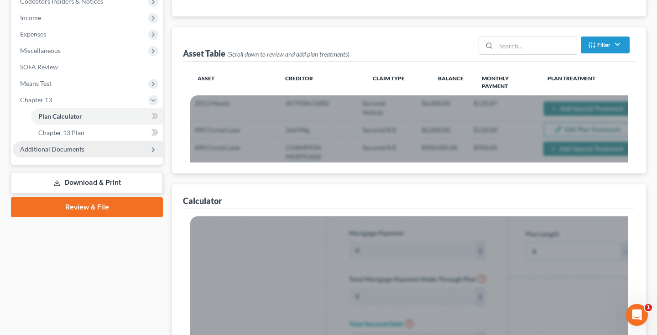
click at [91, 152] on span "Additional Documents" at bounding box center [88, 149] width 150 height 16
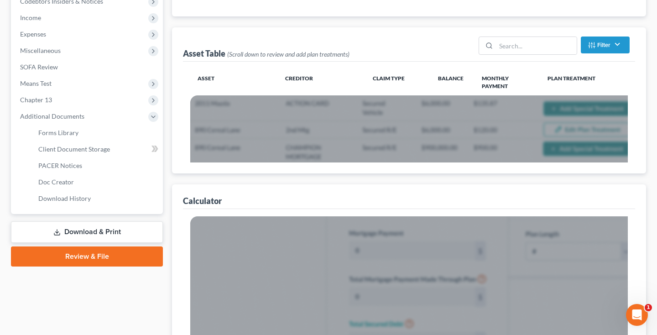
click at [74, 236] on link "Download & Print" at bounding box center [87, 231] width 152 height 21
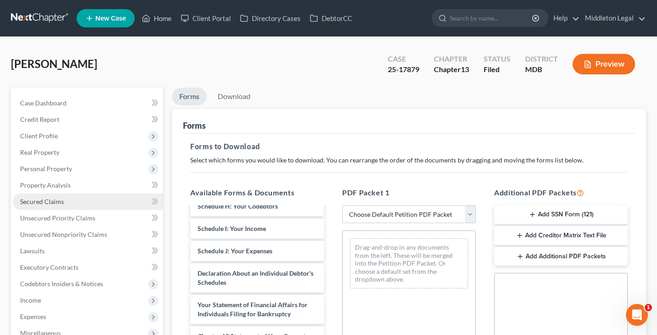
click at [45, 204] on span "Secured Claims" at bounding box center [42, 202] width 44 height 8
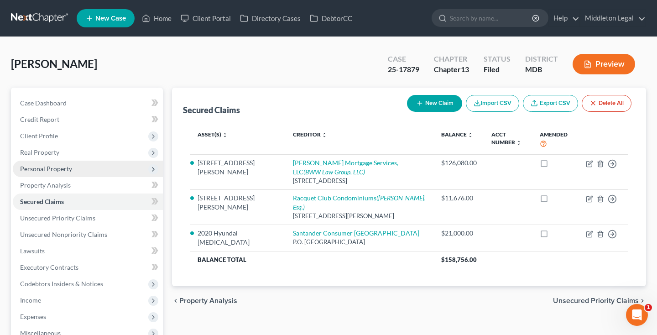
click at [55, 169] on span "Personal Property" at bounding box center [46, 169] width 52 height 8
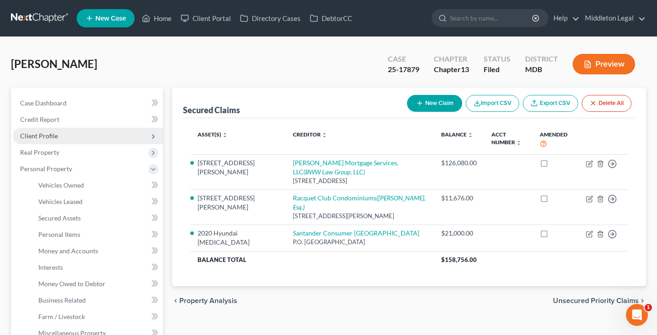
click at [52, 137] on span "Client Profile" at bounding box center [39, 136] width 38 height 8
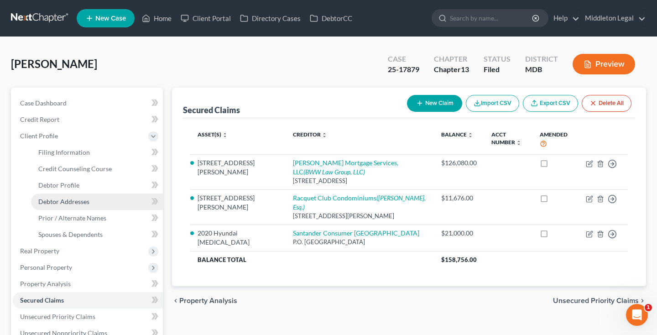
click at [48, 200] on span "Debtor Addresses" at bounding box center [63, 202] width 51 height 8
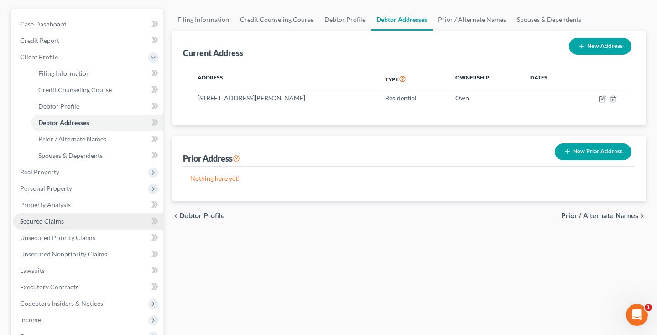
click at [57, 220] on span "Secured Claims" at bounding box center [42, 221] width 44 height 8
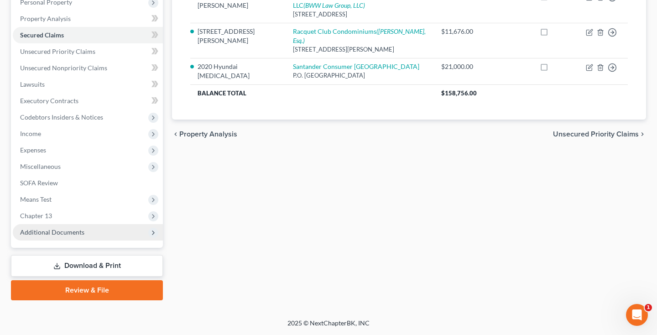
scroll to position [167, 0]
click at [64, 234] on span "Additional Documents" at bounding box center [52, 232] width 64 height 8
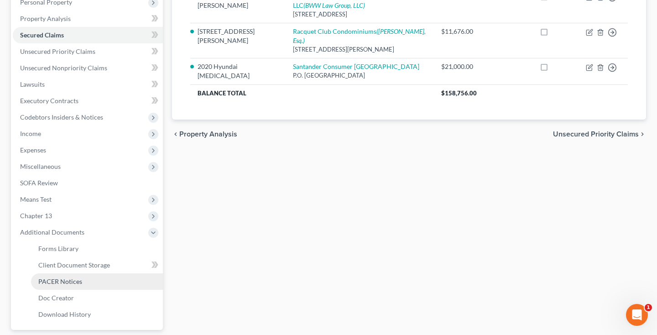
click at [63, 281] on span "PACER Notices" at bounding box center [60, 282] width 44 height 8
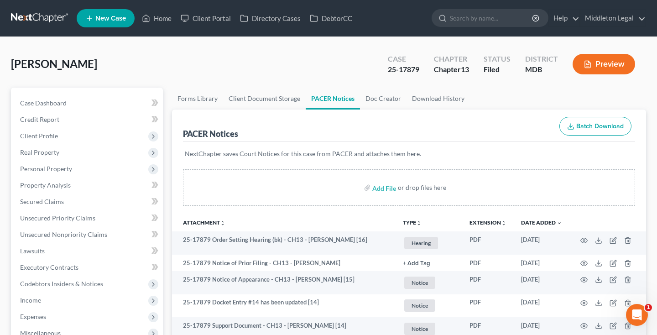
scroll to position [153, 0]
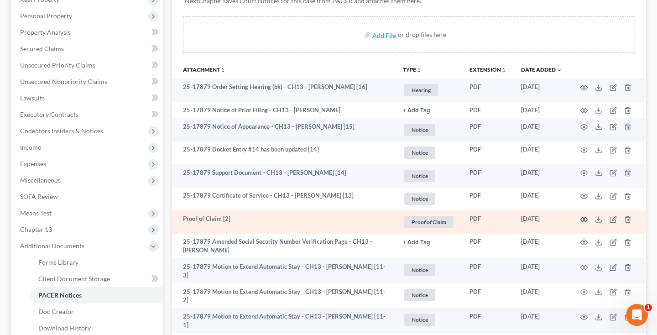
click at [581, 219] on icon "button" at bounding box center [584, 219] width 7 height 7
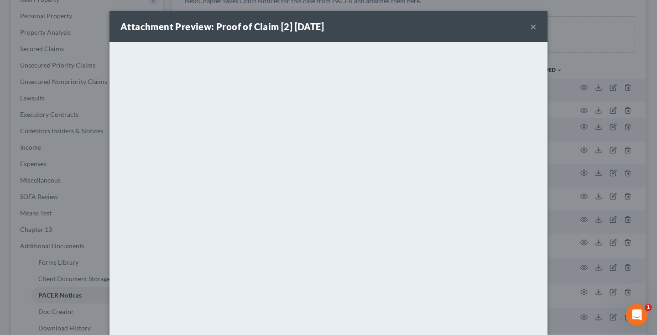
click at [534, 27] on button "×" at bounding box center [533, 26] width 6 height 11
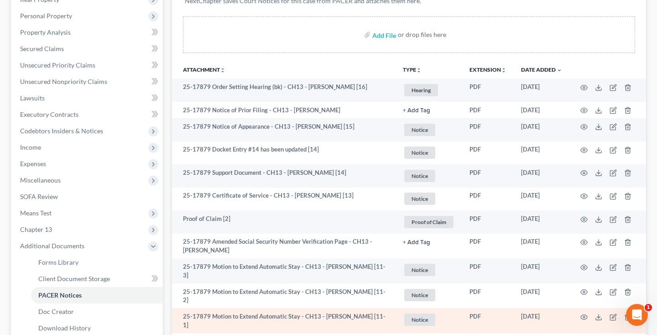
drag, startPoint x: 87, startPoint y: 266, endPoint x: 439, endPoint y: 216, distance: 355.4
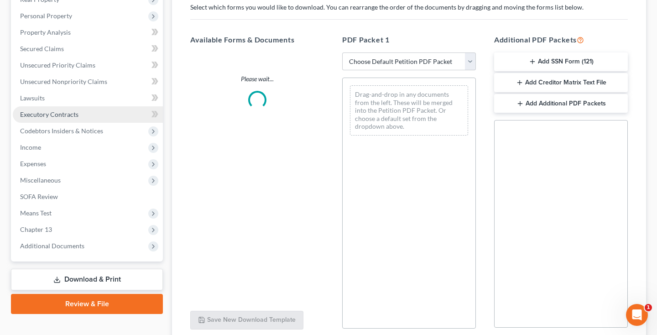
scroll to position [0, 0]
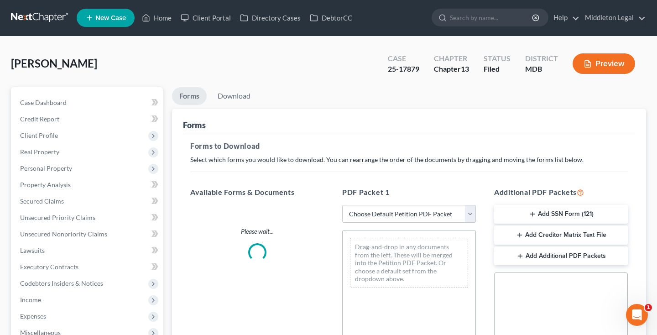
click at [546, 237] on button "Add Creditor Matrix Text File" at bounding box center [561, 234] width 134 height 19
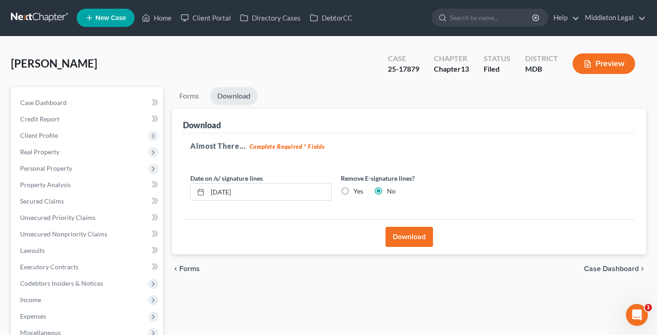
scroll to position [167, 0]
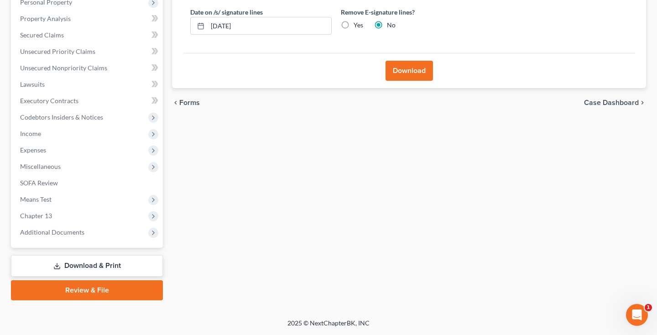
click at [407, 81] on button "Download" at bounding box center [409, 71] width 47 height 20
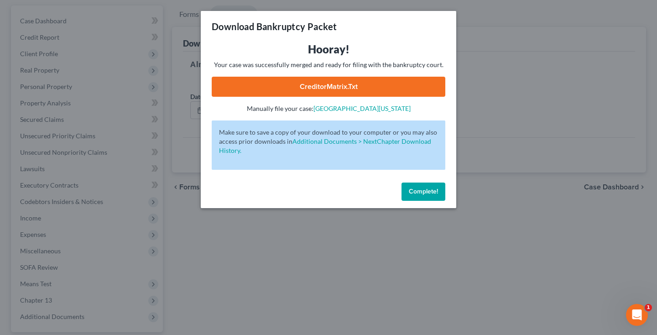
click at [371, 84] on link "CreditorMatrix.txt" at bounding box center [329, 87] width 234 height 20
click at [421, 192] on span "Complete!" at bounding box center [423, 192] width 29 height 8
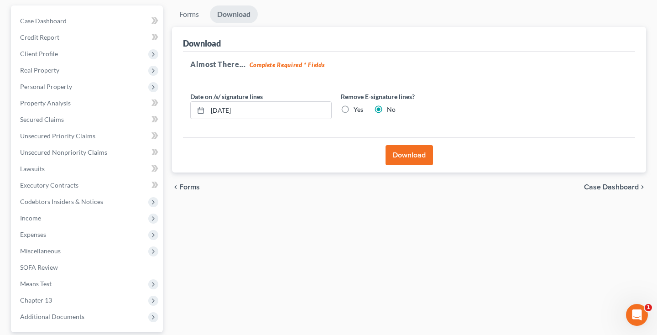
scroll to position [0, 0]
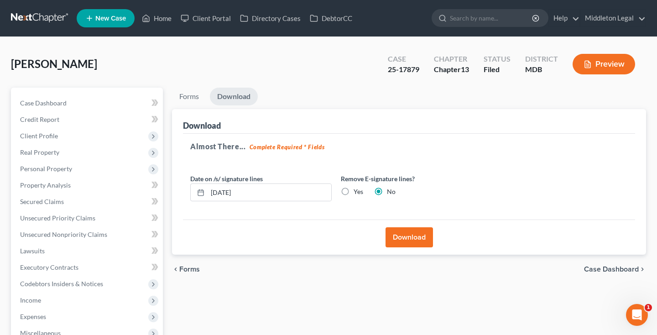
click at [46, 19] on link at bounding box center [40, 18] width 58 height 16
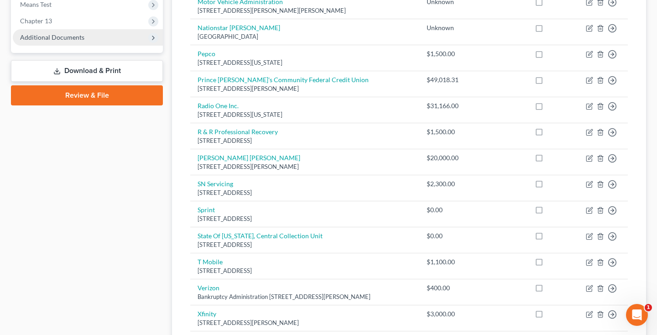
click at [50, 37] on span "Additional Documents" at bounding box center [52, 37] width 64 height 8
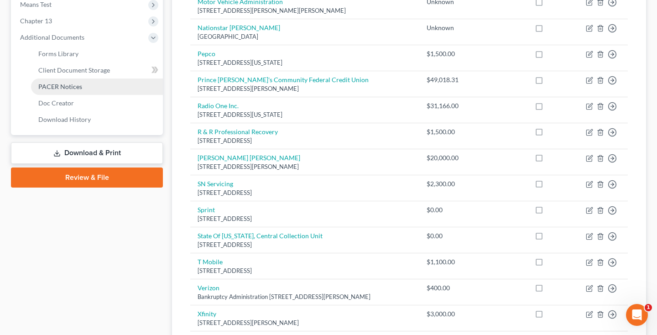
click at [53, 85] on span "PACER Notices" at bounding box center [60, 87] width 44 height 8
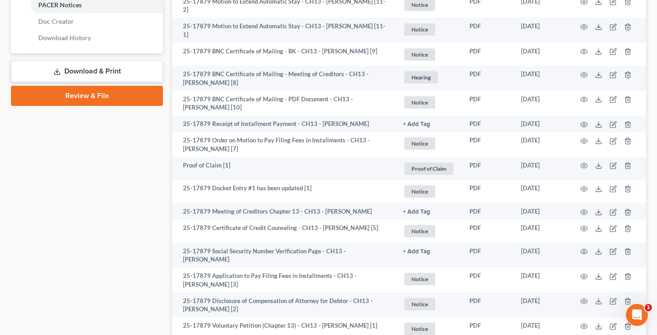
scroll to position [457, 0]
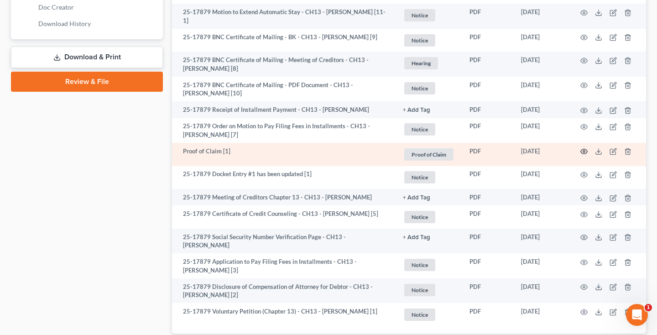
click at [582, 152] on icon "button" at bounding box center [584, 151] width 7 height 7
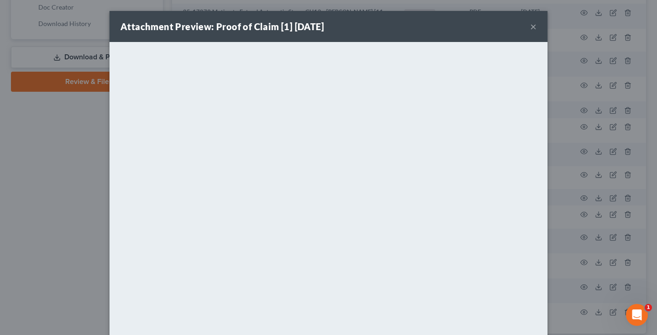
click at [533, 30] on button "×" at bounding box center [533, 26] width 6 height 11
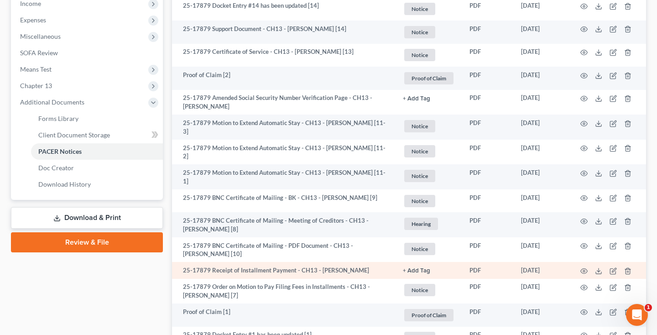
scroll to position [276, 0]
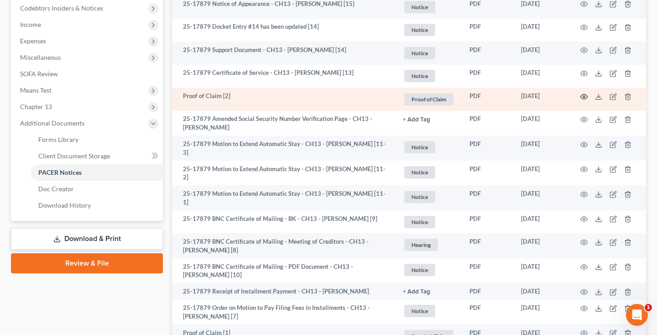
click at [585, 96] on circle "button" at bounding box center [584, 97] width 2 height 2
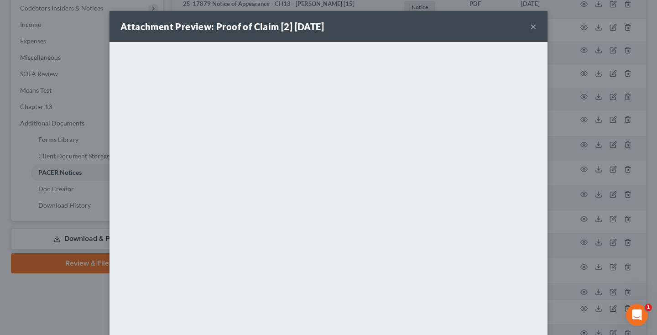
click at [535, 27] on button "×" at bounding box center [533, 26] width 6 height 11
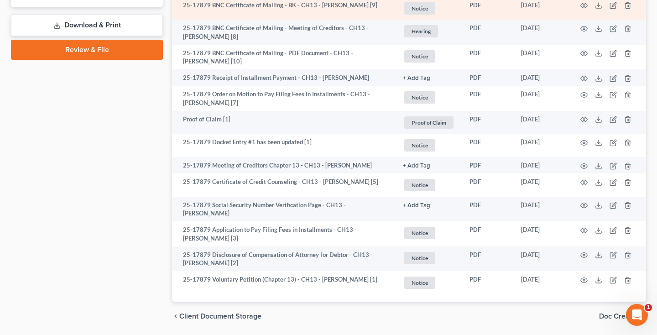
scroll to position [493, 0]
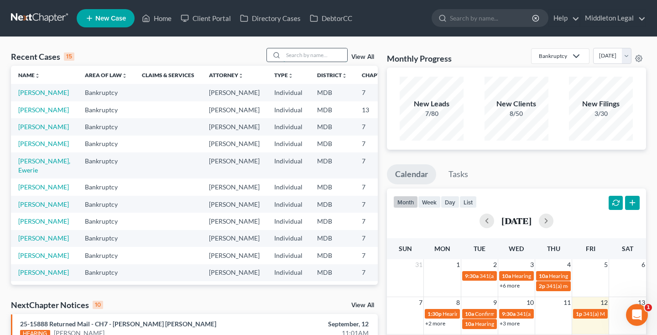
click at [335, 56] on input "search" at bounding box center [315, 54] width 64 height 13
type input "marvin"
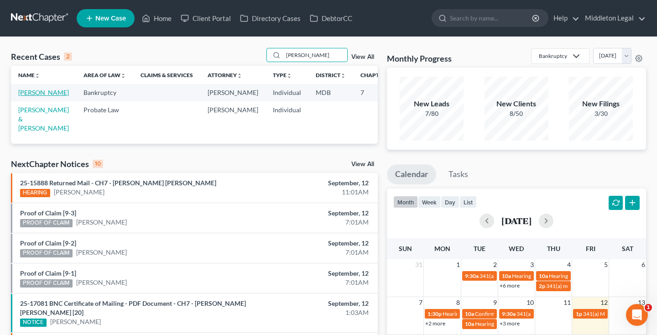
click at [31, 96] on link "Najera, Marvin" at bounding box center [43, 93] width 51 height 8
select select "5"
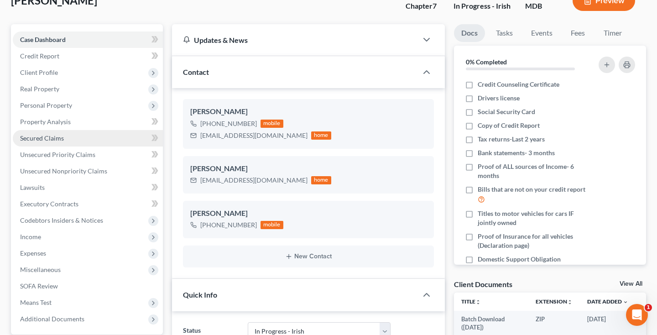
scroll to position [73, 0]
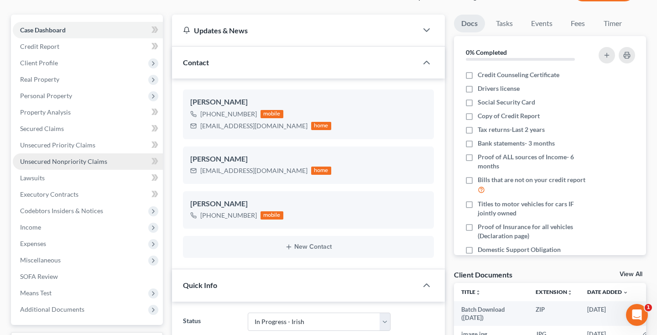
click at [98, 164] on span "Unsecured Nonpriority Claims" at bounding box center [63, 161] width 87 height 8
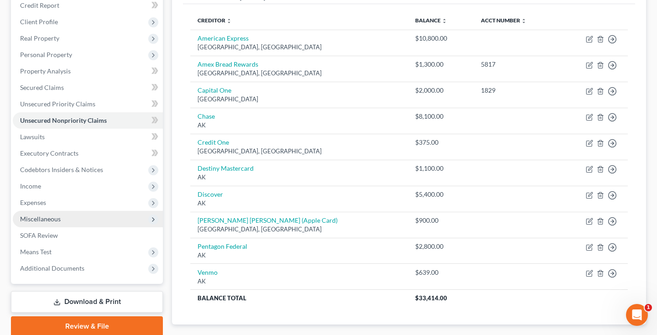
scroll to position [113, 0]
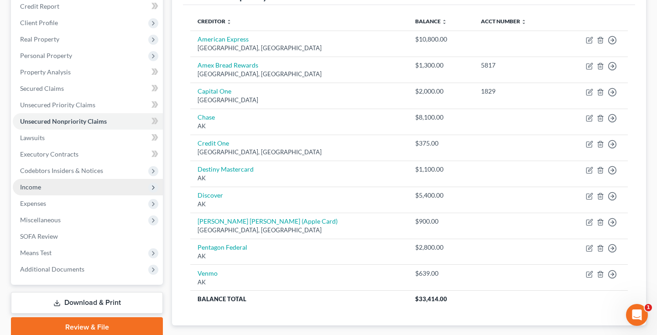
click at [34, 184] on span "Income" at bounding box center [30, 187] width 21 height 8
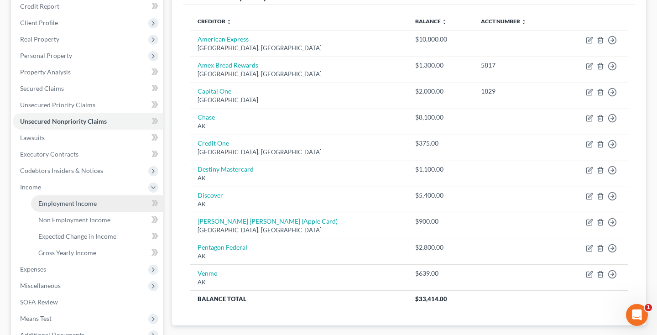
click at [42, 202] on span "Employment Income" at bounding box center [67, 203] width 58 height 8
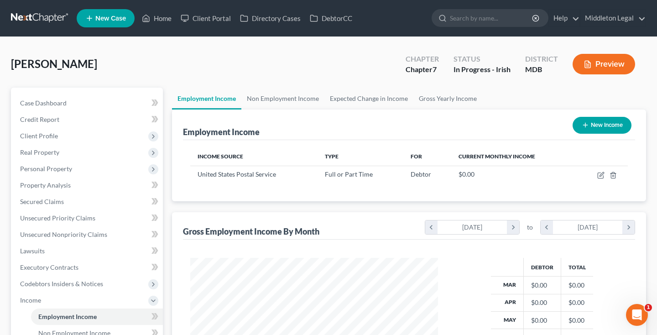
click at [36, 16] on link at bounding box center [40, 18] width 58 height 16
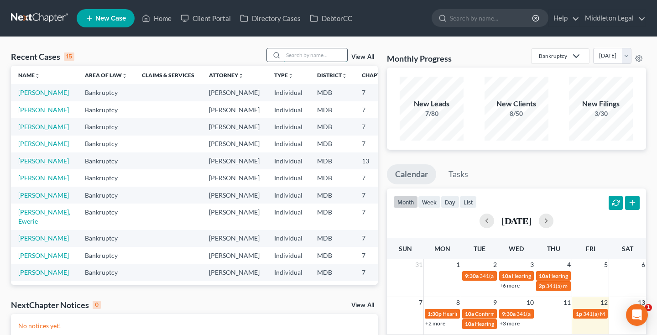
click at [315, 56] on input "search" at bounding box center [315, 54] width 64 height 13
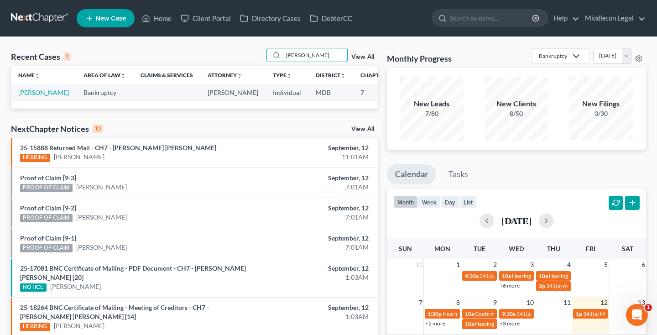
type input "[PERSON_NAME]"
drag, startPoint x: 279, startPoint y: 67, endPoint x: 23, endPoint y: 102, distance: 258.5
click at [23, 96] on link "[PERSON_NAME]" at bounding box center [43, 93] width 51 height 8
select select "3"
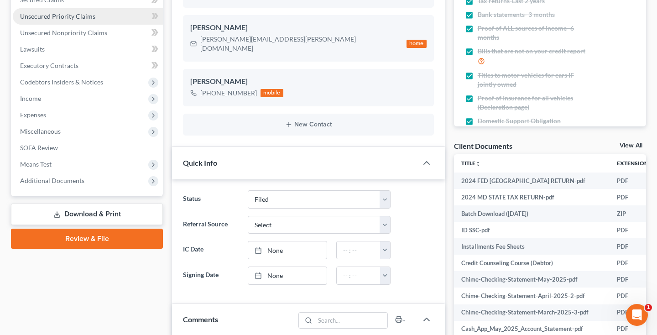
scroll to position [209, 0]
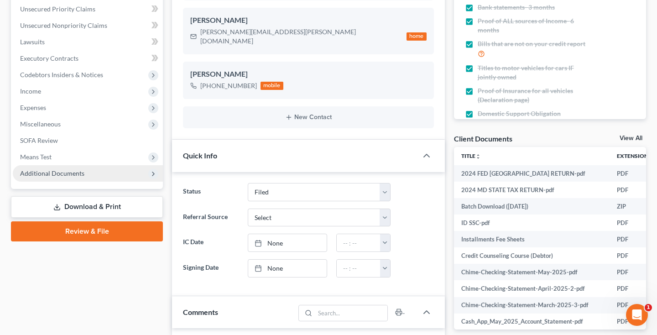
click at [71, 177] on span "Additional Documents" at bounding box center [88, 173] width 150 height 16
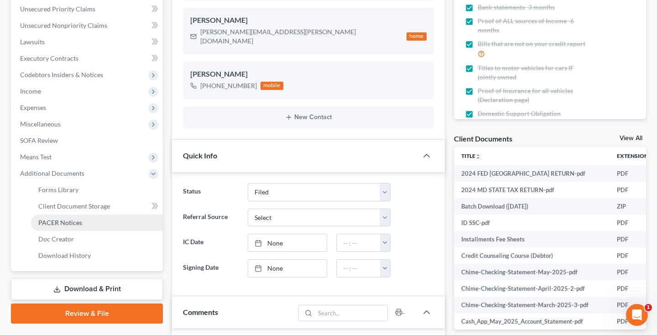
click at [73, 226] on link "PACER Notices" at bounding box center [97, 223] width 132 height 16
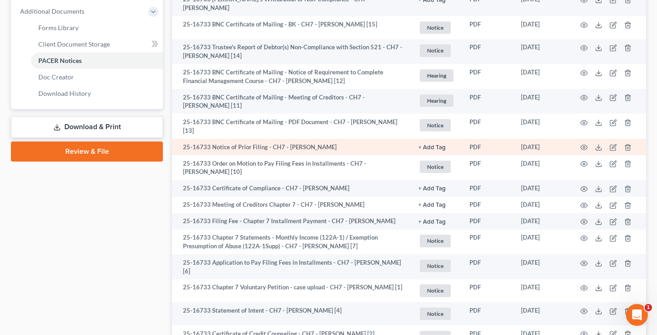
scroll to position [372, 0]
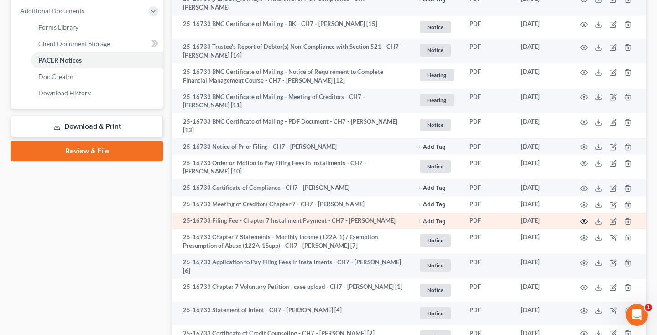
click at [584, 218] on icon "button" at bounding box center [584, 221] width 7 height 7
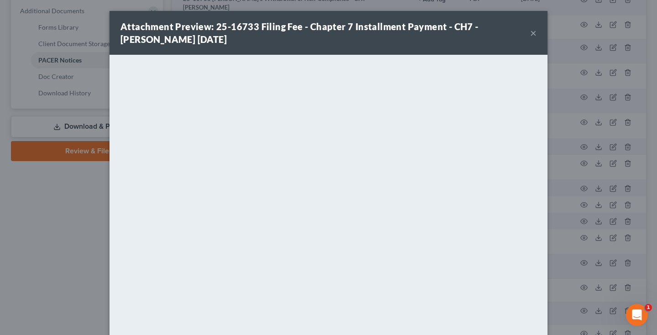
click at [532, 34] on button "×" at bounding box center [533, 32] width 6 height 11
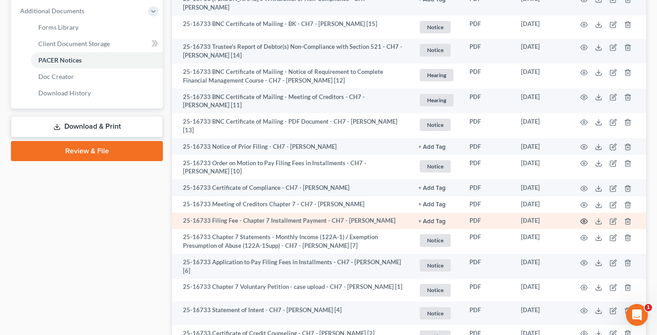
click at [584, 218] on icon "button" at bounding box center [584, 221] width 7 height 7
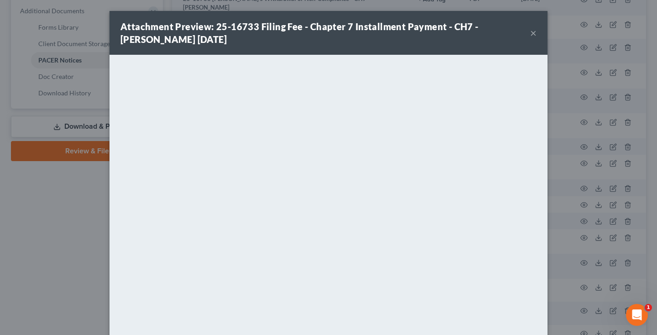
click at [532, 35] on button "×" at bounding box center [533, 32] width 6 height 11
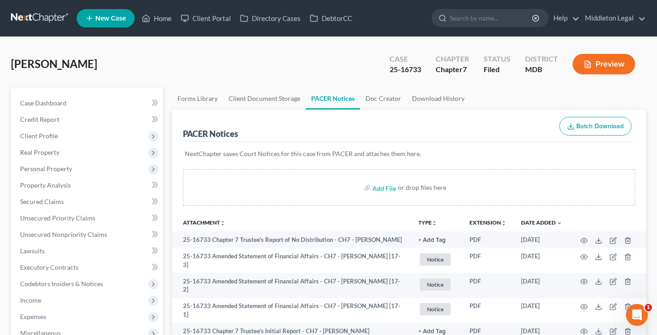
scroll to position [0, 0]
drag, startPoint x: 389, startPoint y: 68, endPoint x: 423, endPoint y: 69, distance: 33.8
click at [424, 69] on div "Case 25-16733" at bounding box center [406, 65] width 46 height 27
